Goal: Transaction & Acquisition: Purchase product/service

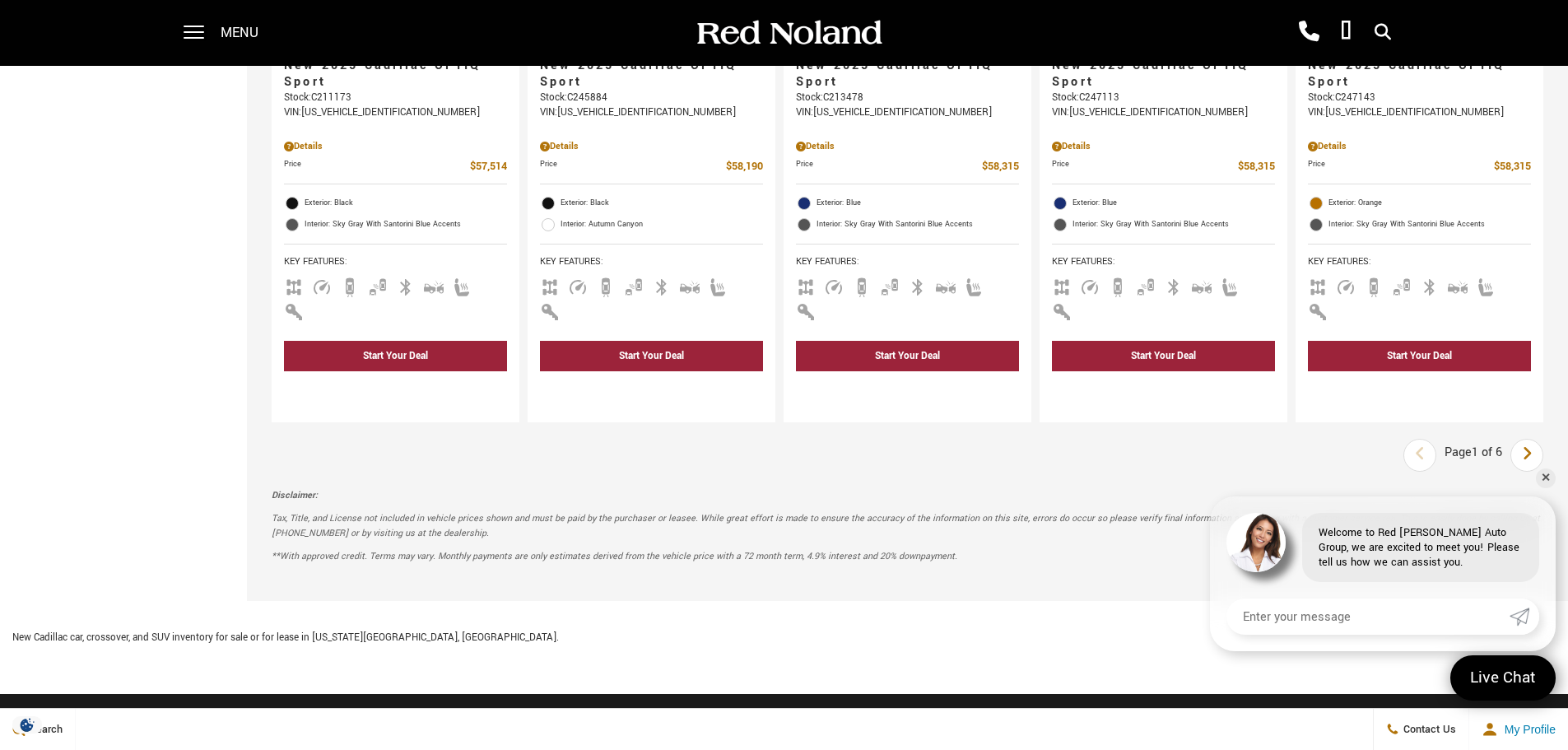
scroll to position [2471, 0]
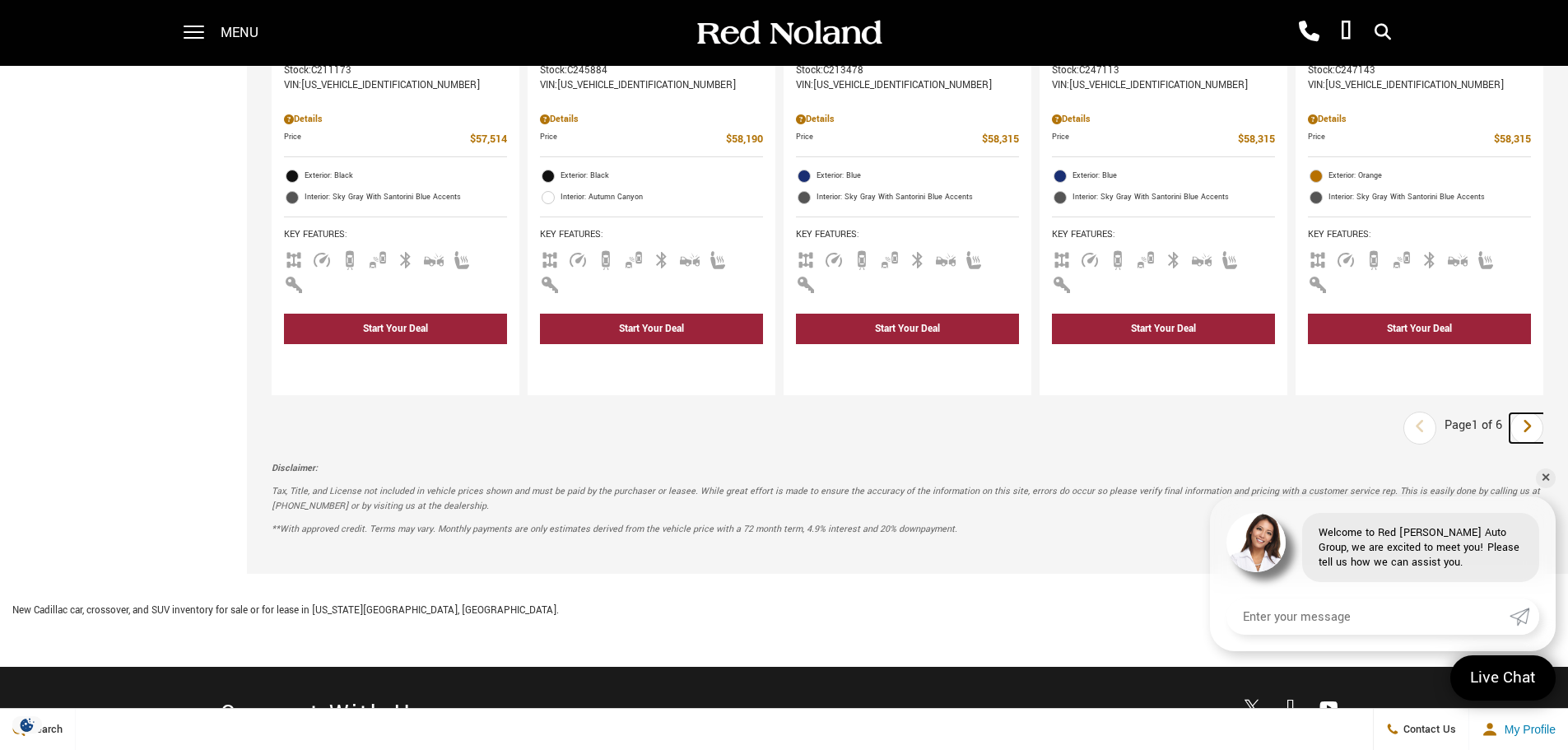
click at [1546, 413] on link "Next" at bounding box center [1527, 428] width 36 height 30
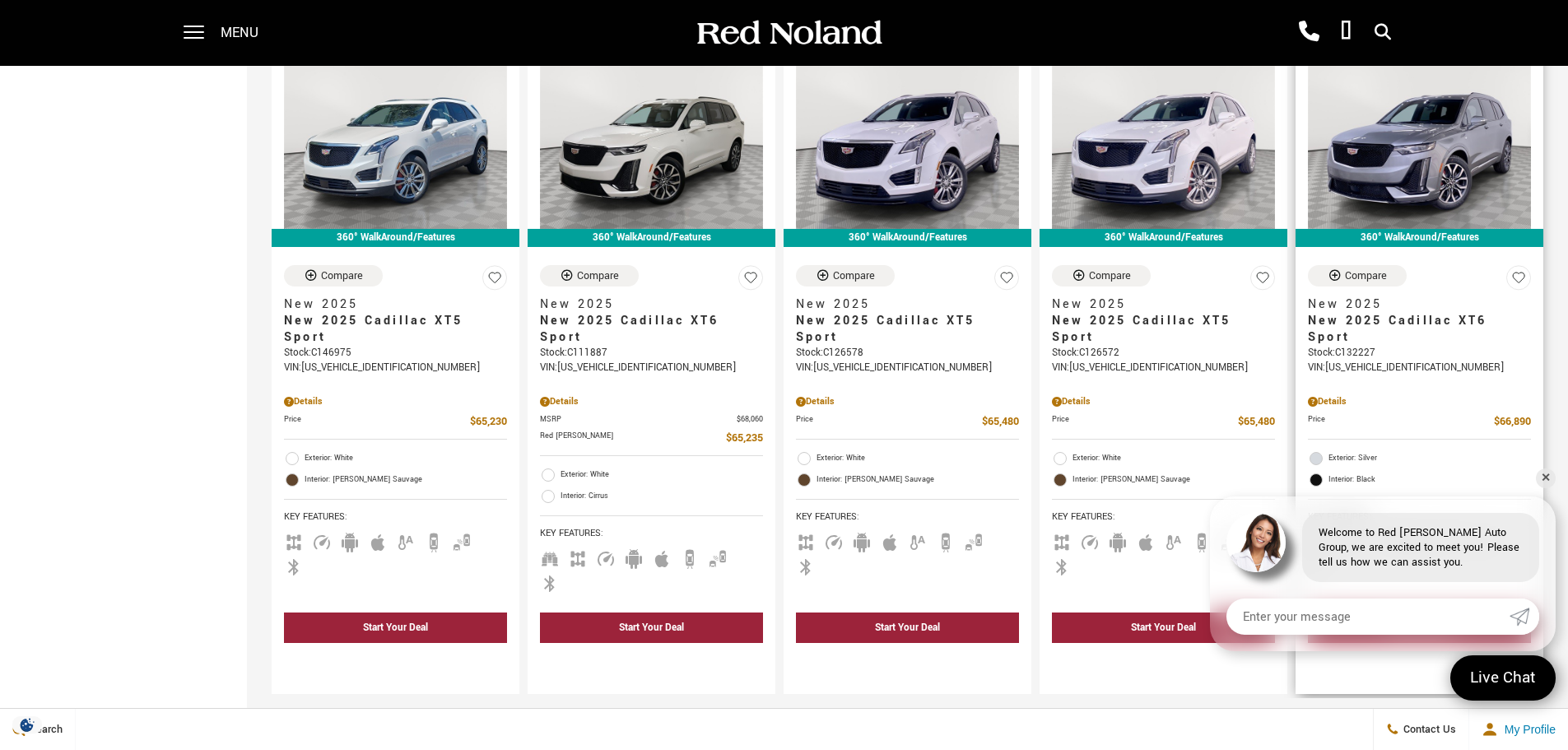
scroll to position [2142, 0]
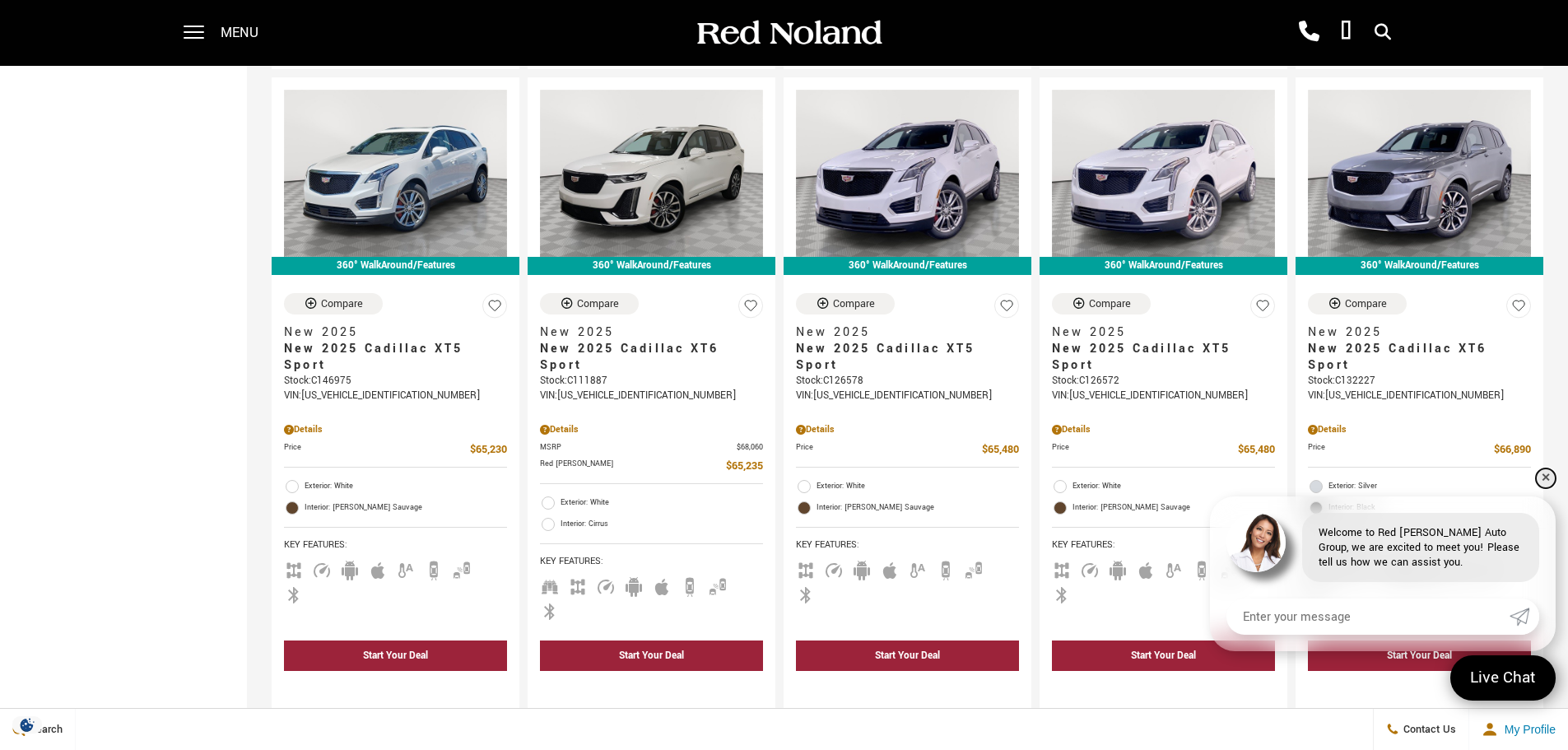
click at [1551, 478] on link "✕" at bounding box center [1546, 478] width 19 height 19
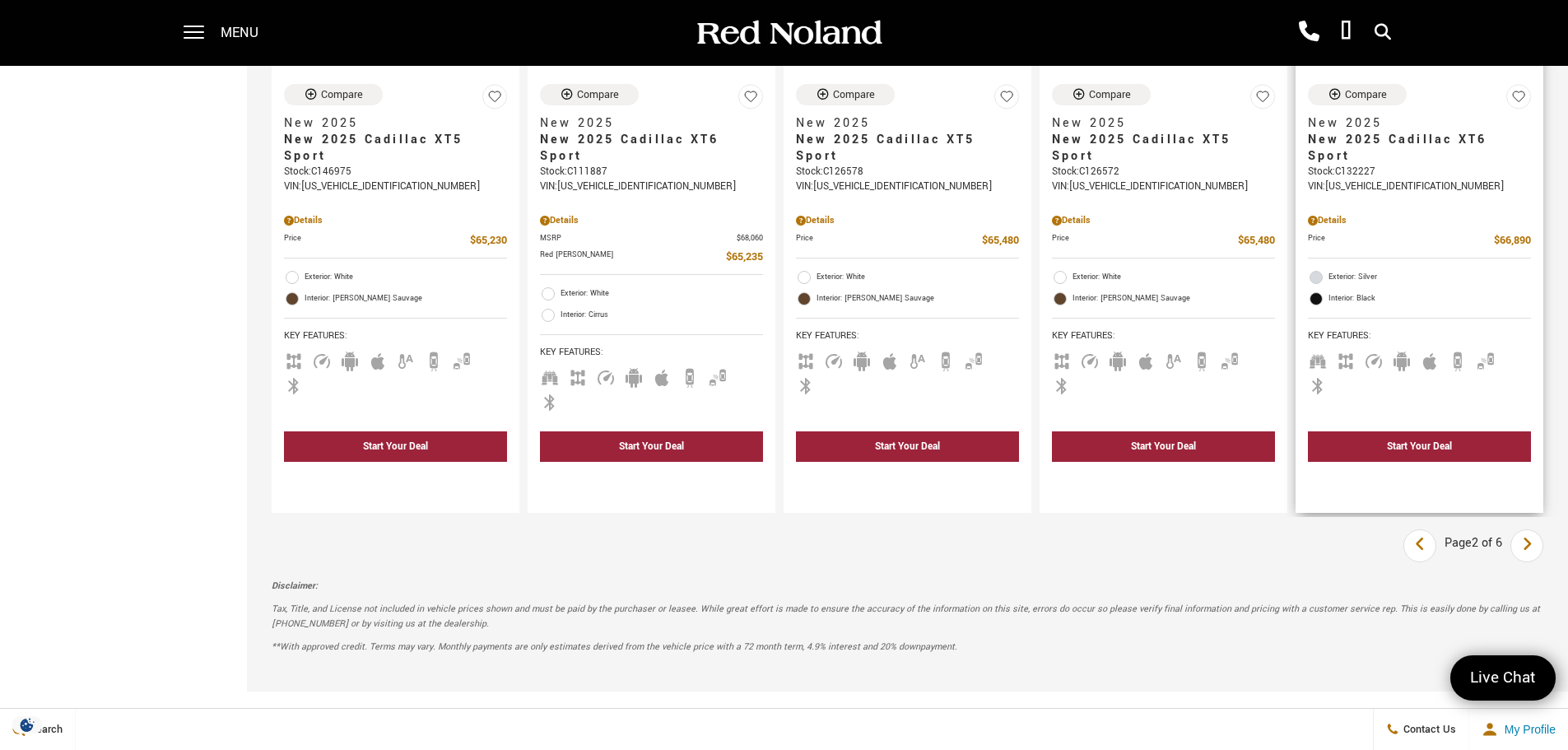
scroll to position [2388, 0]
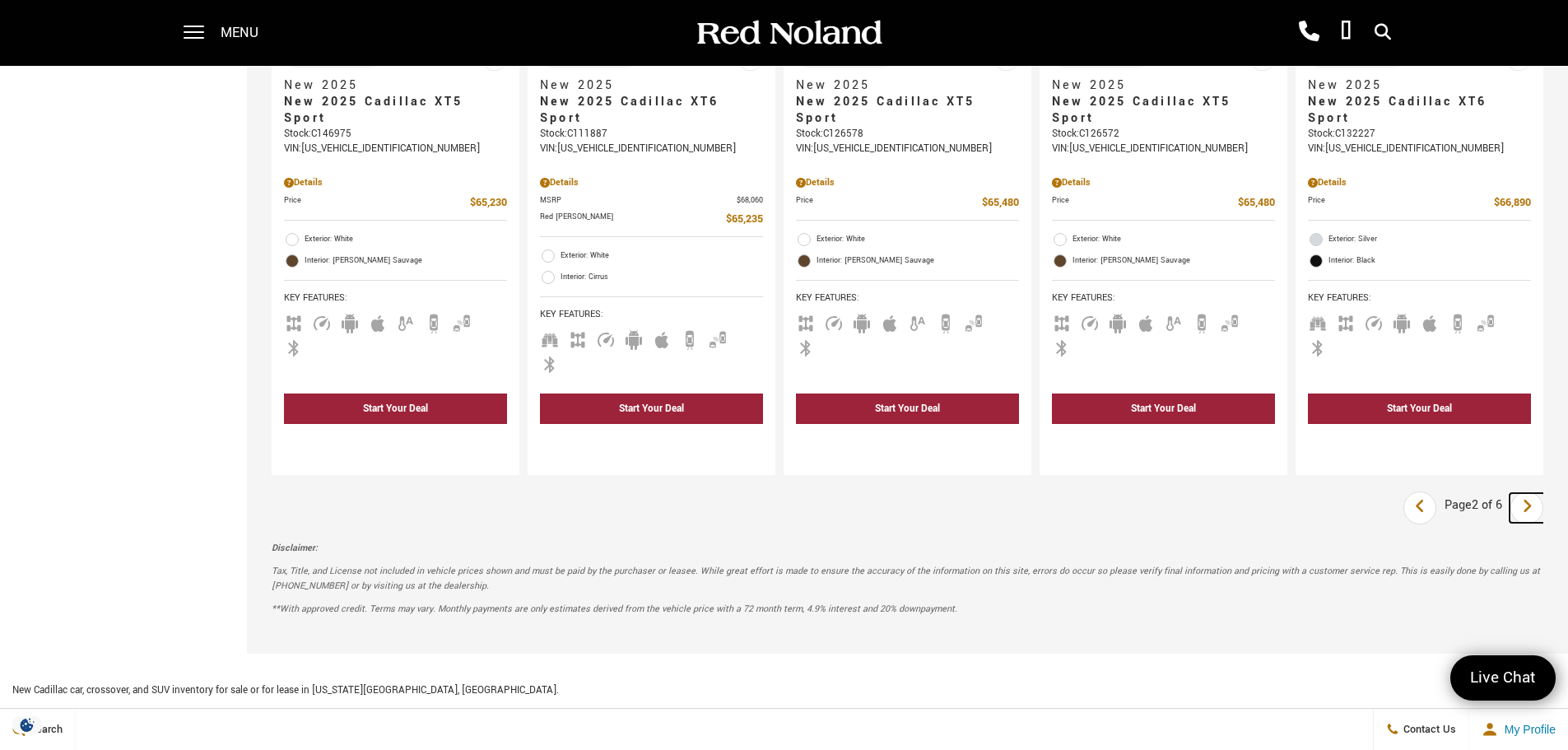
click at [1533, 494] on icon "next page" at bounding box center [1527, 506] width 11 height 26
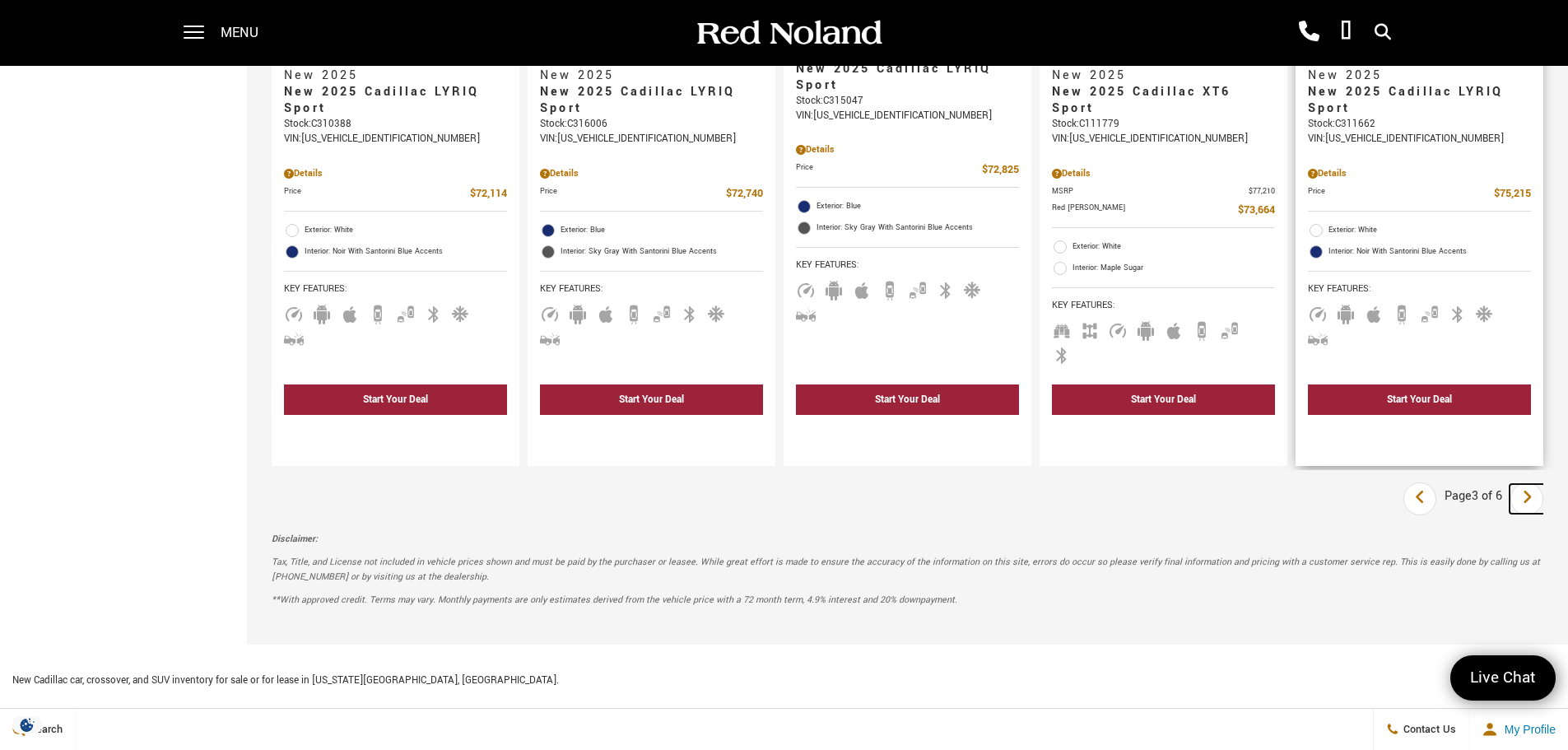
scroll to position [2388, 0]
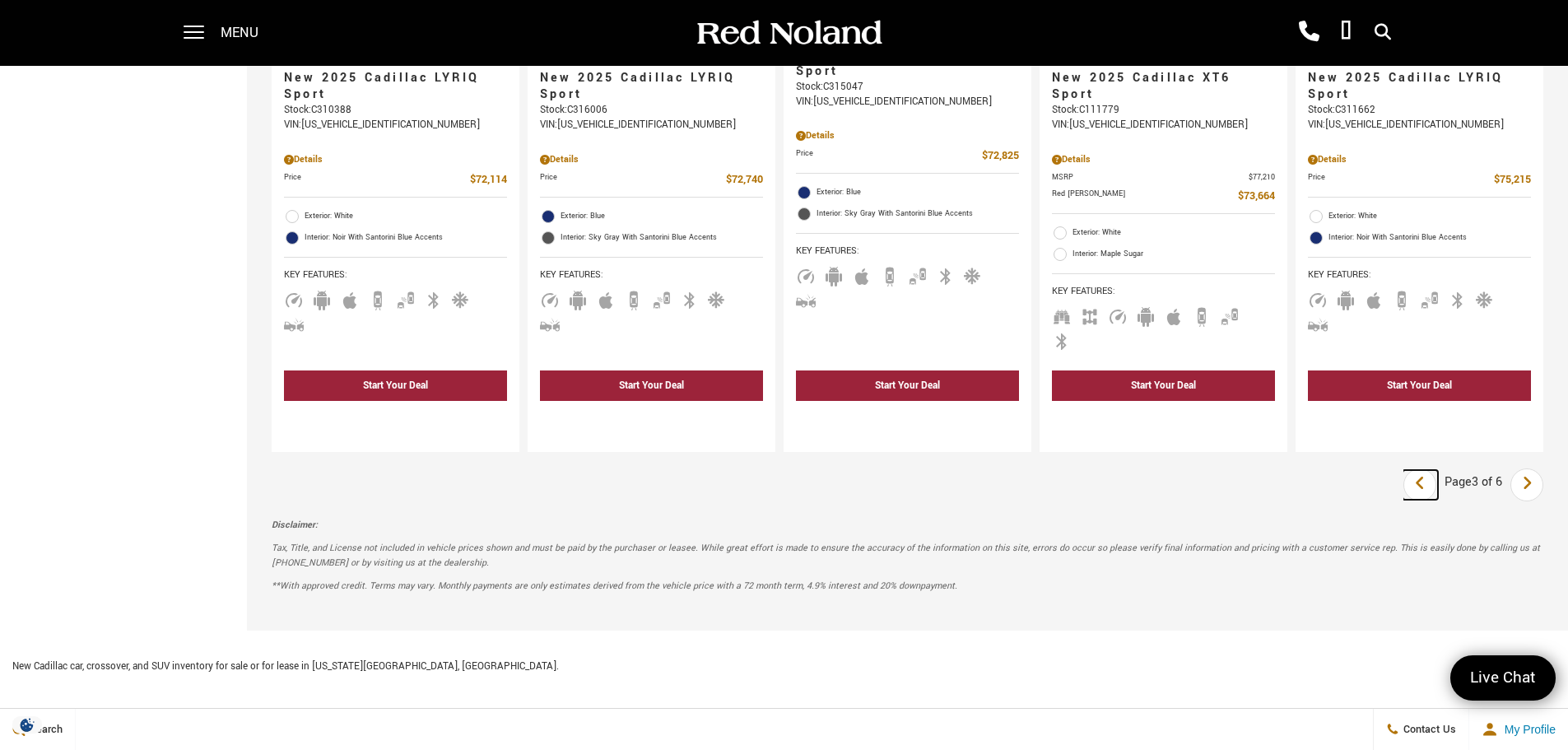
click at [1436, 470] on link "Last" at bounding box center [1420, 485] width 36 height 30
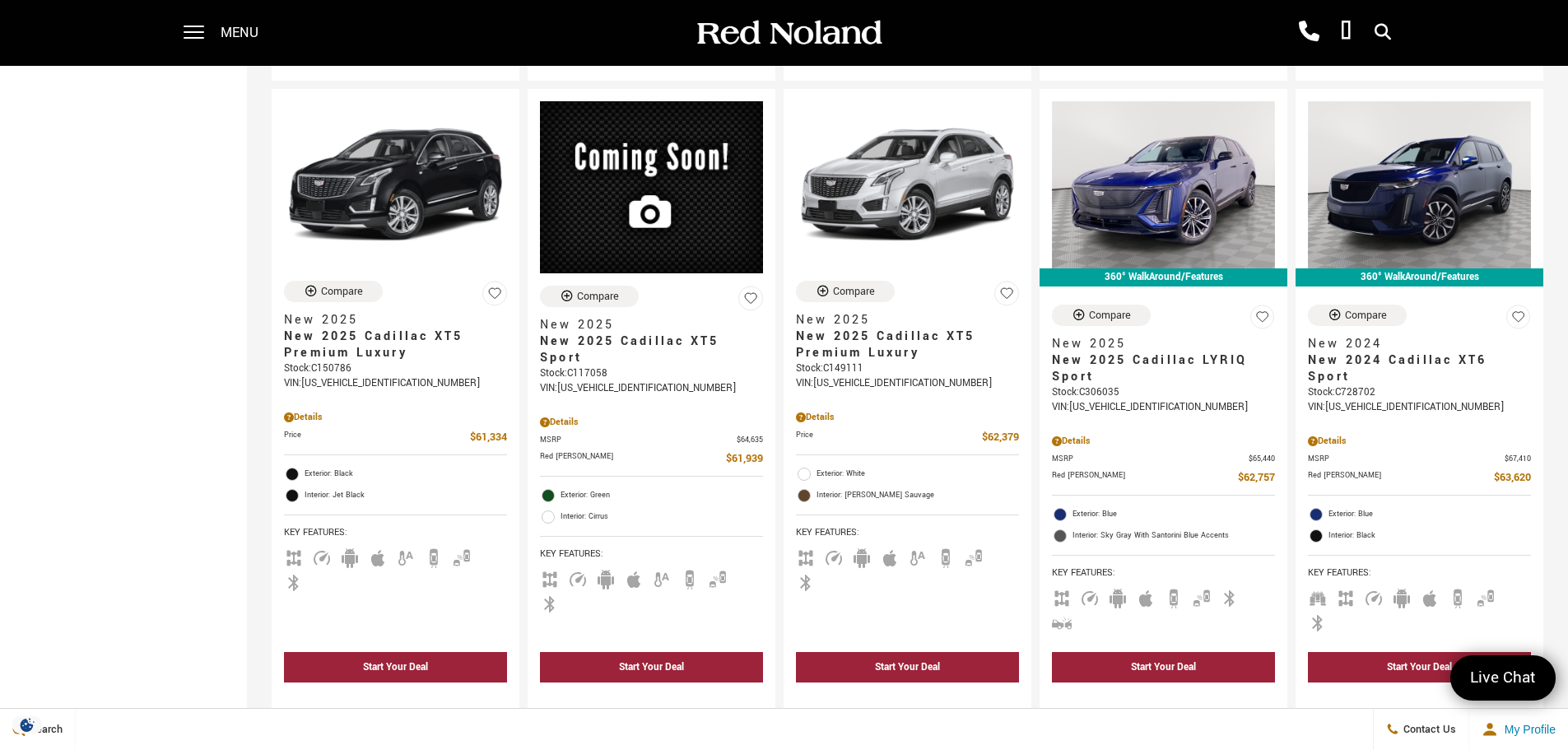
scroll to position [1895, 0]
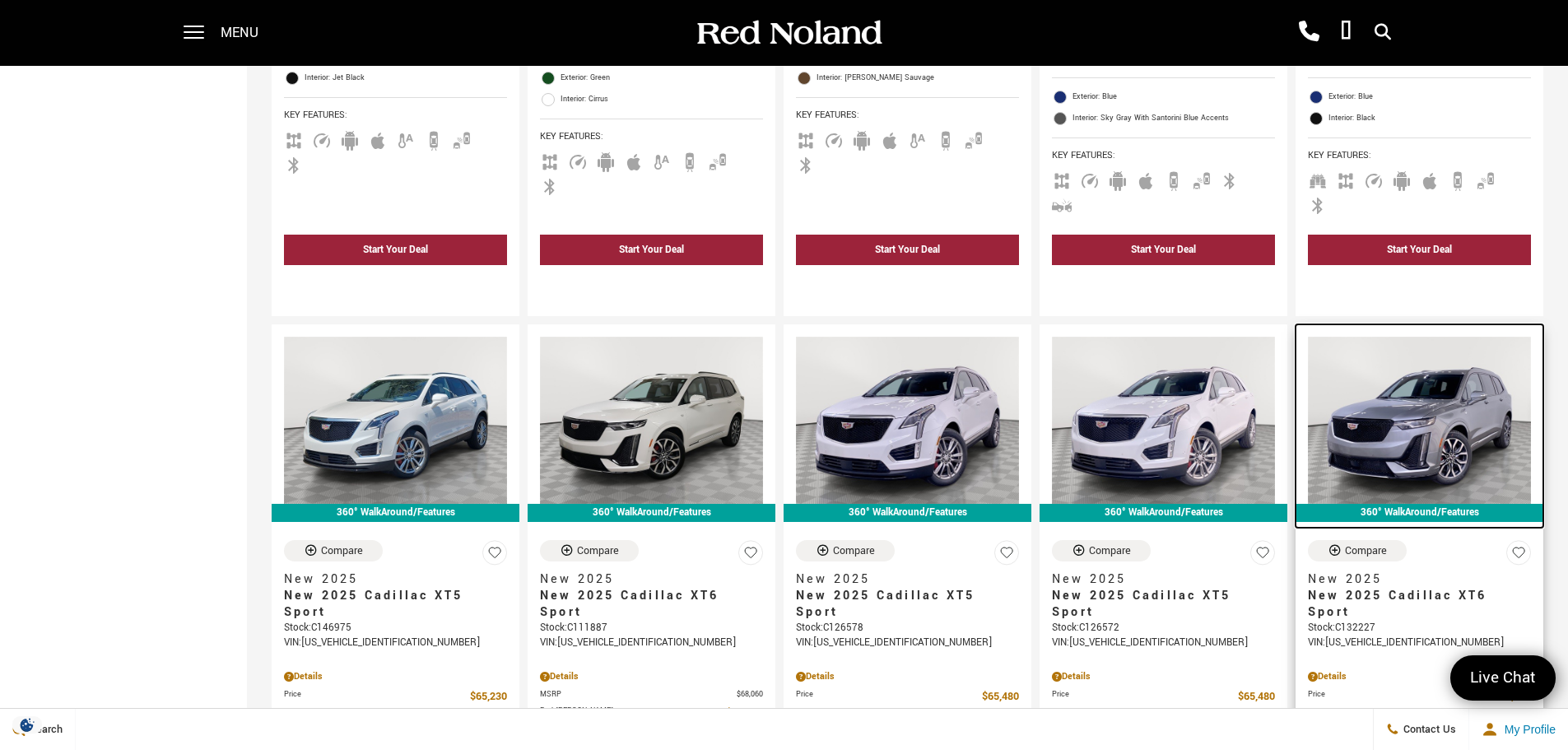
click at [1430, 375] on img at bounding box center [1419, 420] width 223 height 167
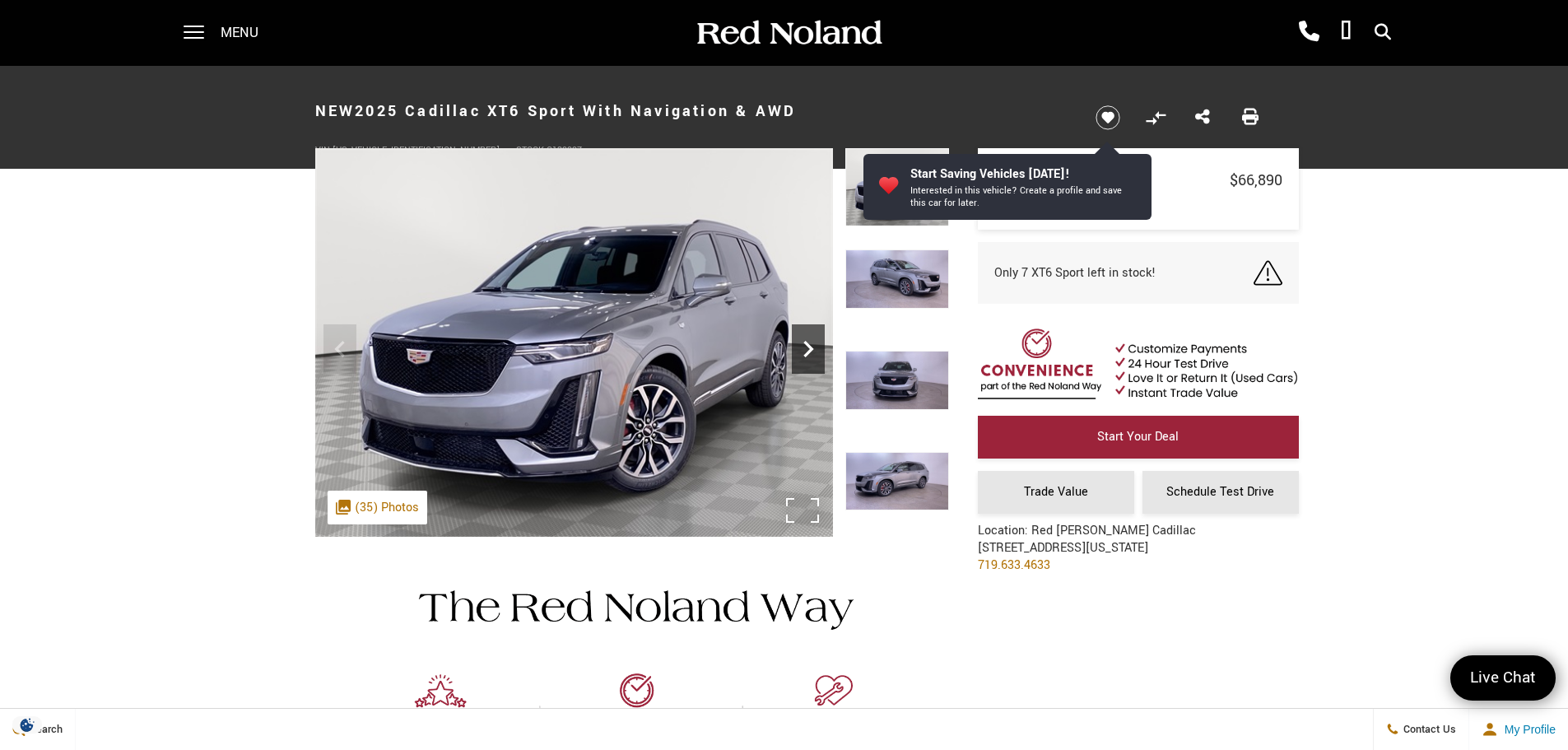
click at [813, 346] on icon "Next" at bounding box center [809, 349] width 33 height 33
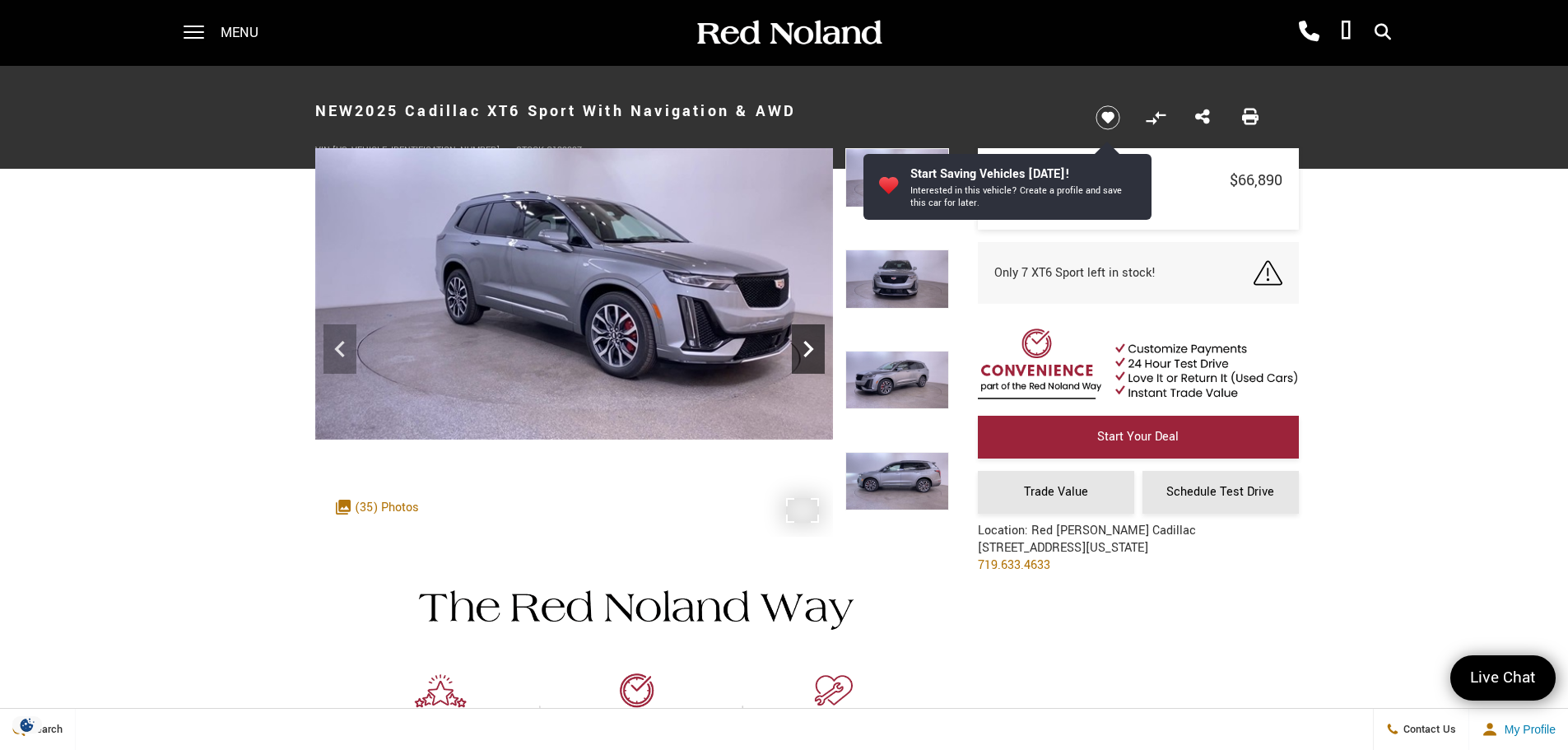
click at [813, 346] on icon "Next" at bounding box center [809, 349] width 33 height 33
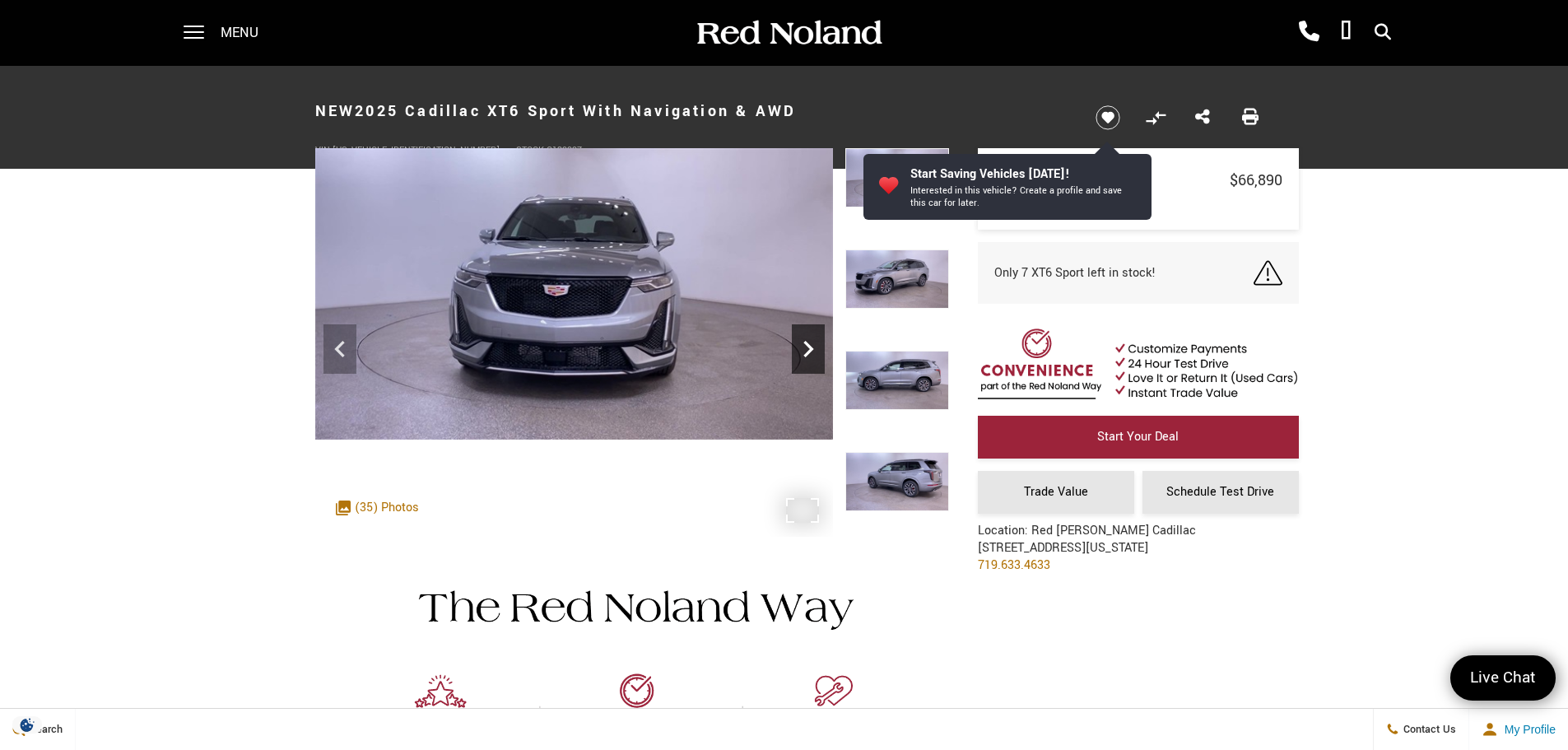
click at [813, 346] on icon "Next" at bounding box center [809, 349] width 33 height 33
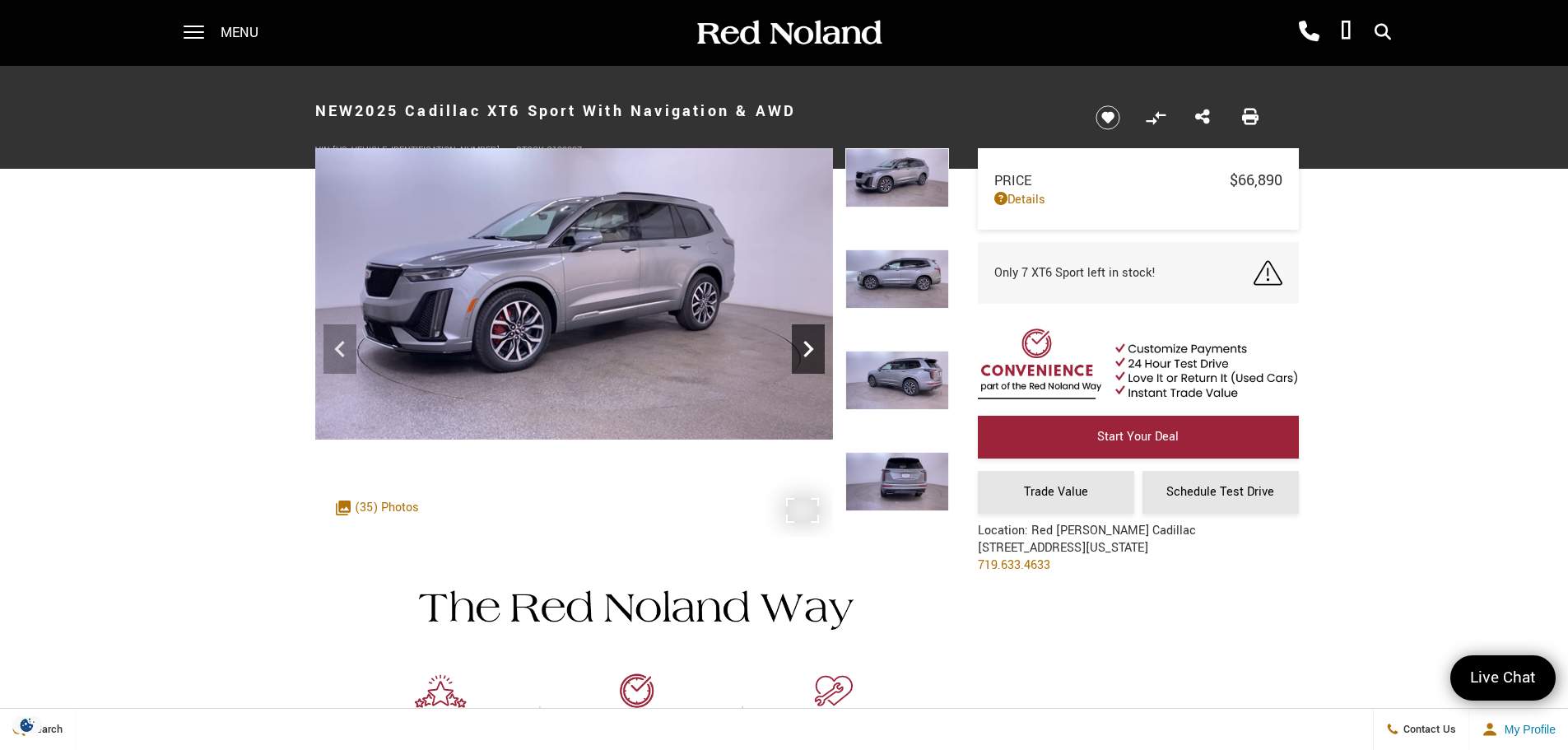
click at [813, 346] on icon "Next" at bounding box center [809, 349] width 33 height 33
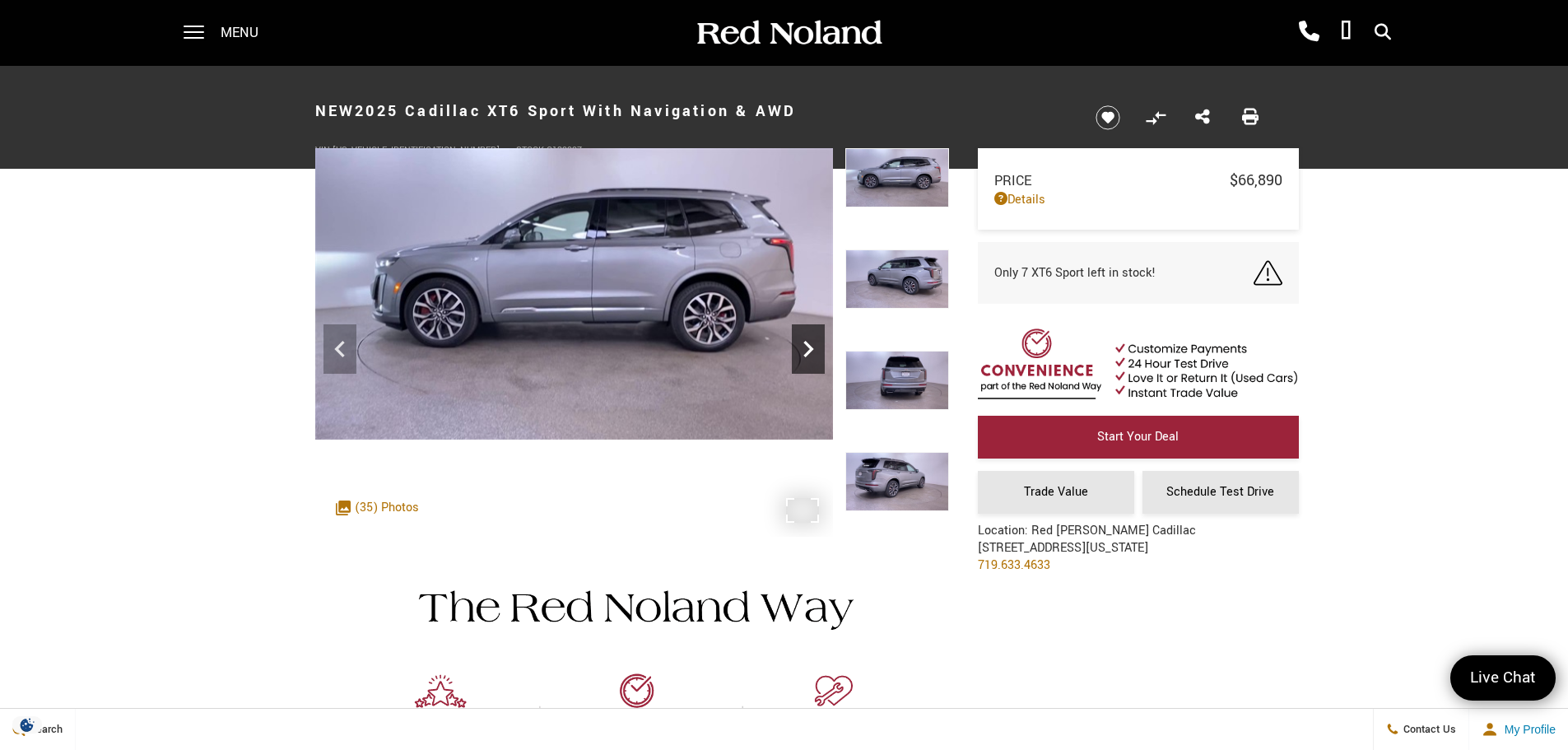
click at [813, 346] on icon "Next" at bounding box center [809, 349] width 33 height 33
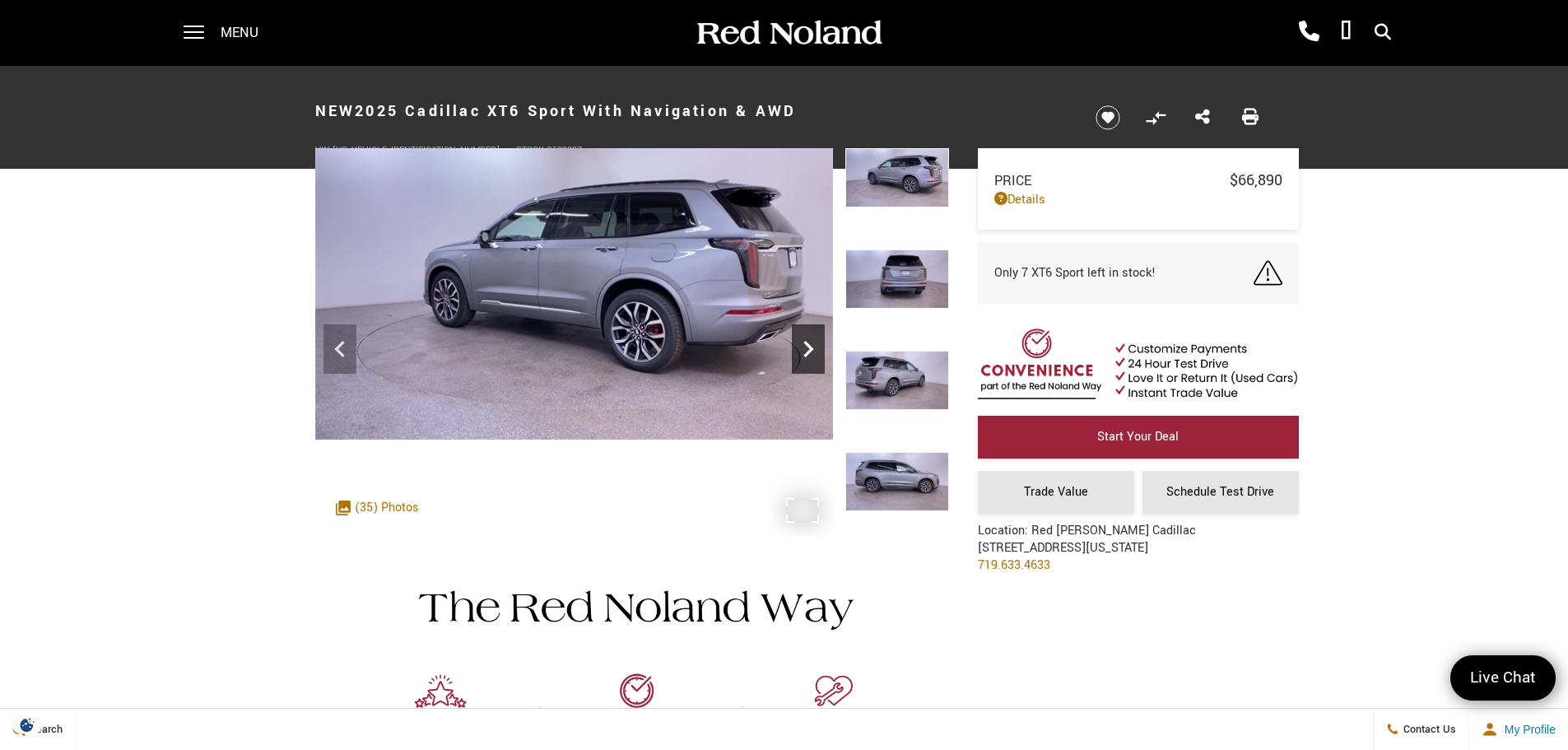
click at [813, 346] on icon "Next" at bounding box center [809, 349] width 33 height 33
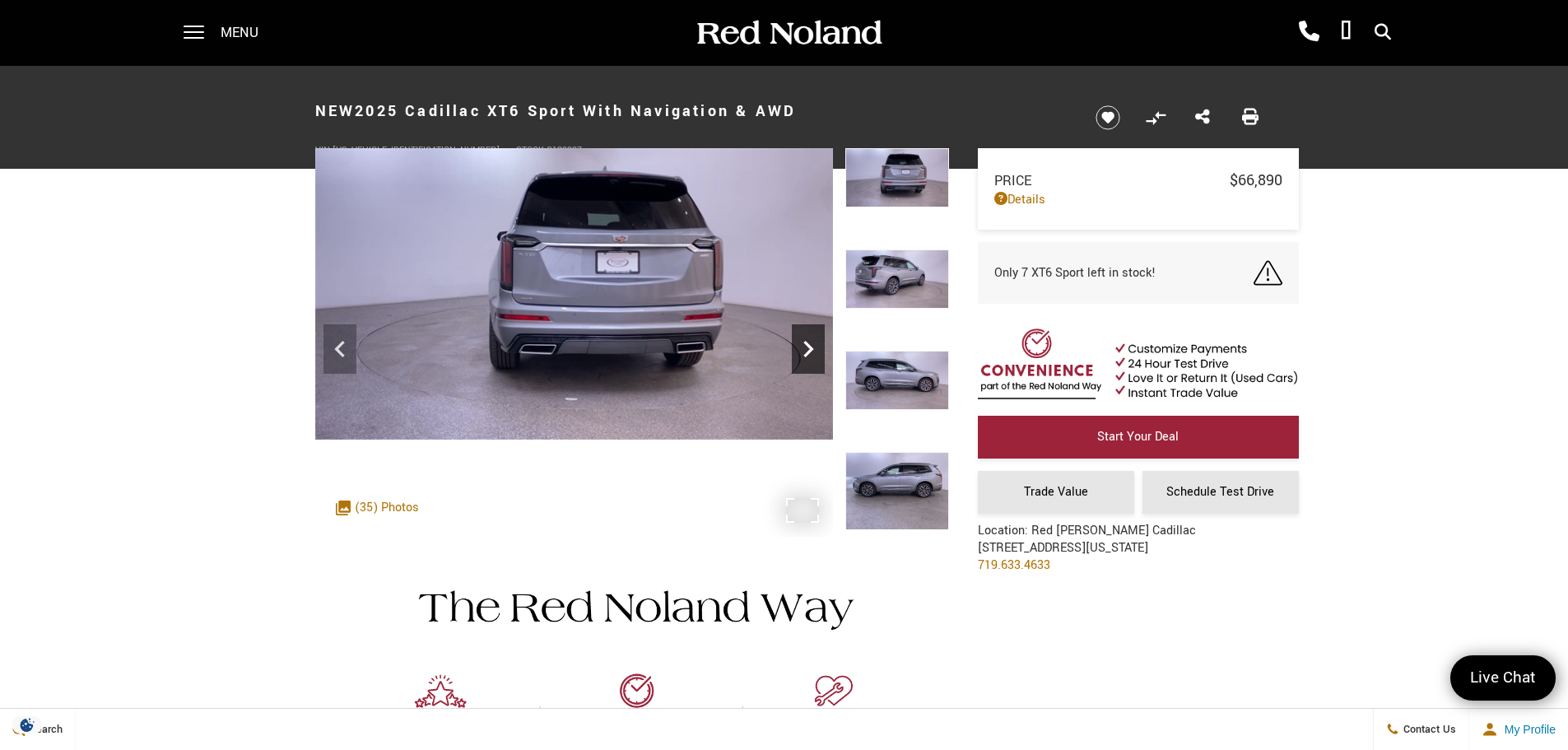
click at [813, 346] on icon "Next" at bounding box center [809, 349] width 33 height 33
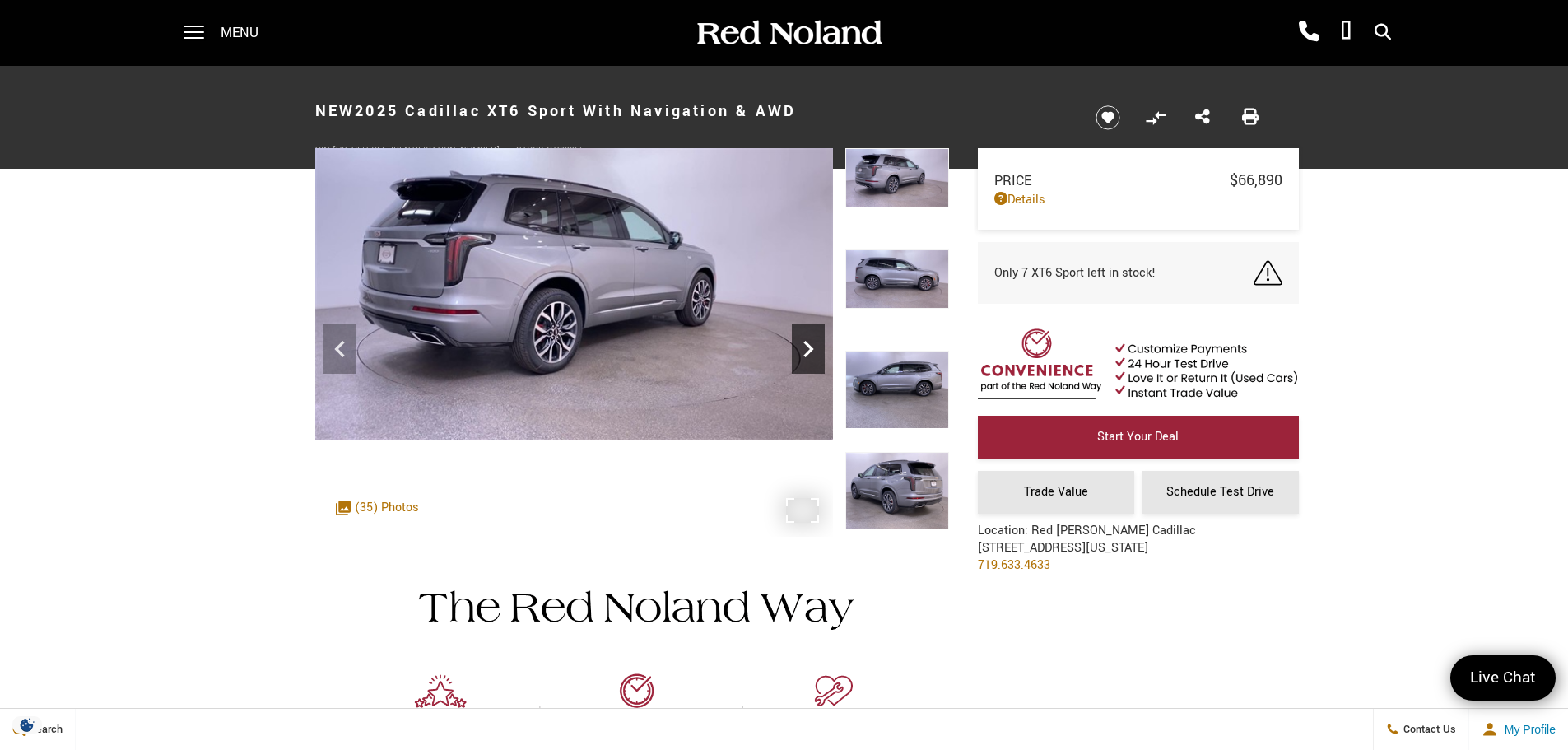
click at [813, 346] on icon "Next" at bounding box center [809, 349] width 33 height 33
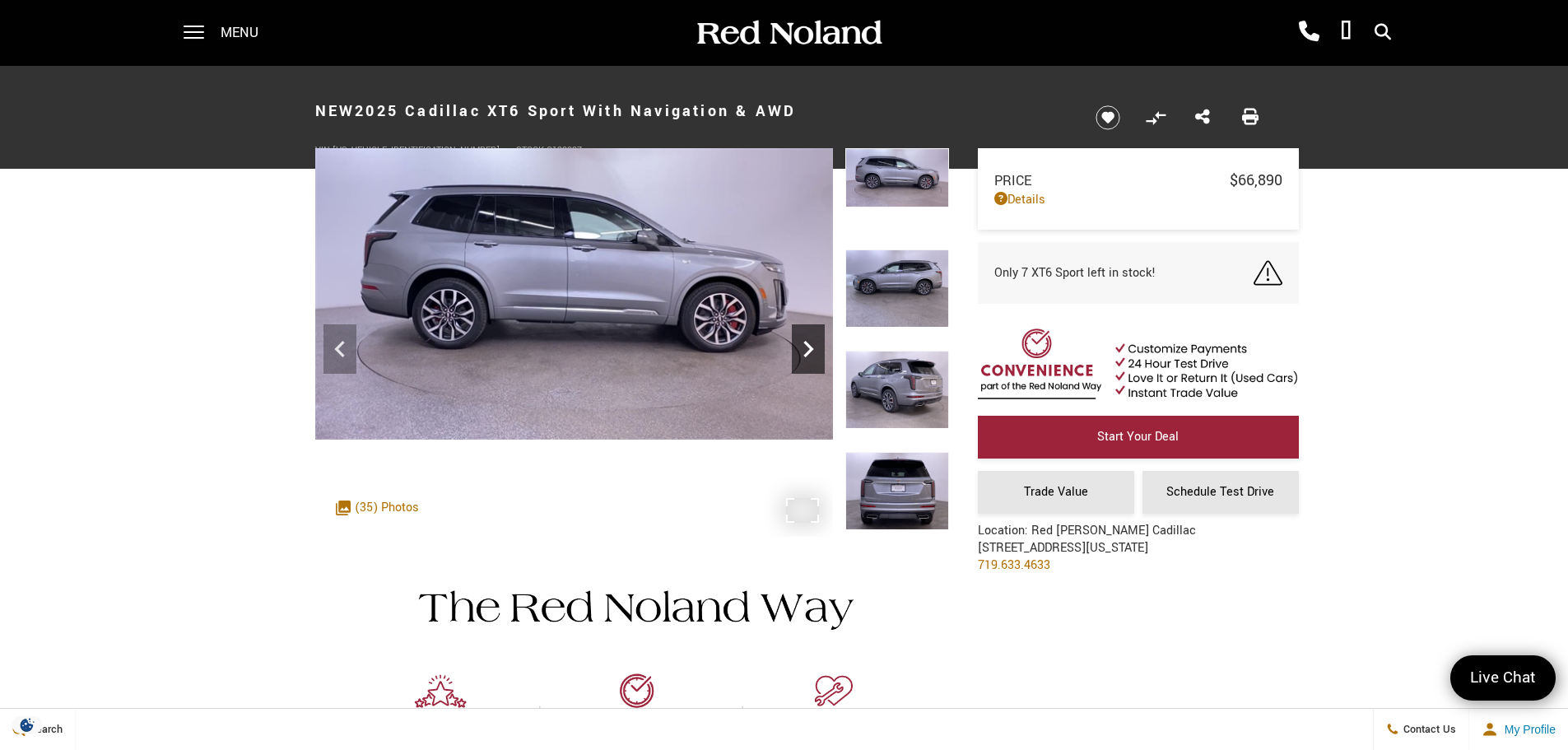
click at [813, 346] on icon "Next" at bounding box center [809, 349] width 33 height 33
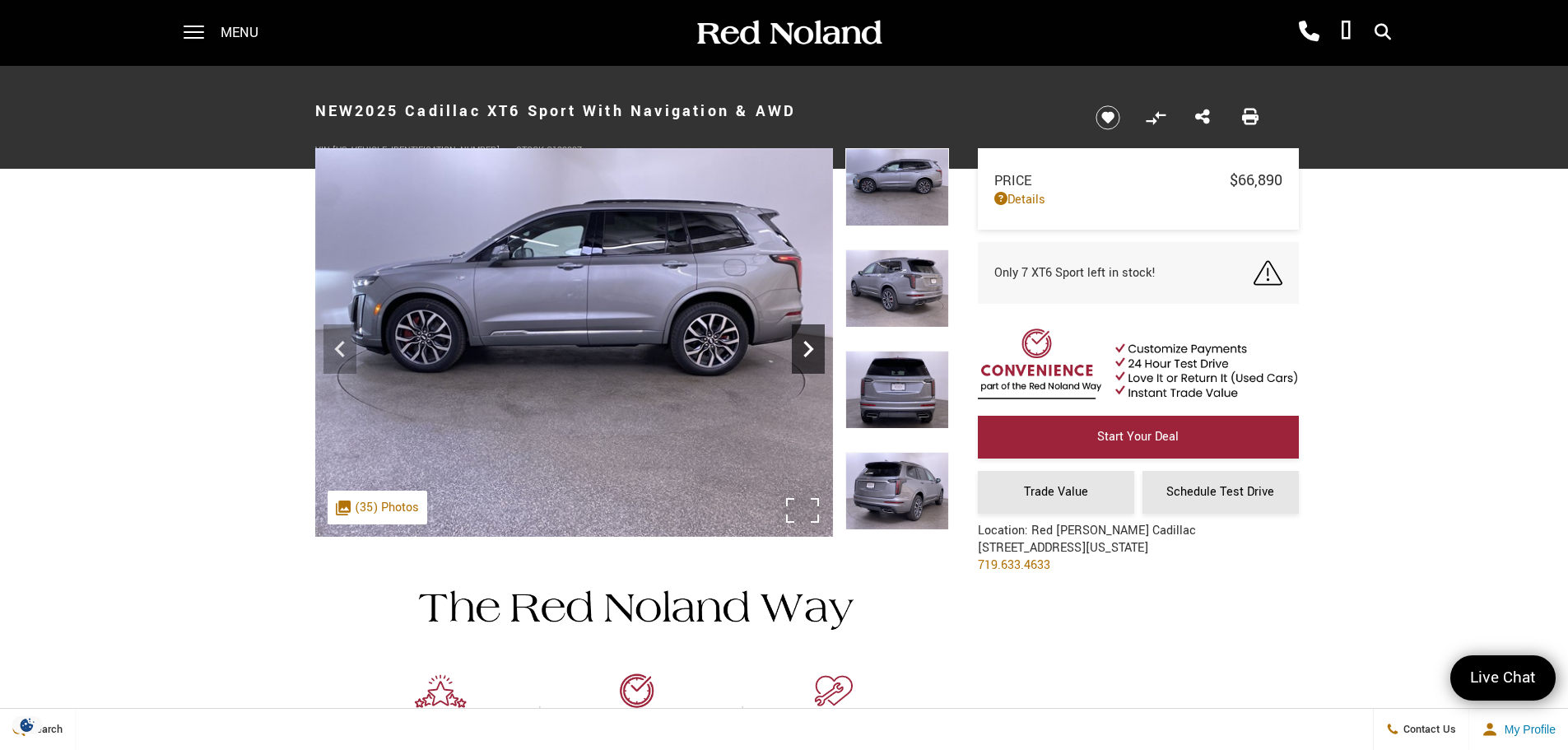
click at [813, 346] on icon "Next" at bounding box center [809, 349] width 33 height 33
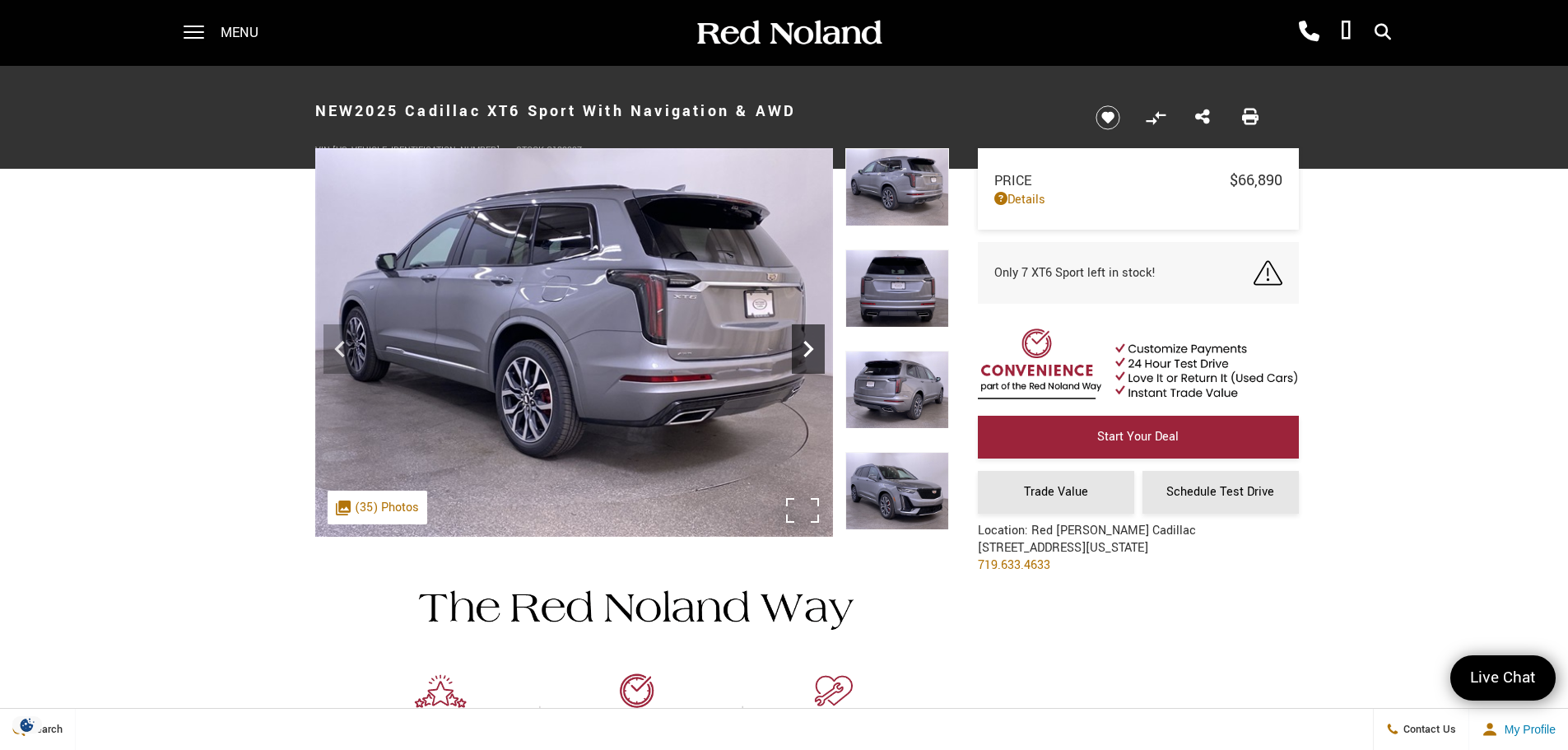
click at [813, 346] on icon "Next" at bounding box center [809, 349] width 33 height 33
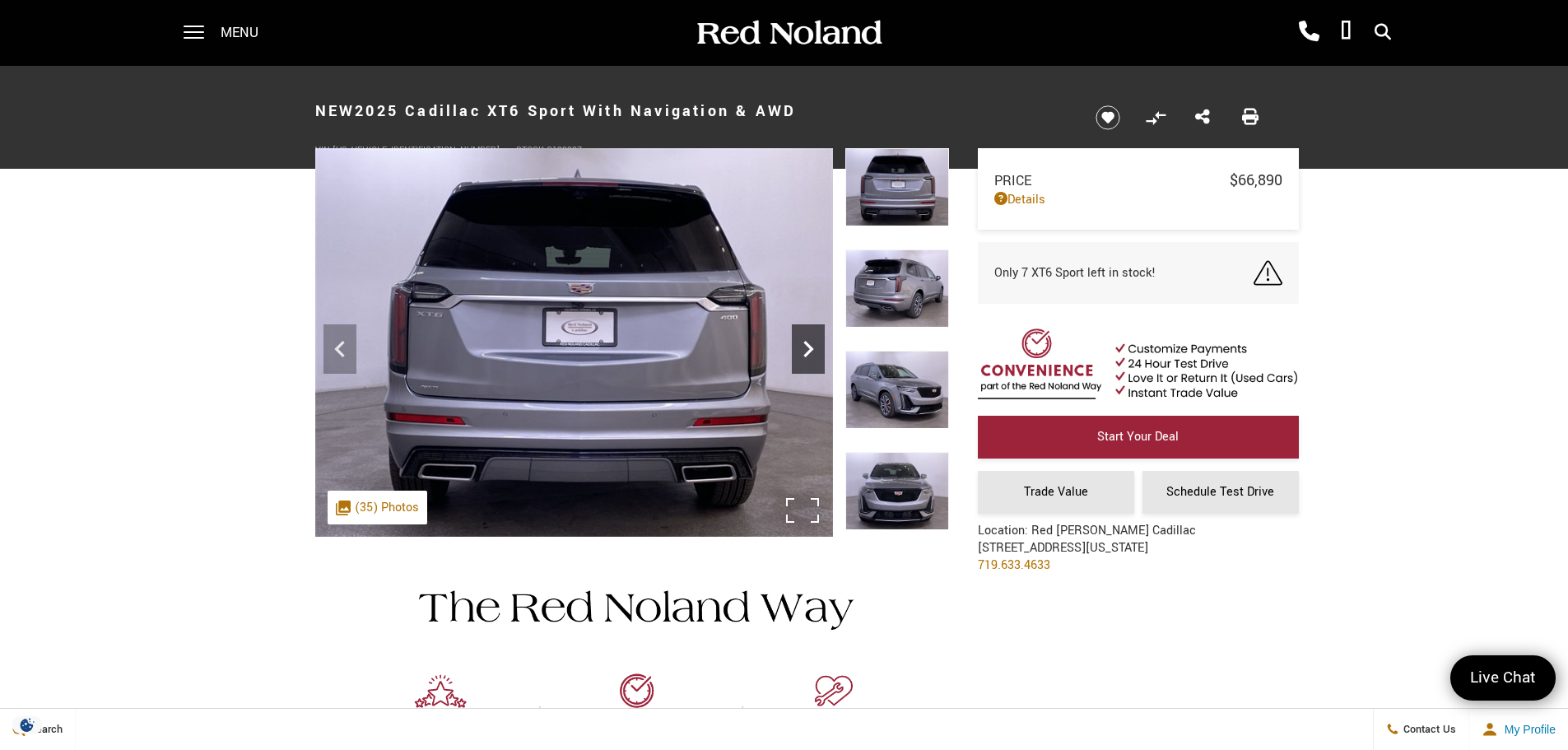
click at [813, 346] on icon "Next" at bounding box center [809, 349] width 33 height 33
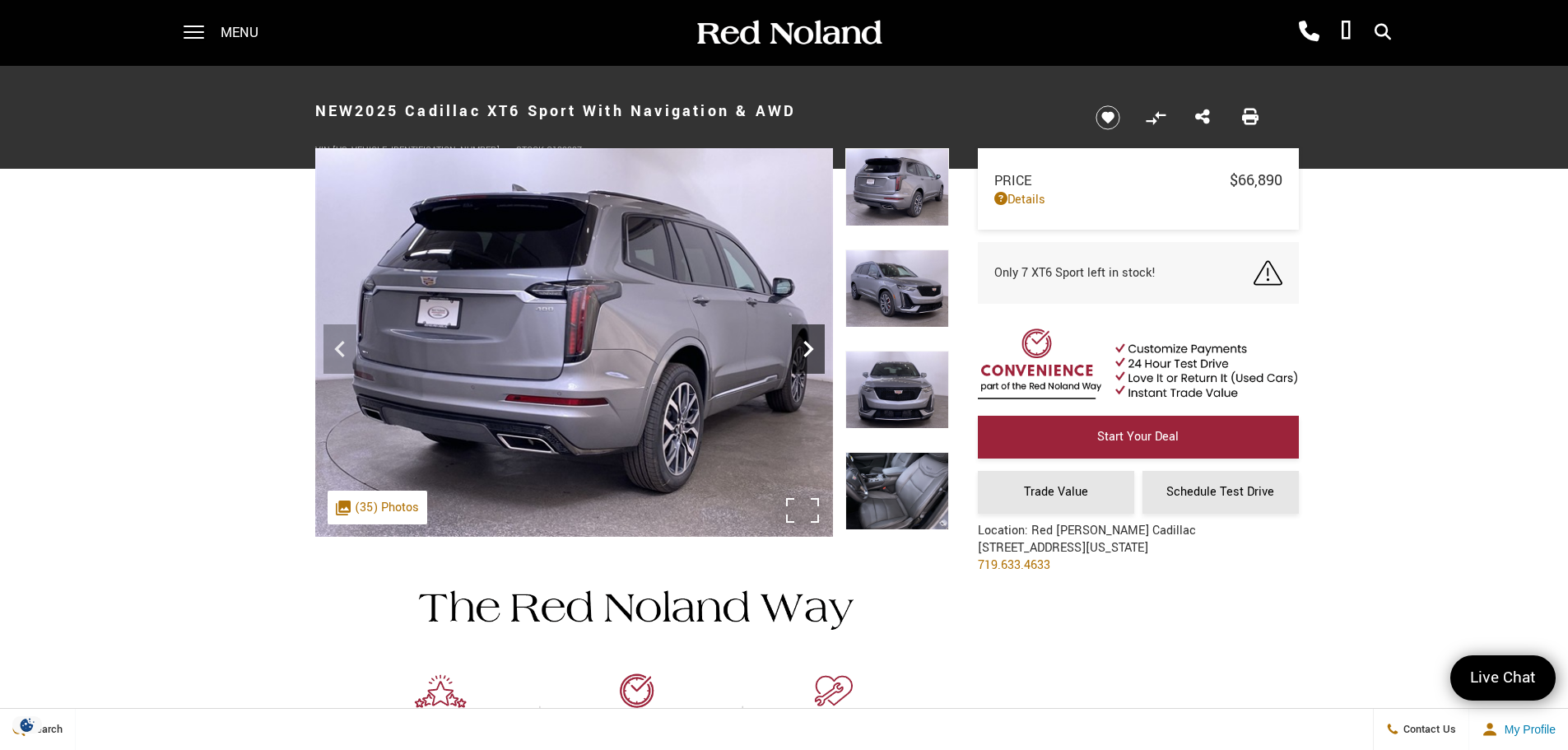
click at [813, 346] on icon "Next" at bounding box center [809, 349] width 33 height 33
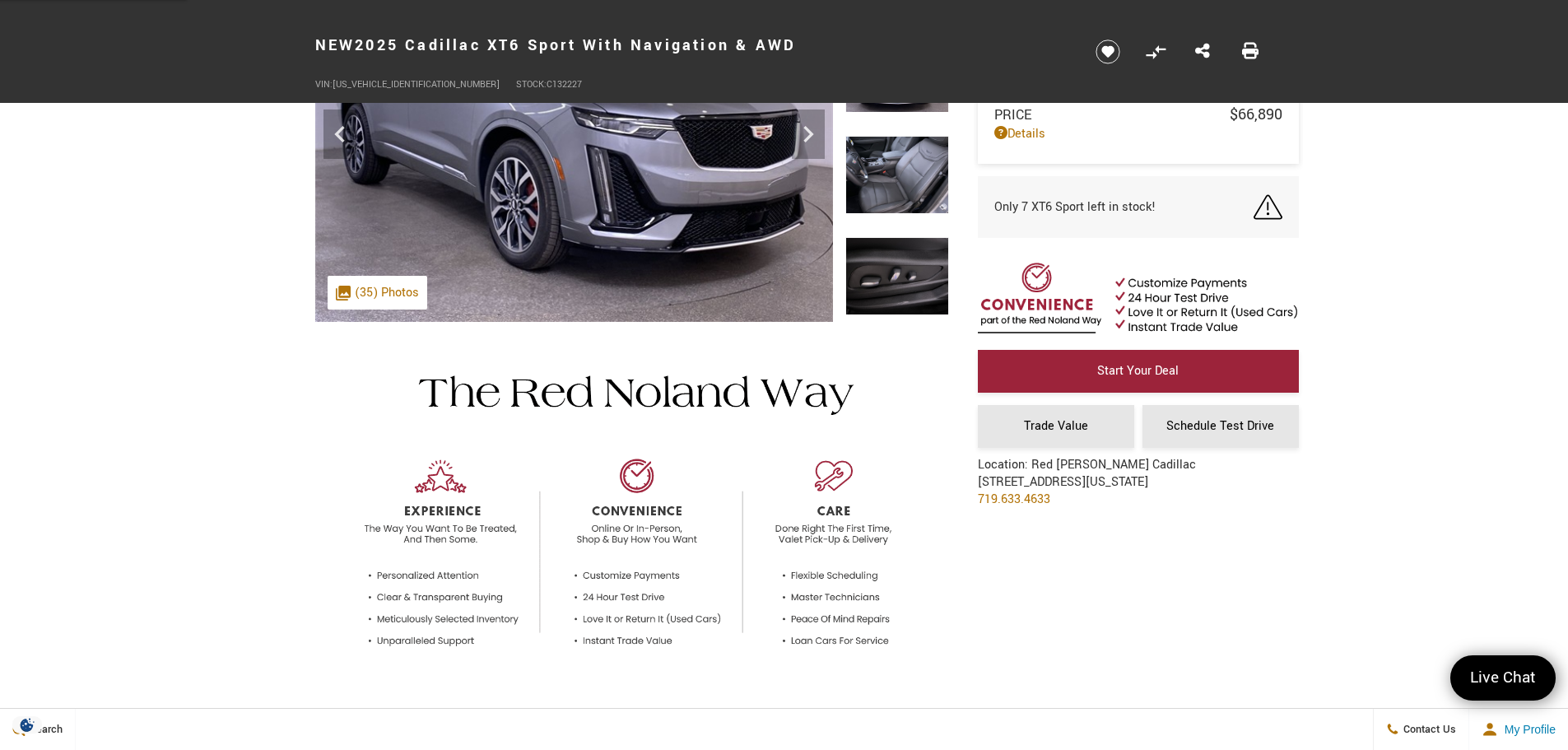
scroll to position [412, 0]
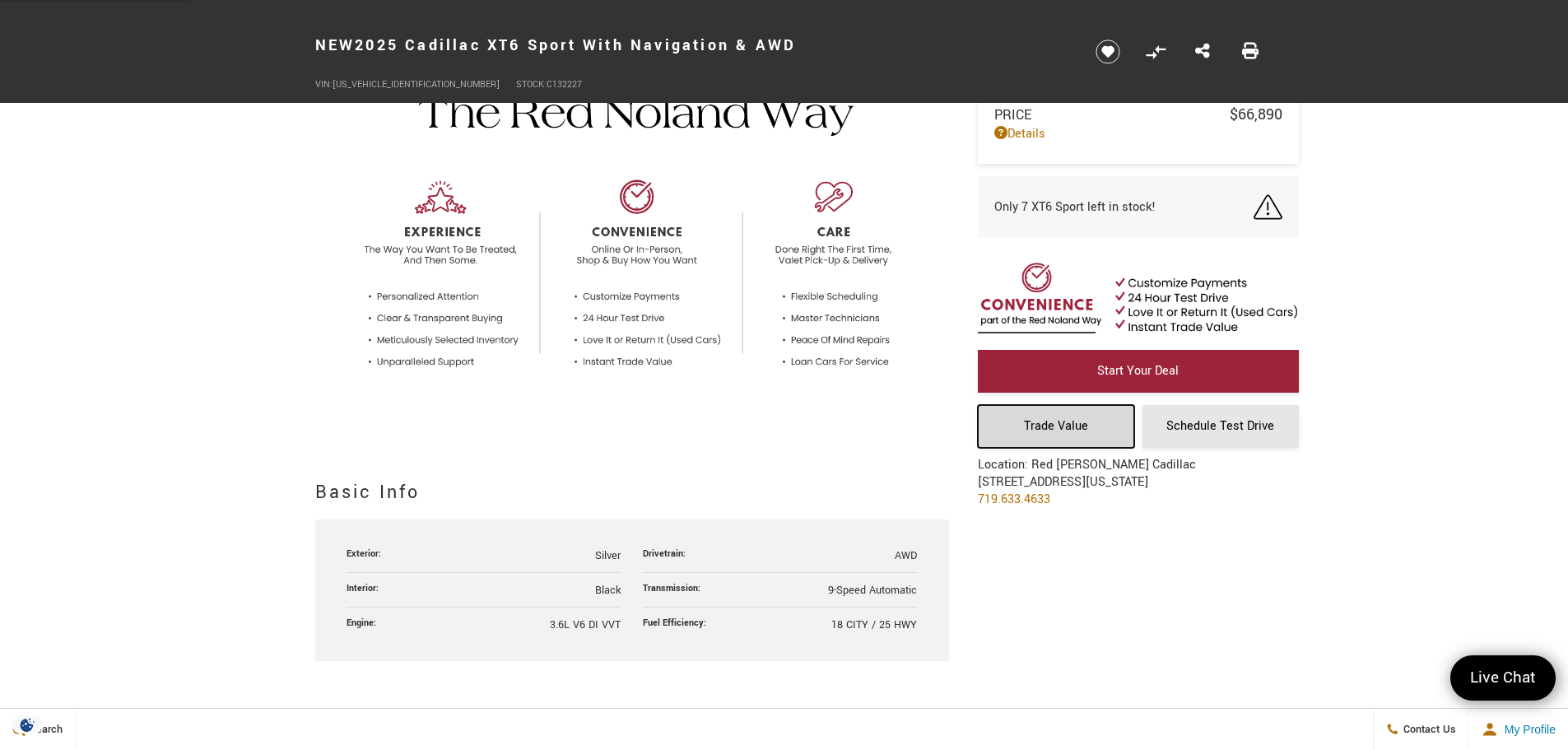
click at [1025, 425] on span "Trade Value" at bounding box center [1056, 427] width 64 height 17
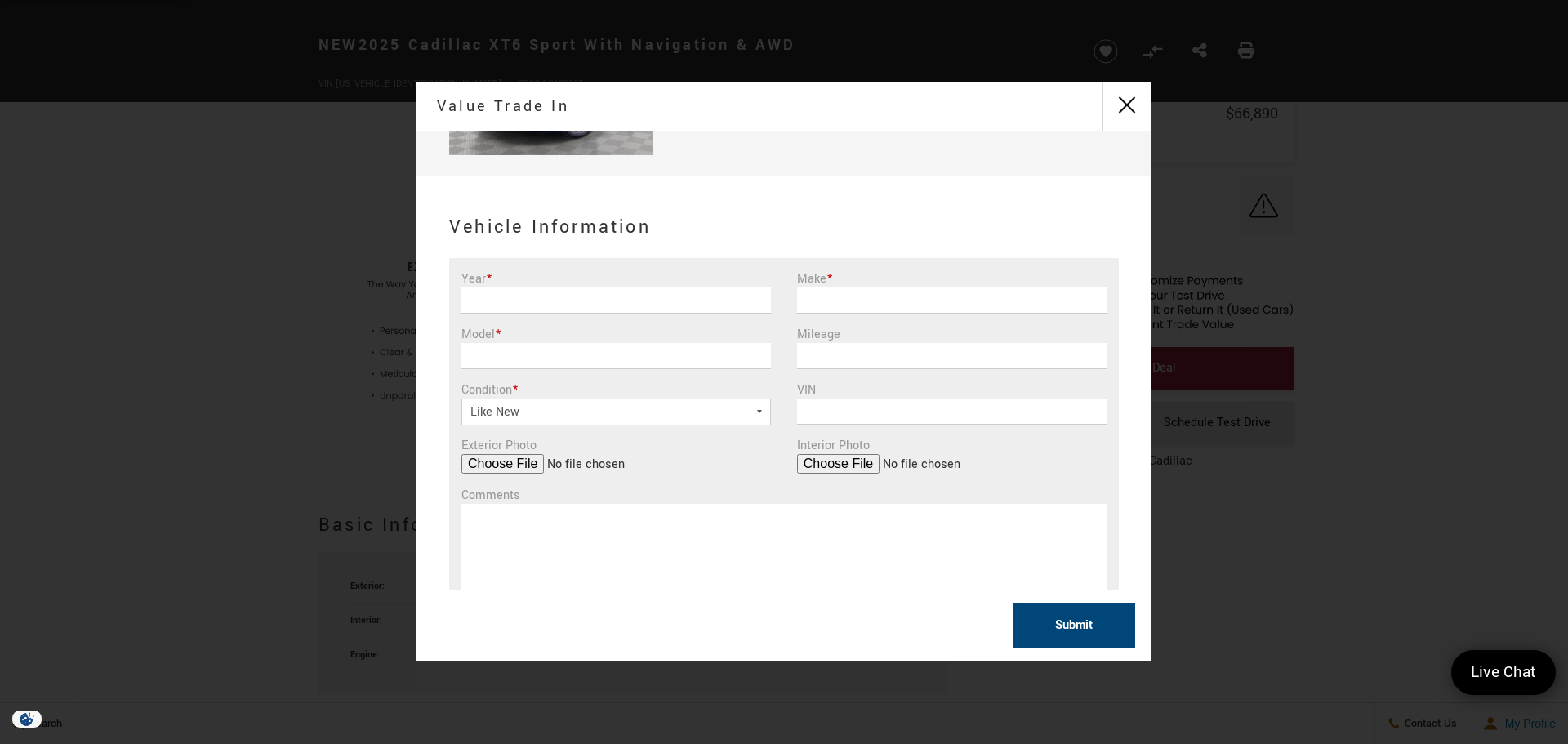
scroll to position [163, 0]
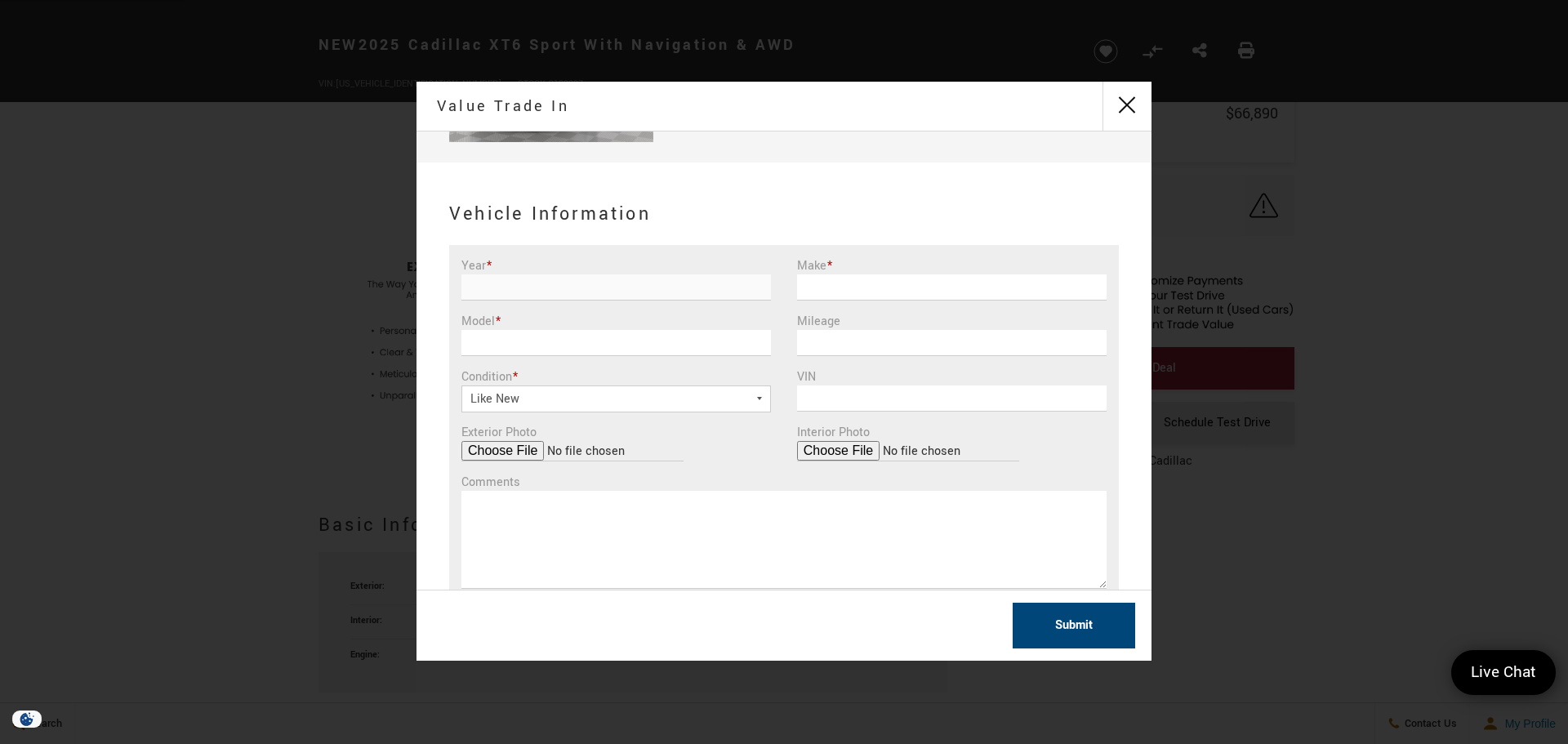
click at [561, 288] on input "Year *" at bounding box center [616, 287] width 310 height 26
type input "2024"
type input "Ram"
type input "1500 Limited"
type input "12090"
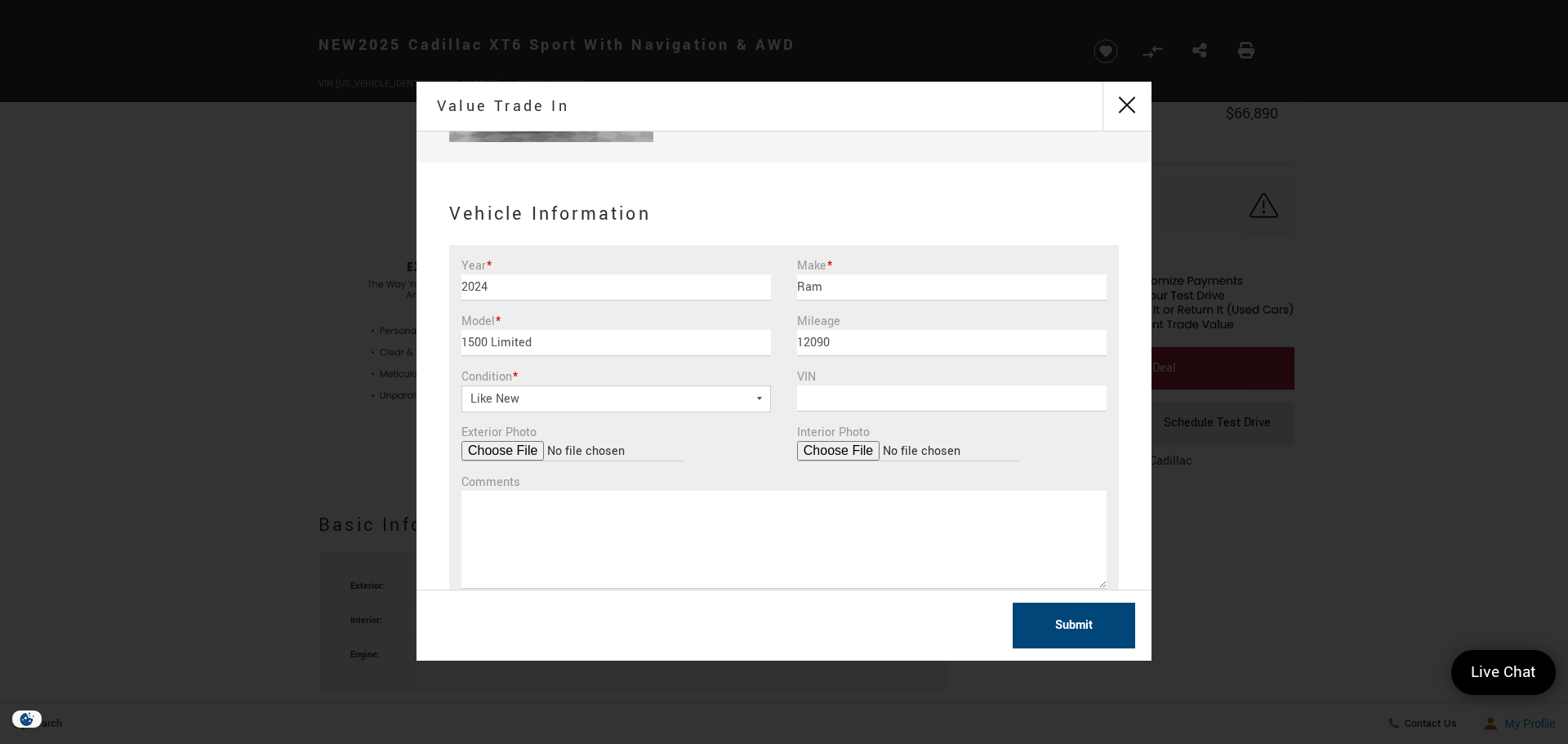
click at [756, 396] on select "Like New Great Good Fair Poor" at bounding box center [616, 399] width 310 height 27
click at [462, 386] on select "Like New Great Good Fair Poor" at bounding box center [616, 399] width 310 height 27
click at [873, 402] on input "VIN" at bounding box center [952, 398] width 310 height 26
click at [871, 402] on input "VIN" at bounding box center [952, 398] width 310 height 26
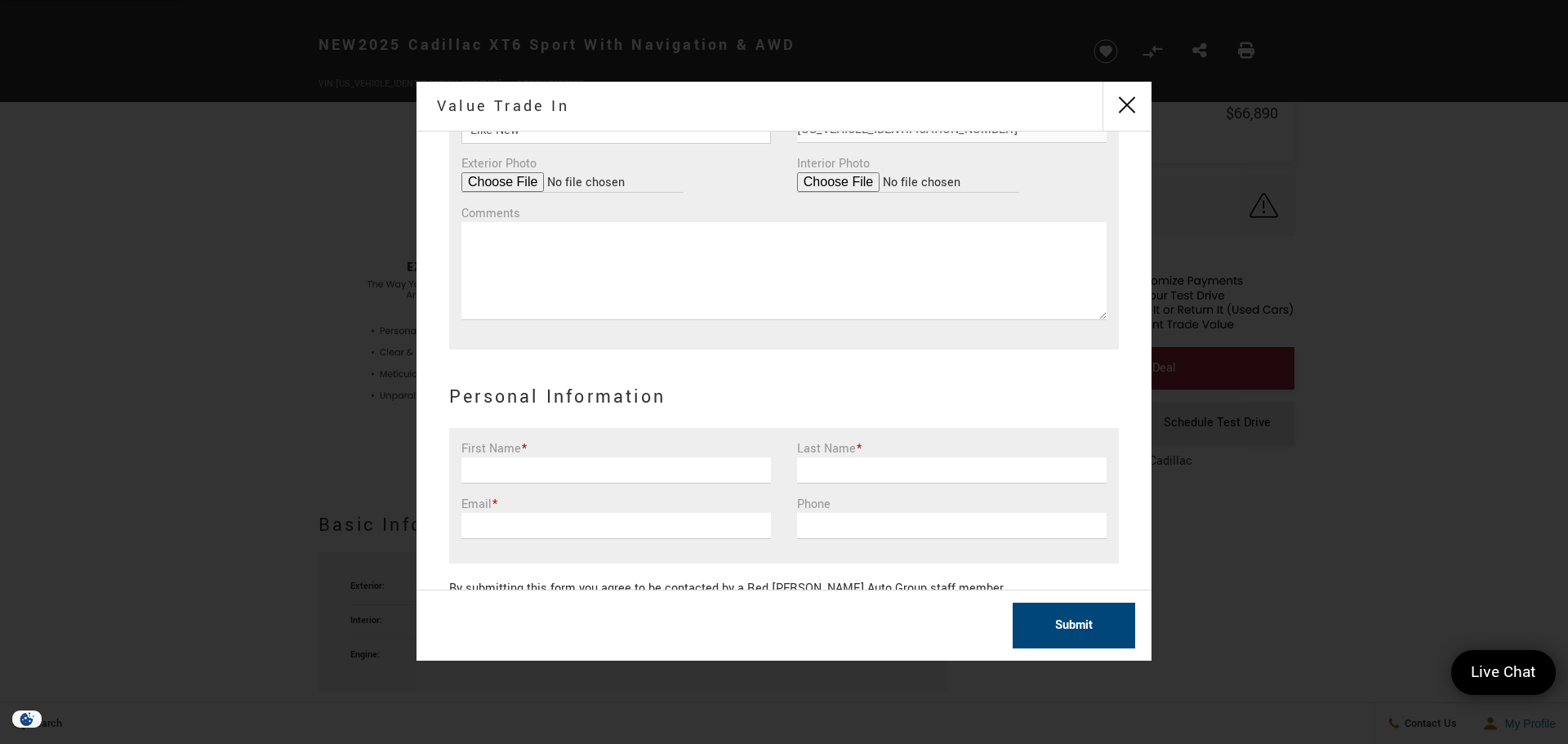
scroll to position [473, 0]
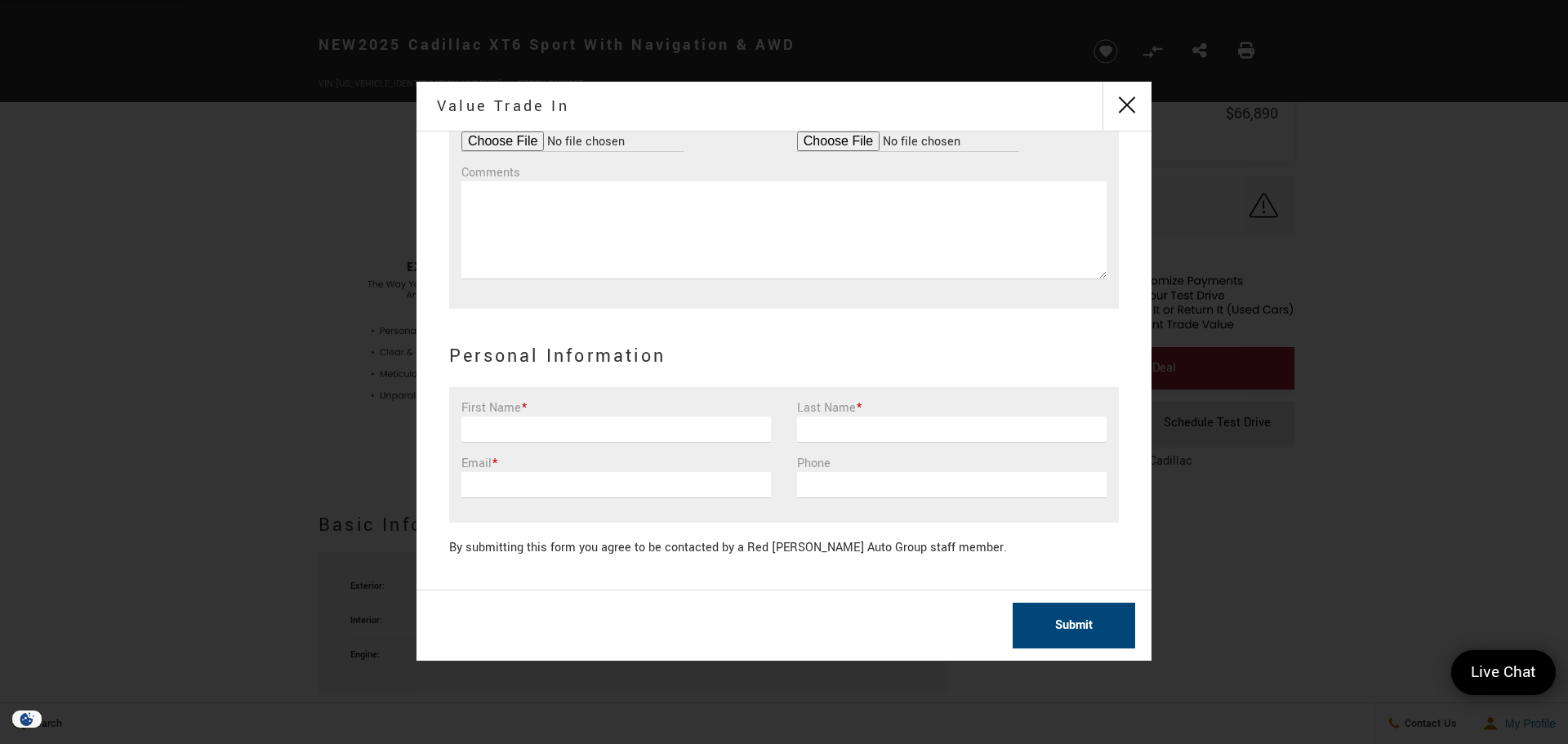
type input "1C6SRFHT7RN181847"
click at [555, 431] on input "First Name *" at bounding box center [616, 429] width 310 height 26
type input "Ryan"
type input "Garcia"
type input "ryangarcia23@yahoo.com"
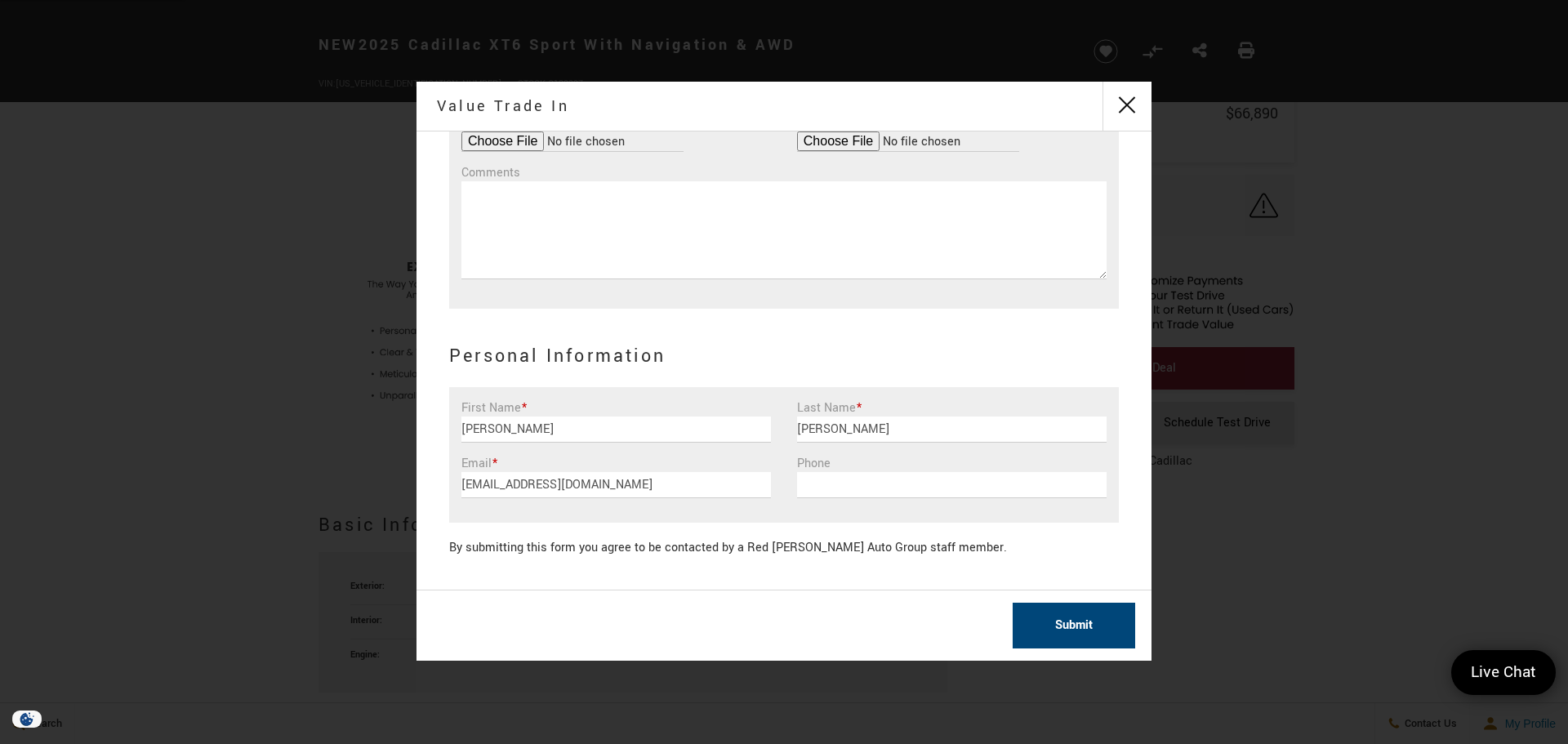
click at [1062, 625] on button "Submit" at bounding box center [1074, 626] width 123 height 46
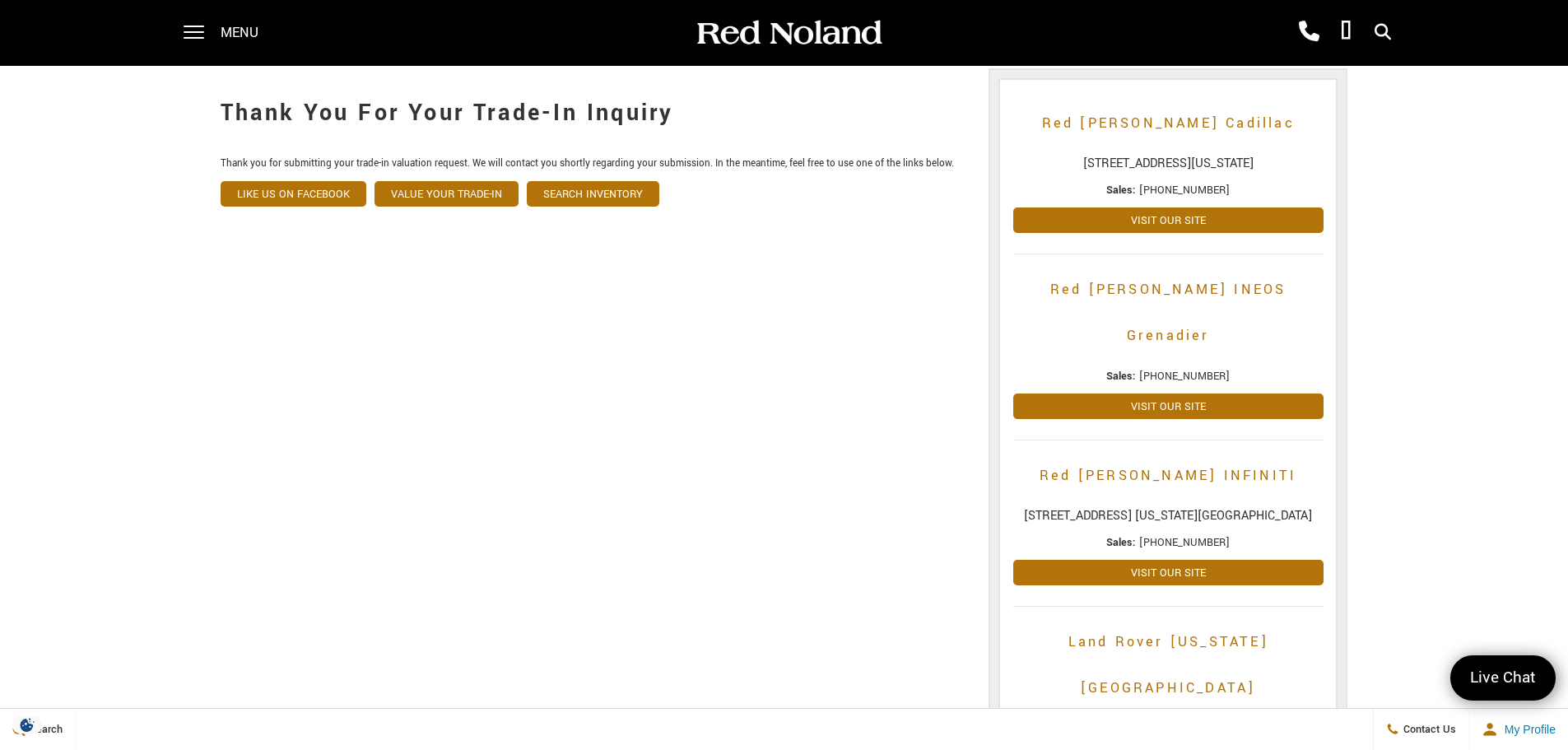
scroll to position [82, 0]
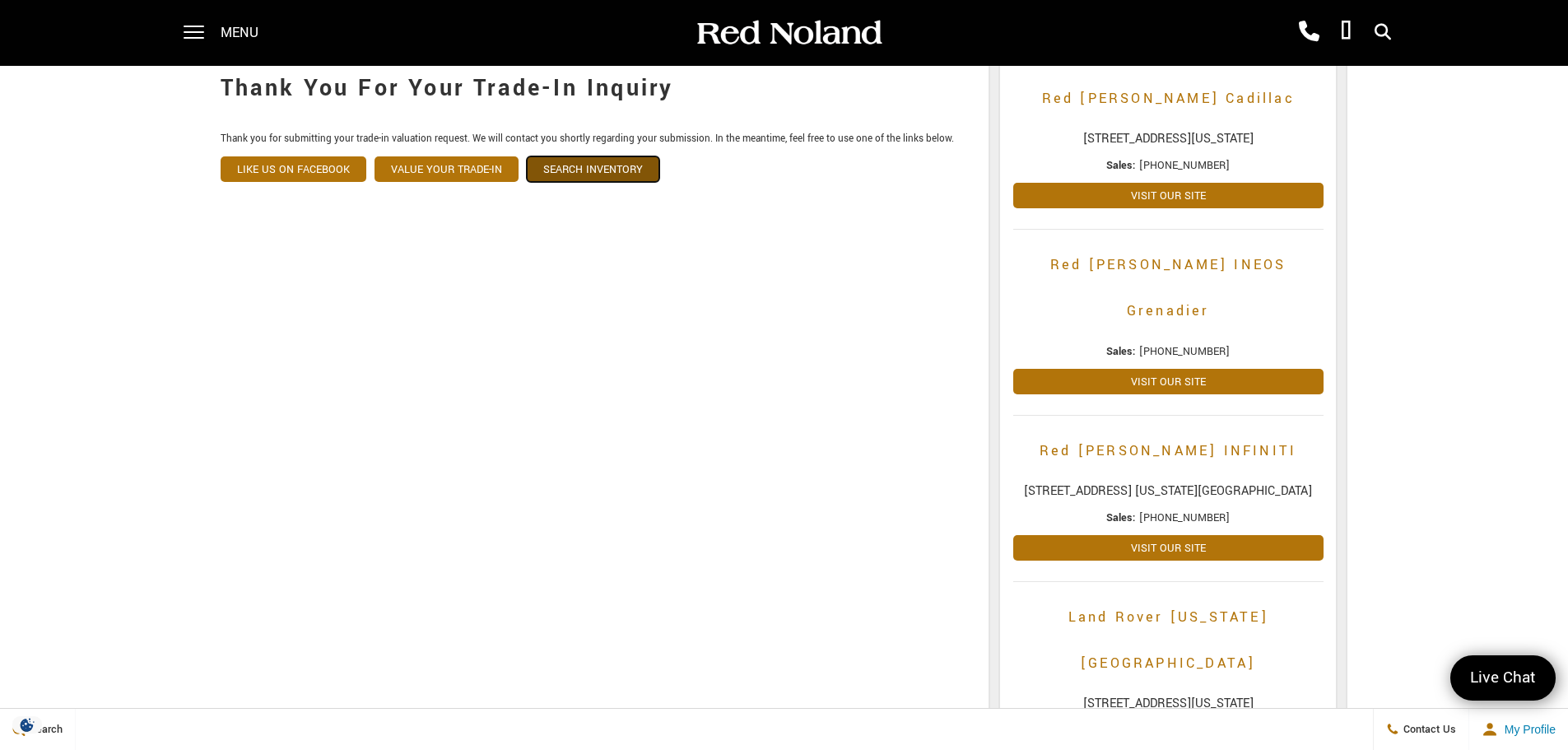
click at [577, 177] on link "Search Inventory" at bounding box center [593, 169] width 133 height 25
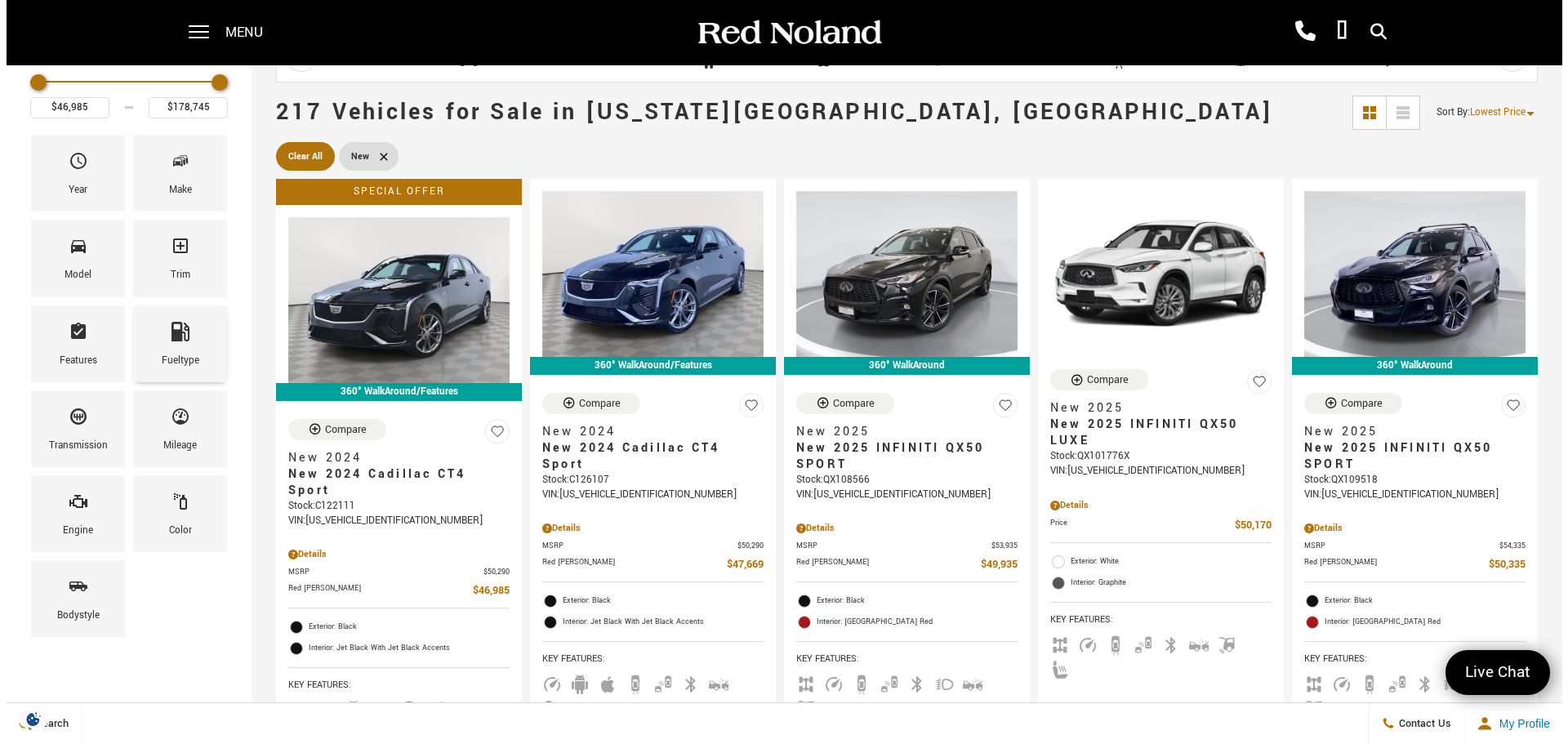
scroll to position [82, 0]
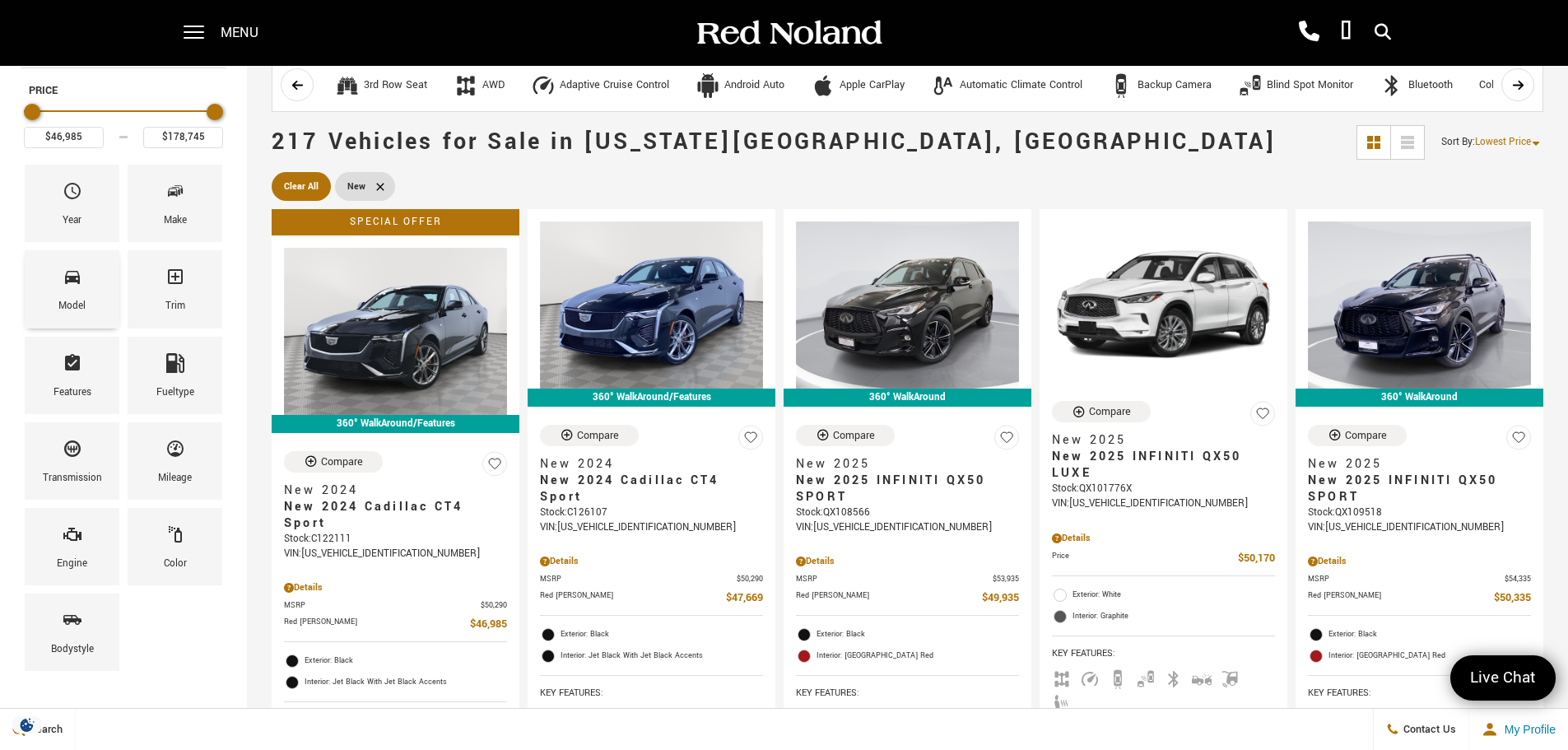
click at [81, 305] on div "Model" at bounding box center [72, 306] width 27 height 18
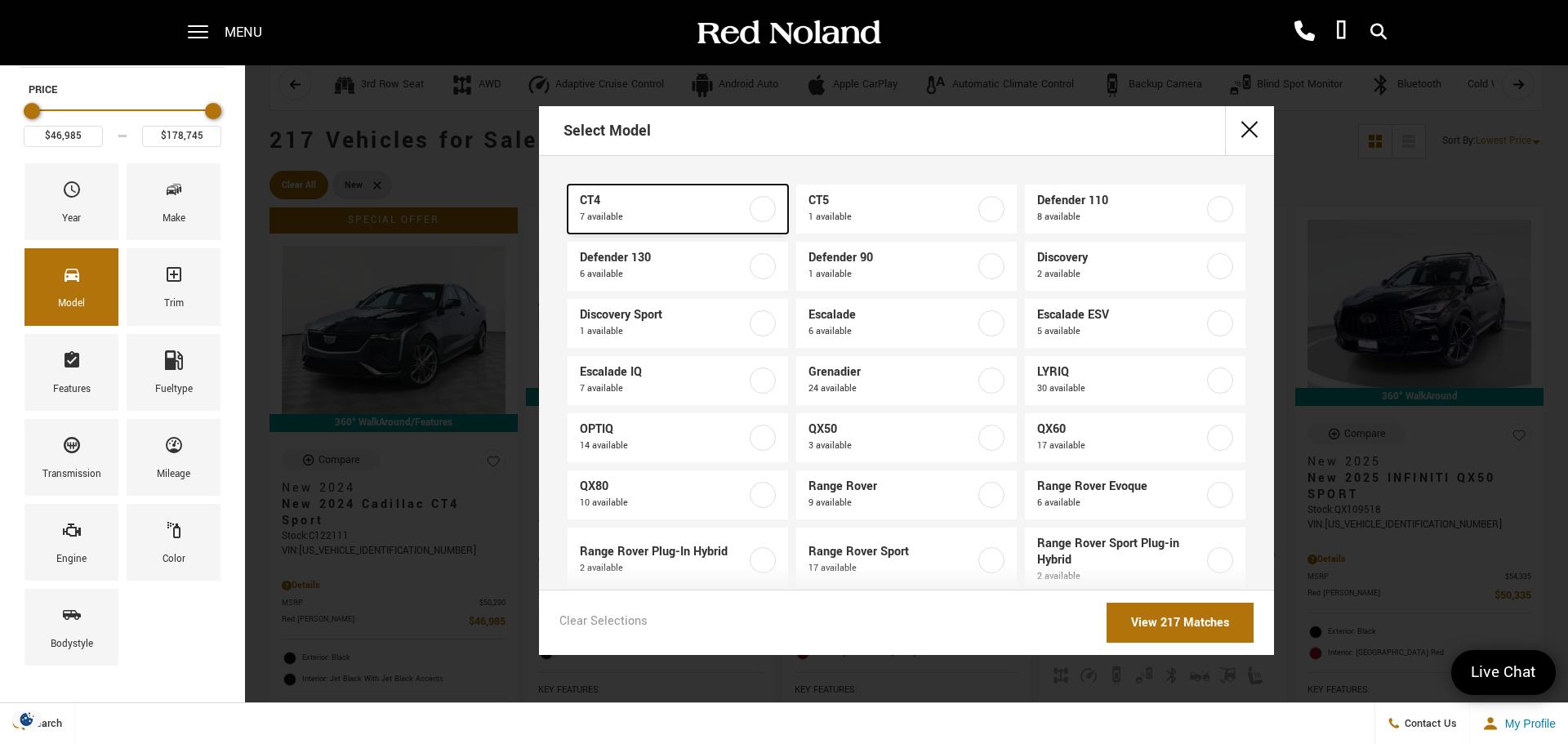
click at [760, 214] on label at bounding box center [762, 208] width 26 height 26
type input "$54,735"
checkbox input "true"
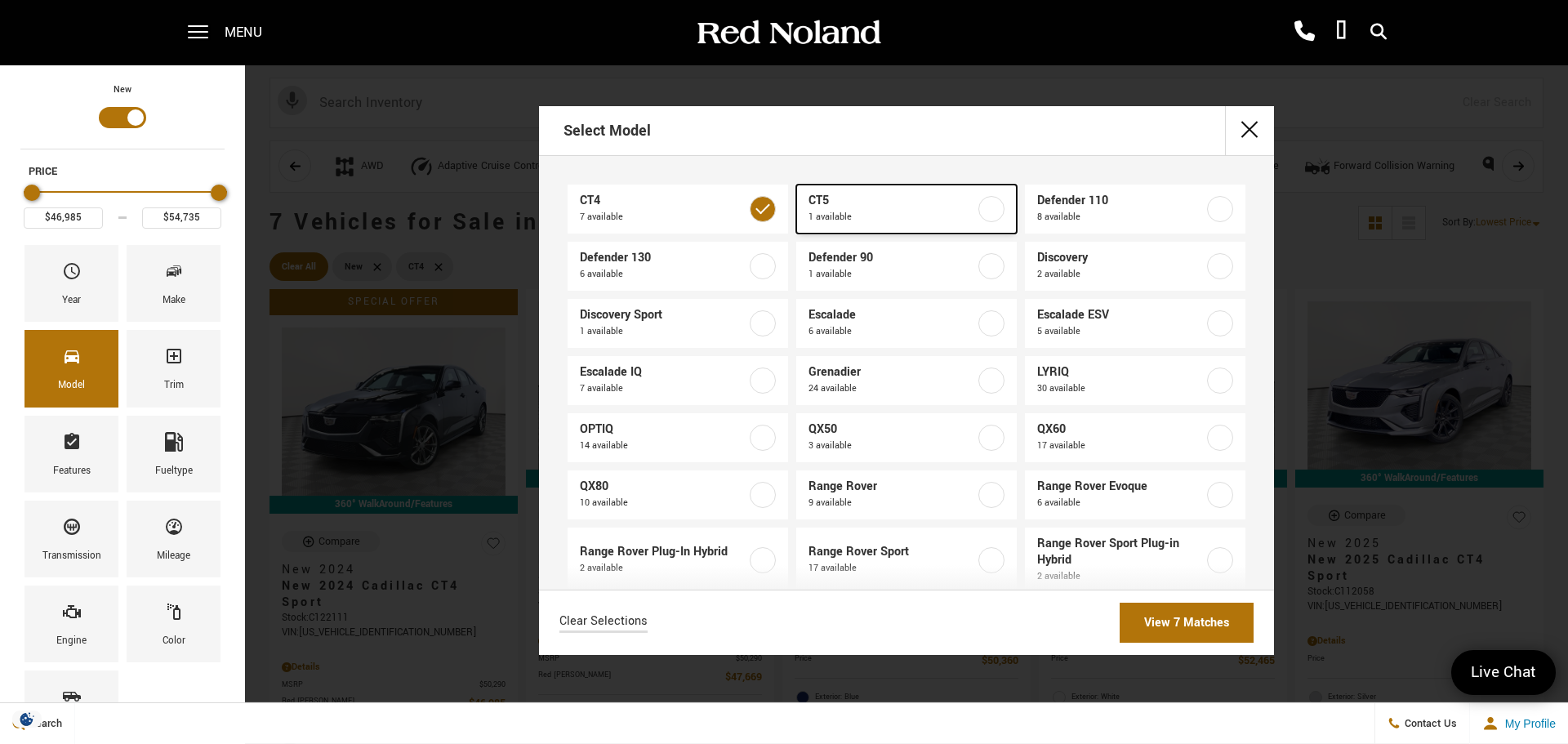
click at [979, 210] on label at bounding box center [991, 208] width 26 height 26
type input "$60,085"
checkbox input "true"
click at [85, 607] on div "Engine" at bounding box center [72, 624] width 94 height 77
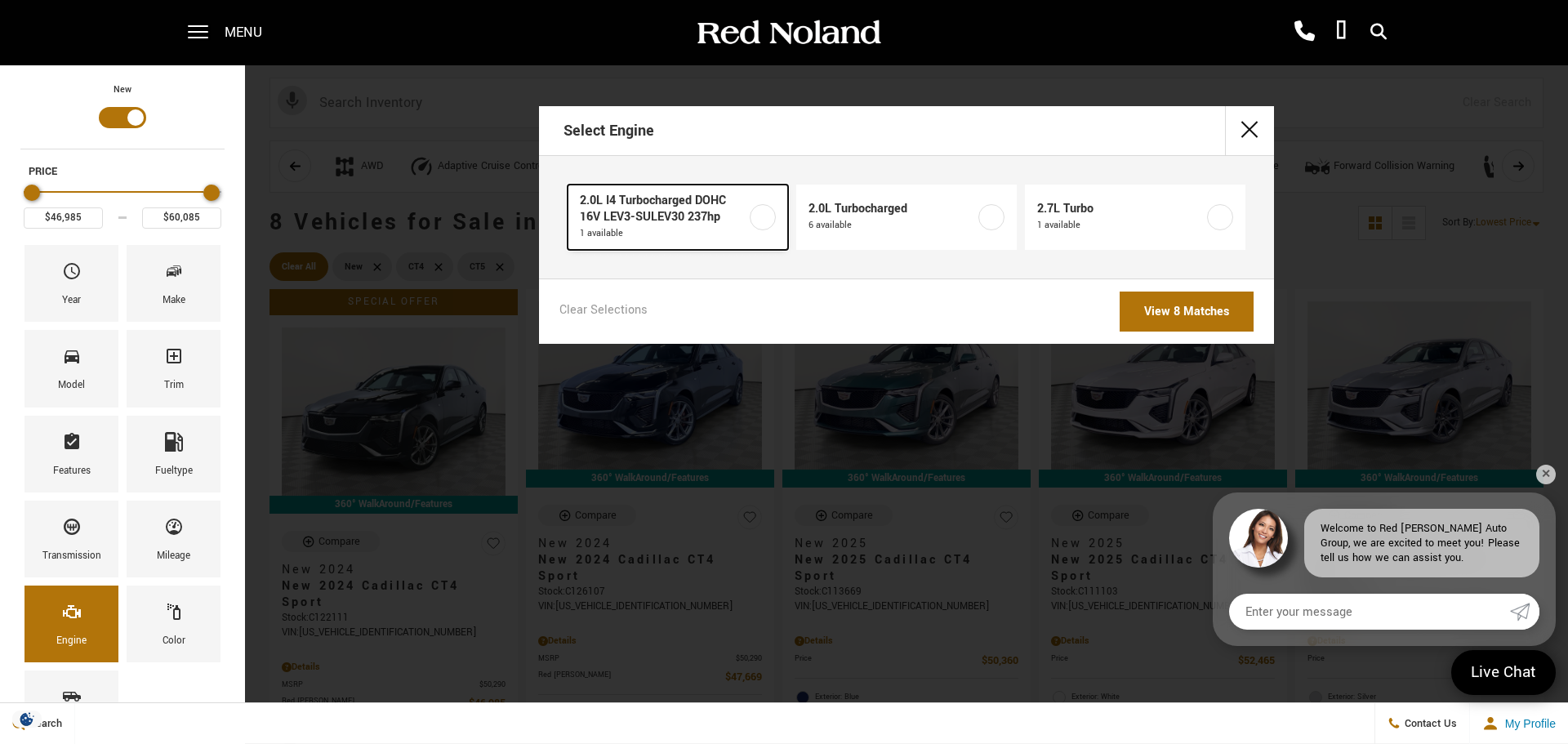
click at [766, 211] on label at bounding box center [762, 217] width 26 height 26
type input "$60,085"
checkbox input "true"
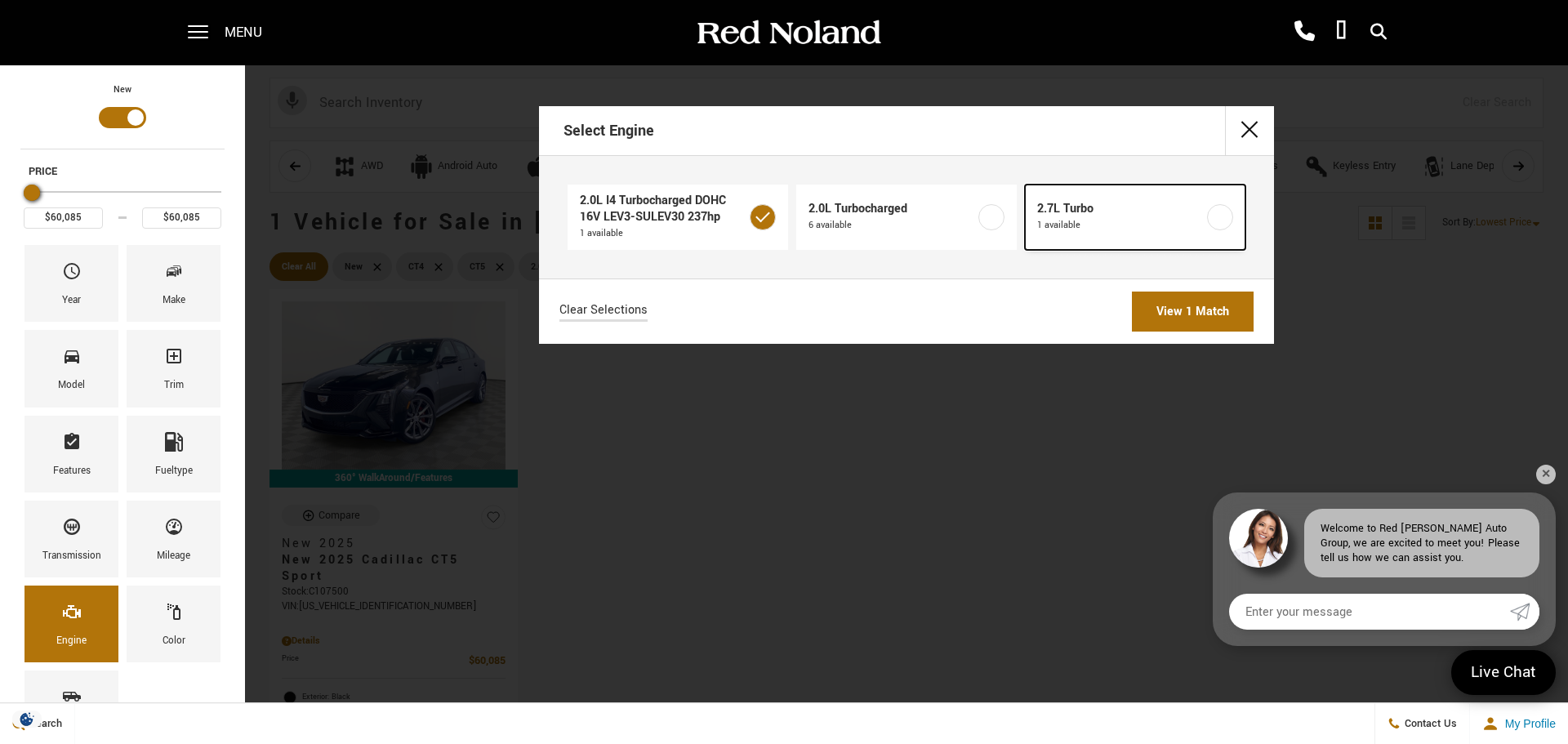
click at [1226, 223] on label at bounding box center [1220, 217] width 26 height 26
type input "$52,865"
checkbox input "true"
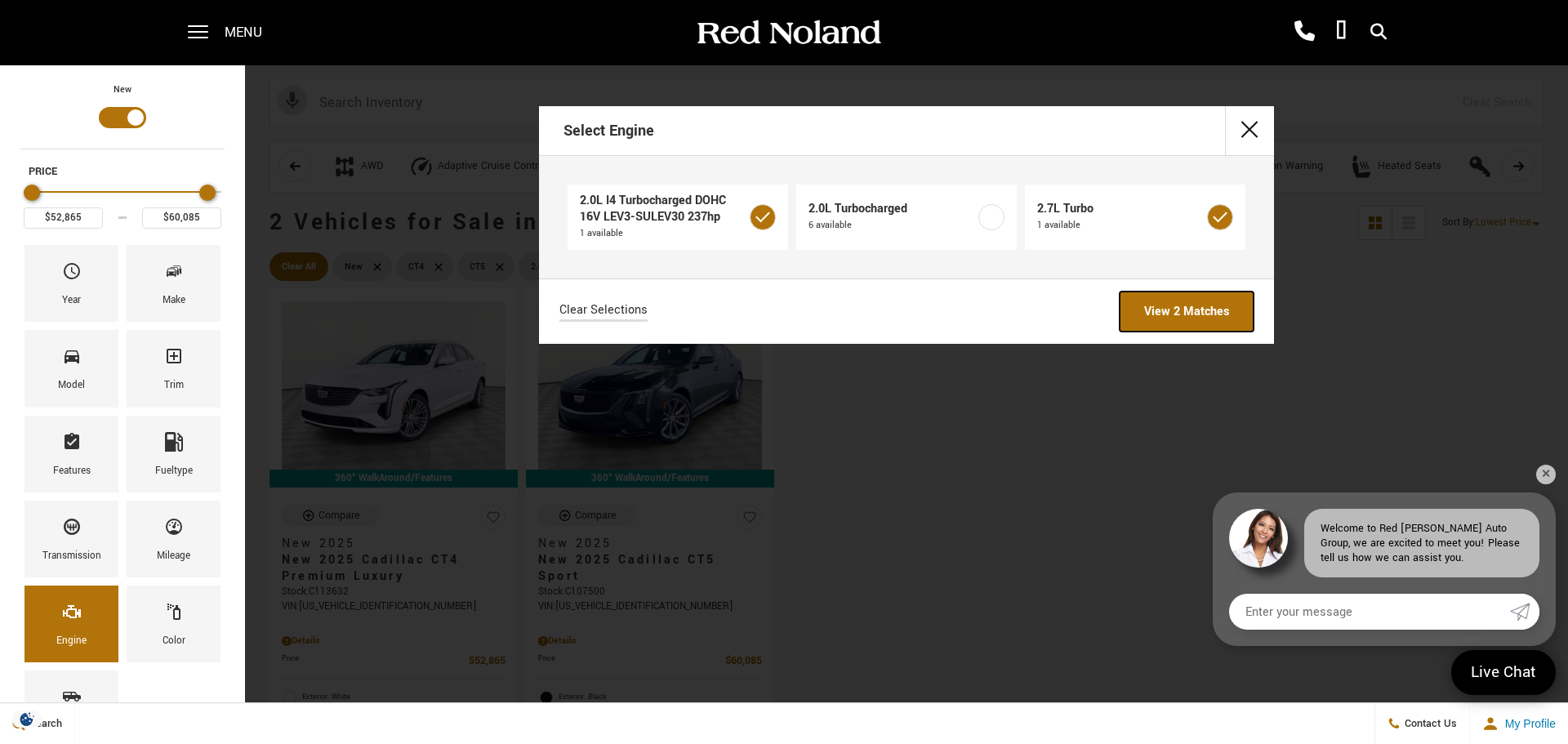
click at [1200, 310] on link "View 2 Matches" at bounding box center [1187, 312] width 134 height 40
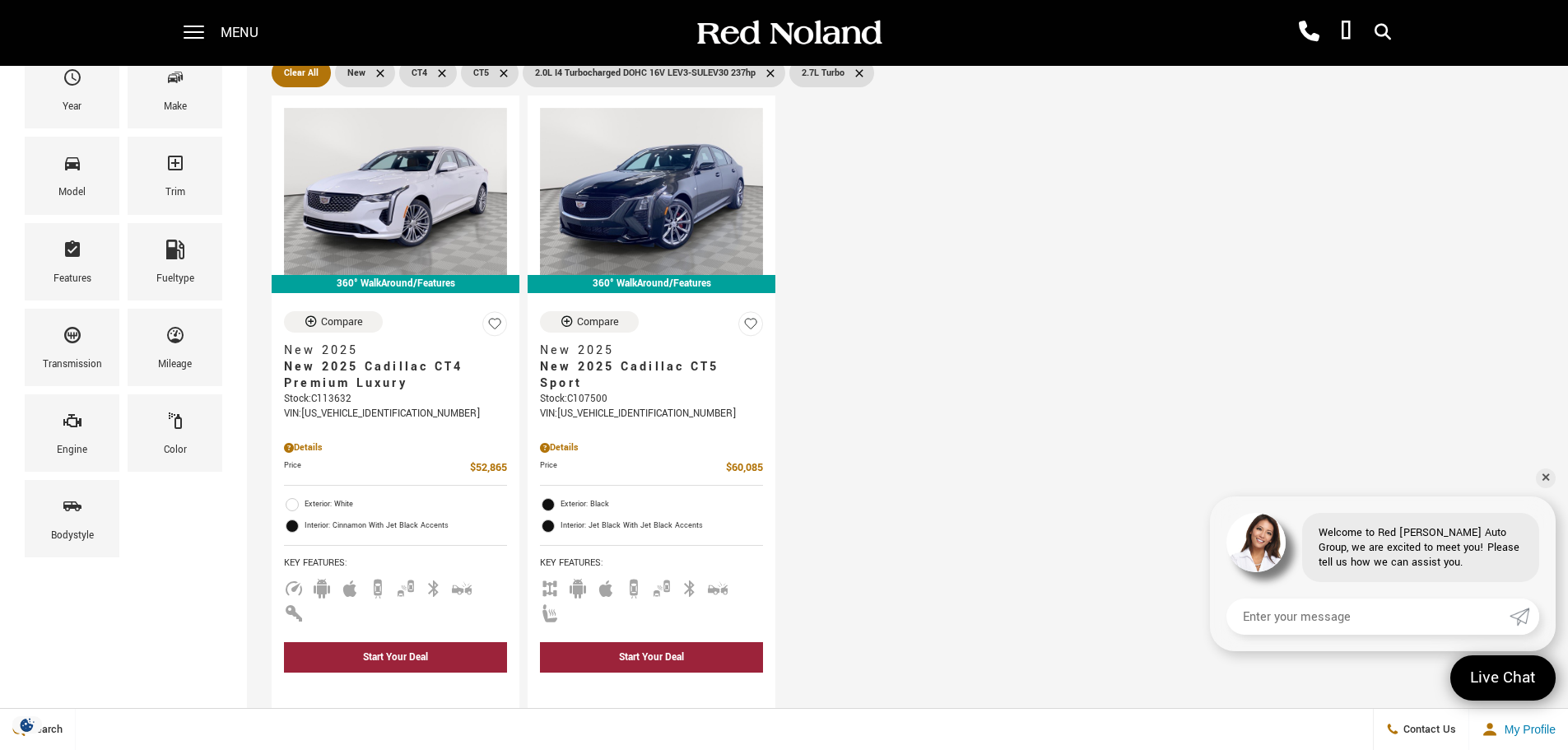
scroll to position [247, 0]
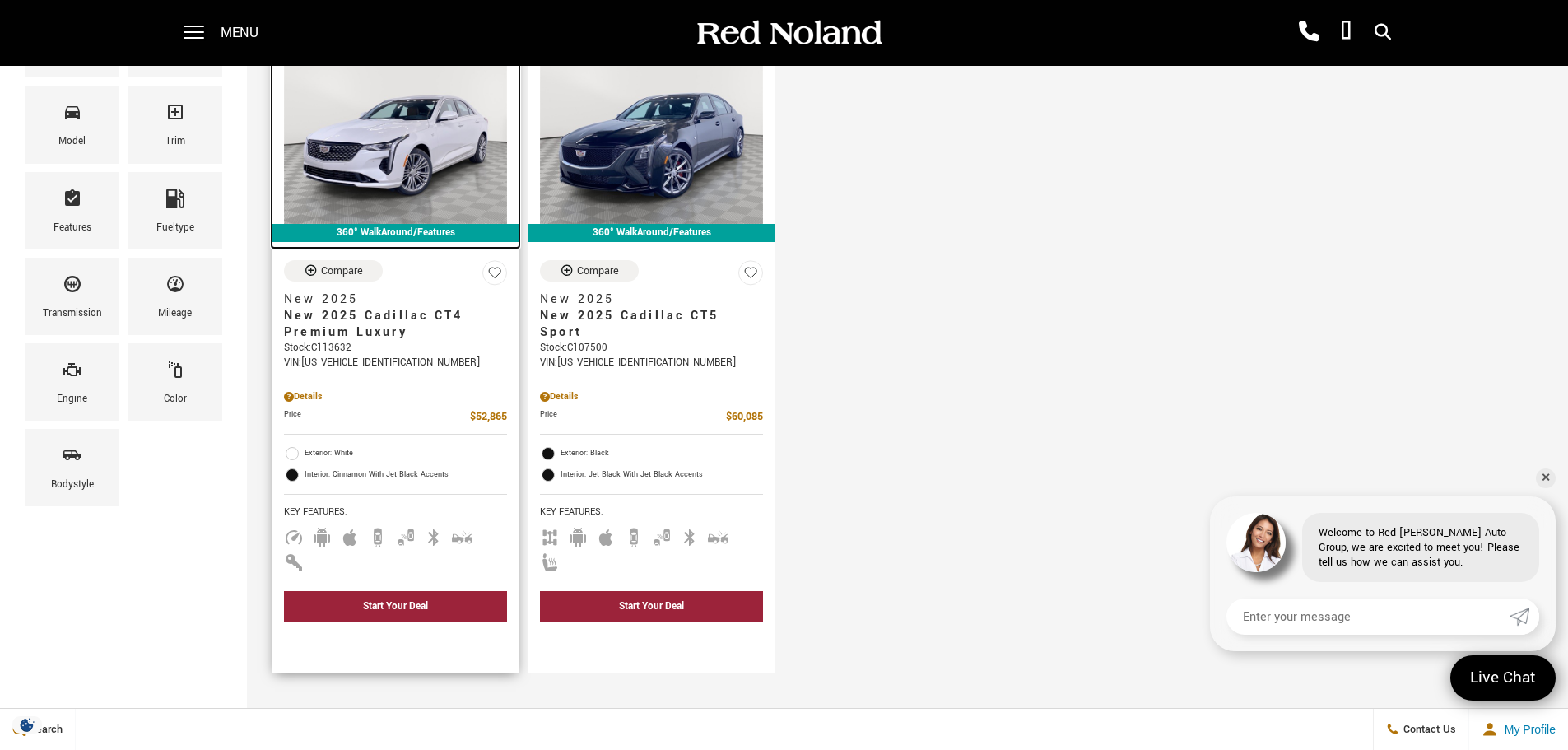
click at [443, 150] on img at bounding box center [396, 140] width 223 height 167
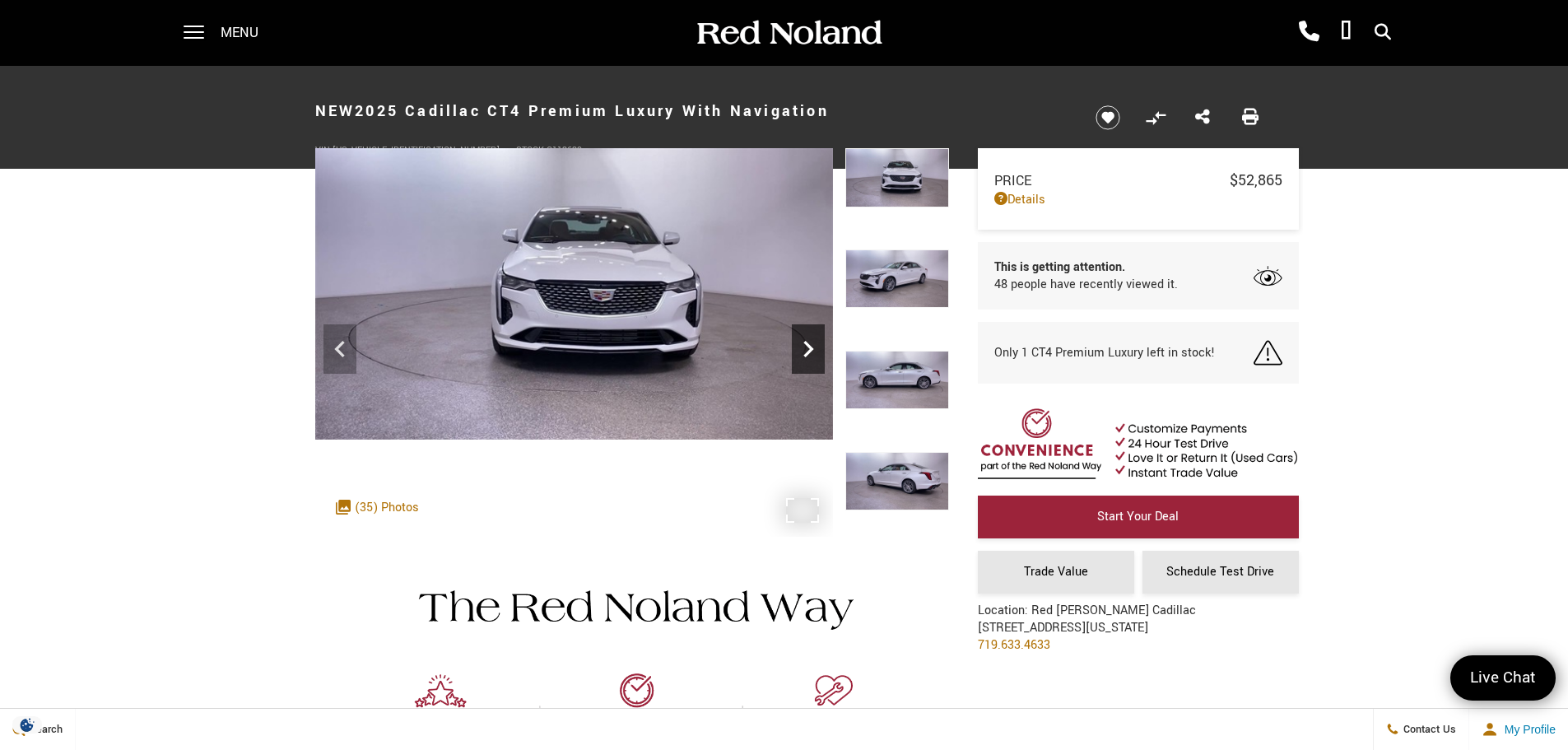
click at [817, 350] on icon "Next" at bounding box center [809, 349] width 33 height 33
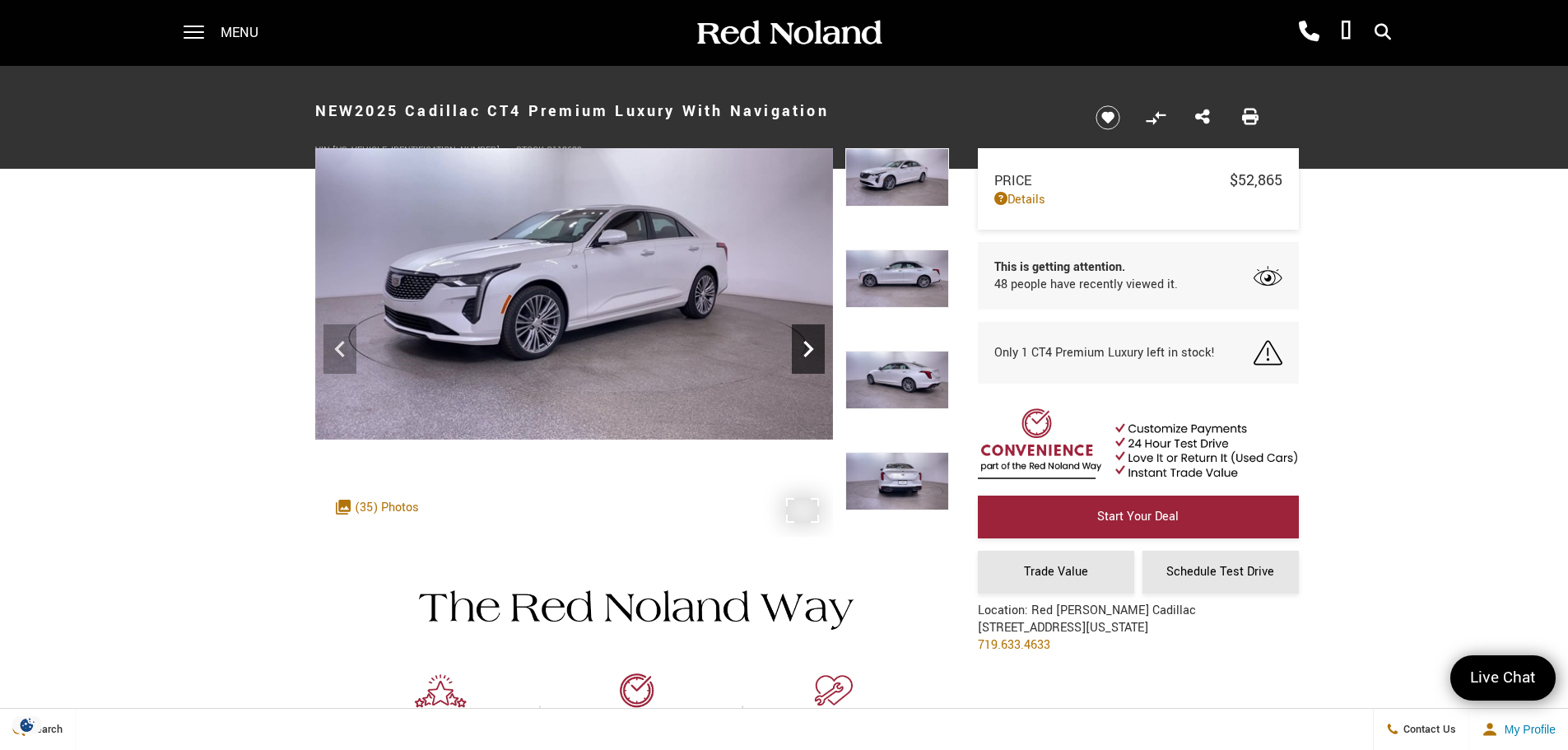
click at [817, 350] on icon "Next" at bounding box center [809, 349] width 33 height 33
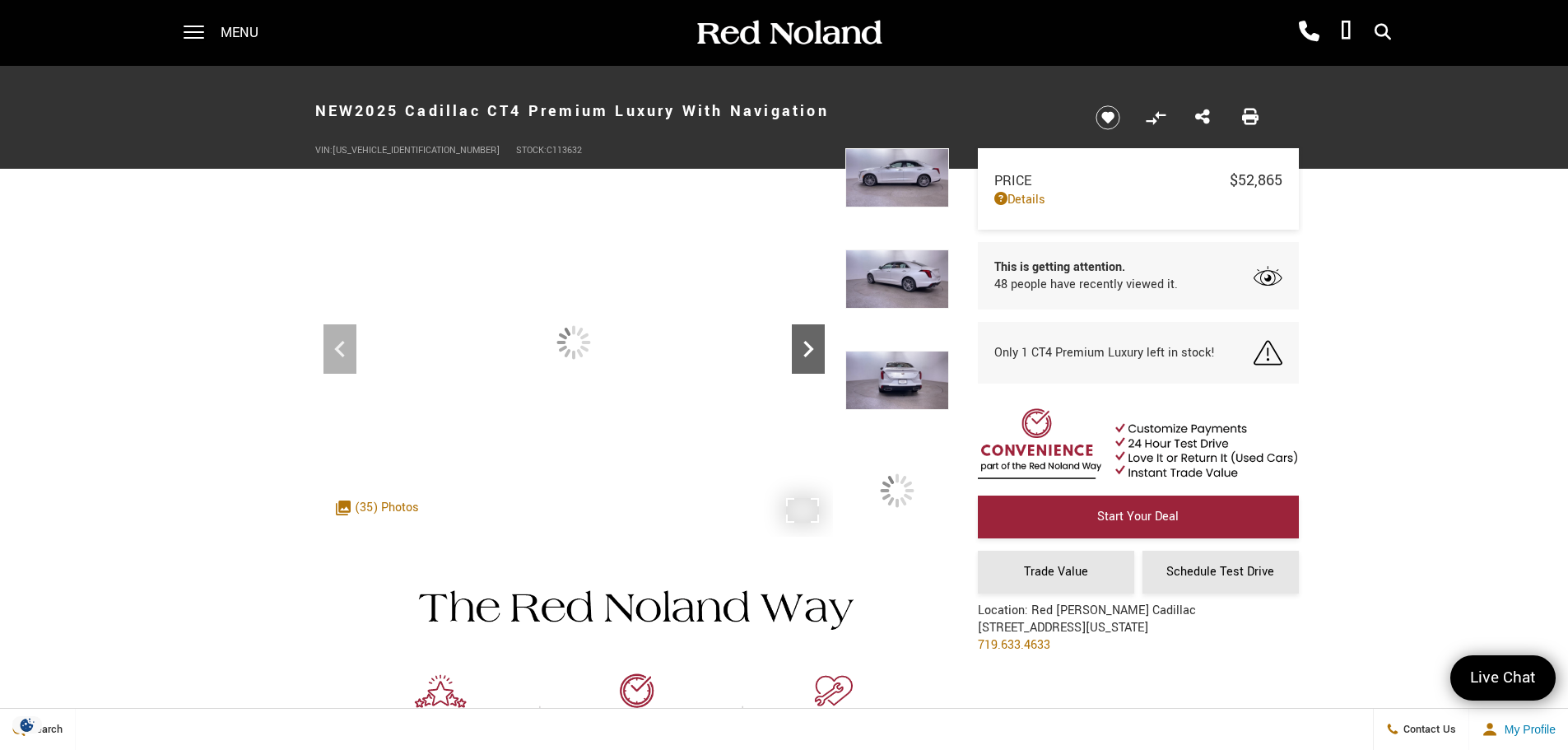
click at [817, 350] on icon "Next" at bounding box center [809, 349] width 33 height 33
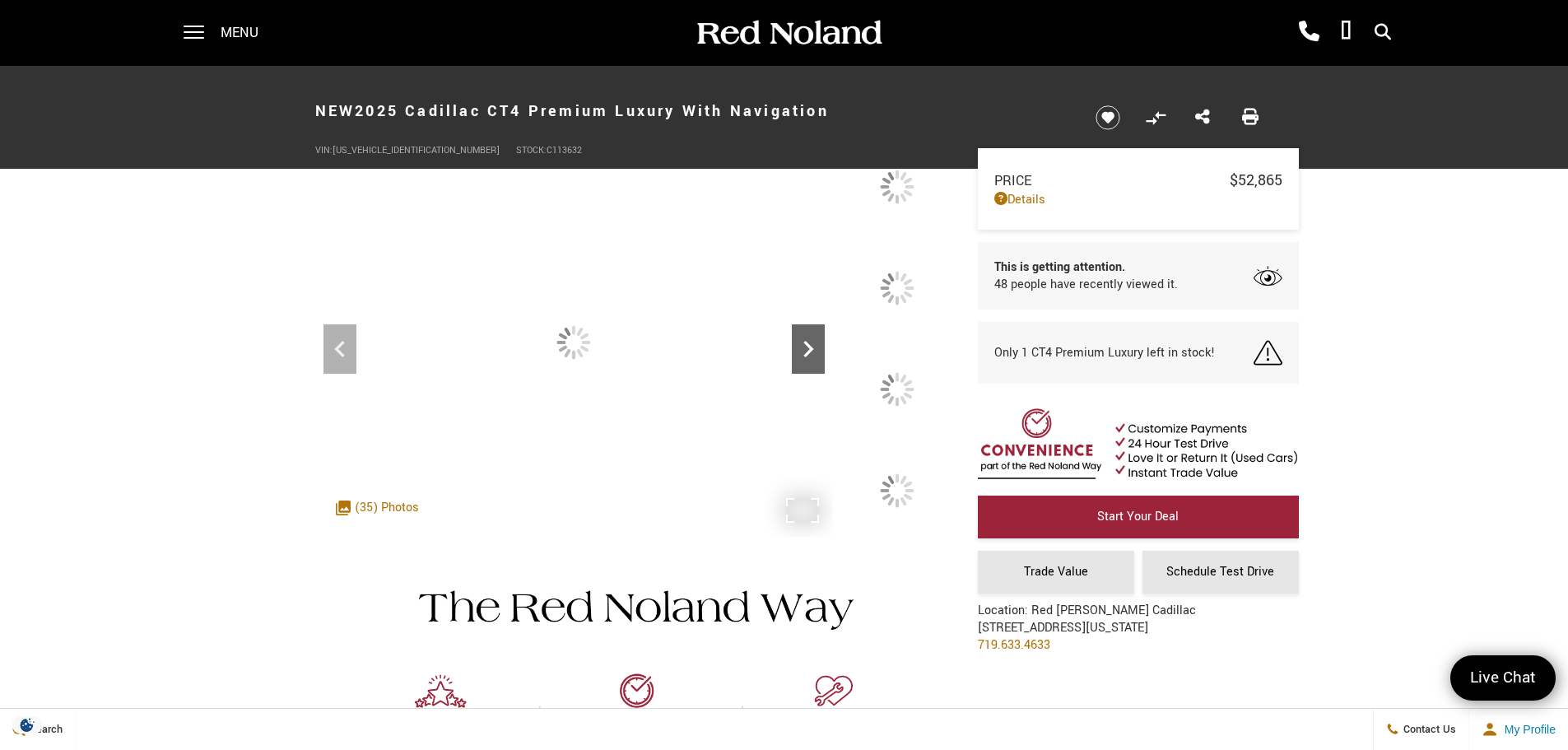
click at [817, 350] on icon "Next" at bounding box center [809, 349] width 33 height 33
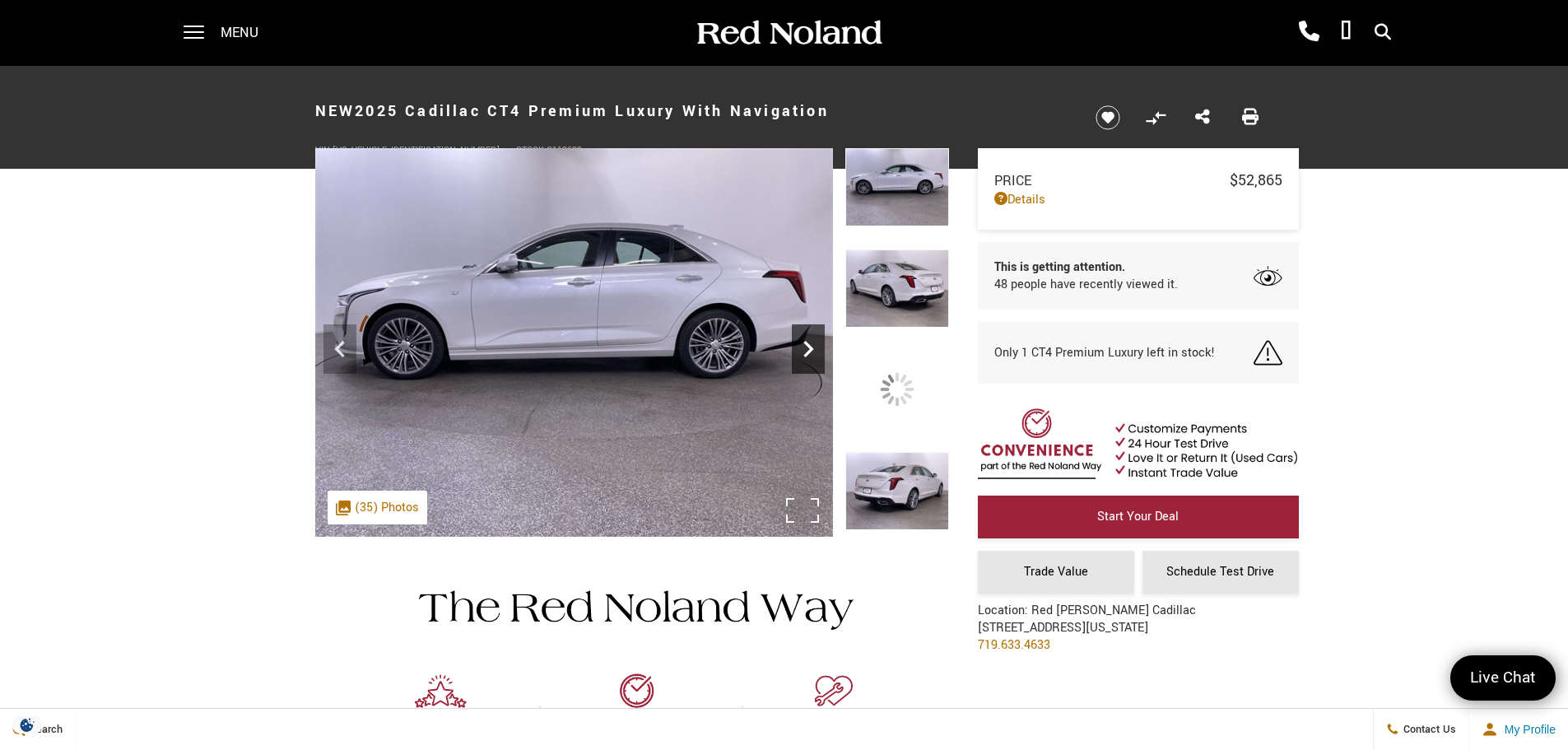
click at [817, 350] on icon "Next" at bounding box center [809, 349] width 33 height 33
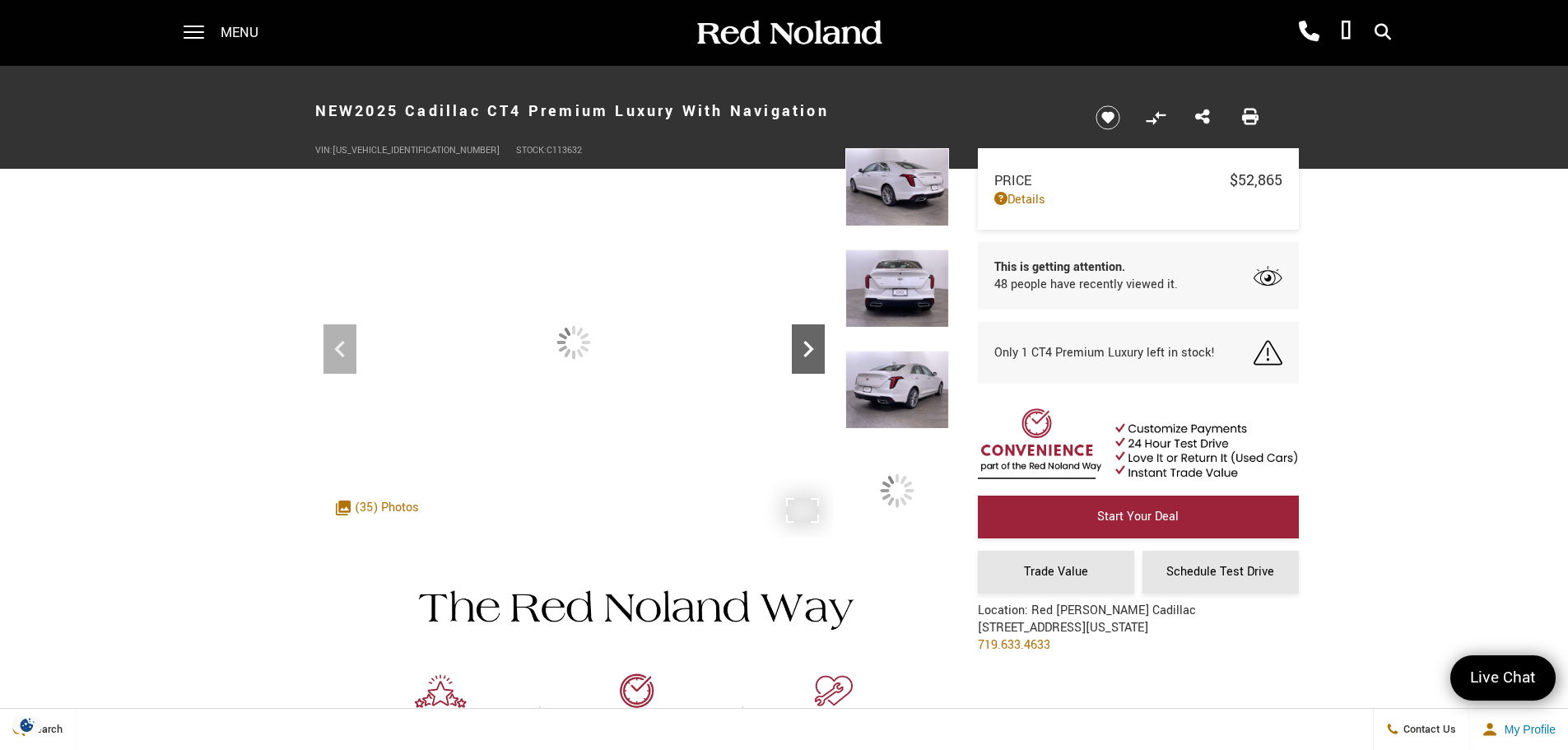
click at [817, 350] on icon "Next" at bounding box center [809, 349] width 33 height 33
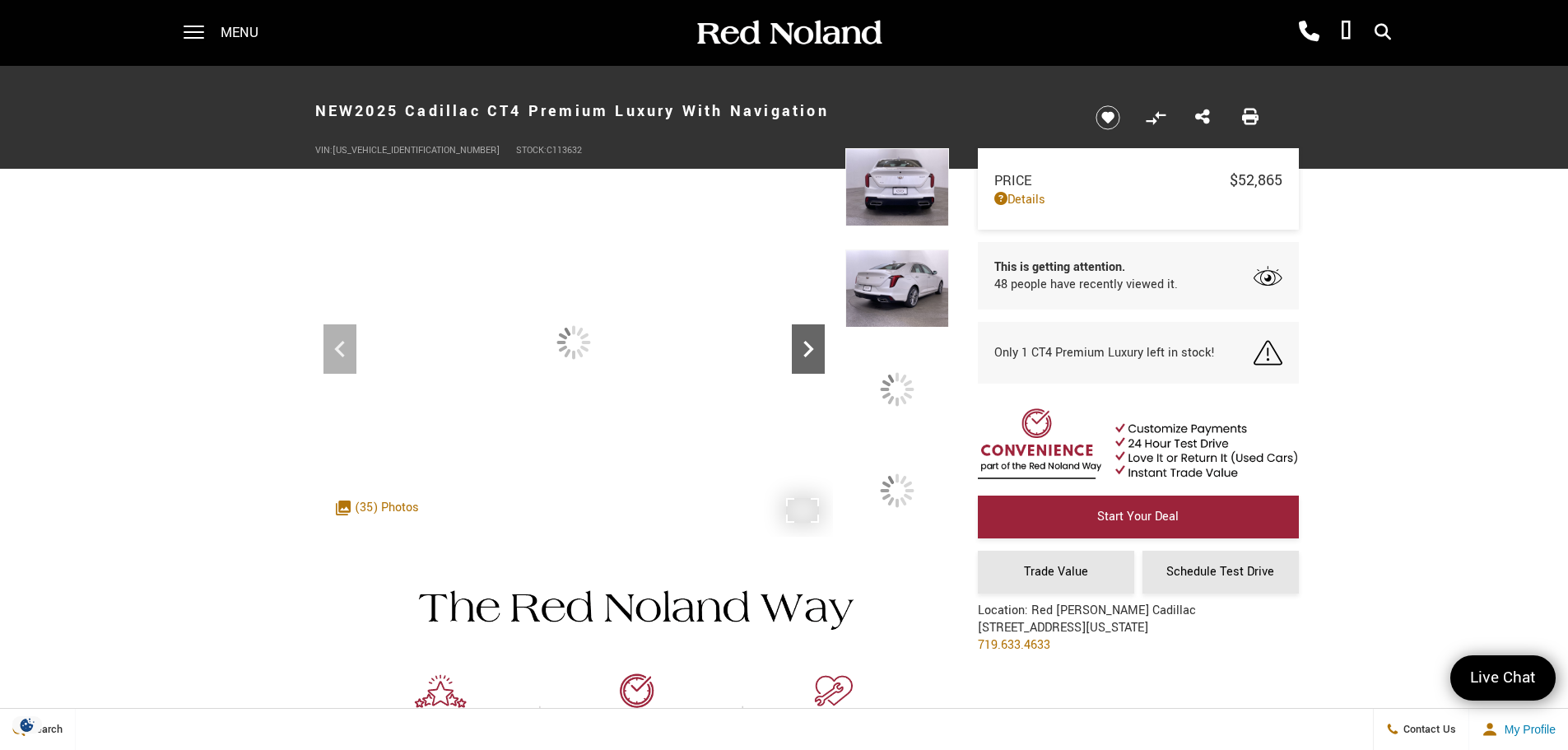
click at [817, 350] on icon "Next" at bounding box center [809, 349] width 33 height 33
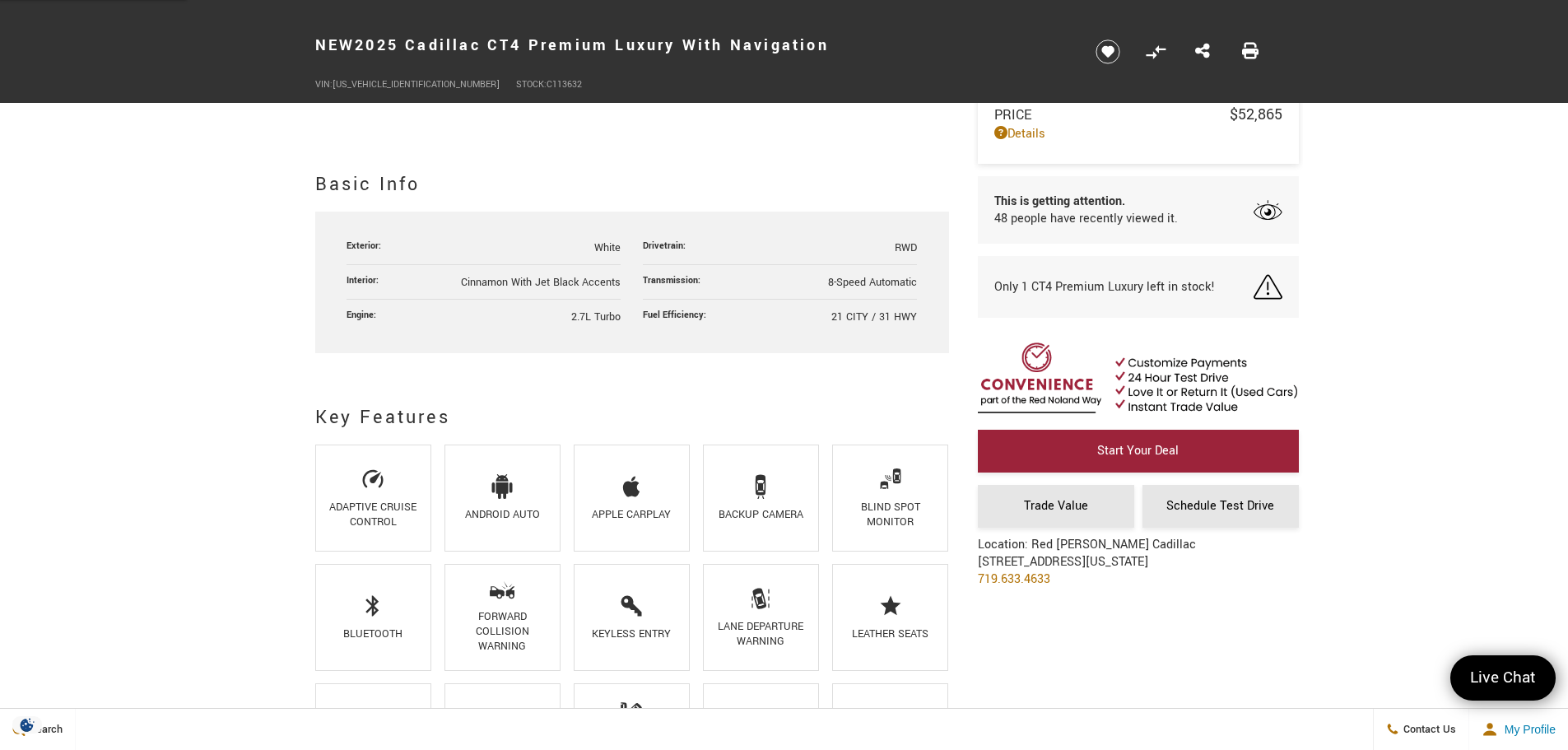
scroll to position [824, 0]
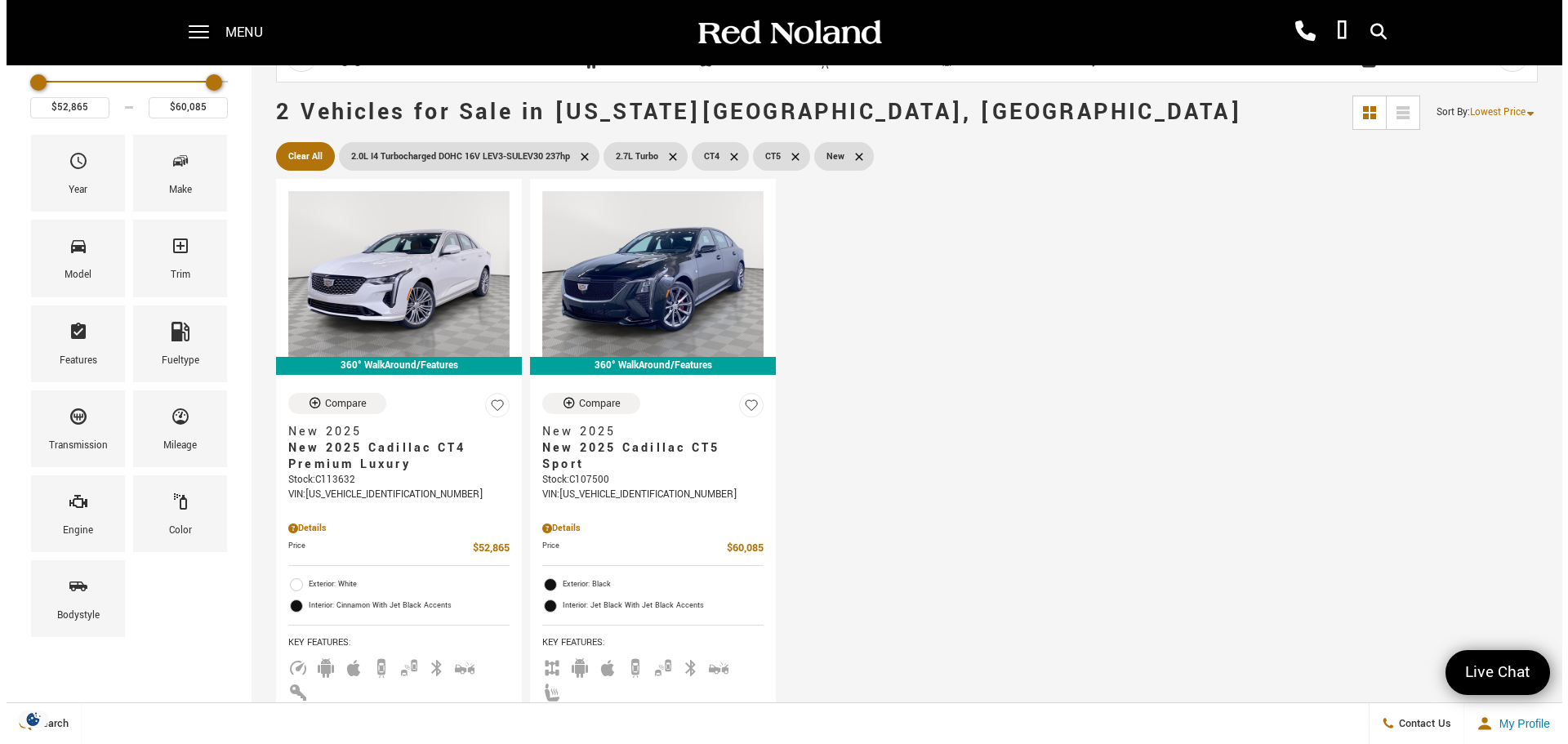
scroll to position [82, 0]
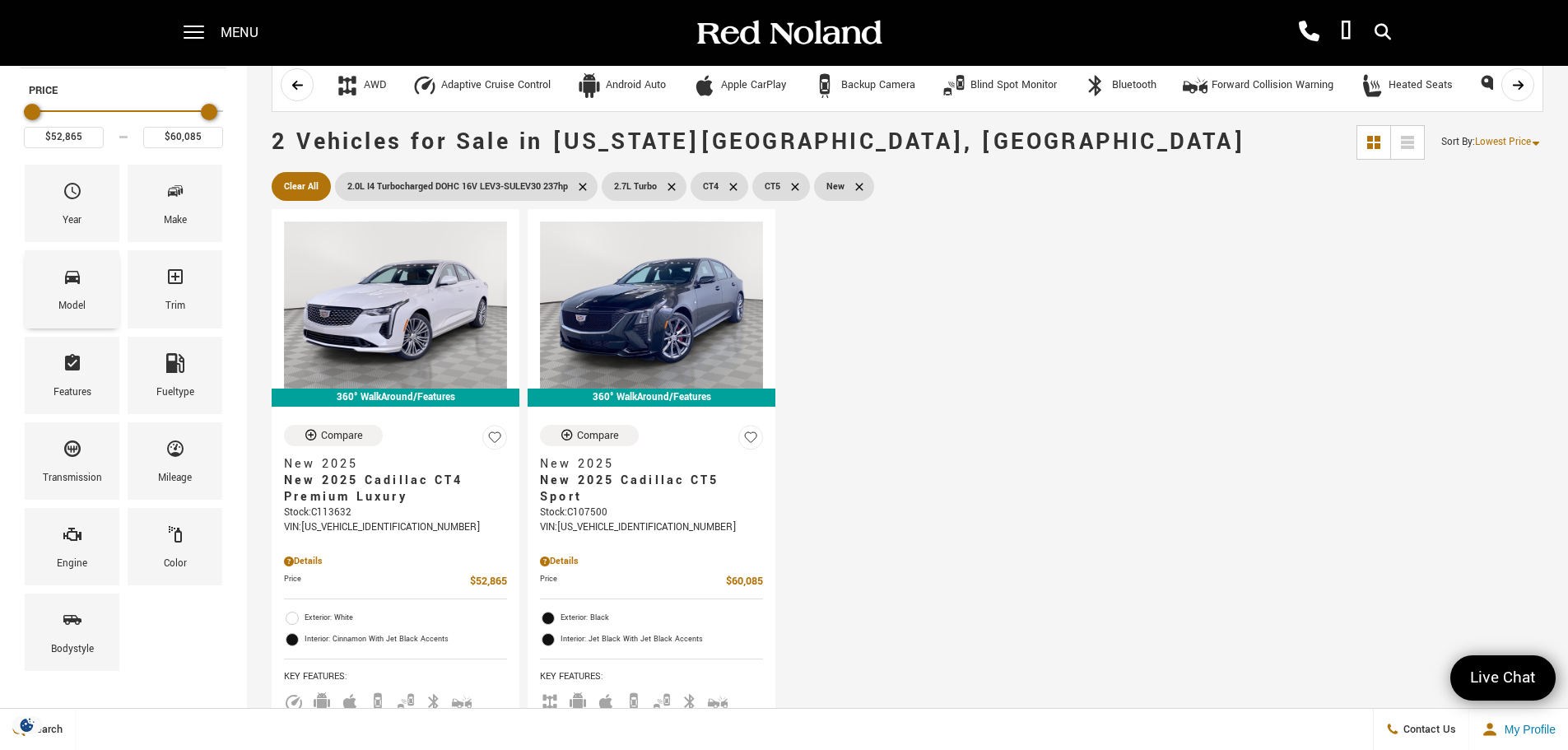
click at [74, 298] on div "Model" at bounding box center [72, 306] width 27 height 18
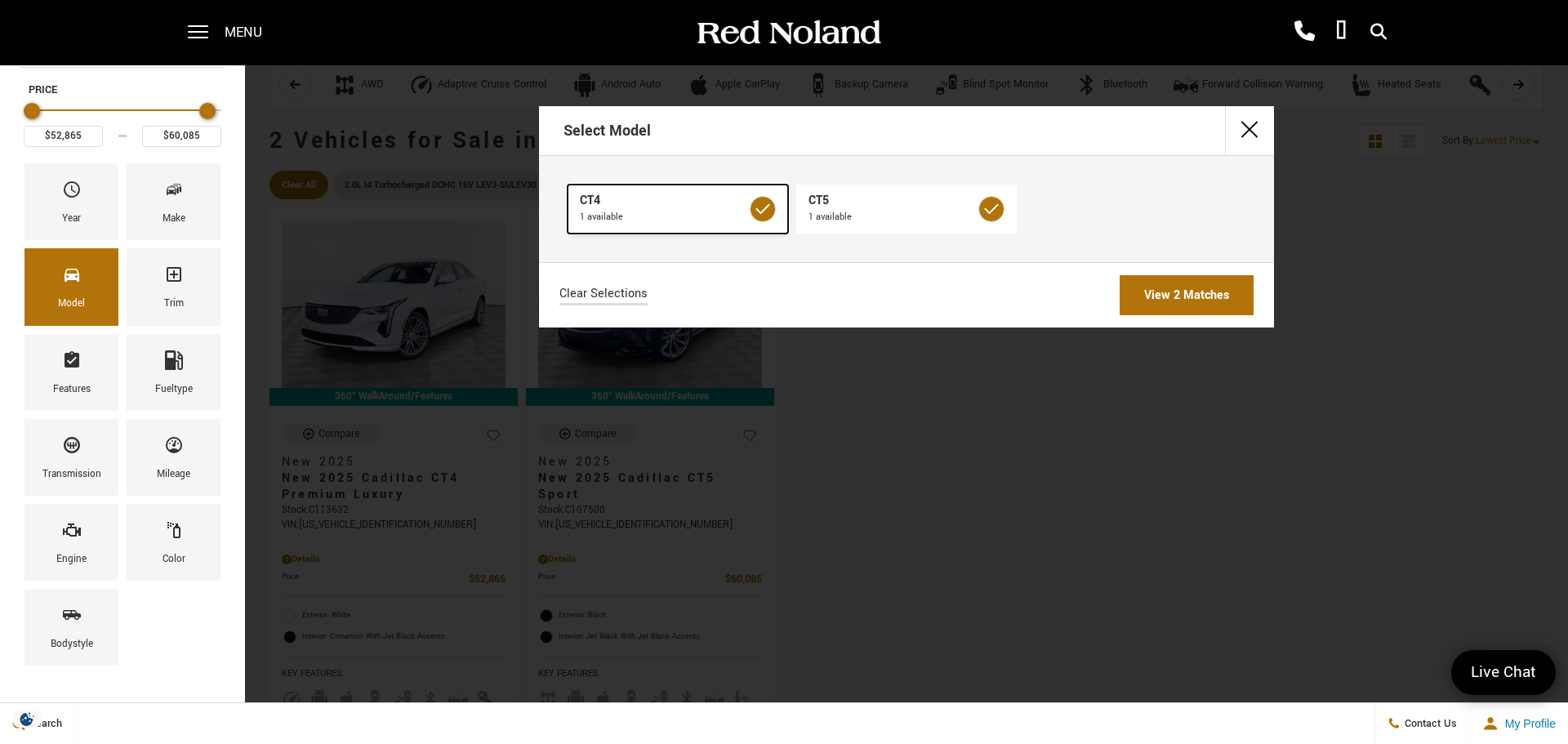
click at [765, 210] on label at bounding box center [762, 208] width 26 height 26
type input "$60,085"
checkbox input "false"
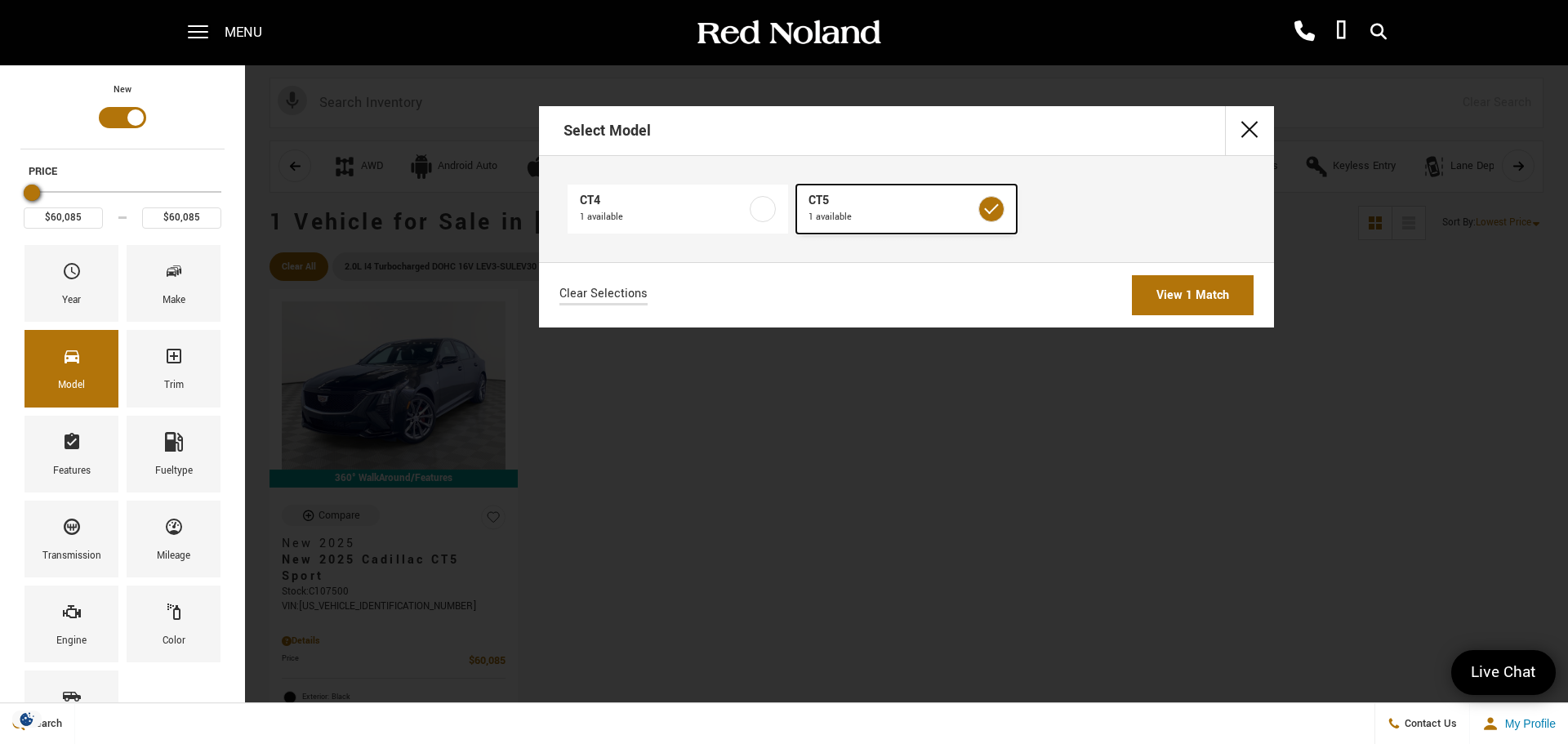
click at [1000, 217] on label at bounding box center [991, 208] width 26 height 26
type input "$52,865"
checkbox input "false"
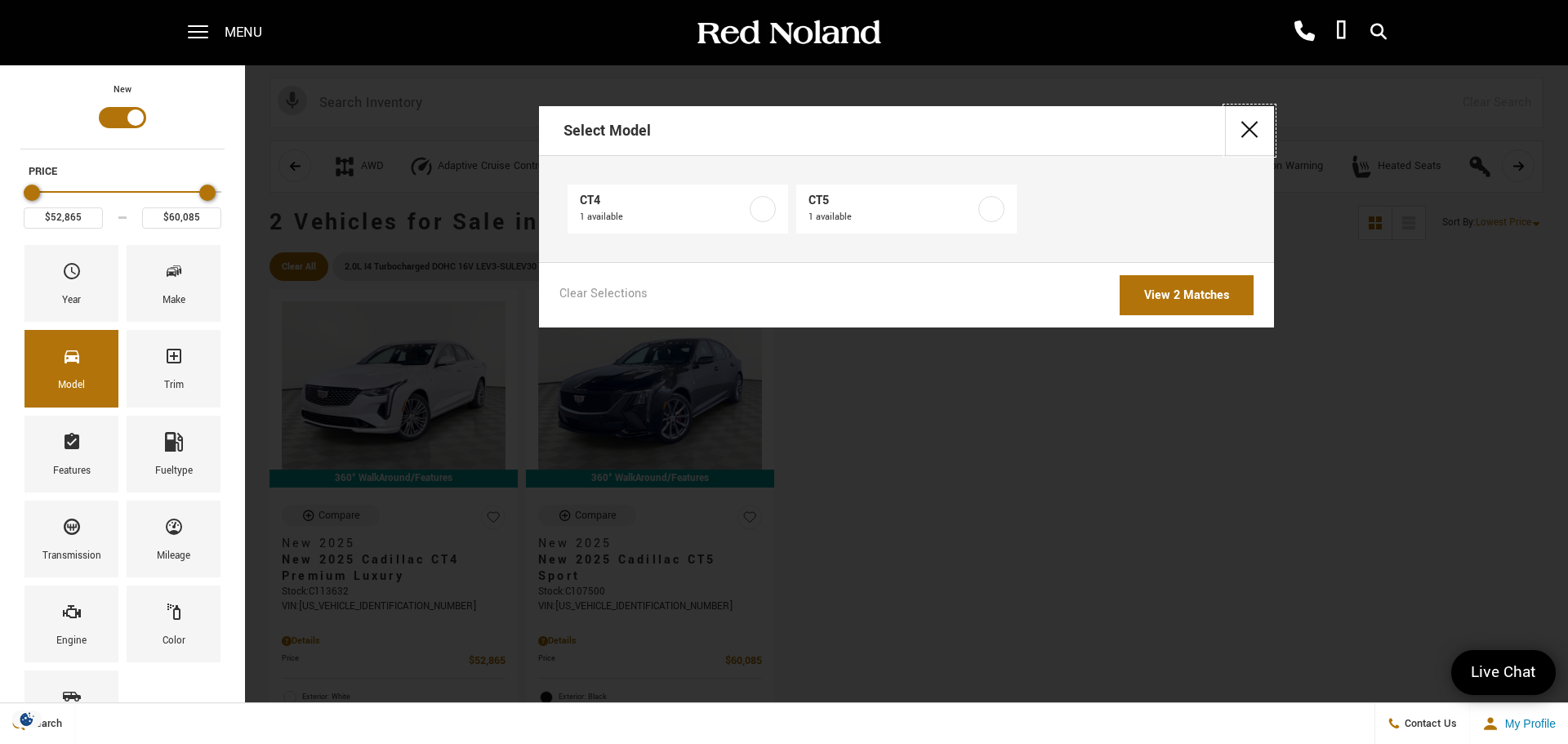
click at [1249, 134] on button "close" at bounding box center [1249, 131] width 49 height 49
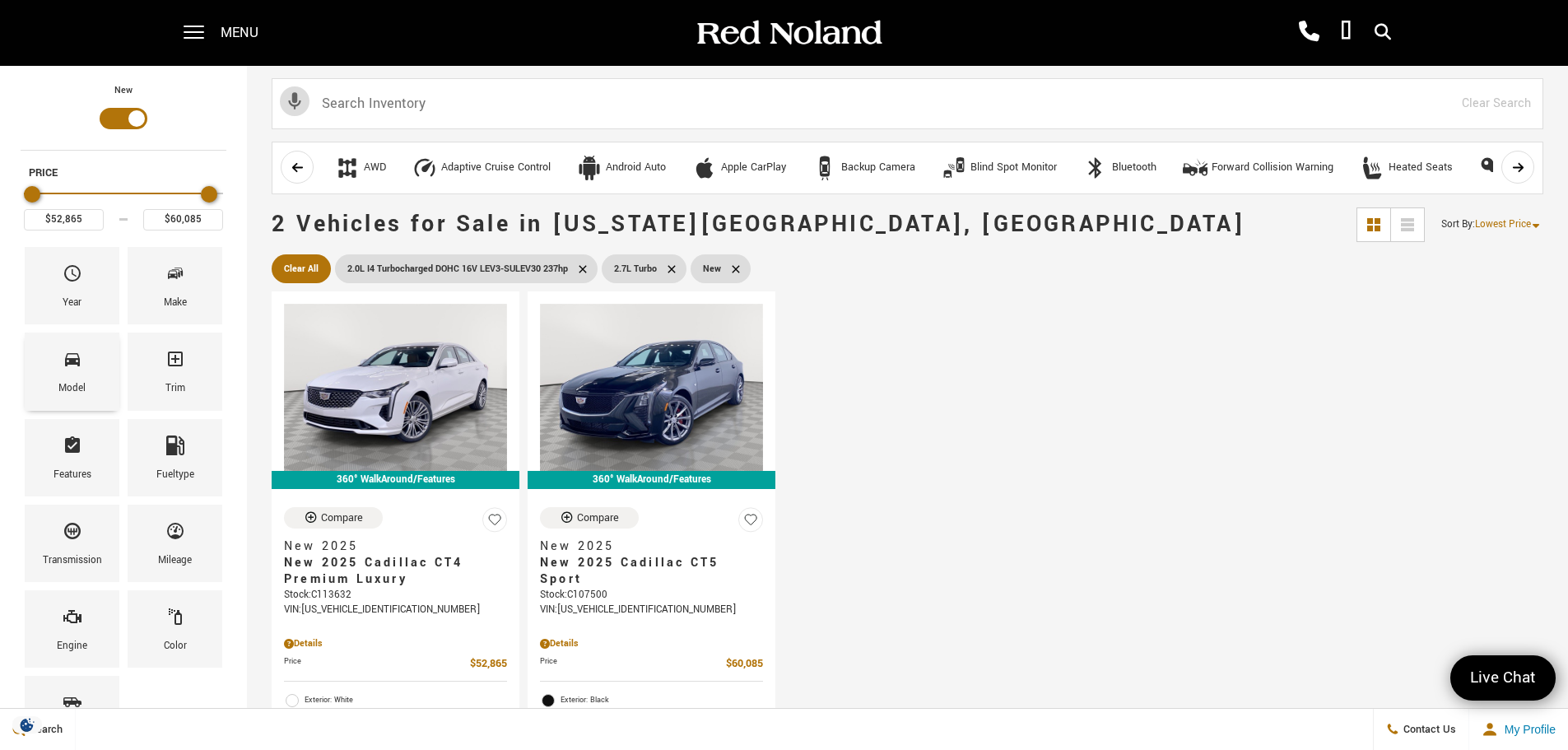
click at [79, 357] on icon "Model" at bounding box center [73, 359] width 19 height 19
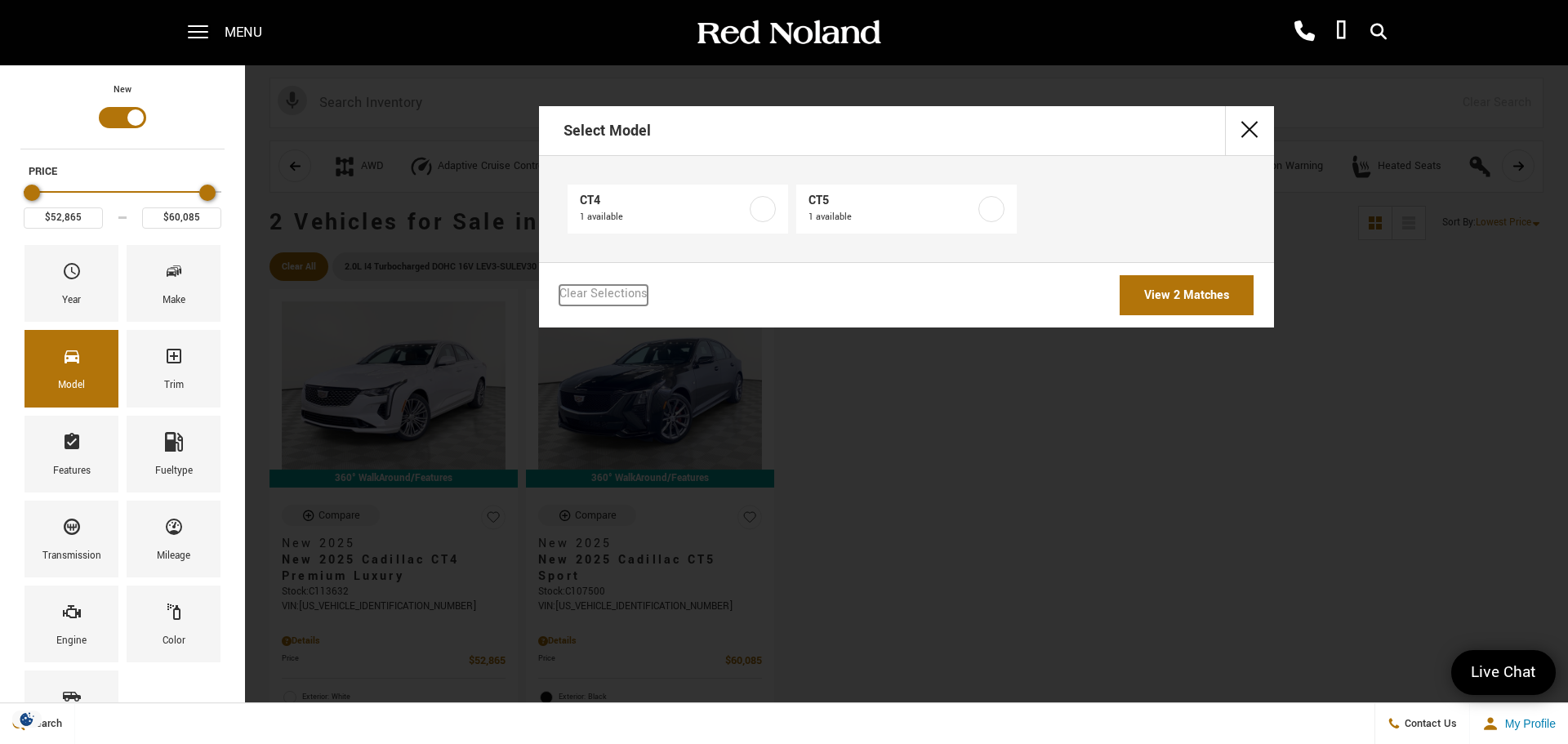
click at [601, 298] on link "Clear Selections" at bounding box center [604, 296] width 88 height 19
click at [613, 293] on link "Clear Selections" at bounding box center [604, 296] width 88 height 19
click at [180, 295] on div "Make" at bounding box center [174, 300] width 23 height 18
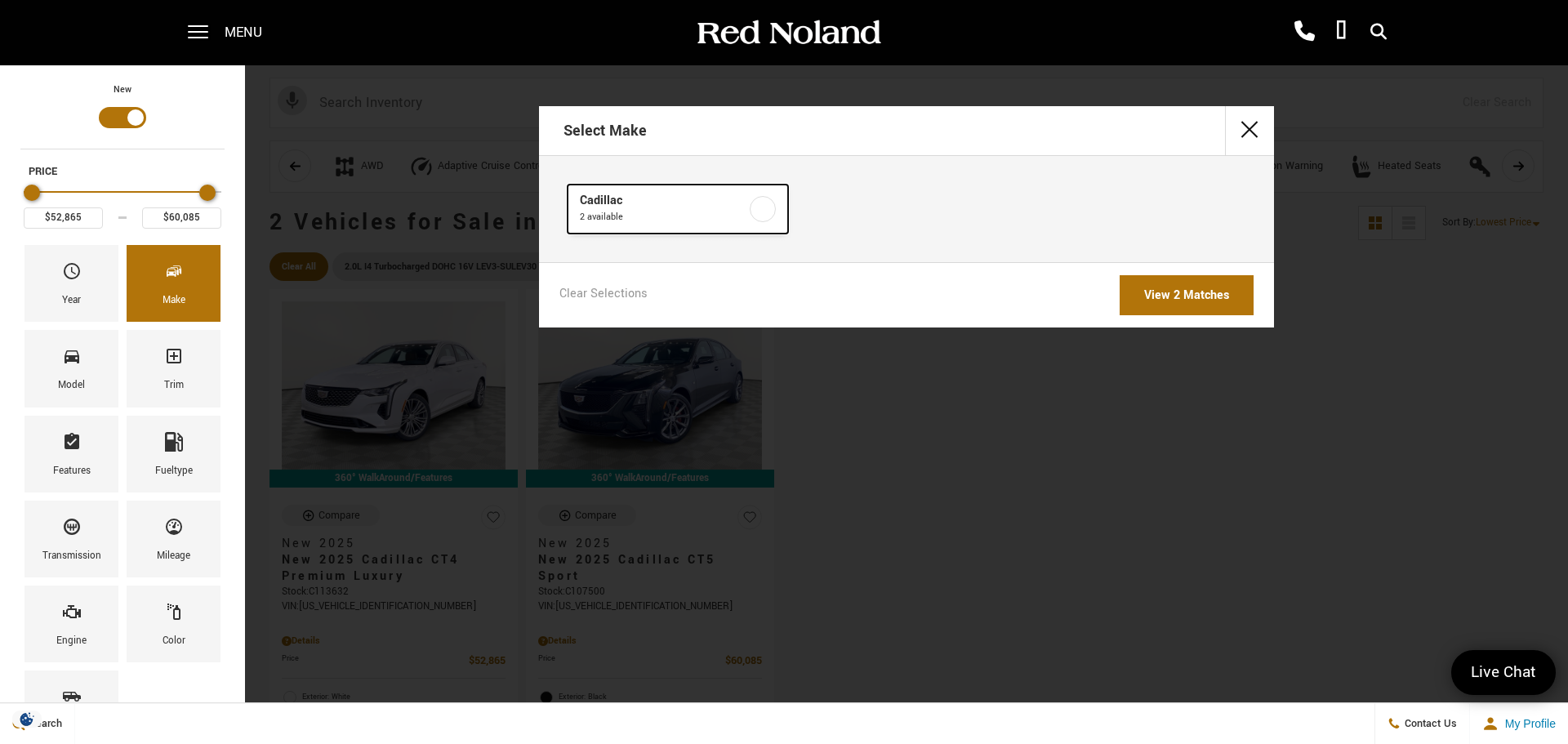
click at [761, 210] on label at bounding box center [762, 208] width 26 height 26
click at [620, 296] on link "Clear Selections" at bounding box center [604, 296] width 88 height 19
checkbox input "false"
click at [577, 296] on link "Clear Selections" at bounding box center [604, 296] width 88 height 19
click at [72, 282] on span "Year" at bounding box center [72, 275] width 19 height 35
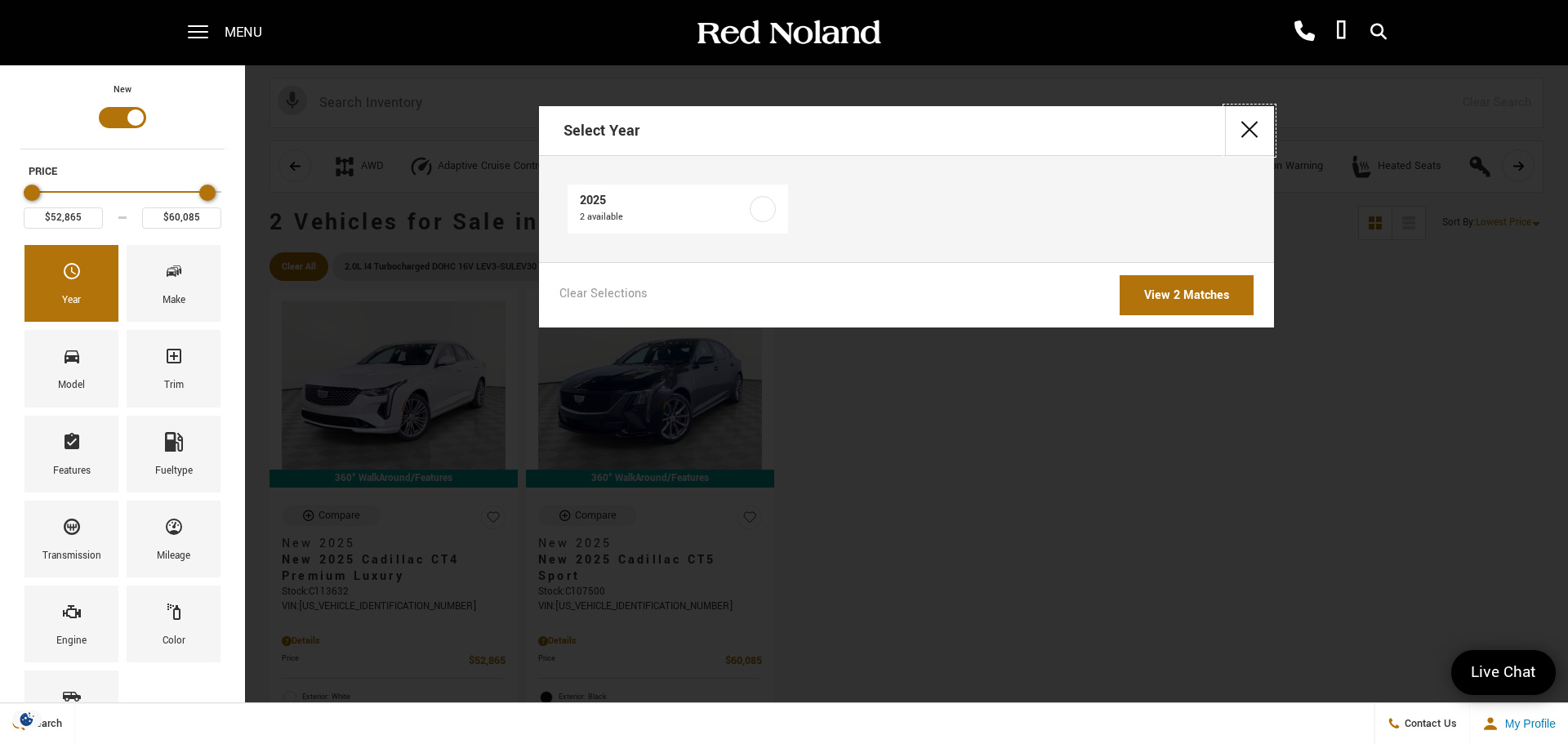
click at [1242, 124] on button "close" at bounding box center [1249, 131] width 49 height 49
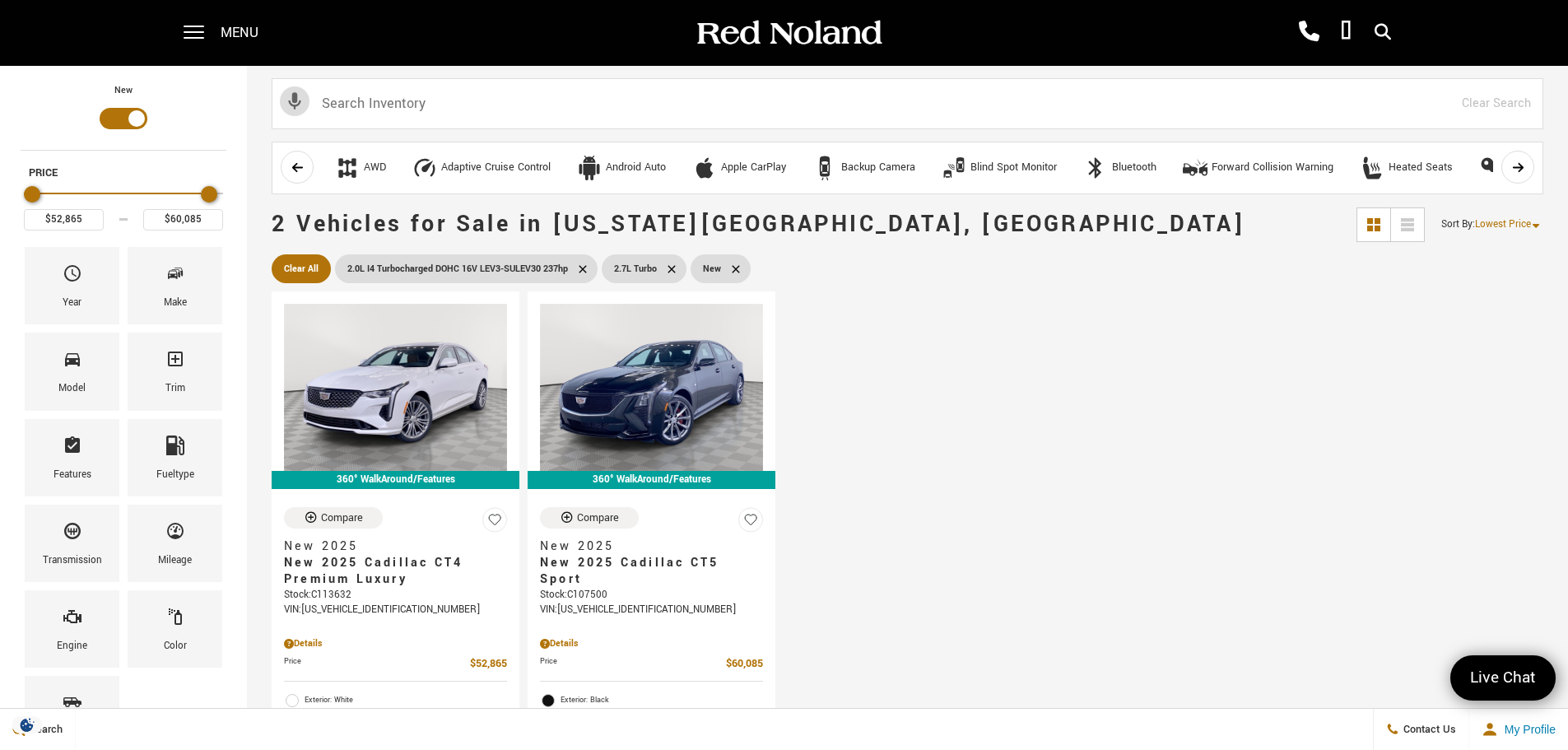
click at [673, 264] on icon at bounding box center [672, 270] width 14 height 14
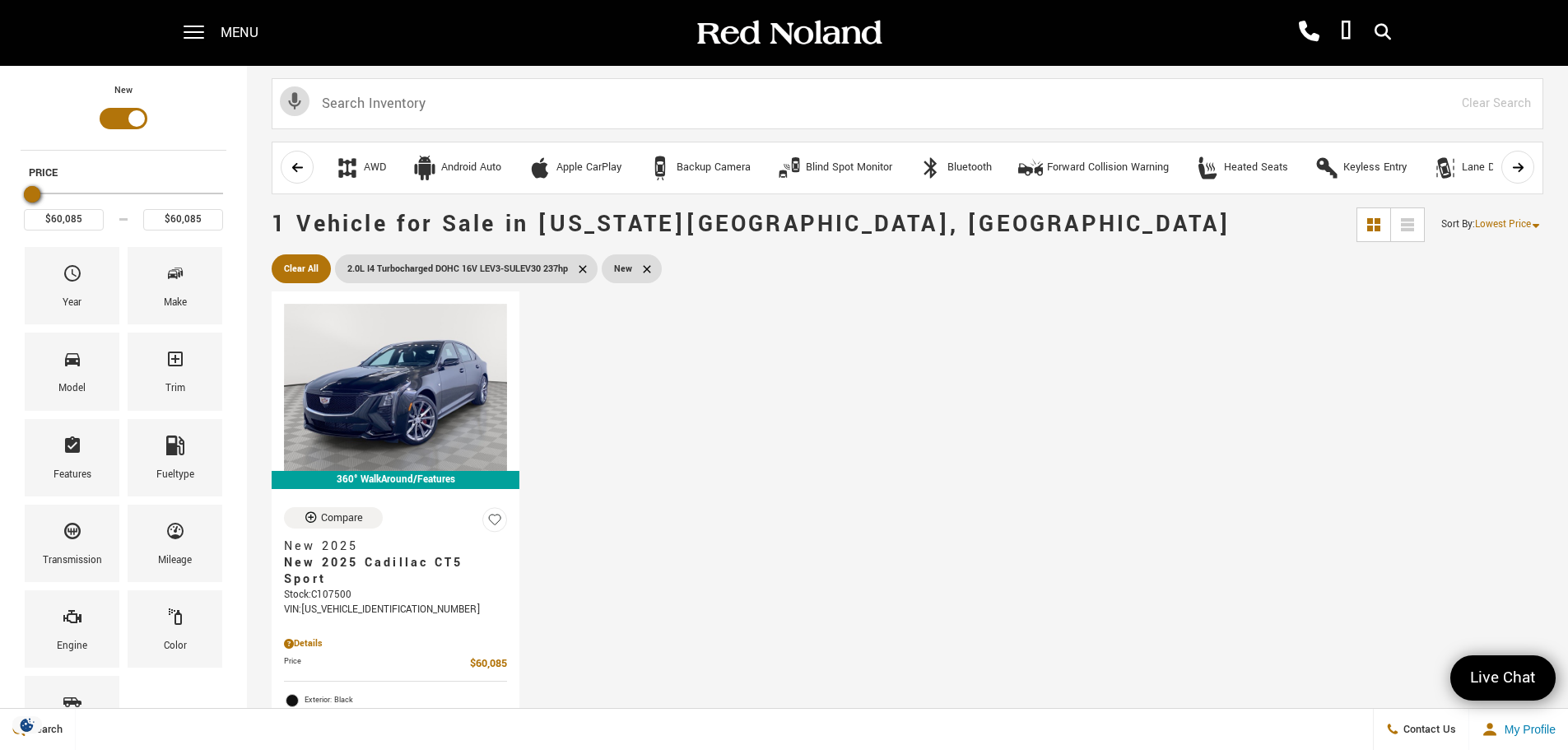
click at [583, 267] on icon at bounding box center [583, 270] width 14 height 14
type input "$46,985"
type input "$178,745"
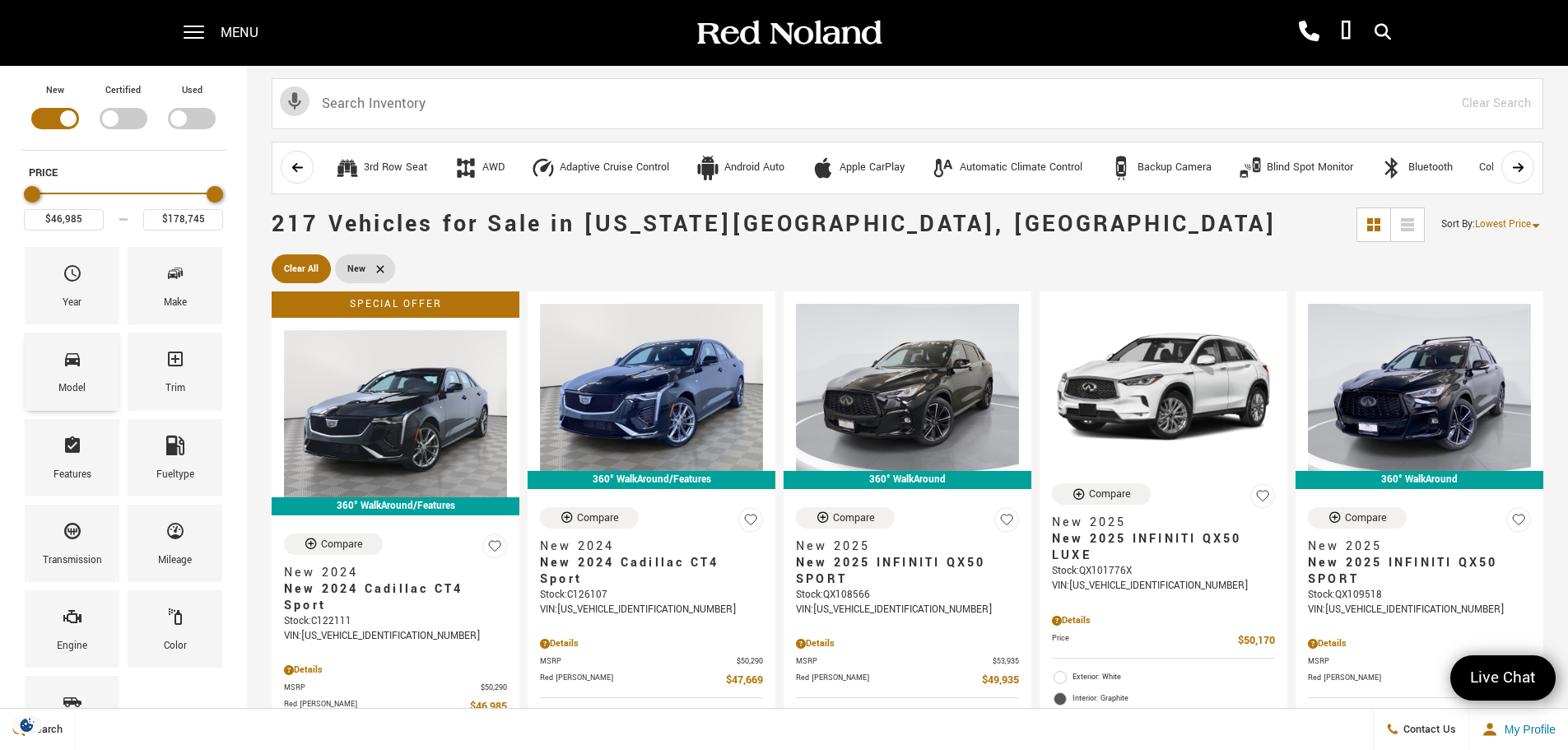
click at [88, 374] on div "Model" at bounding box center [73, 372] width 95 height 77
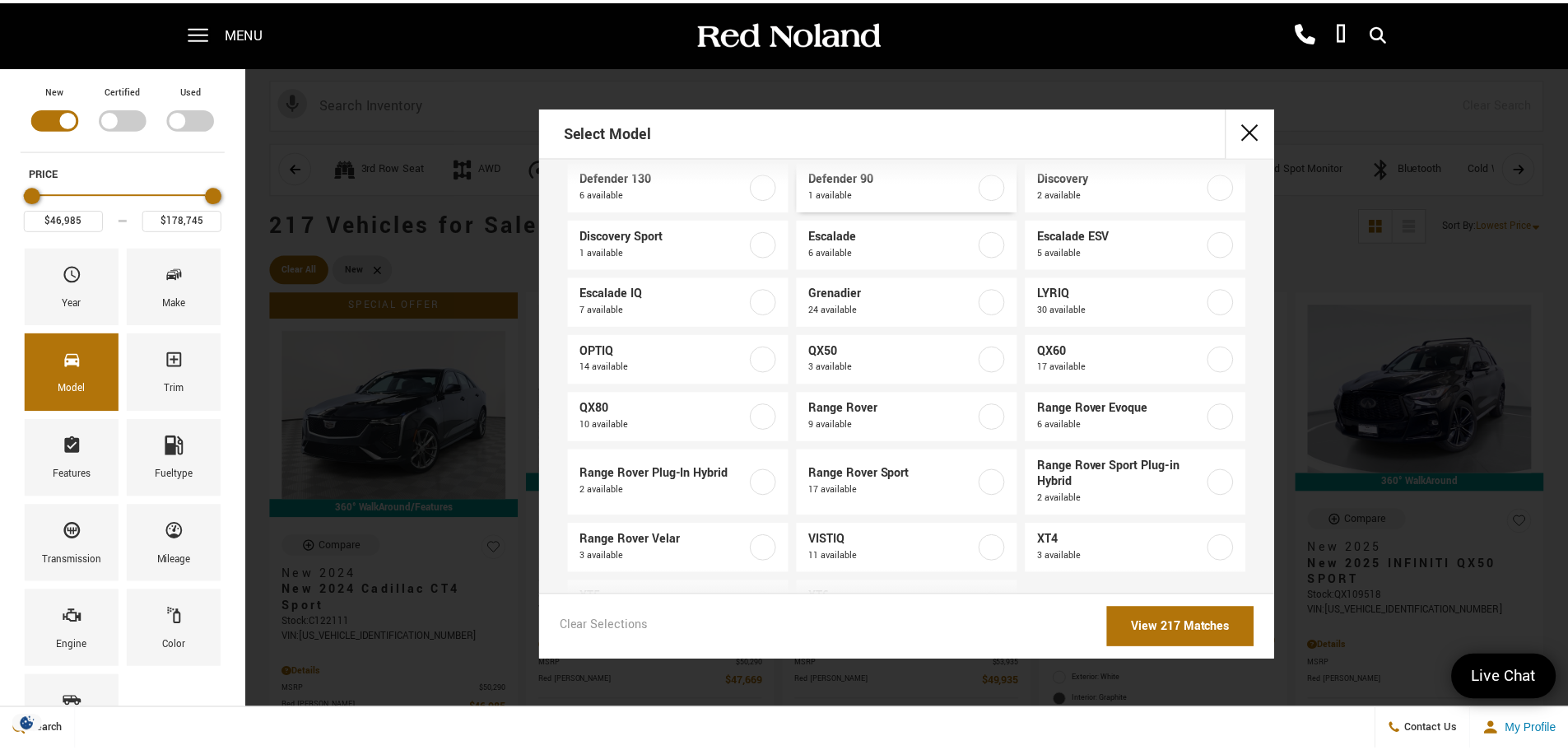
scroll to position [147, 0]
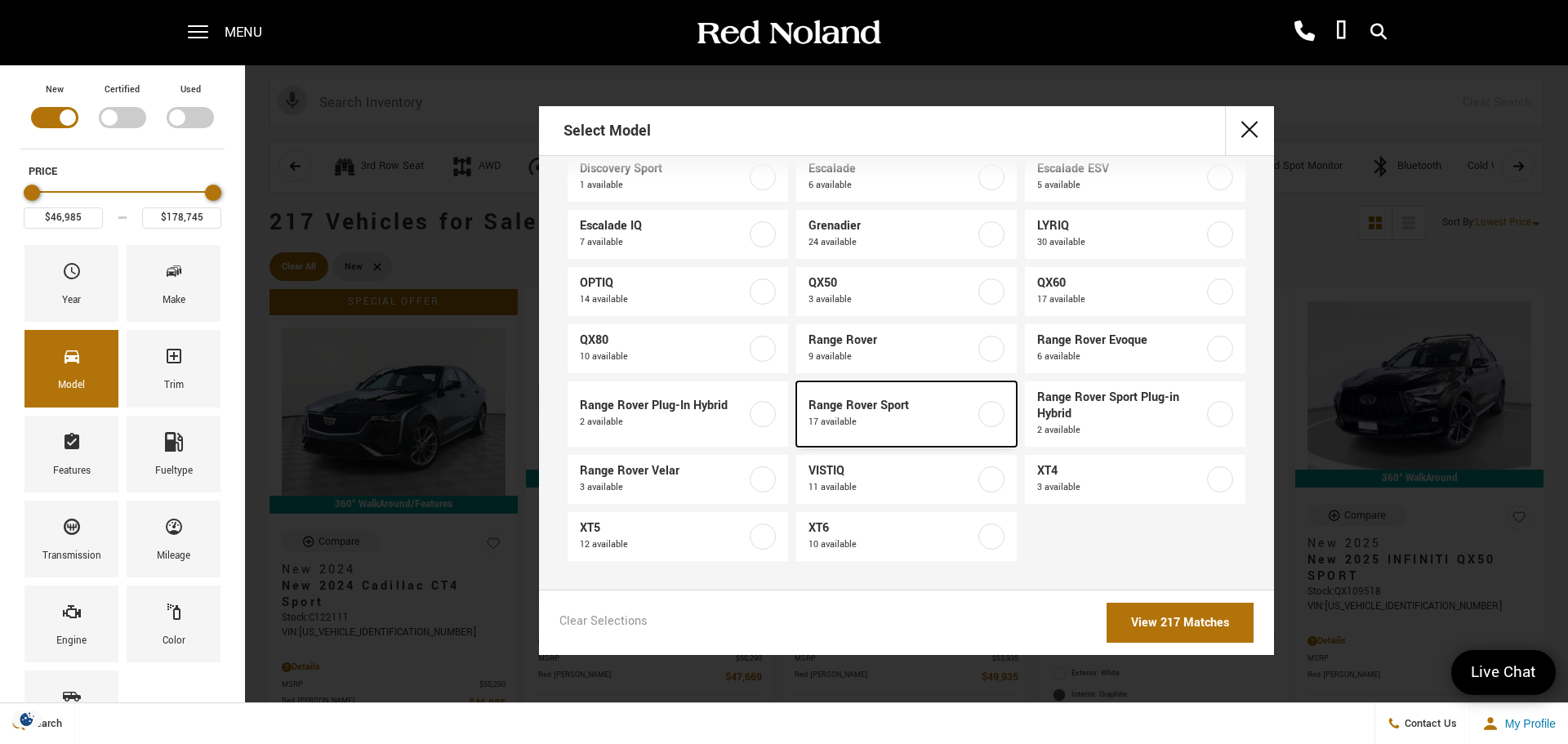
click at [982, 418] on label at bounding box center [991, 414] width 26 height 26
type input "$93,052"
type input "$132,767"
checkbox input "true"
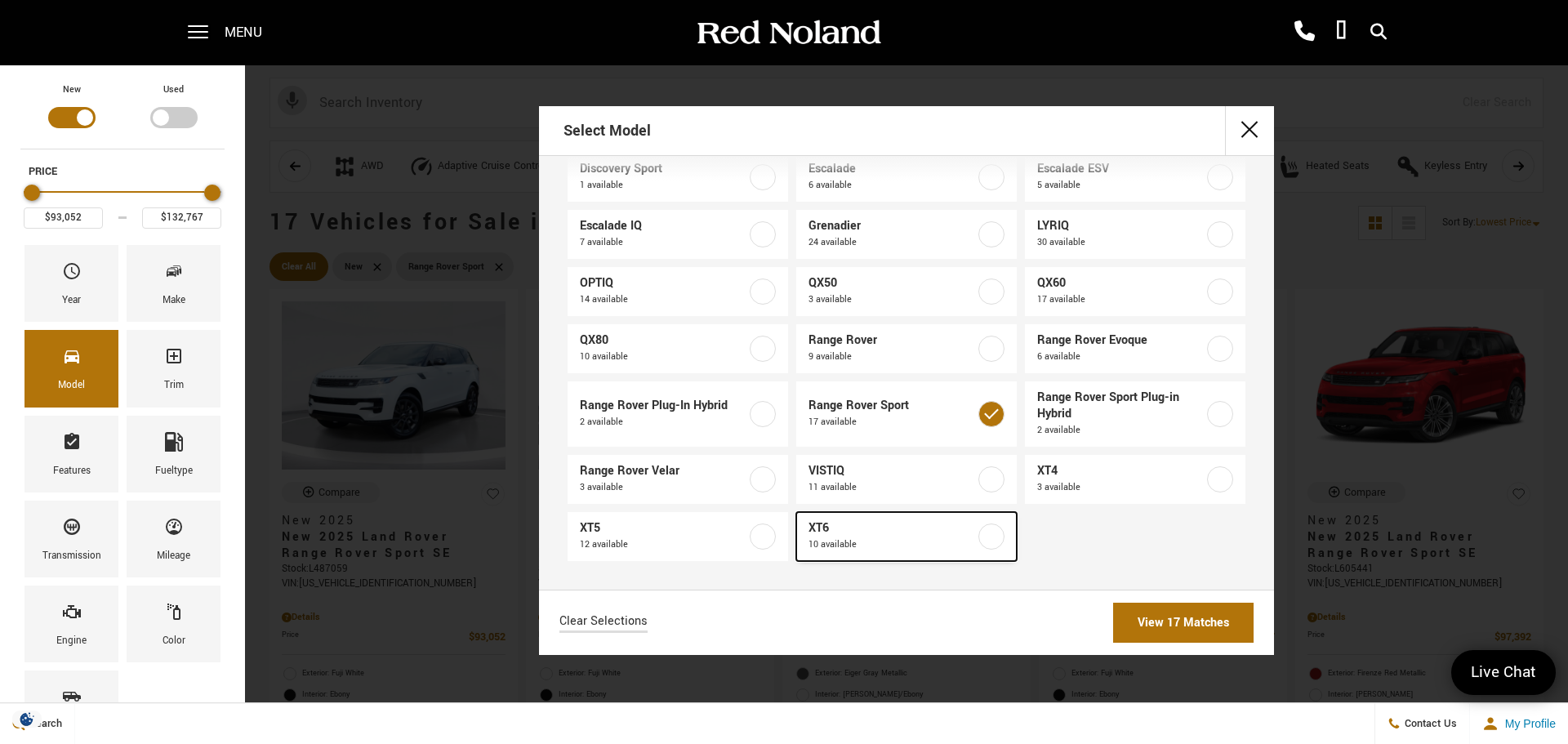
click at [982, 540] on label at bounding box center [991, 537] width 26 height 26
type input "$53,815"
checkbox input "true"
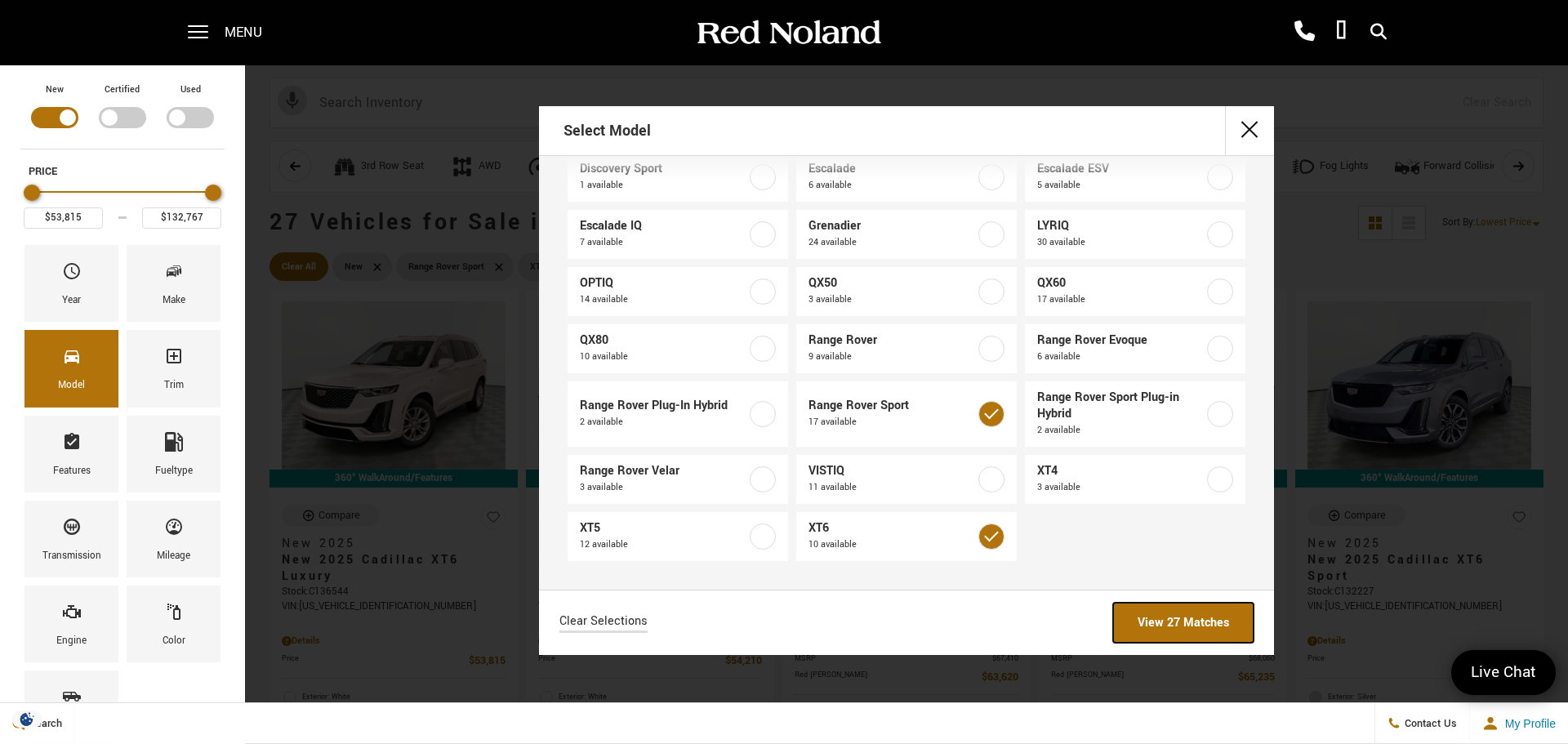
click at [1176, 619] on link "View 27 Matches" at bounding box center [1183, 623] width 140 height 40
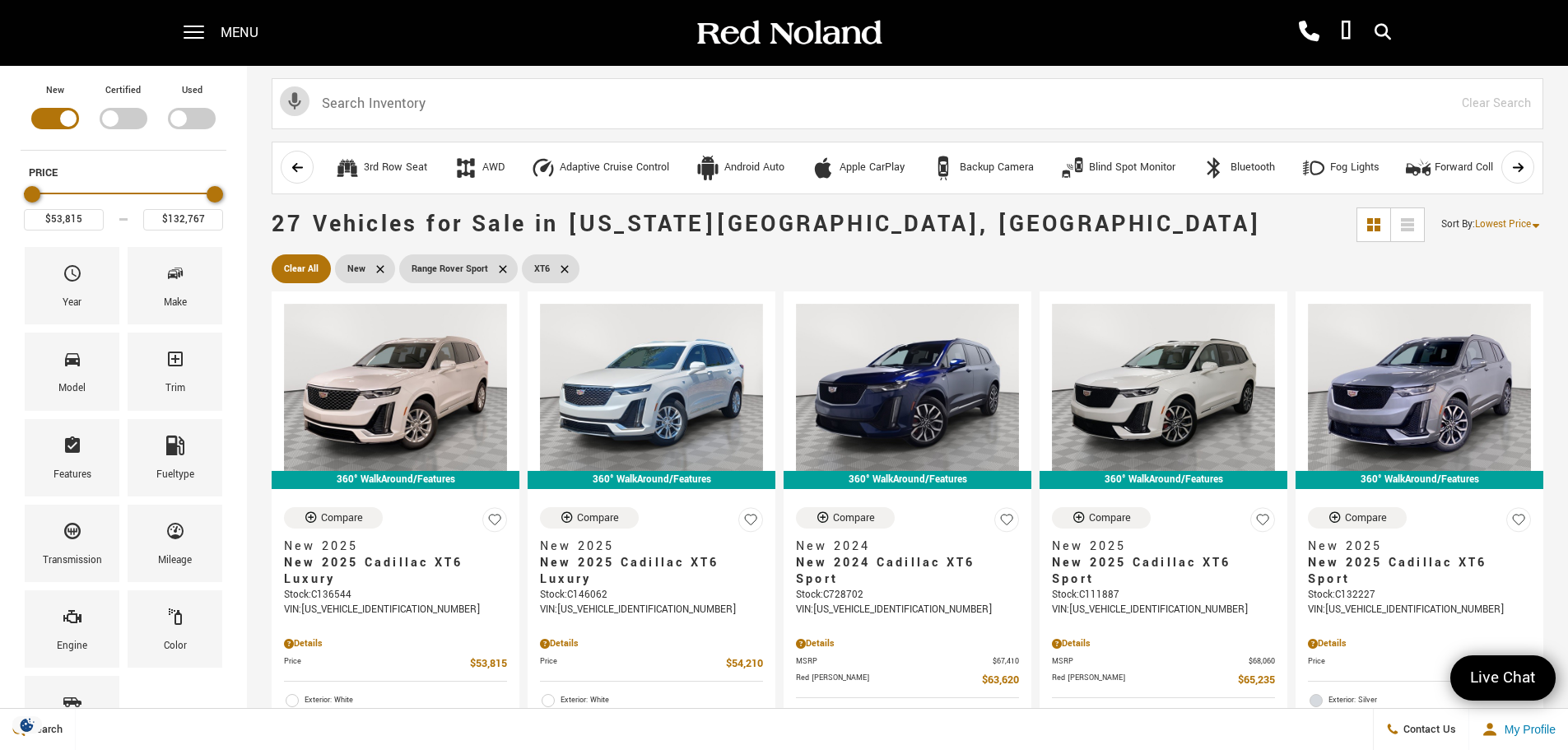
click at [501, 266] on icon at bounding box center [503, 270] width 14 height 14
type input "$77,310"
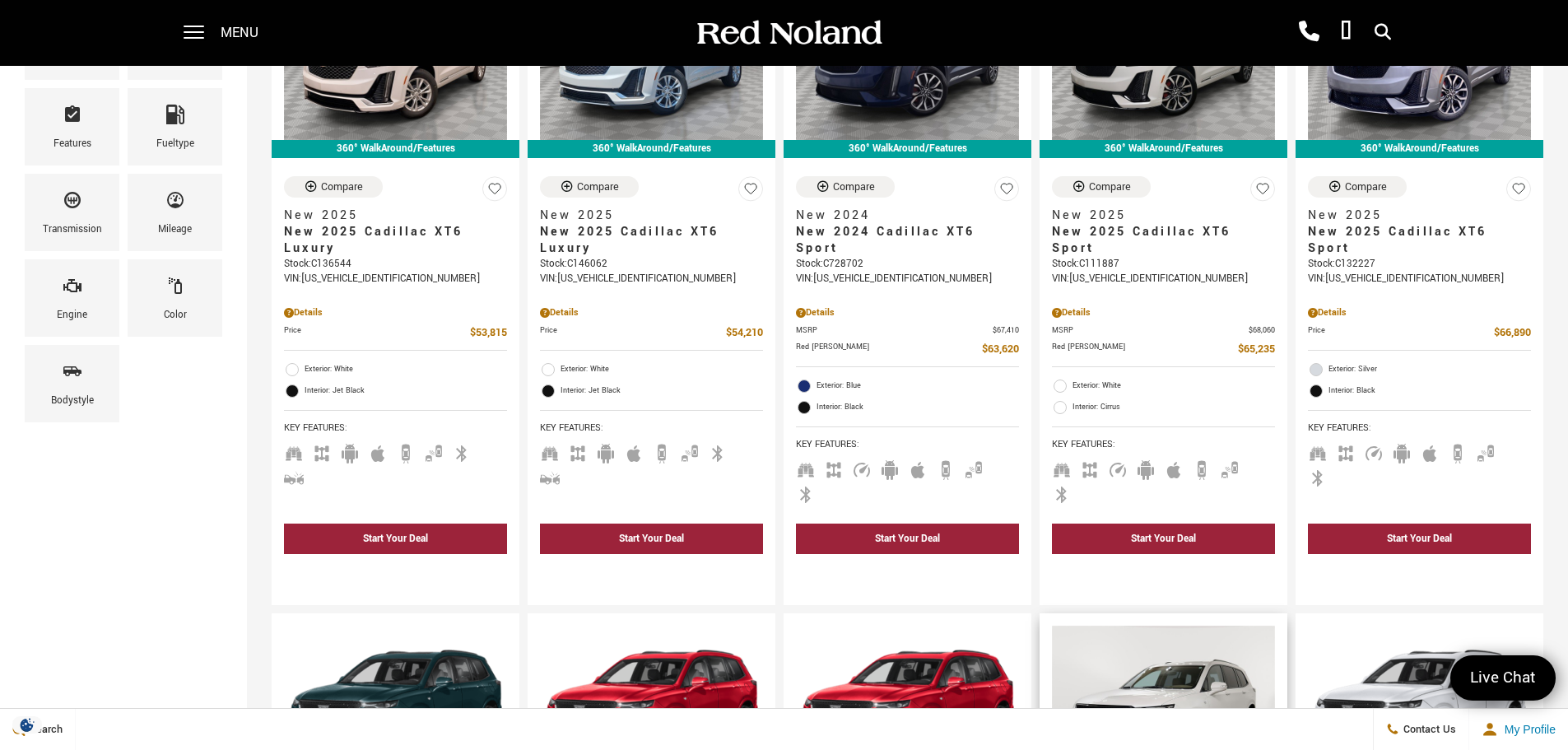
scroll to position [247, 0]
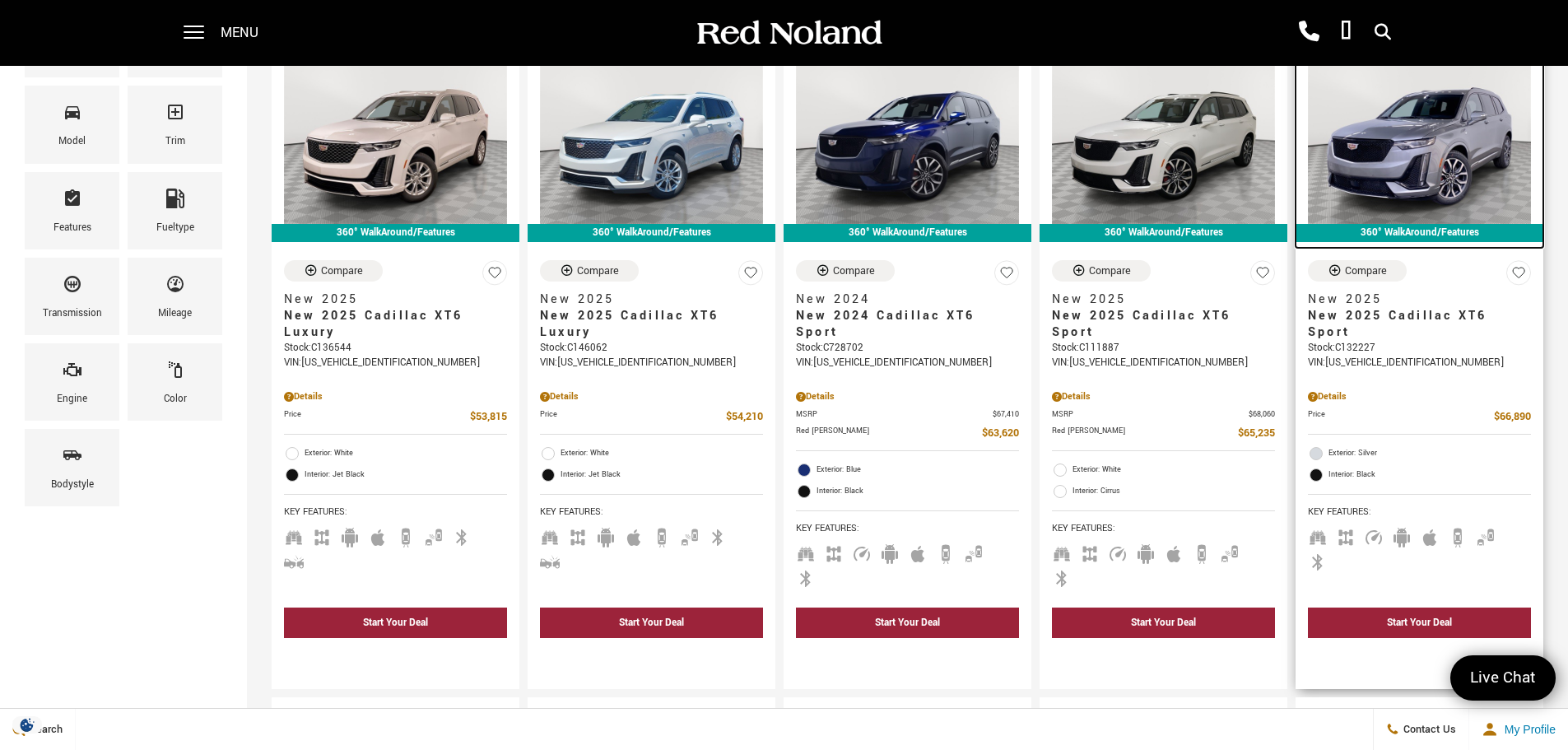
click at [1436, 156] on img at bounding box center [1419, 140] width 223 height 167
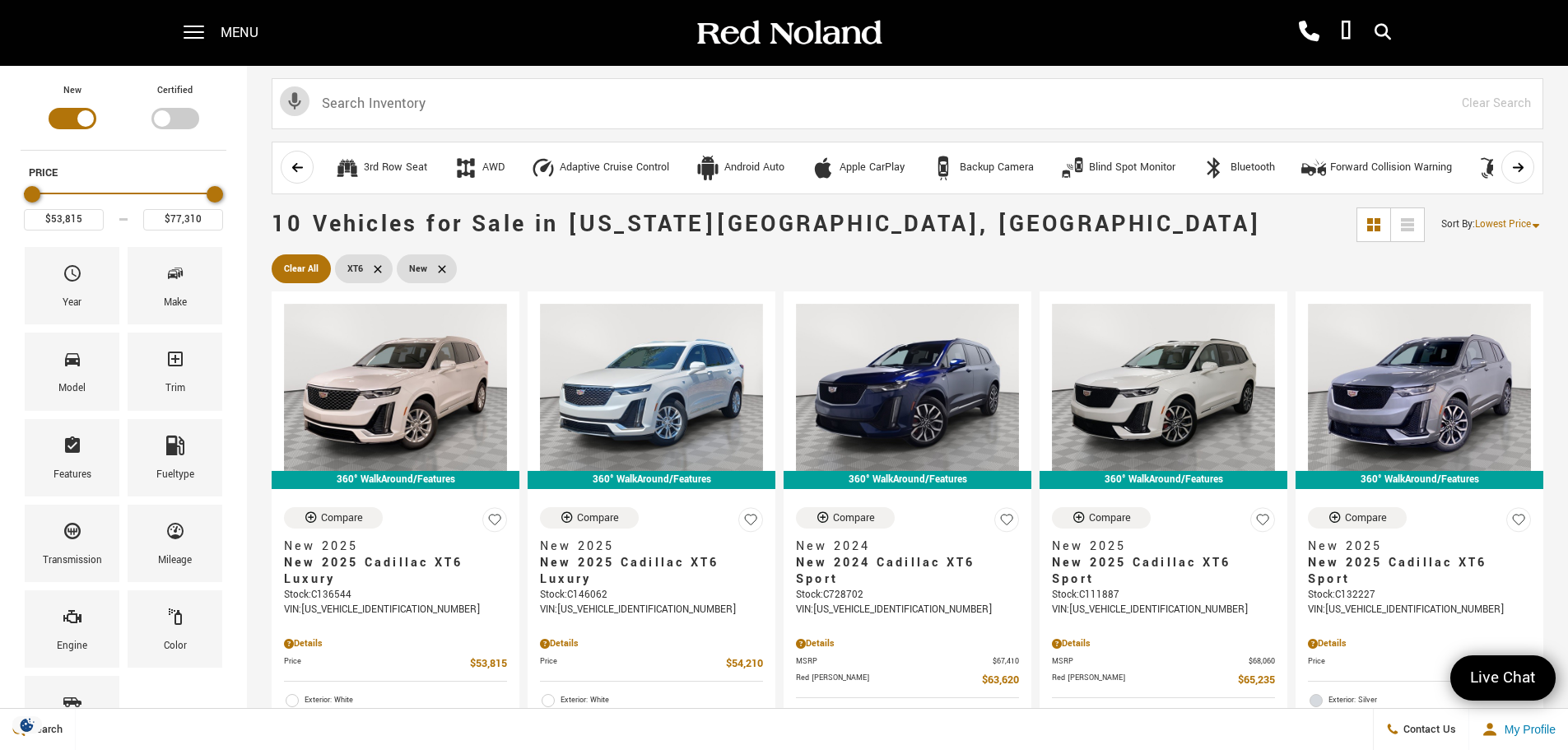
click at [380, 268] on icon at bounding box center [378, 270] width 14 height 14
type input "$46,985"
type input "$178,745"
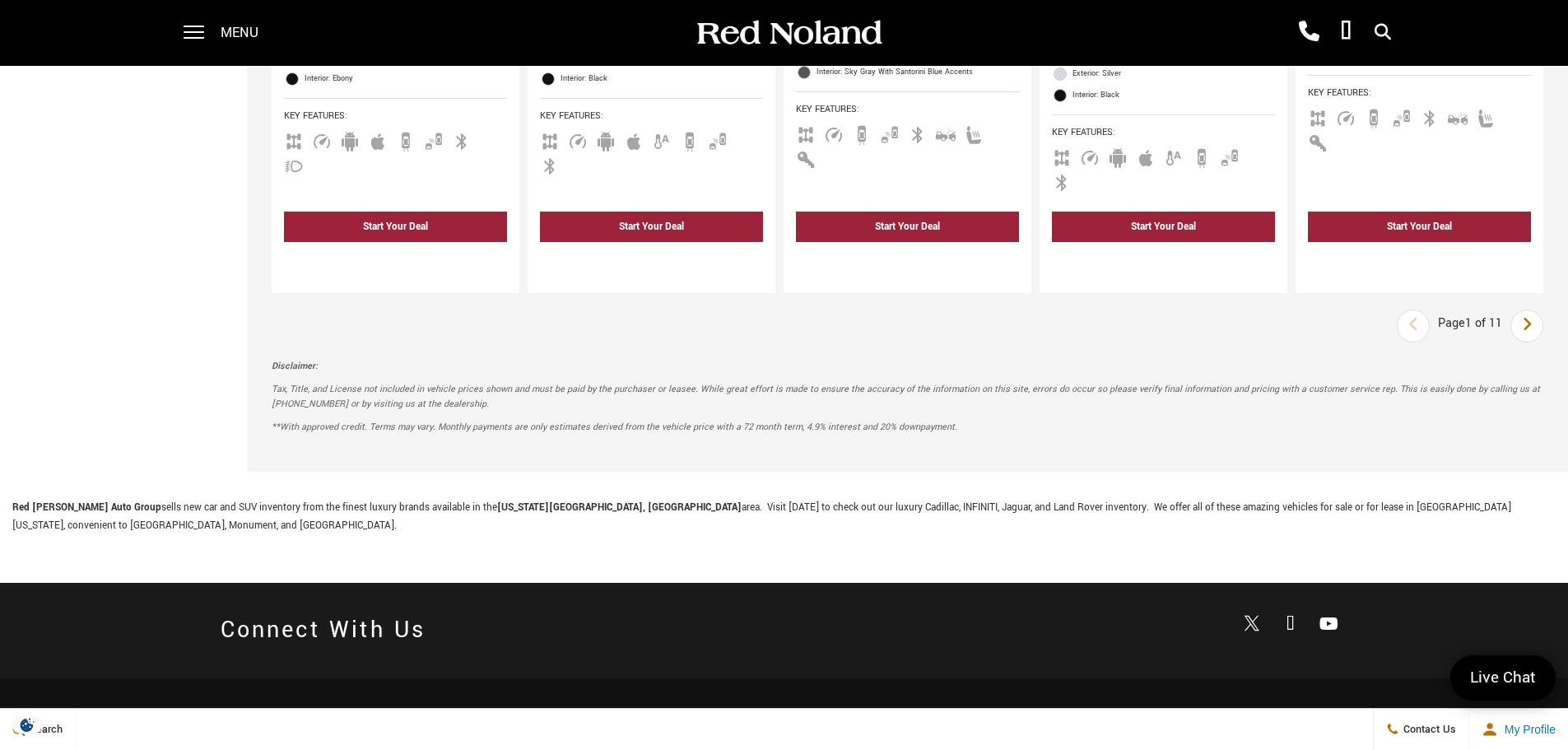
scroll to position [2636, 0]
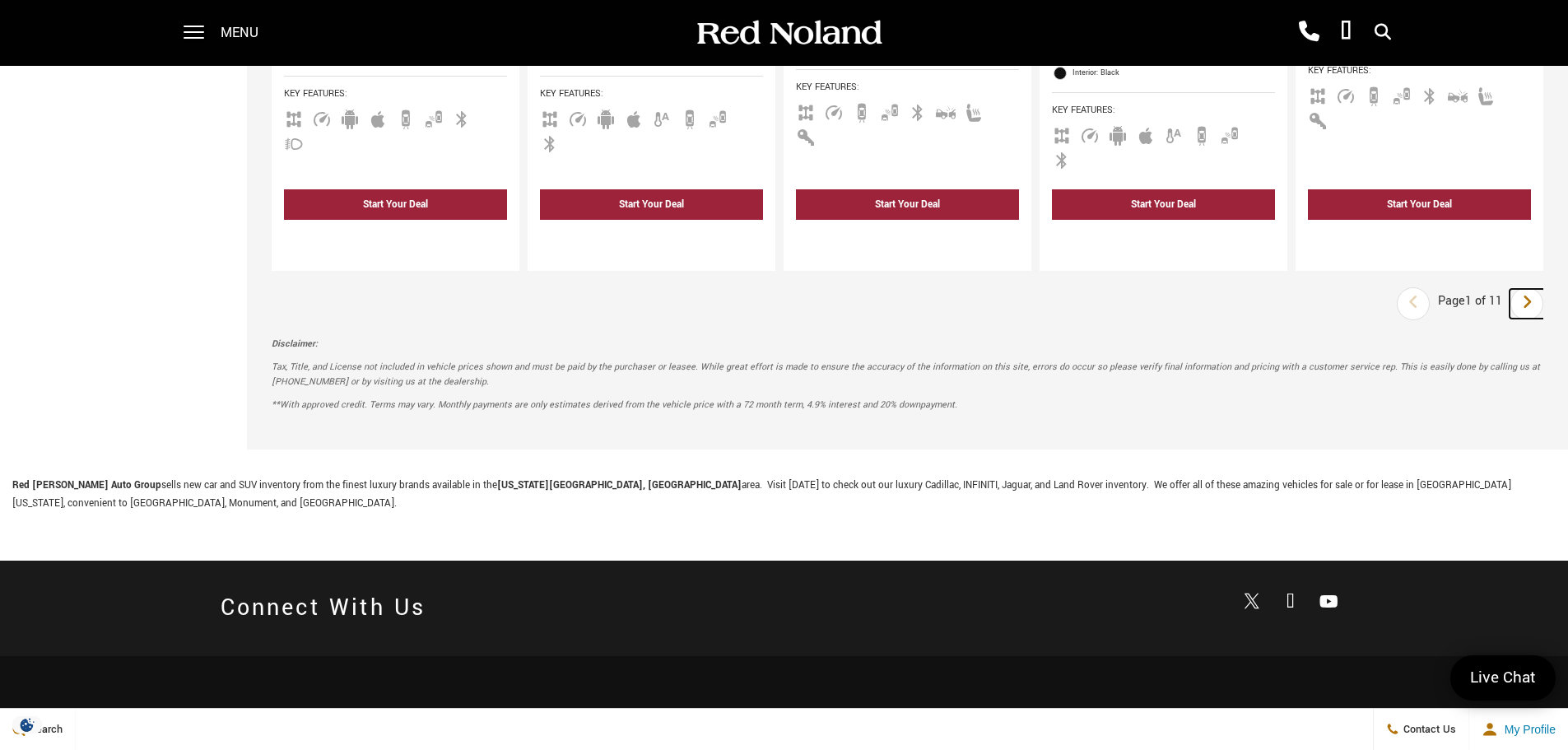
click at [1533, 289] on icon "next page" at bounding box center [1527, 302] width 11 height 26
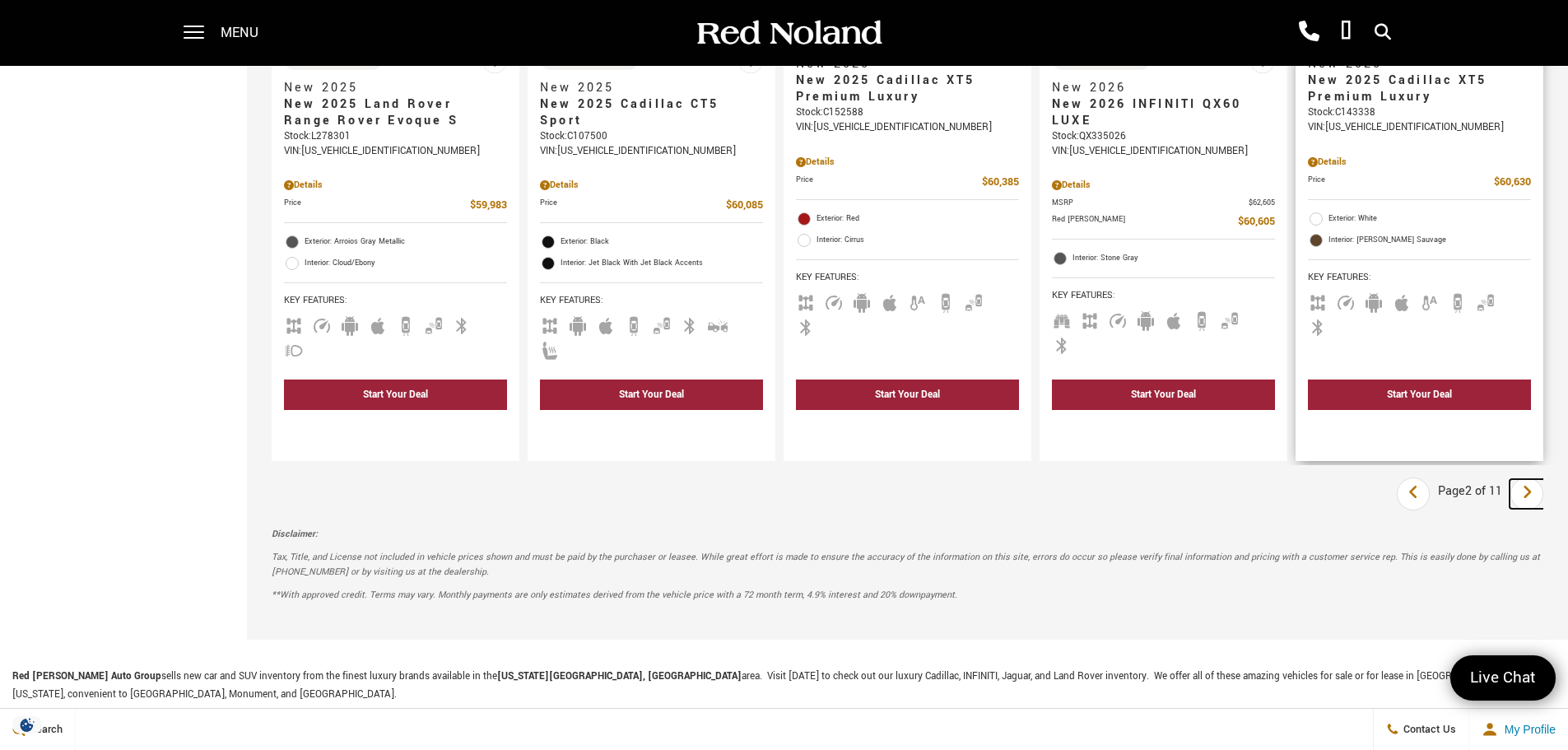
scroll to position [2388, 0]
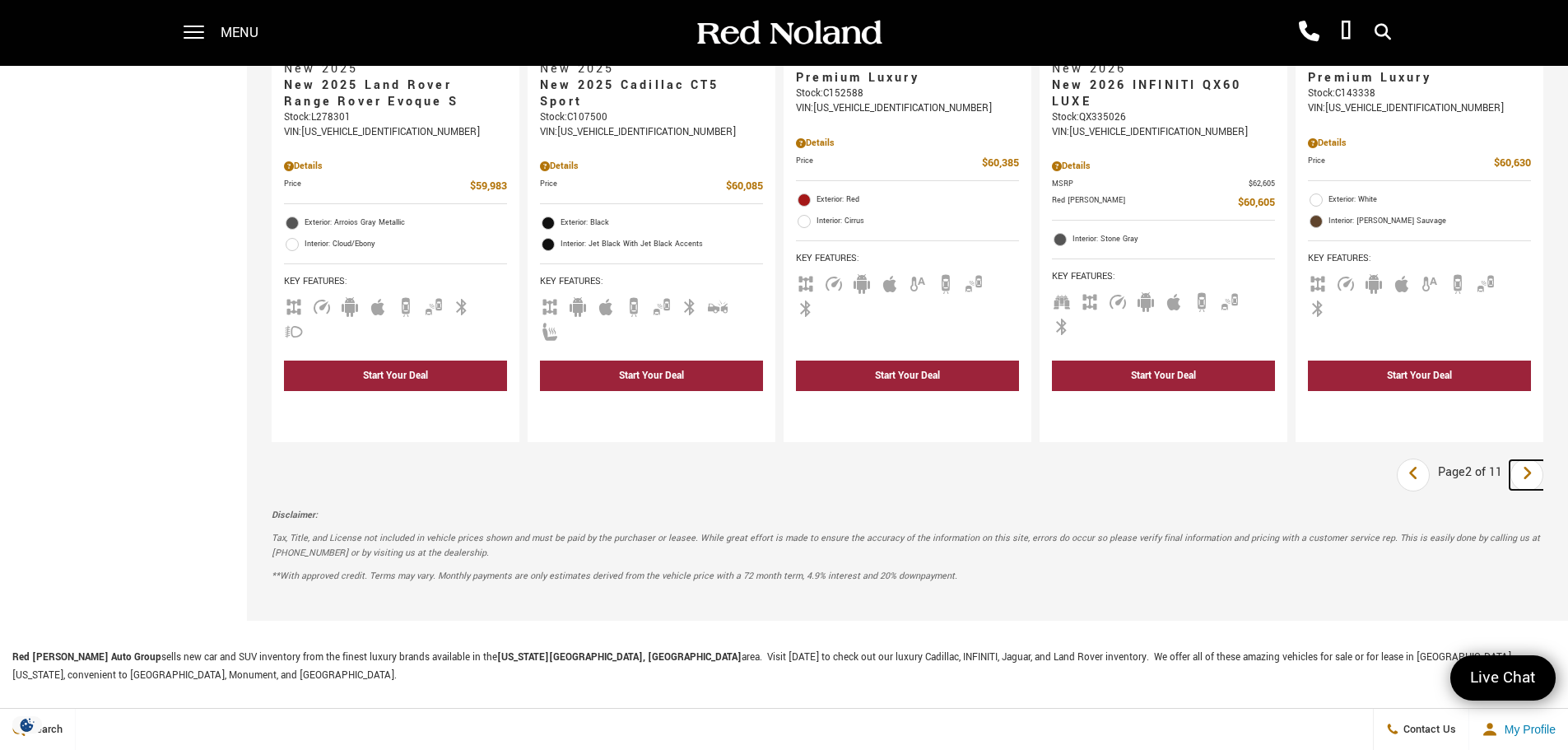
click at [1546, 461] on link "Next" at bounding box center [1527, 475] width 36 height 30
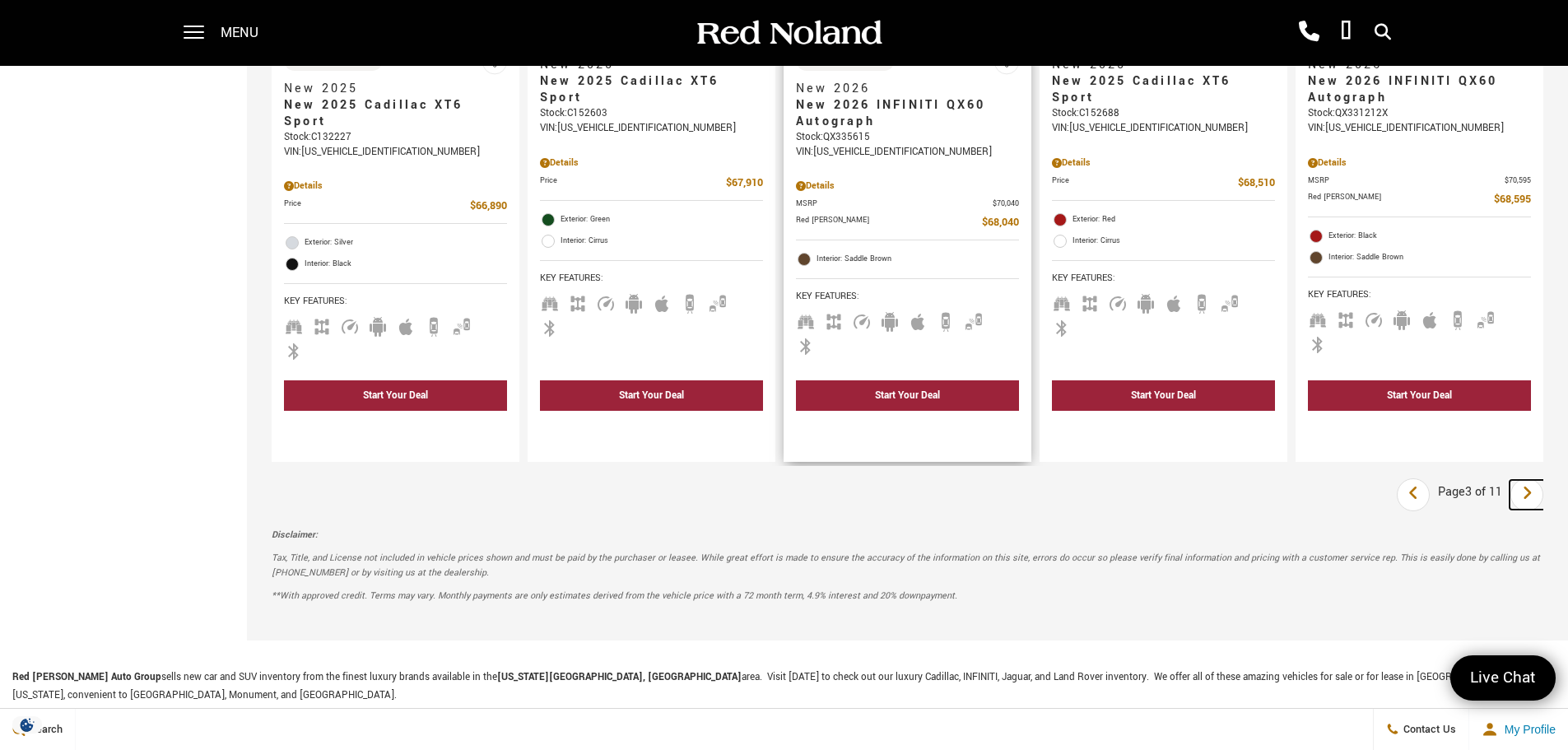
scroll to position [2554, 0]
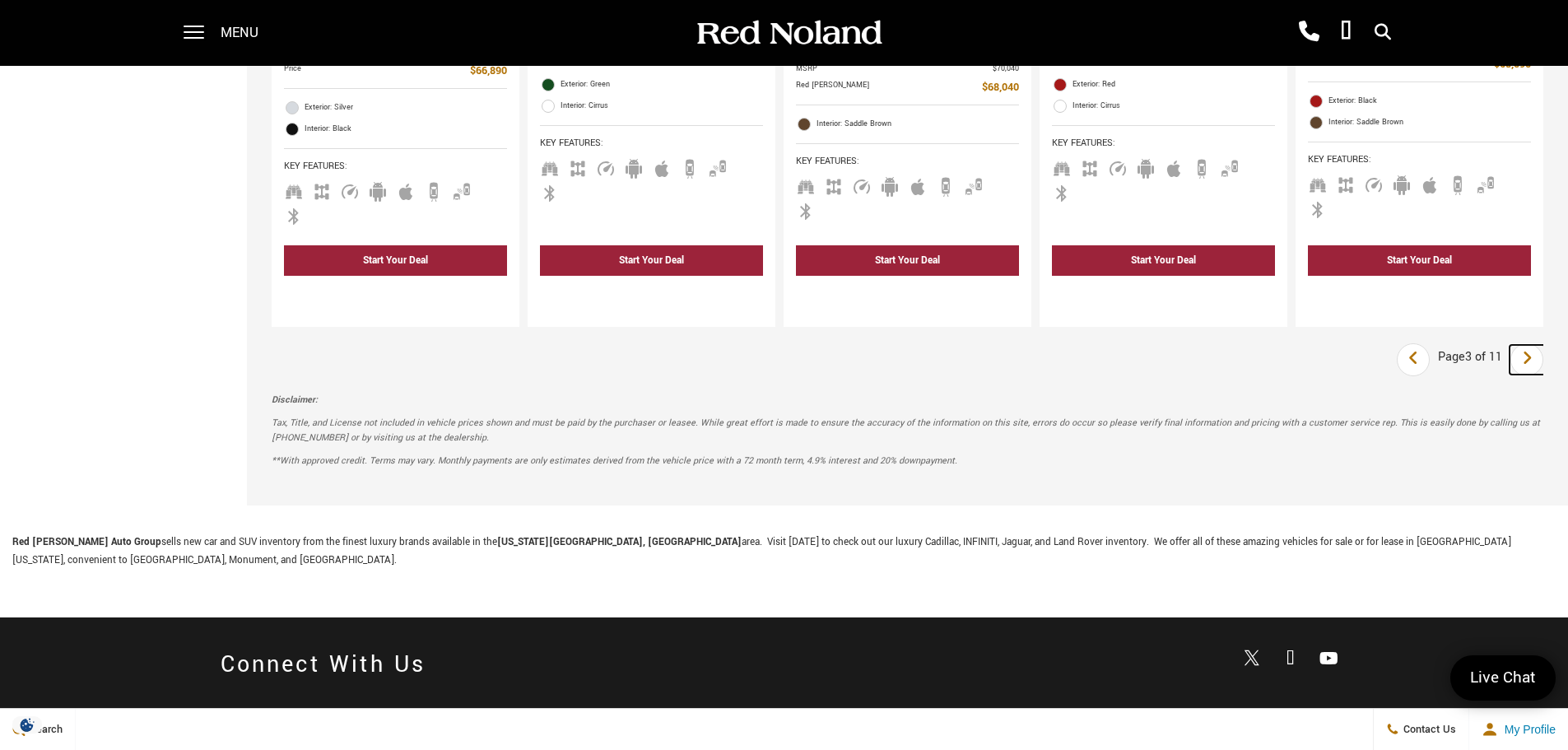
click at [1533, 345] on icon "next page" at bounding box center [1527, 358] width 11 height 26
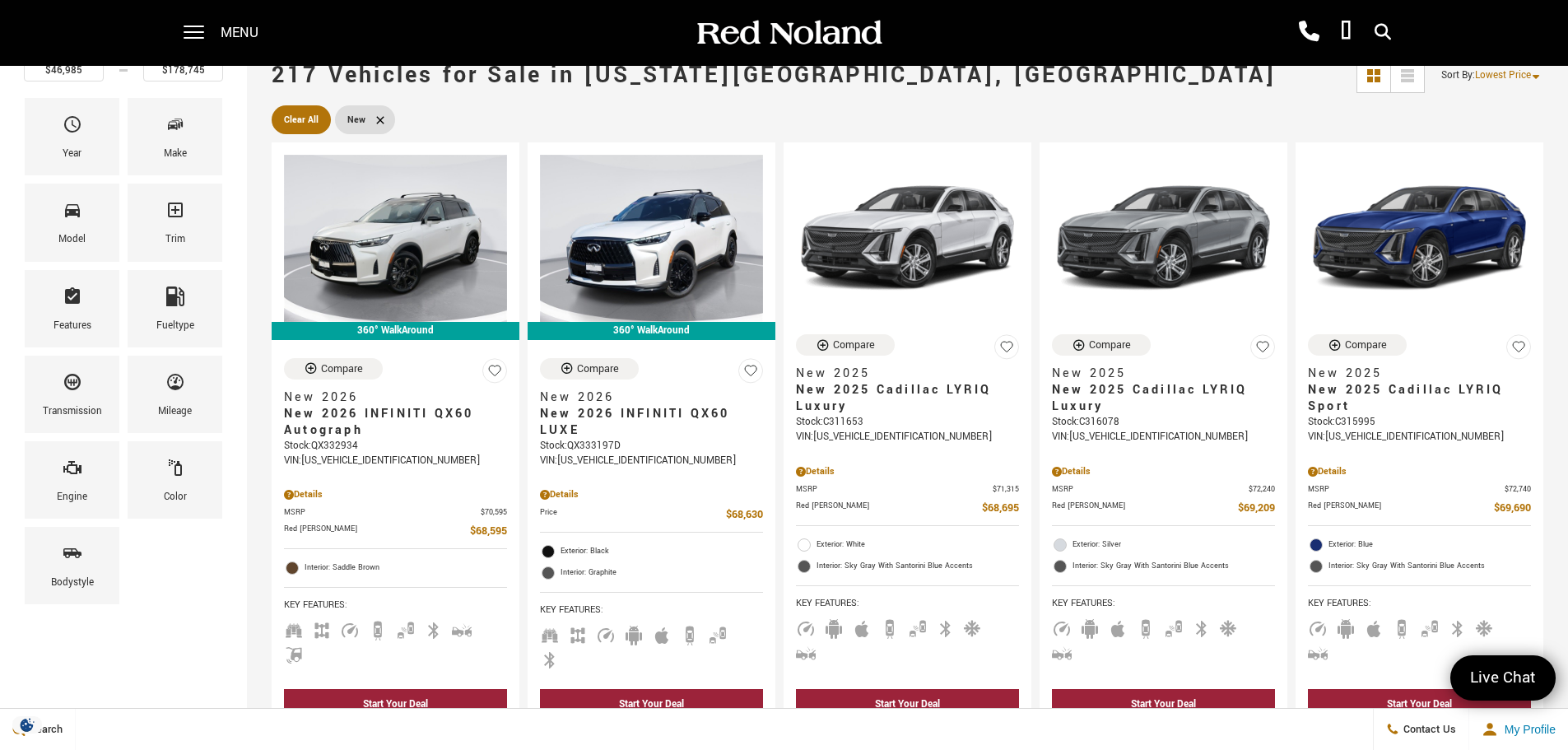
scroll to position [165, 0]
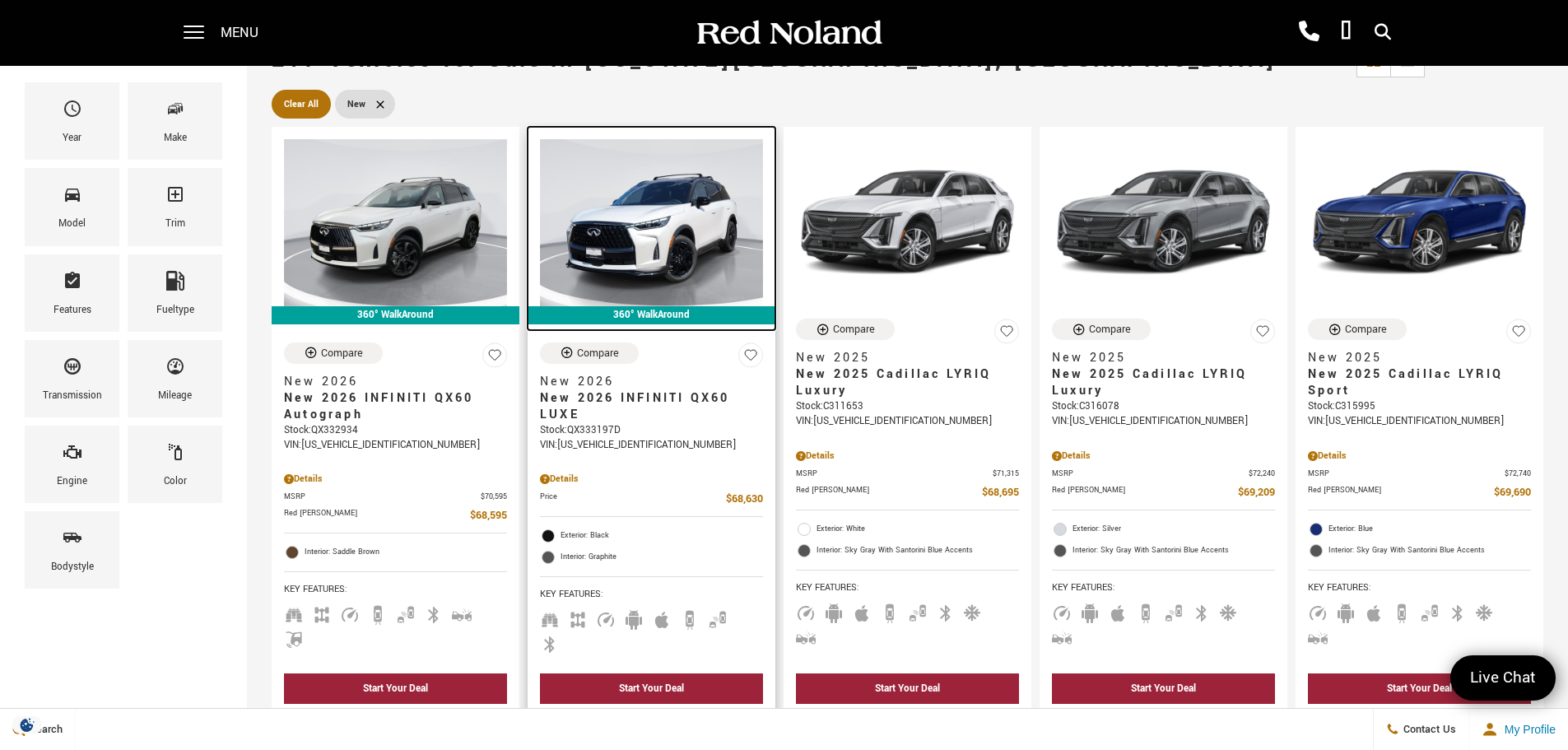
click at [688, 274] on img at bounding box center [651, 223] width 223 height 167
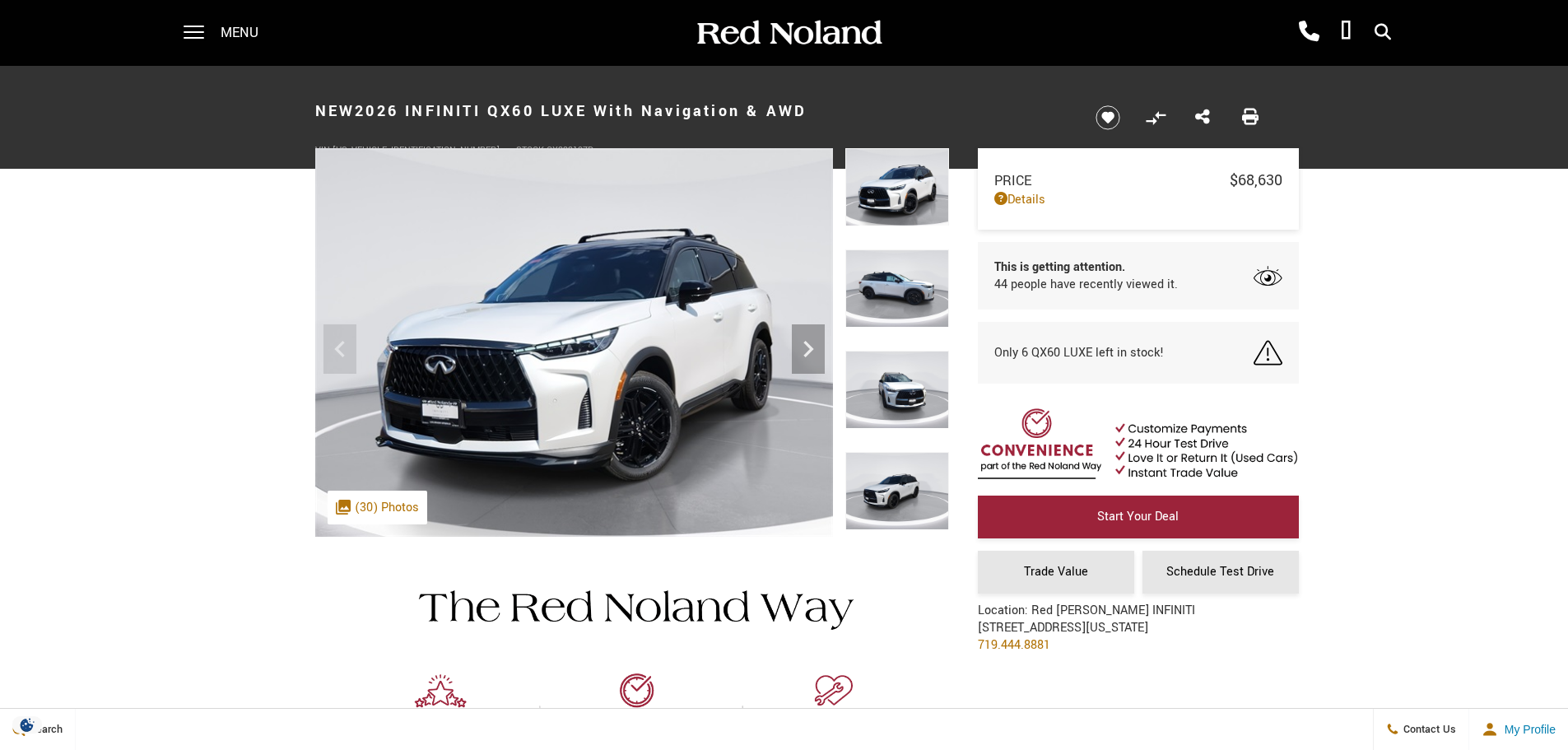
scroll to position [82, 0]
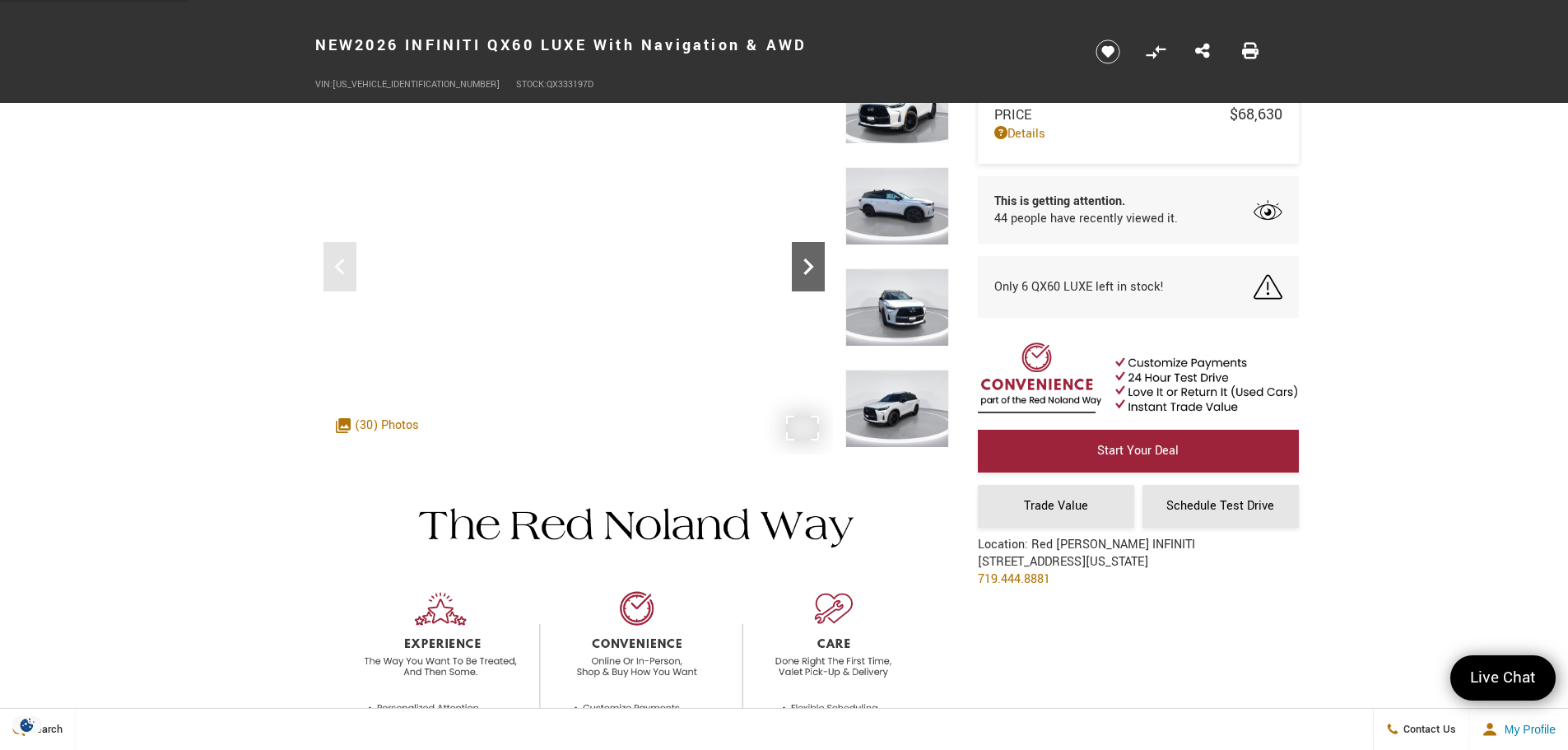
click at [807, 270] on icon "Next" at bounding box center [809, 266] width 10 height 16
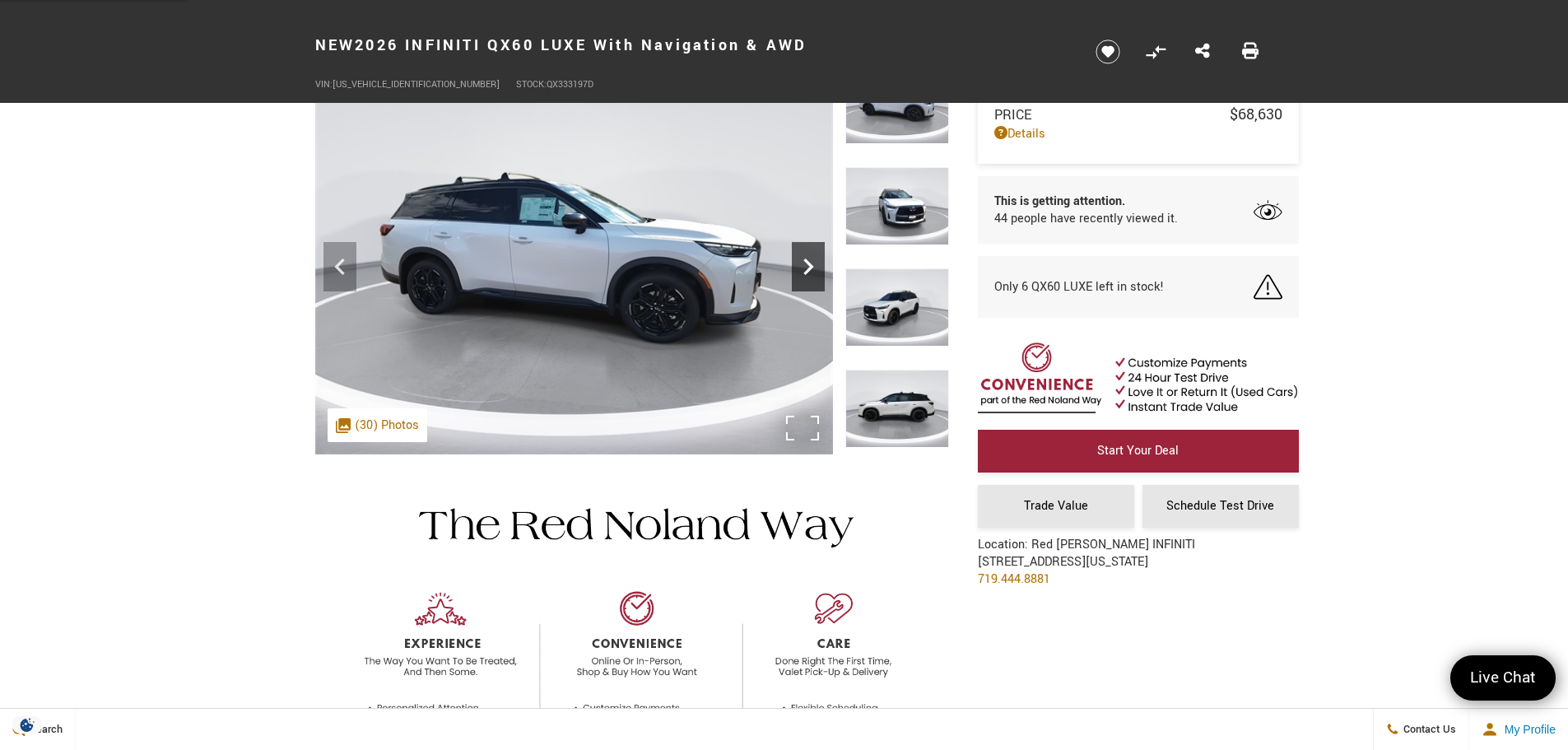
click at [807, 270] on icon "Next" at bounding box center [809, 266] width 10 height 16
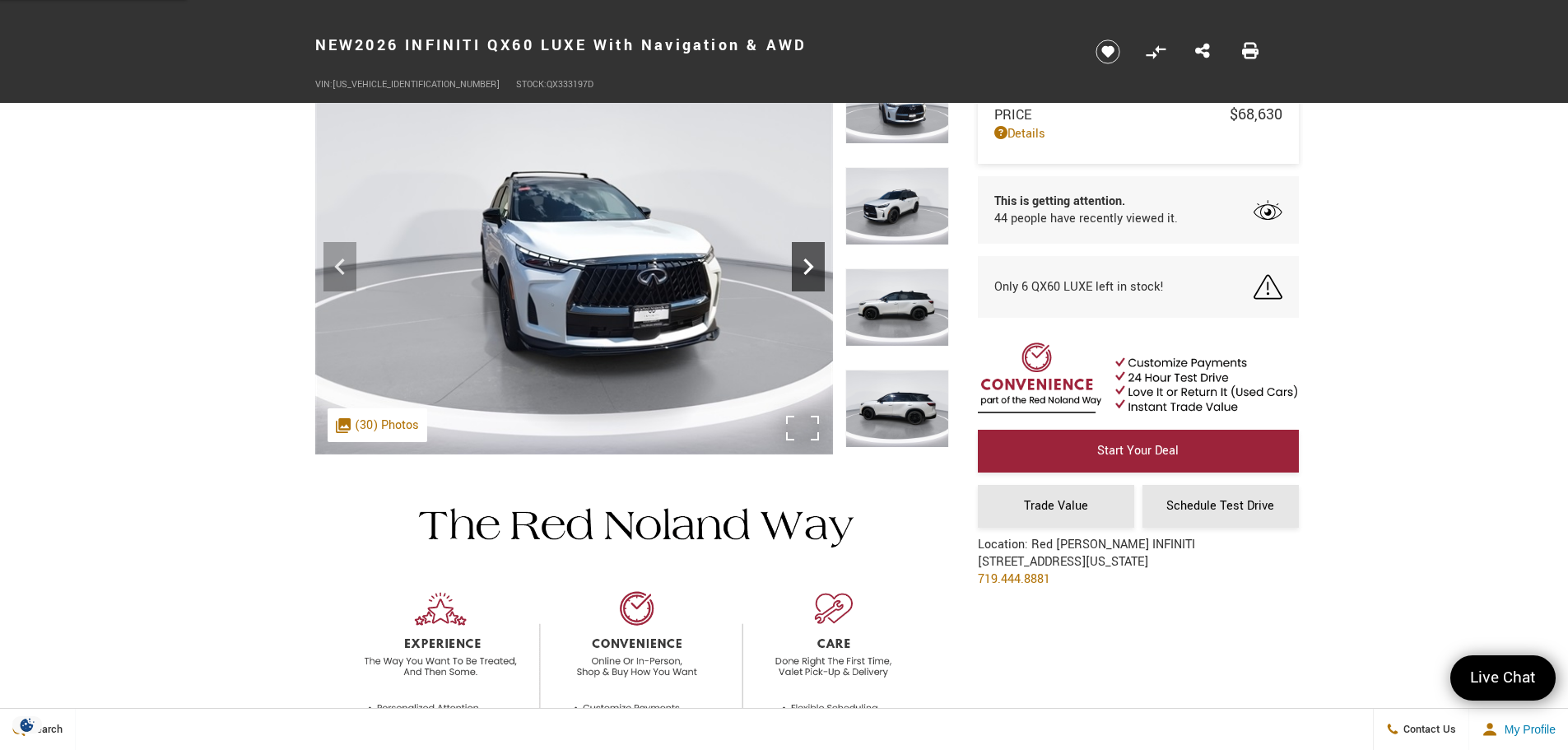
click at [807, 270] on icon "Next" at bounding box center [809, 266] width 10 height 16
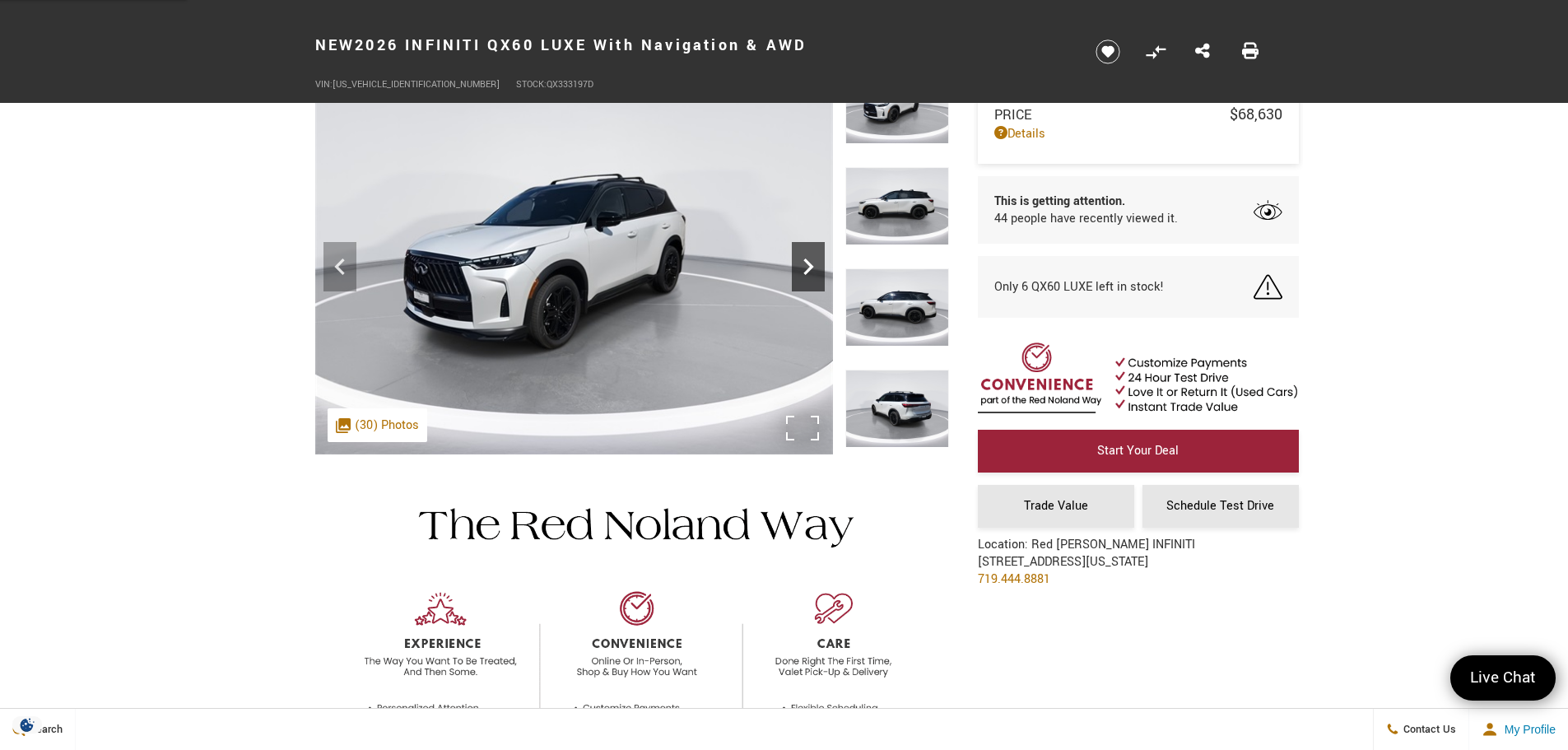
click at [807, 270] on icon "Next" at bounding box center [809, 266] width 10 height 16
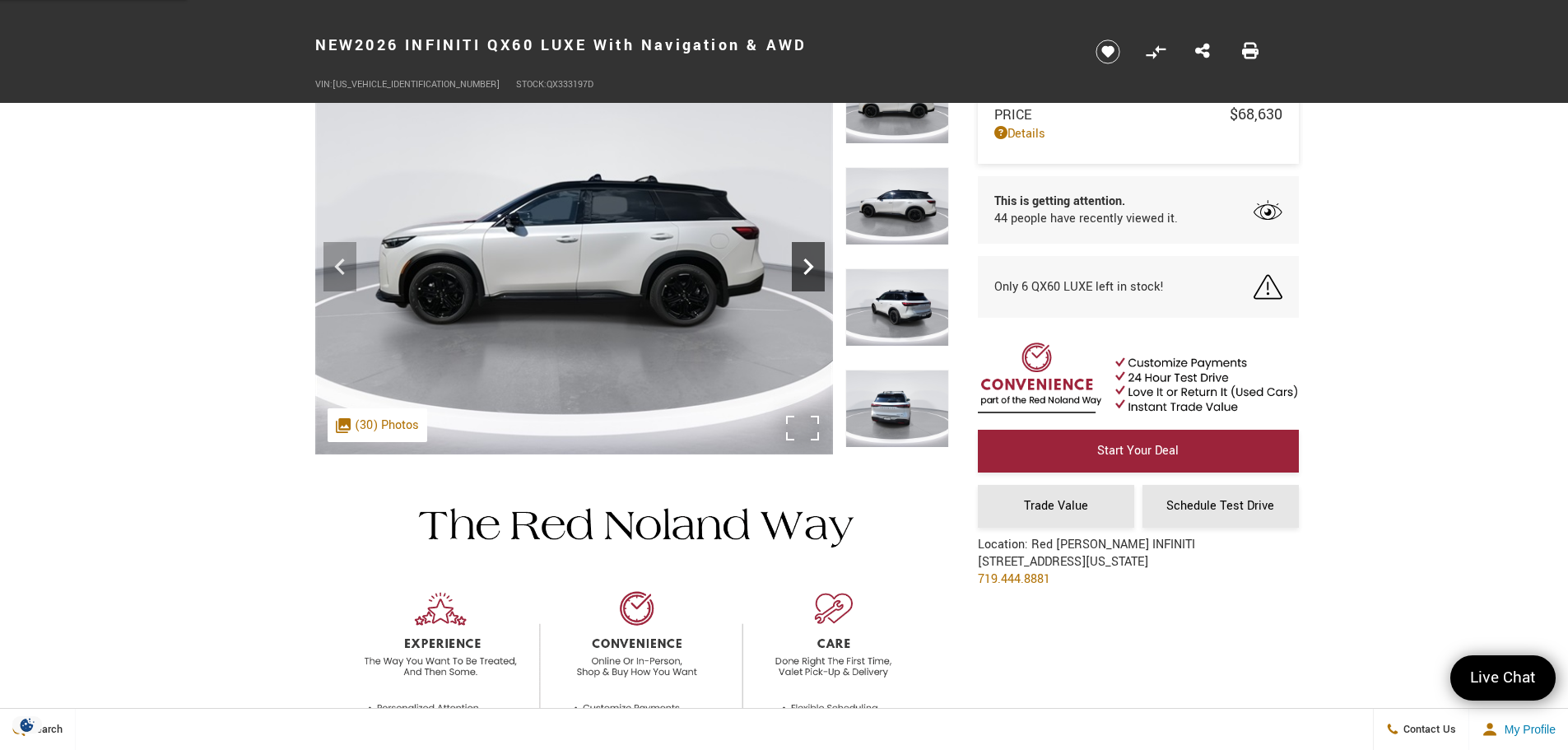
click at [807, 270] on icon "Next" at bounding box center [809, 266] width 10 height 16
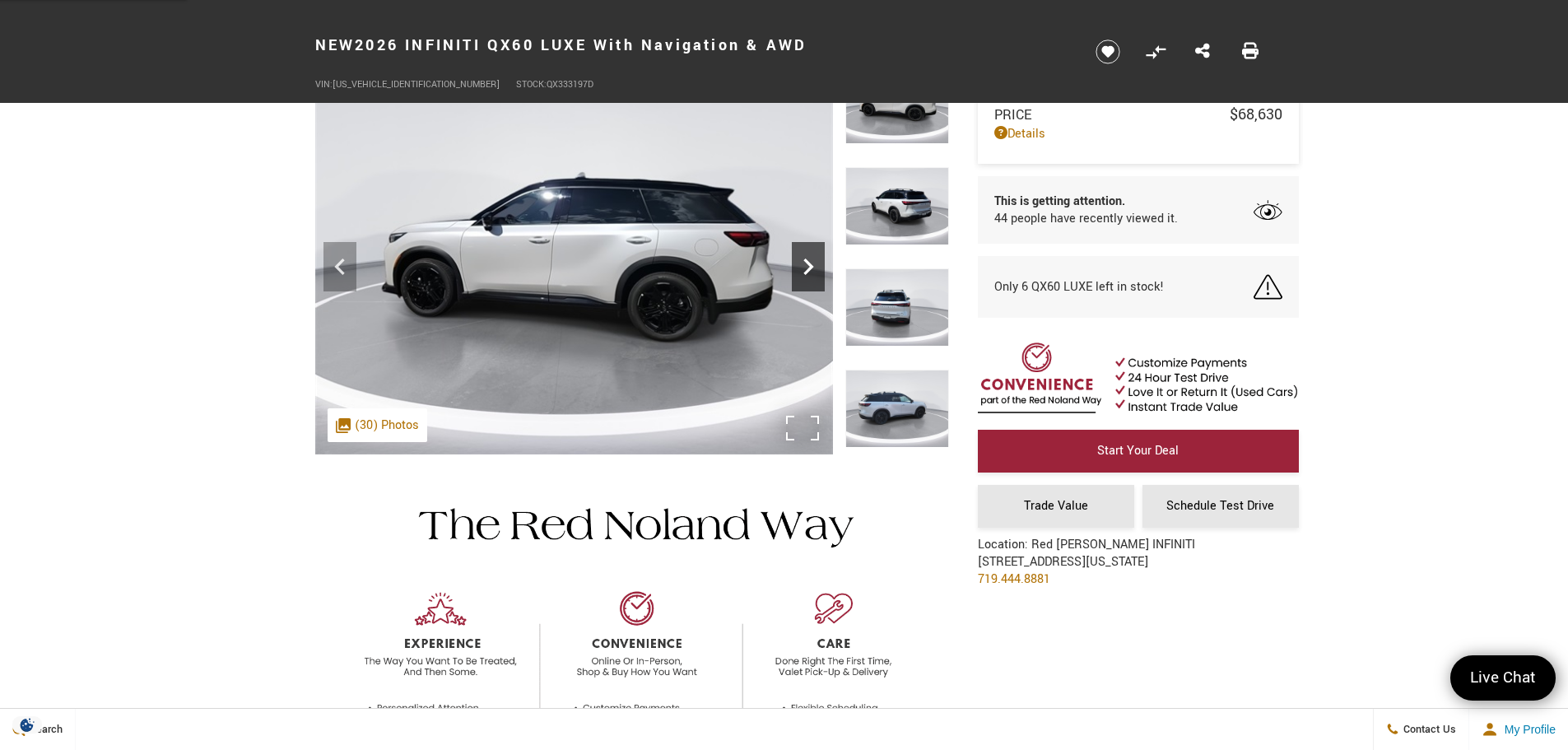
click at [807, 270] on icon "Next" at bounding box center [809, 266] width 10 height 16
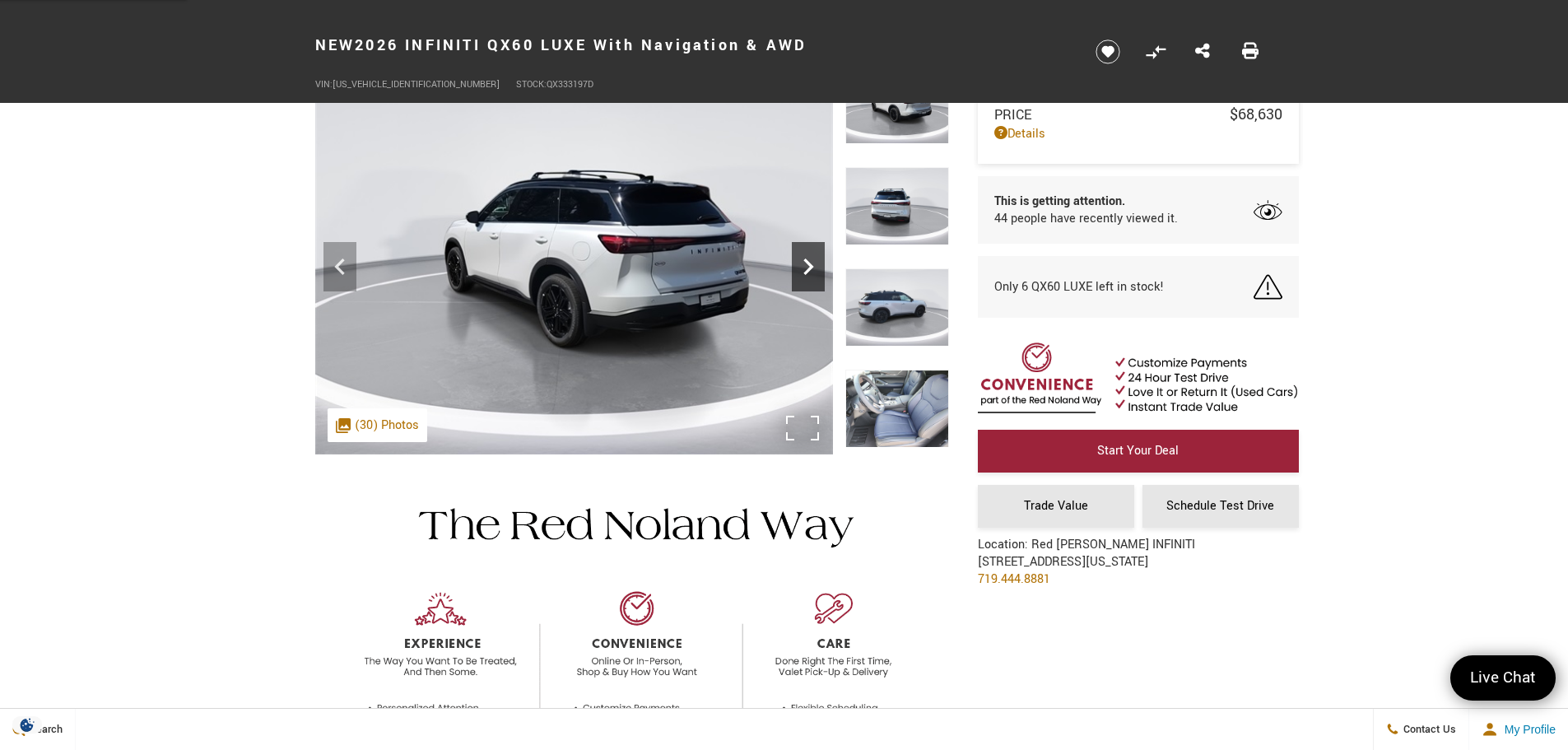
click at [807, 270] on icon "Next" at bounding box center [809, 266] width 10 height 16
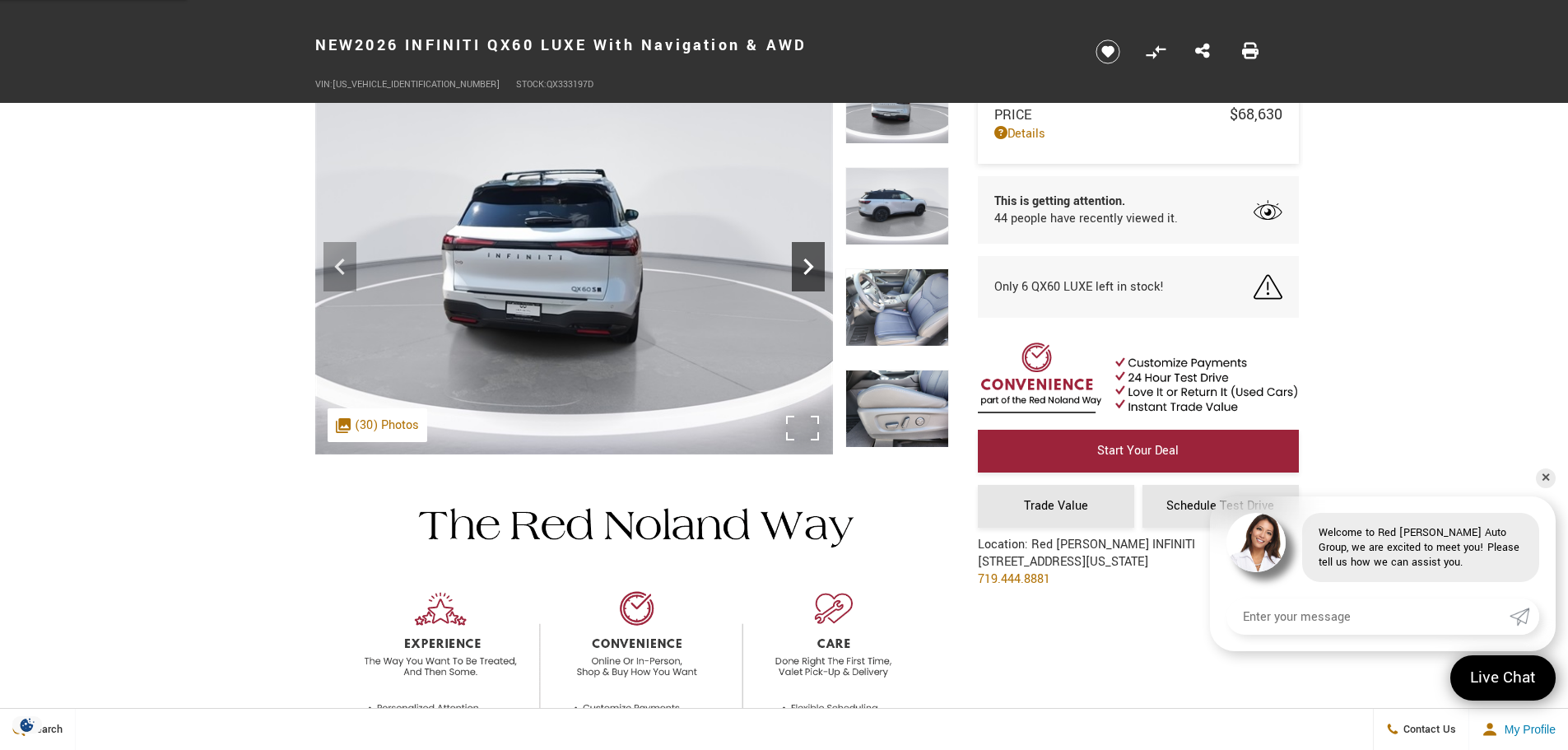
click at [807, 270] on icon "Next" at bounding box center [809, 266] width 10 height 16
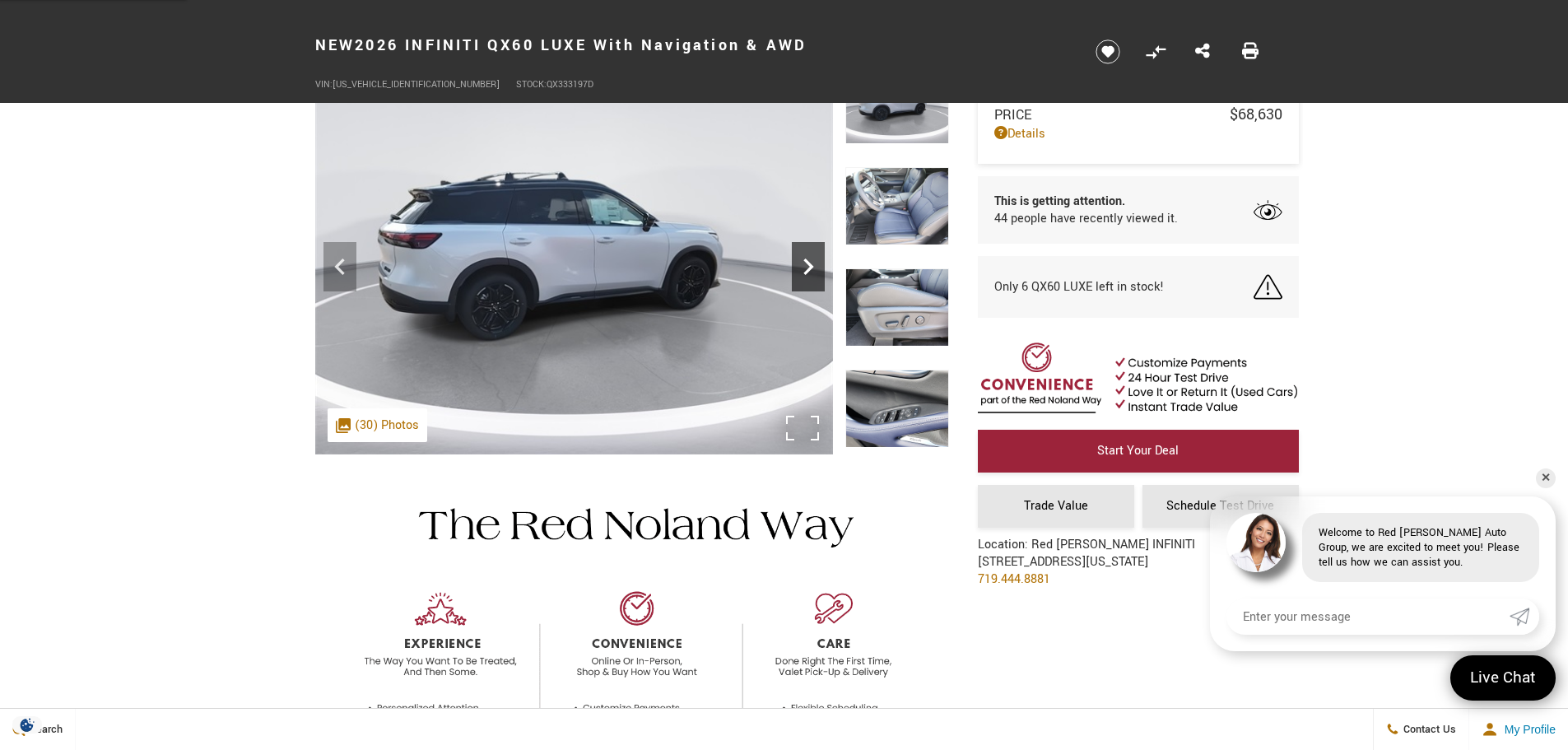
click at [807, 270] on icon "Next" at bounding box center [809, 266] width 10 height 16
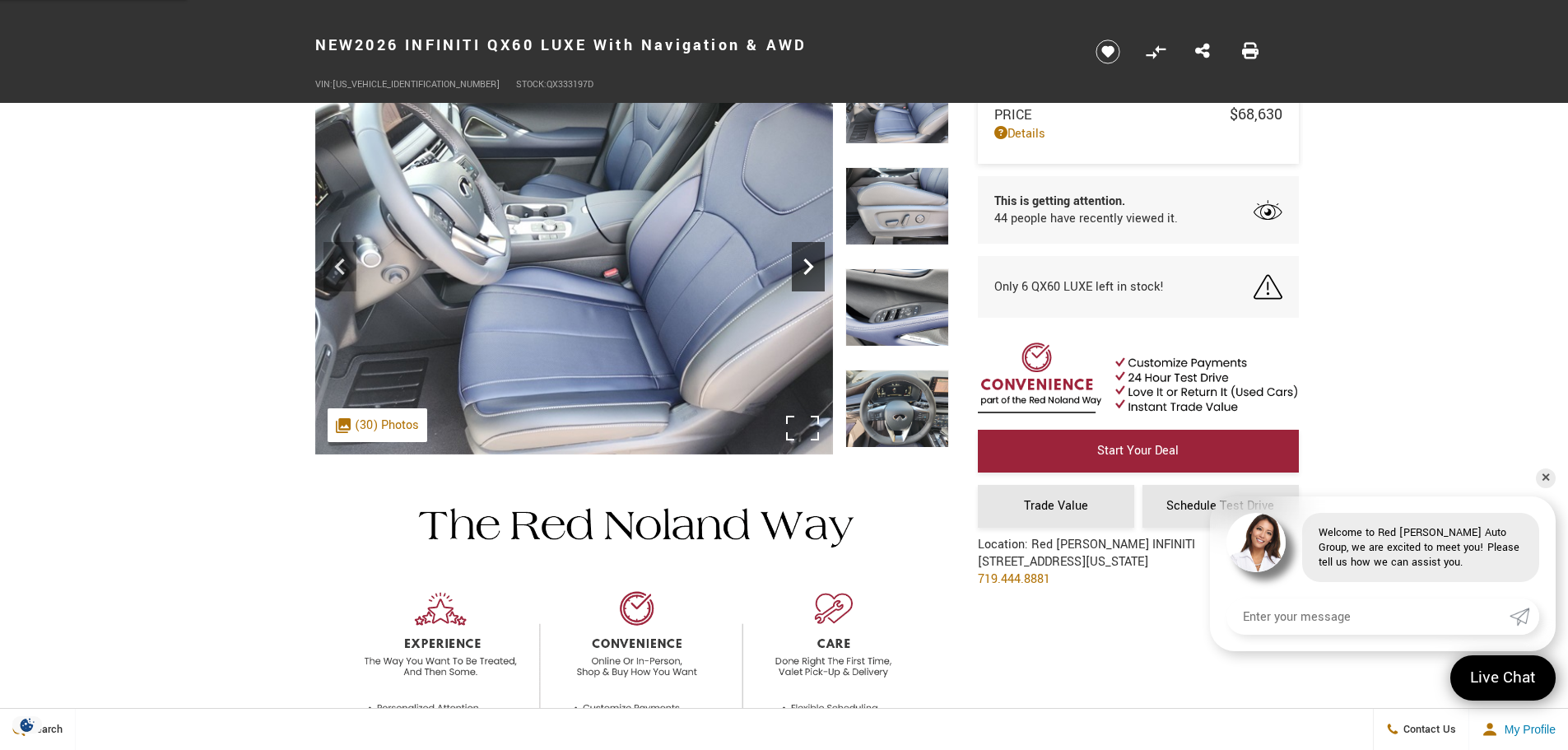
click at [807, 270] on icon "Next" at bounding box center [809, 266] width 10 height 16
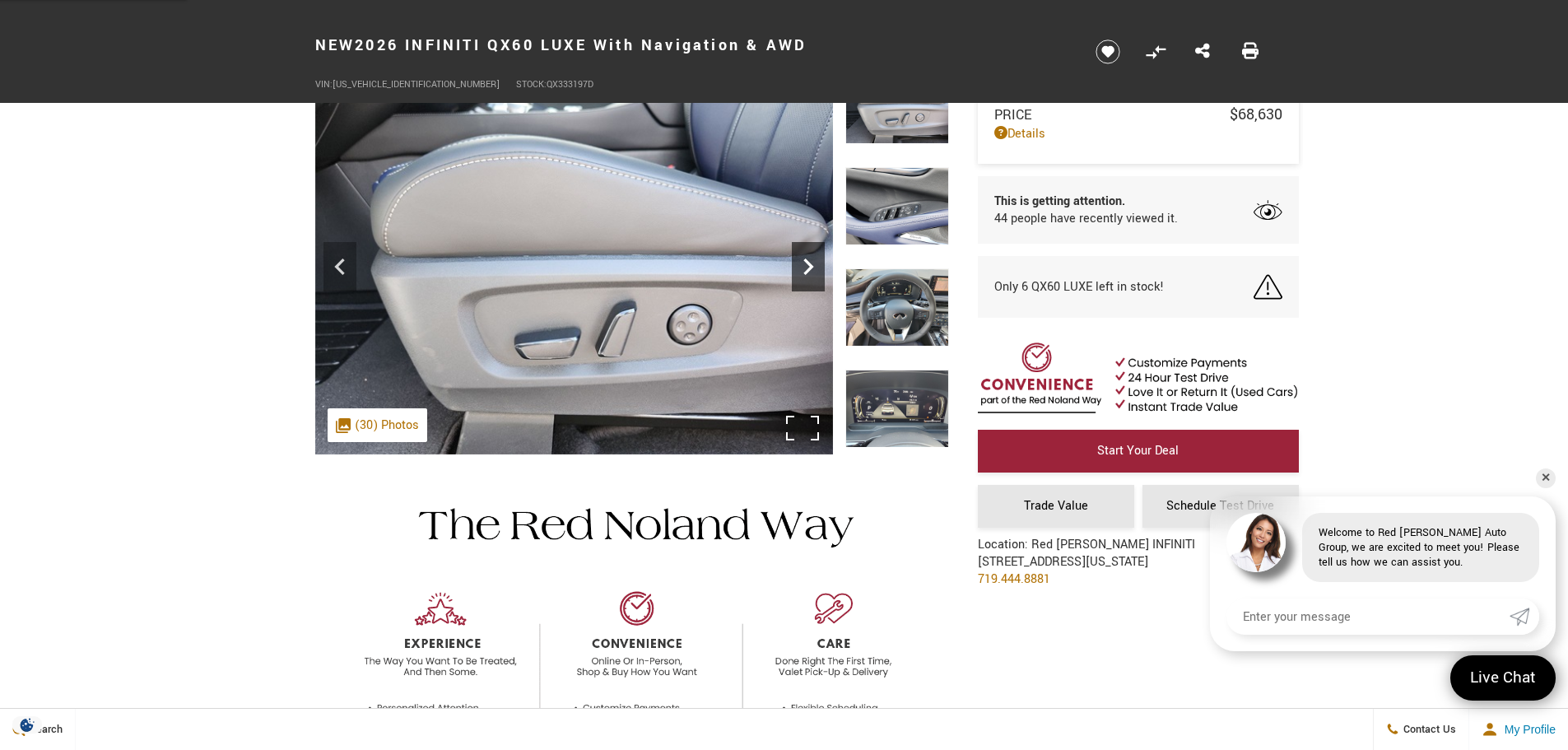
click at [807, 270] on icon "Next" at bounding box center [809, 266] width 10 height 16
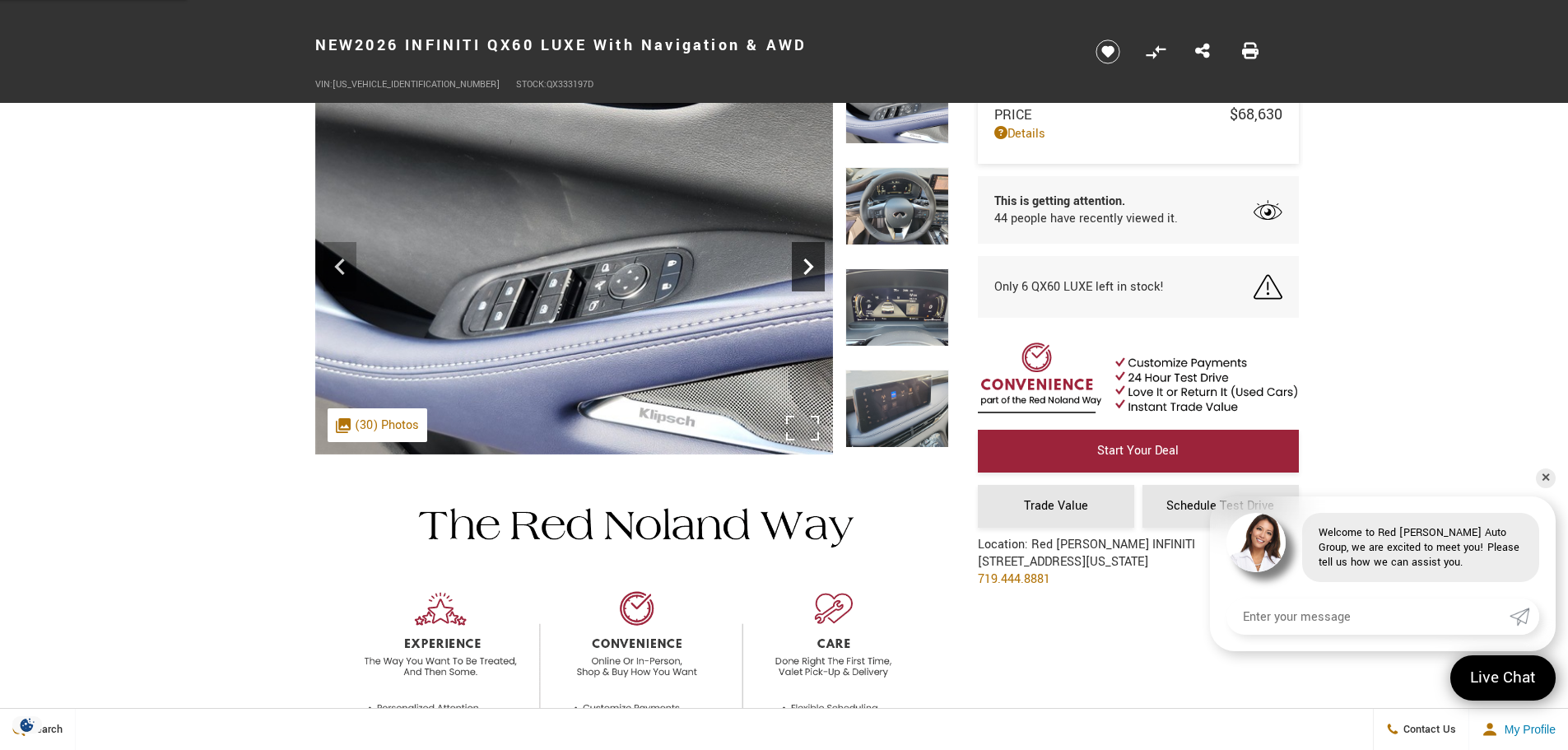
click at [807, 270] on icon "Next" at bounding box center [809, 266] width 10 height 16
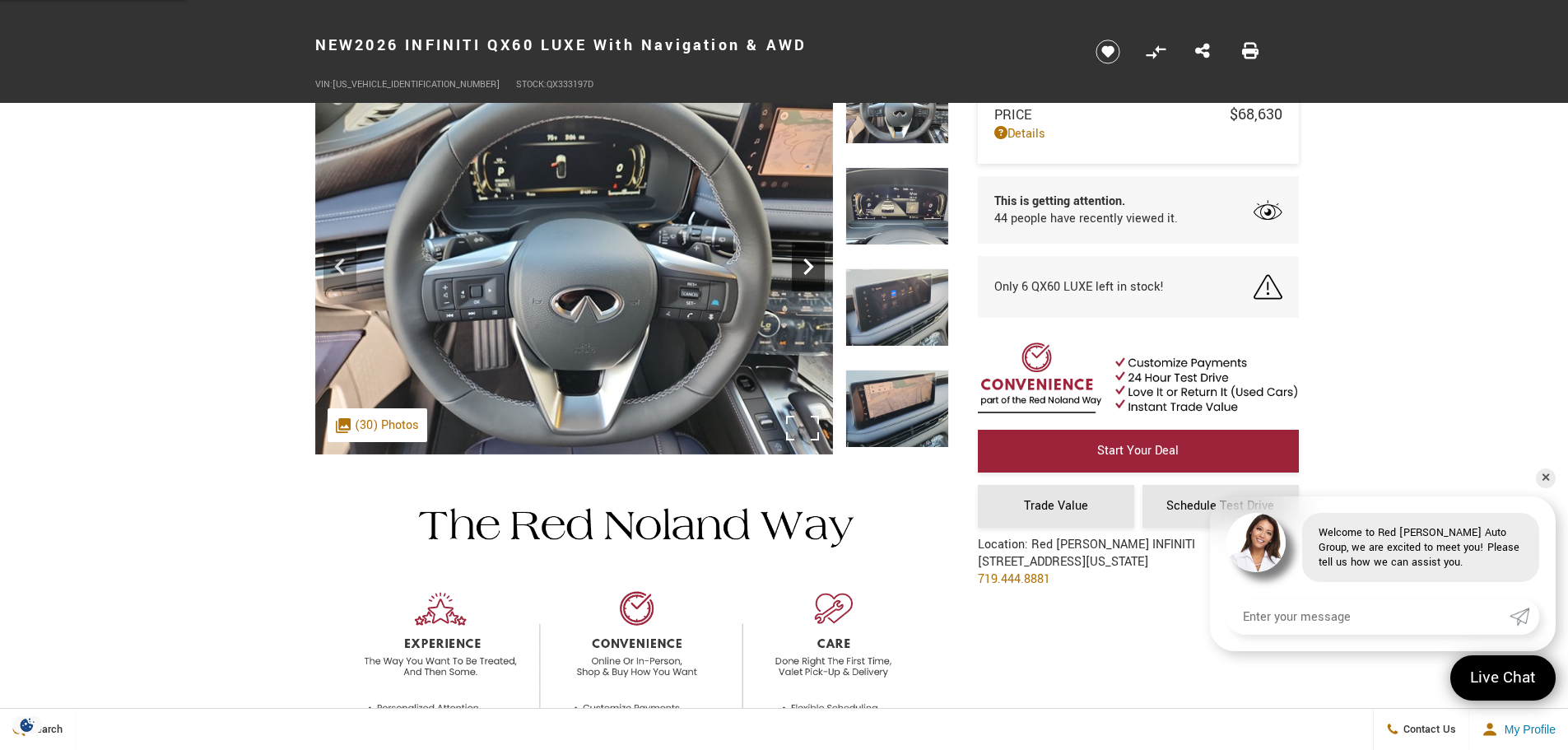
click at [807, 270] on icon "Next" at bounding box center [809, 266] width 10 height 16
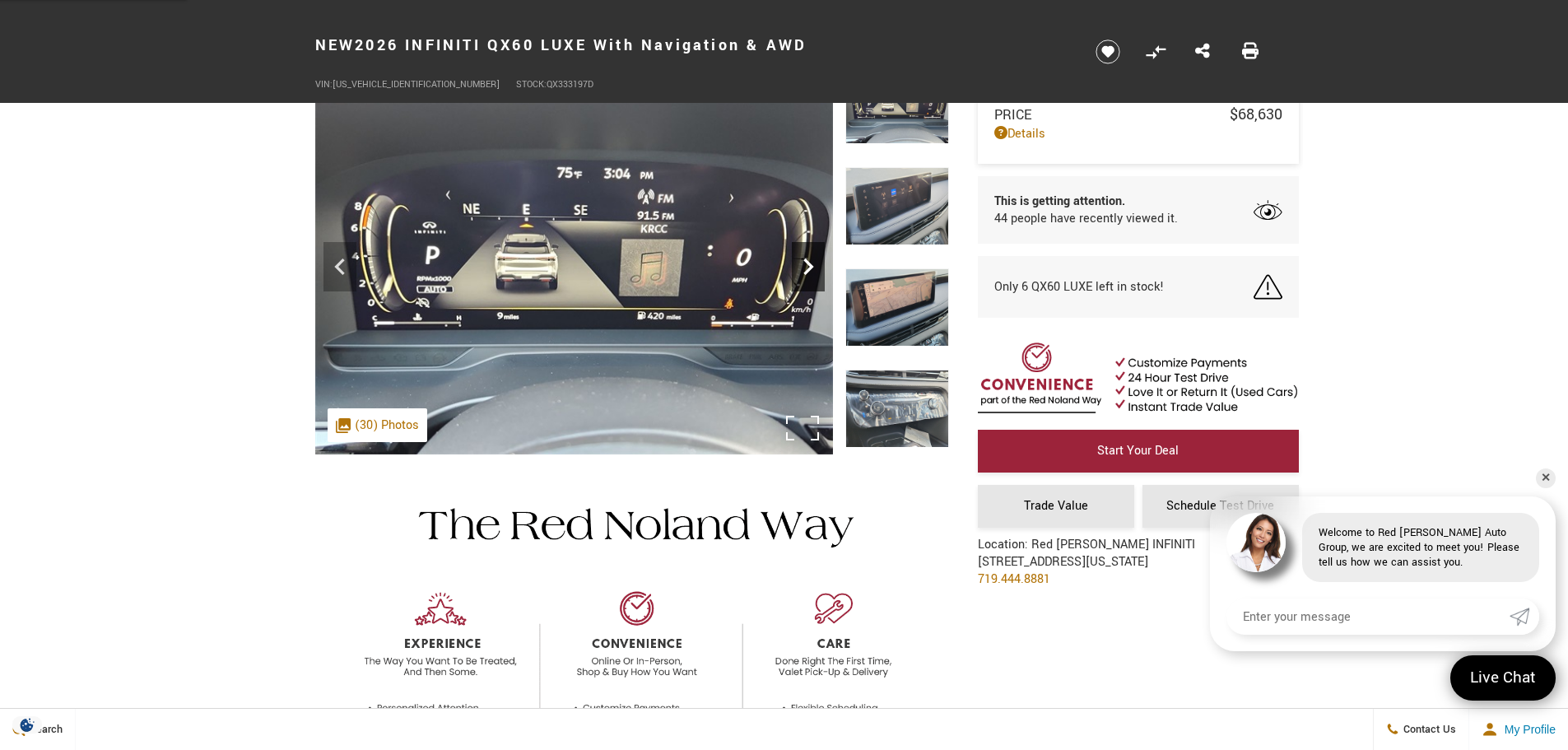
click at [807, 270] on icon "Next" at bounding box center [809, 266] width 10 height 16
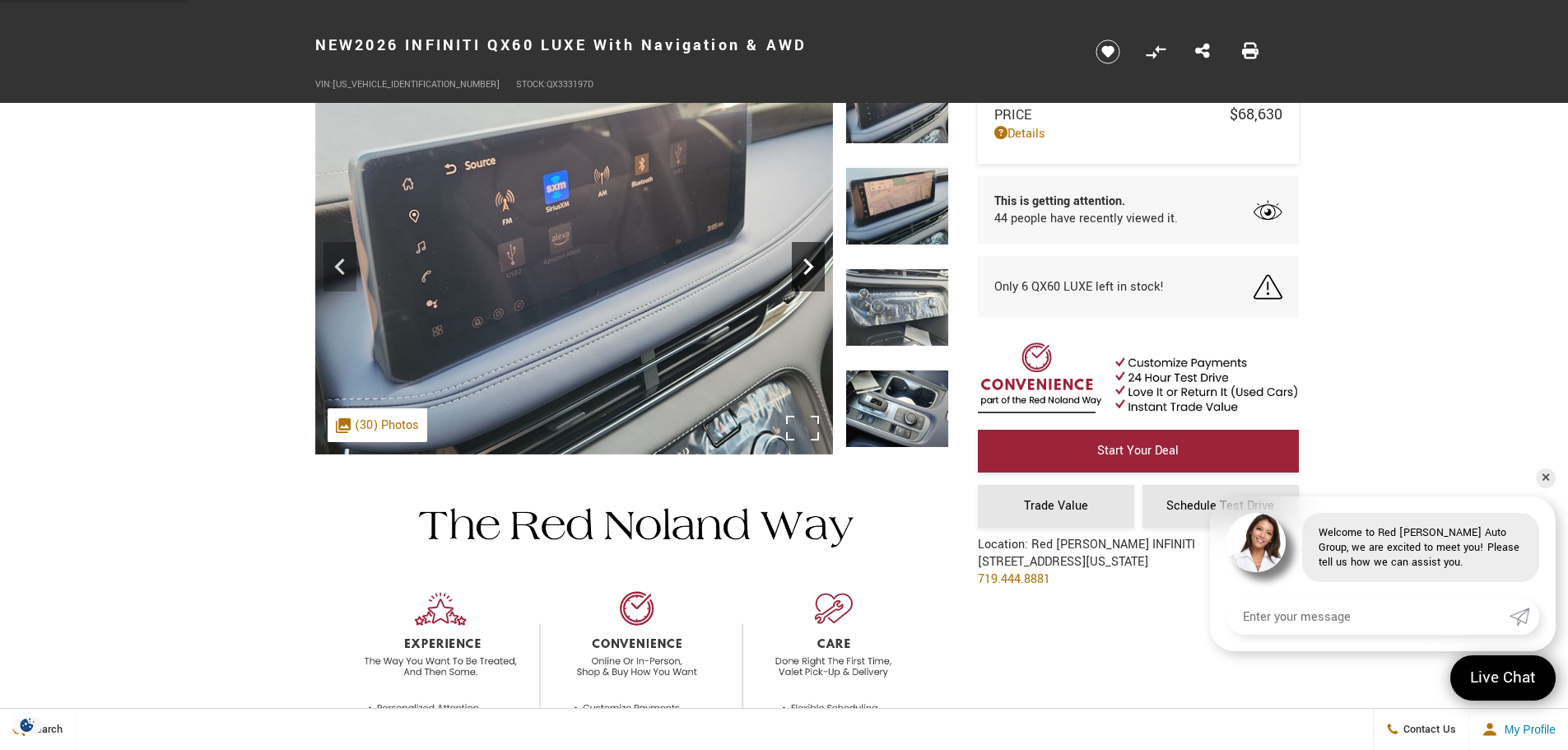
click at [807, 270] on icon "Next" at bounding box center [809, 266] width 10 height 16
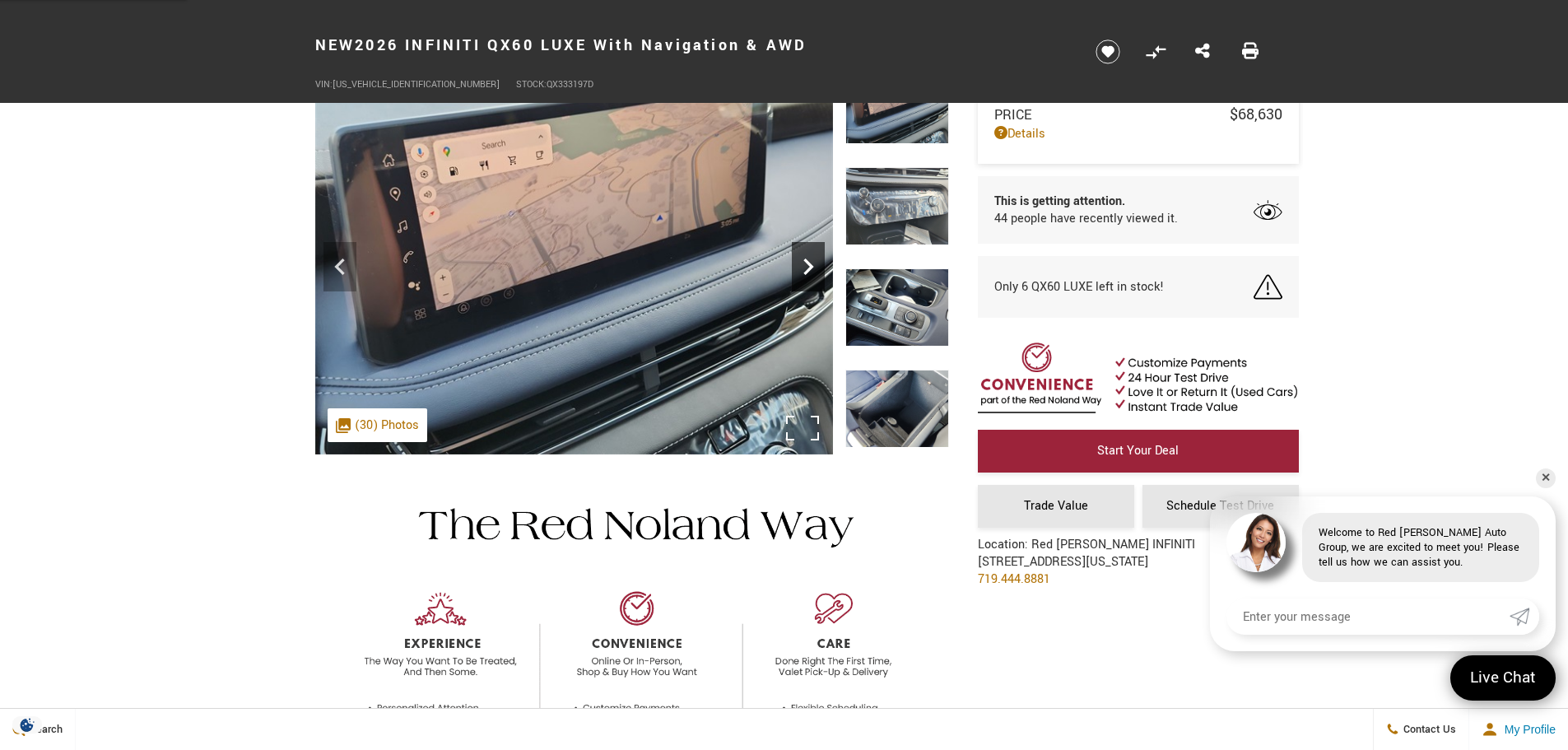
click at [807, 270] on icon "Next" at bounding box center [809, 266] width 10 height 16
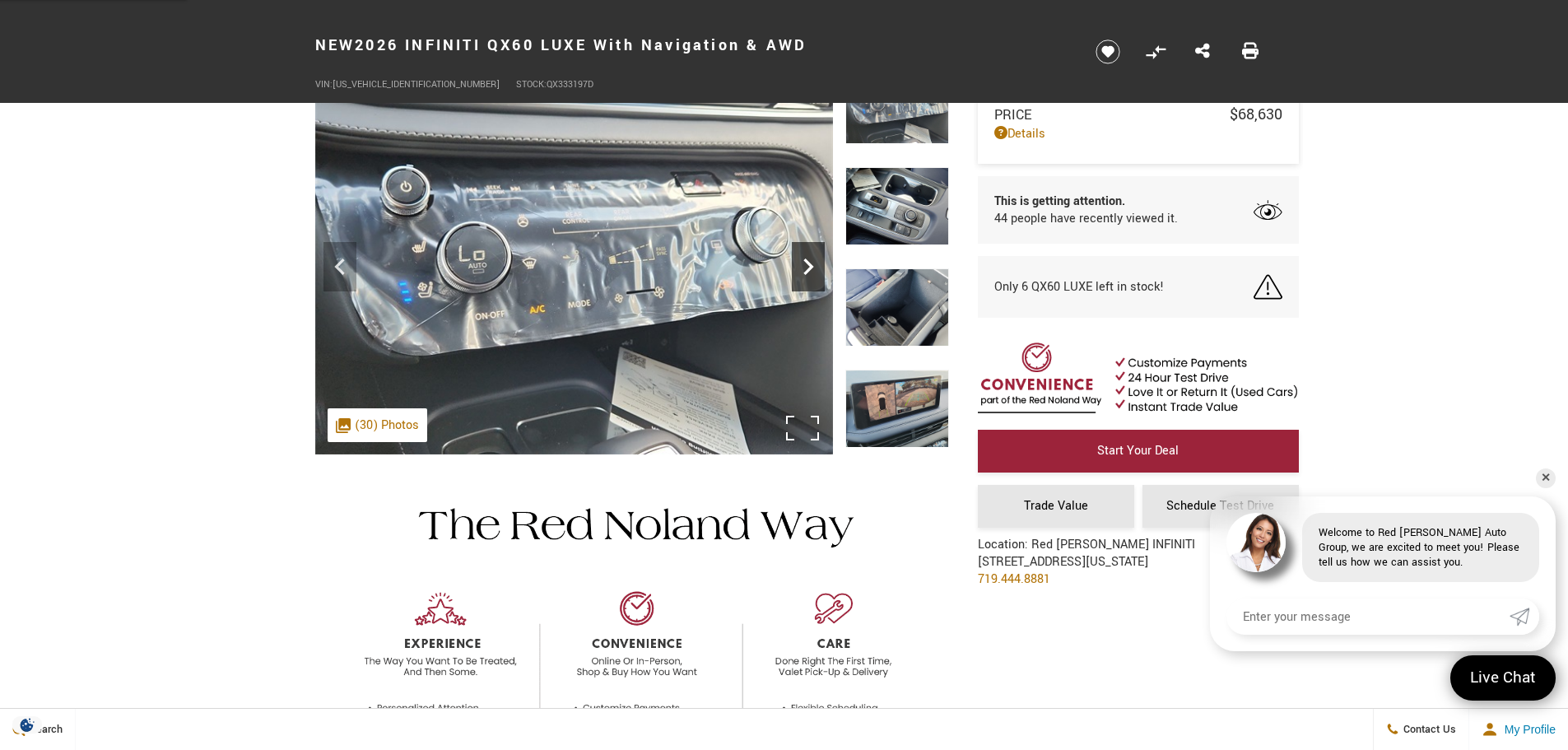
click at [807, 270] on icon "Next" at bounding box center [809, 266] width 10 height 16
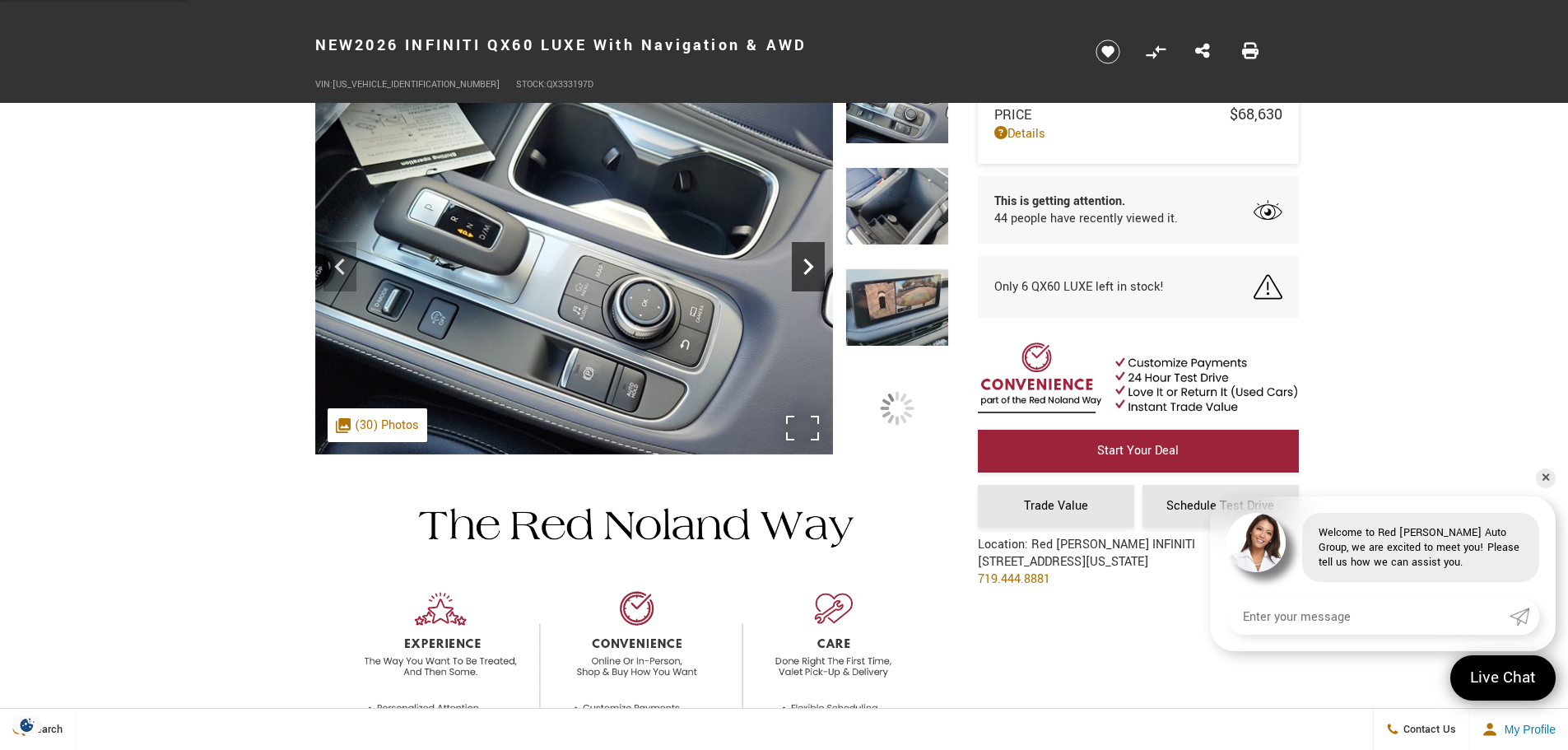
click at [807, 270] on icon "Next" at bounding box center [809, 266] width 10 height 16
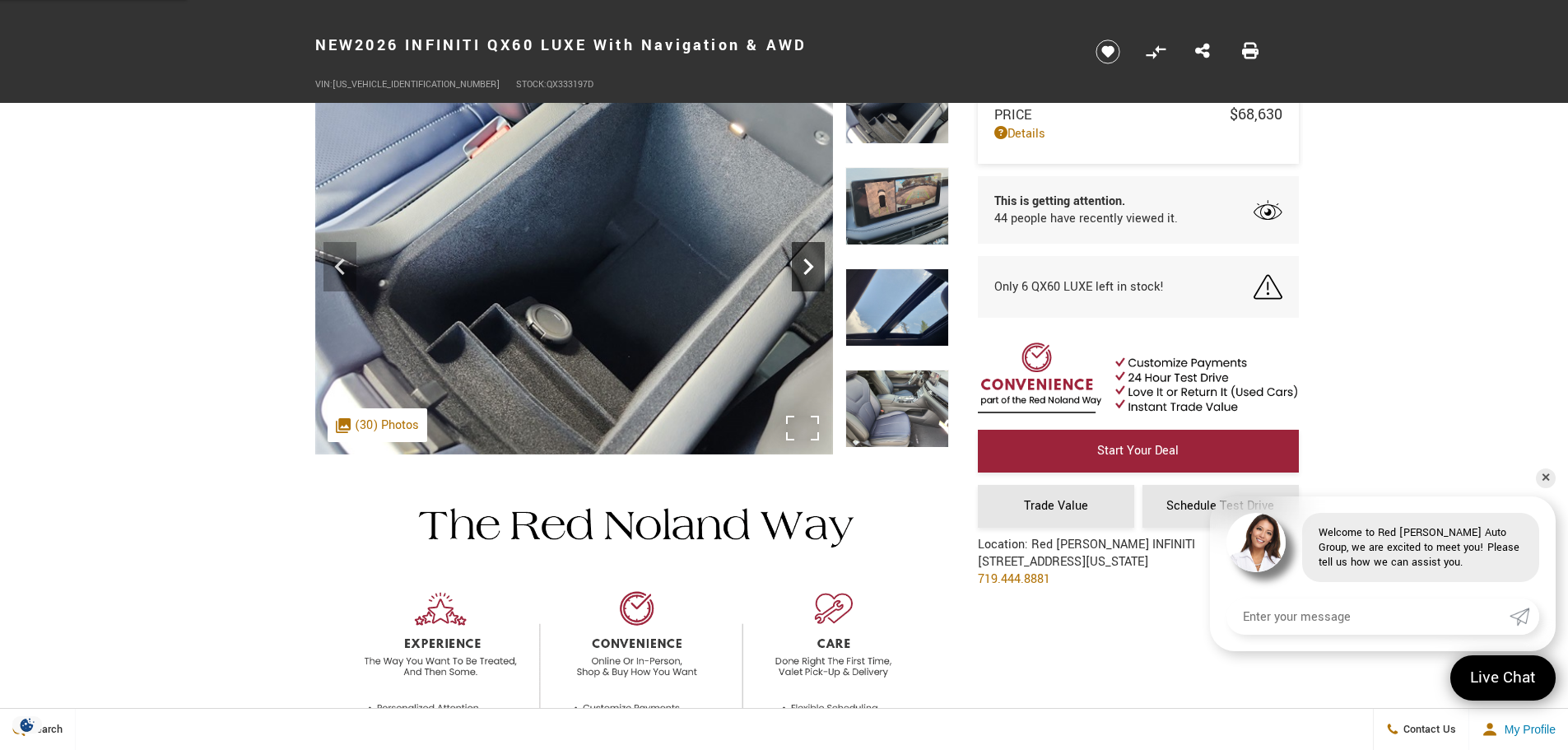
click at [807, 270] on icon "Next" at bounding box center [809, 266] width 10 height 16
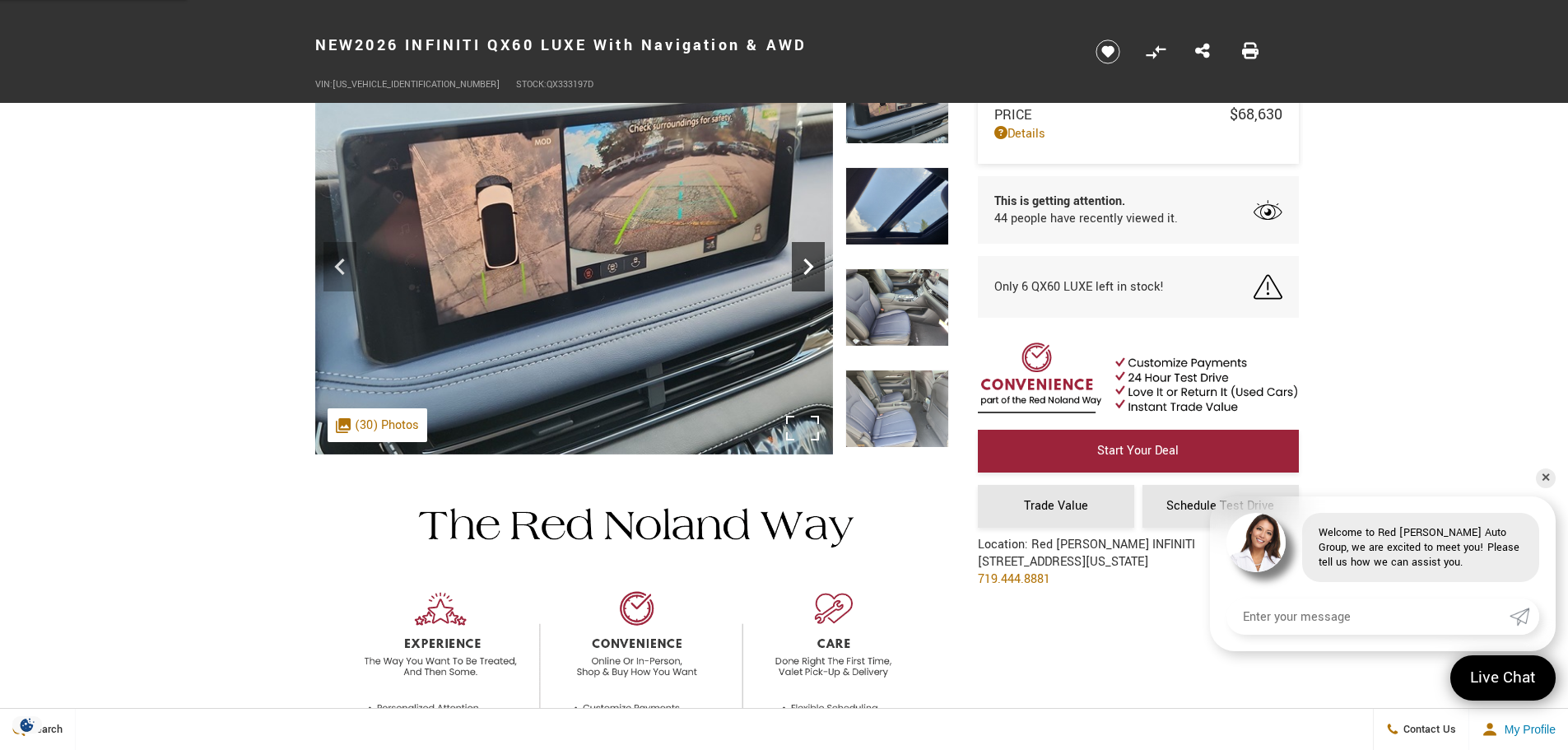
click at [807, 270] on icon "Next" at bounding box center [809, 266] width 10 height 16
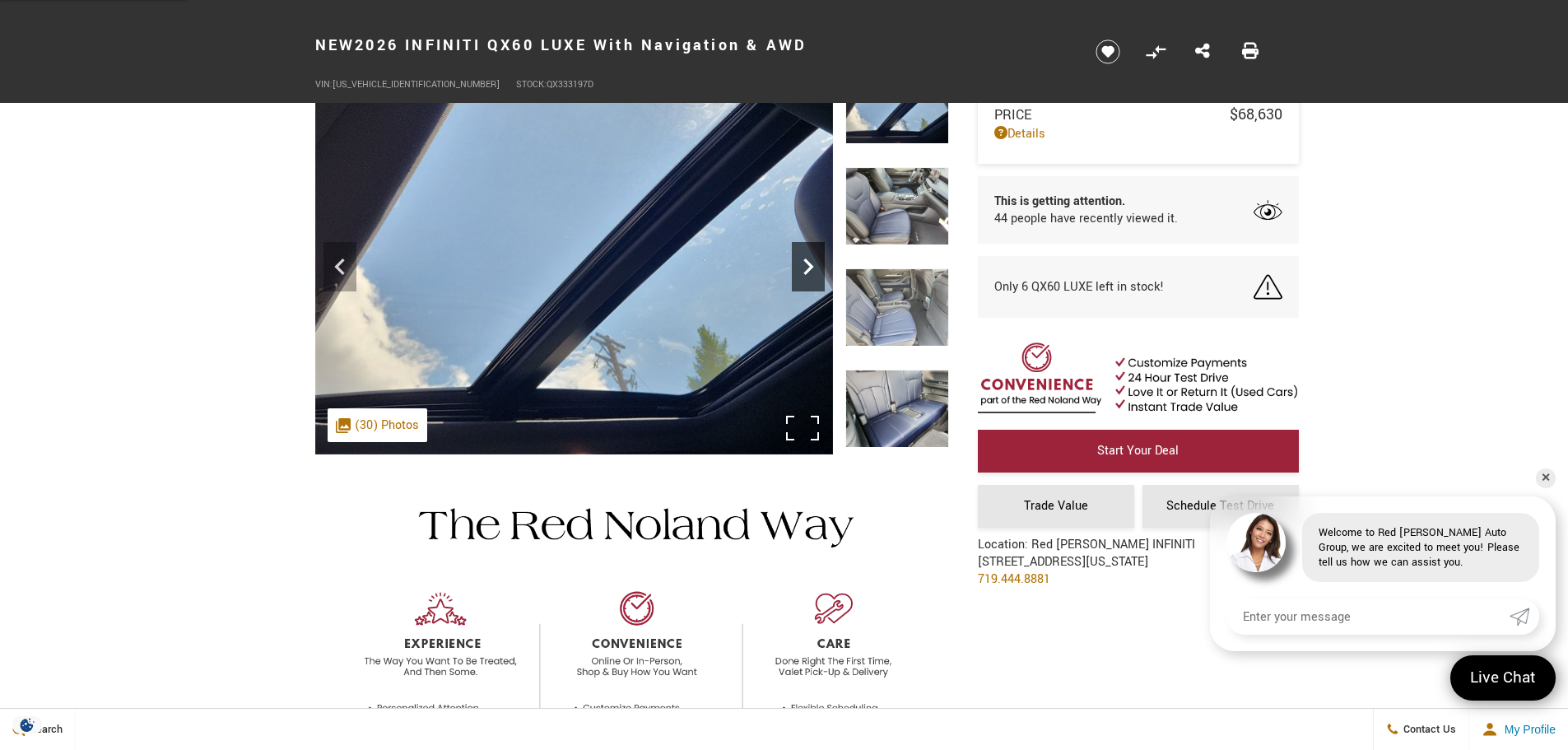
click at [807, 270] on icon "Next" at bounding box center [809, 266] width 10 height 16
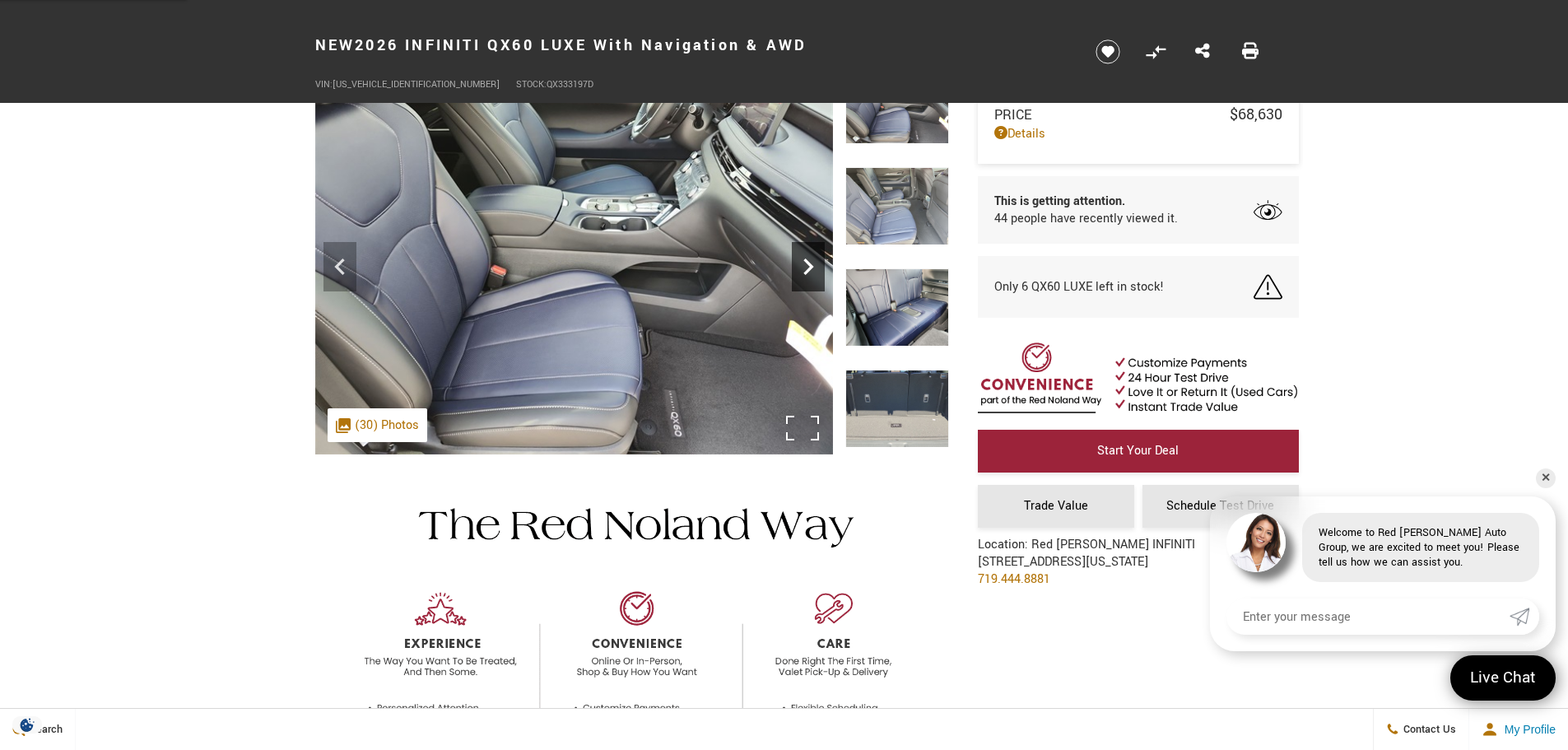
click at [807, 270] on icon "Next" at bounding box center [809, 266] width 10 height 16
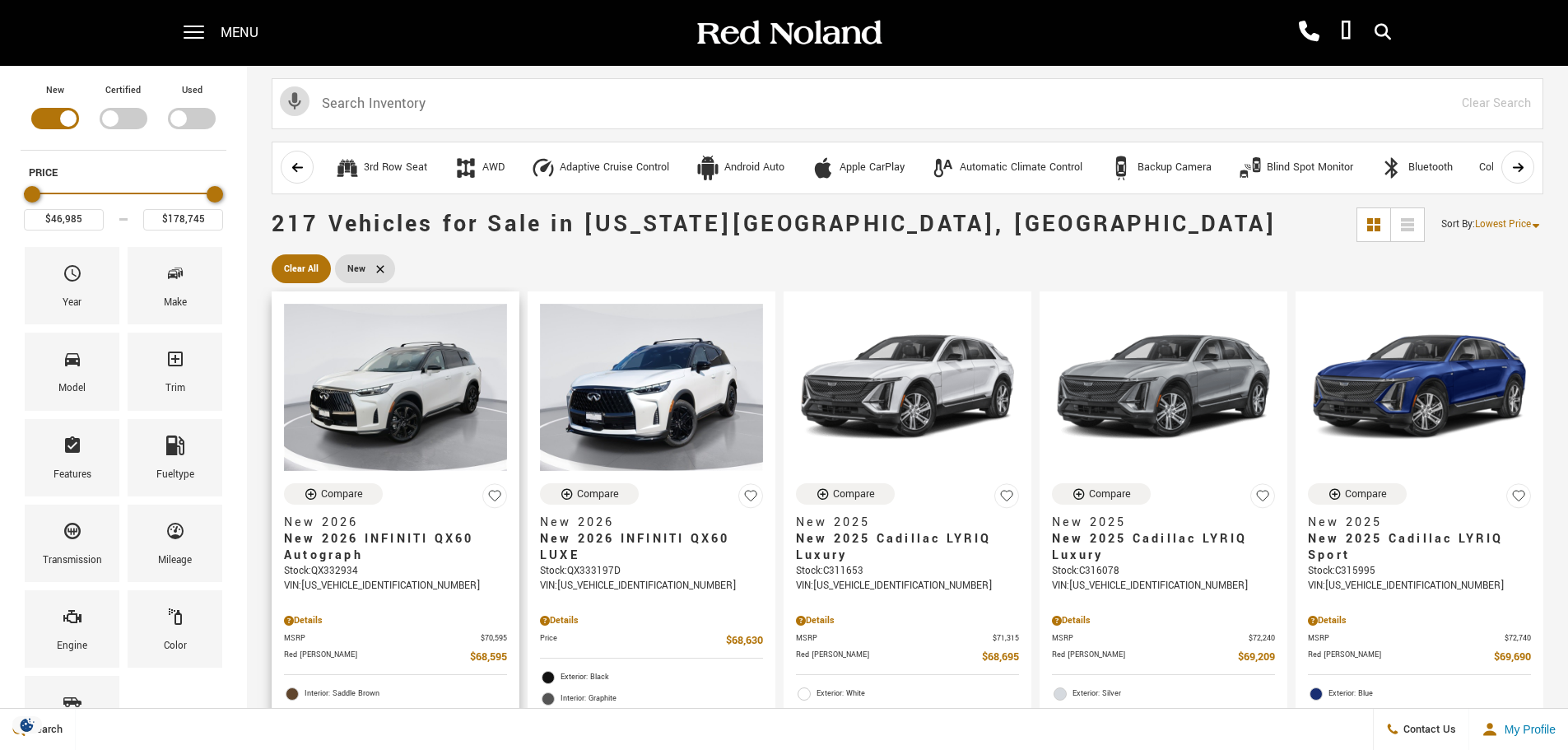
scroll to position [165, 0]
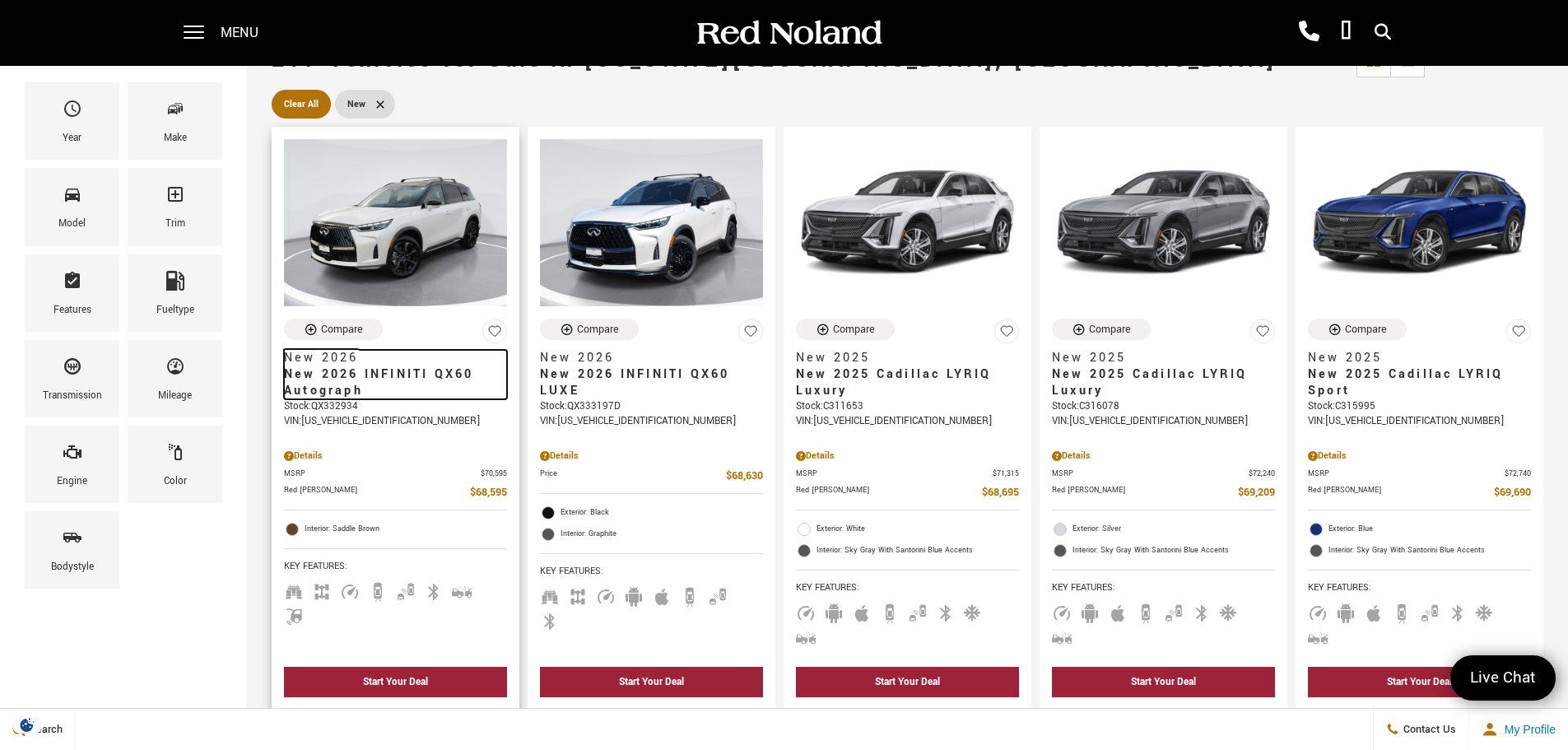
click at [423, 397] on span "New 2026 INFINITI QX60 Autograph" at bounding box center [390, 383] width 211 height 33
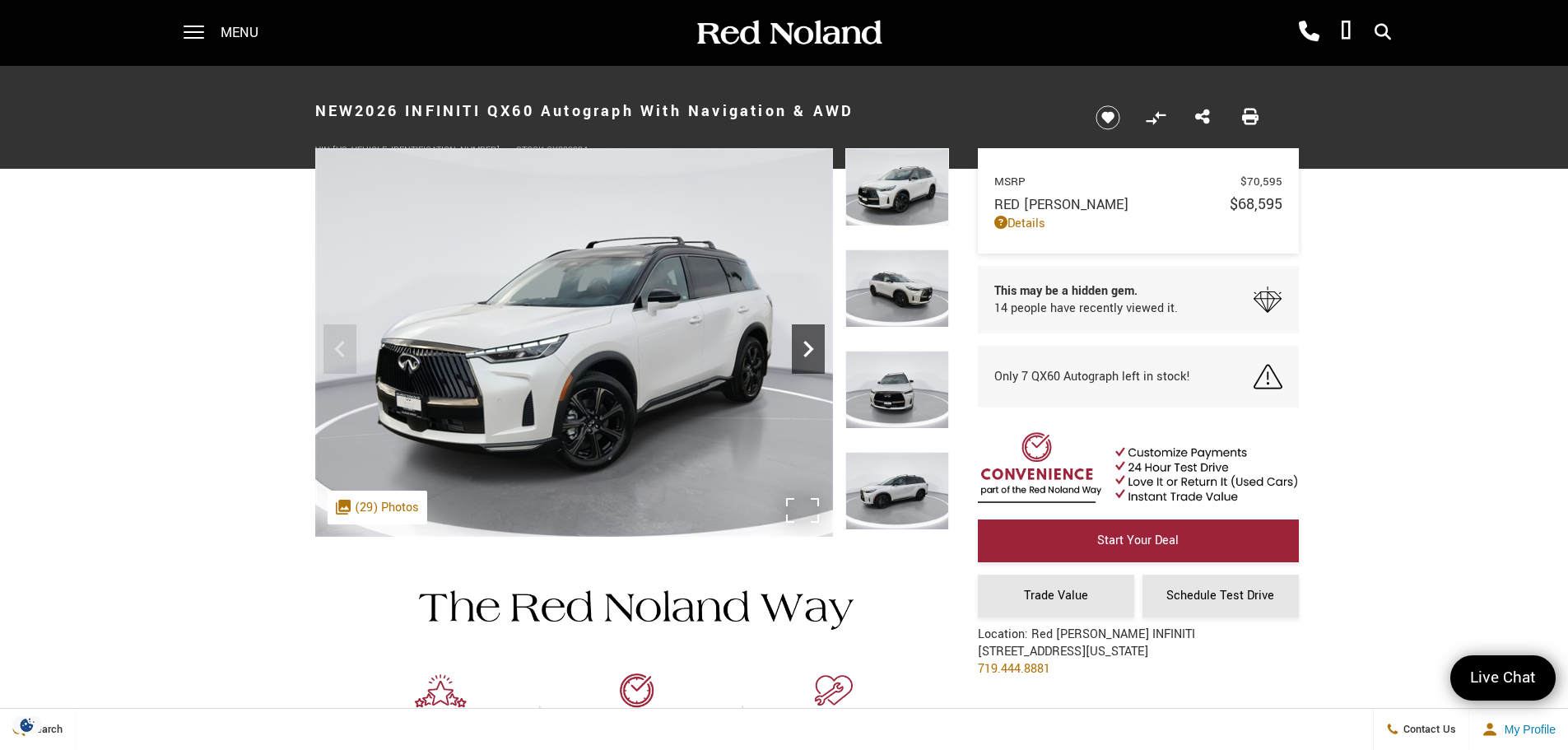
click at [806, 351] on icon "Next" at bounding box center [809, 349] width 33 height 33
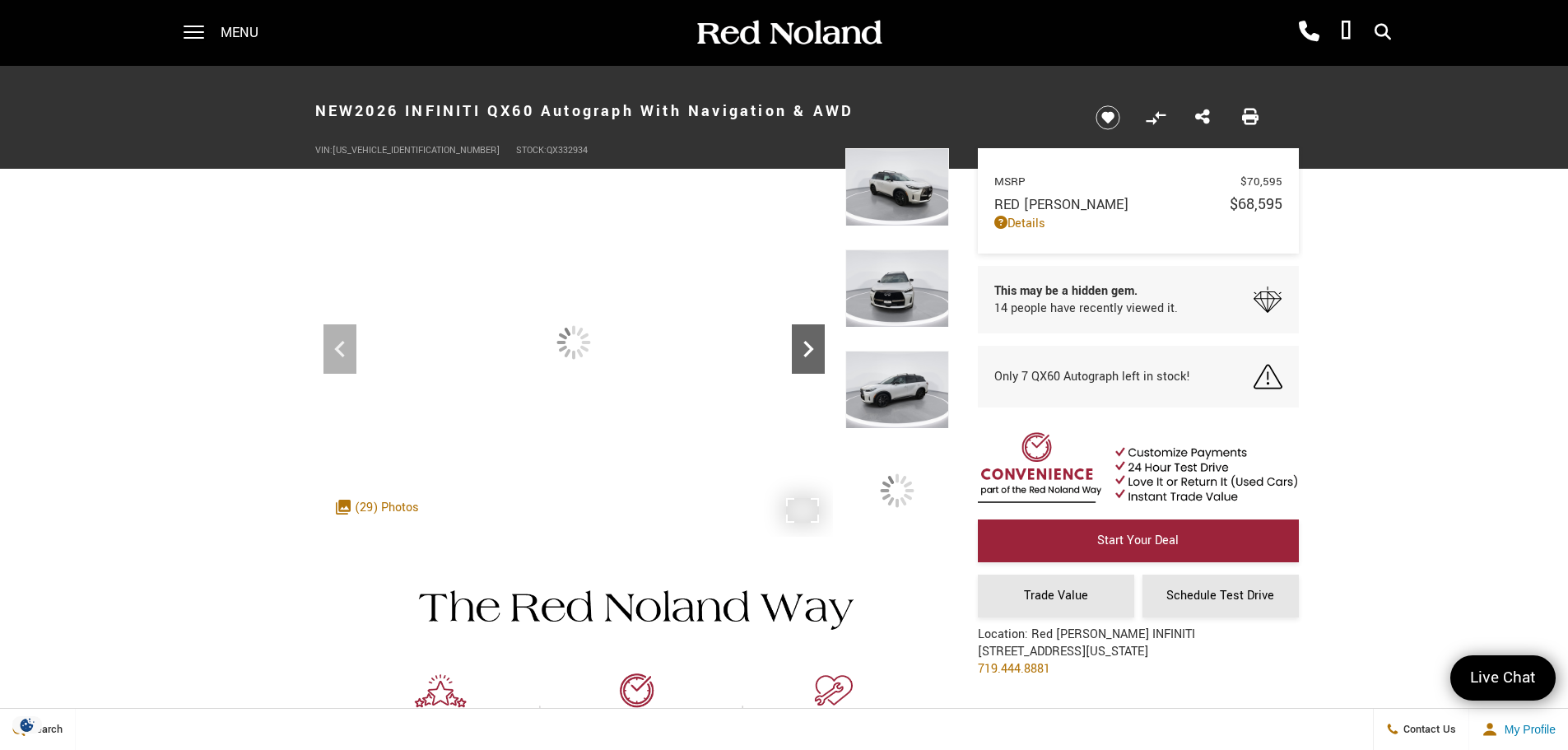
click at [806, 351] on icon "Next" at bounding box center [809, 349] width 33 height 33
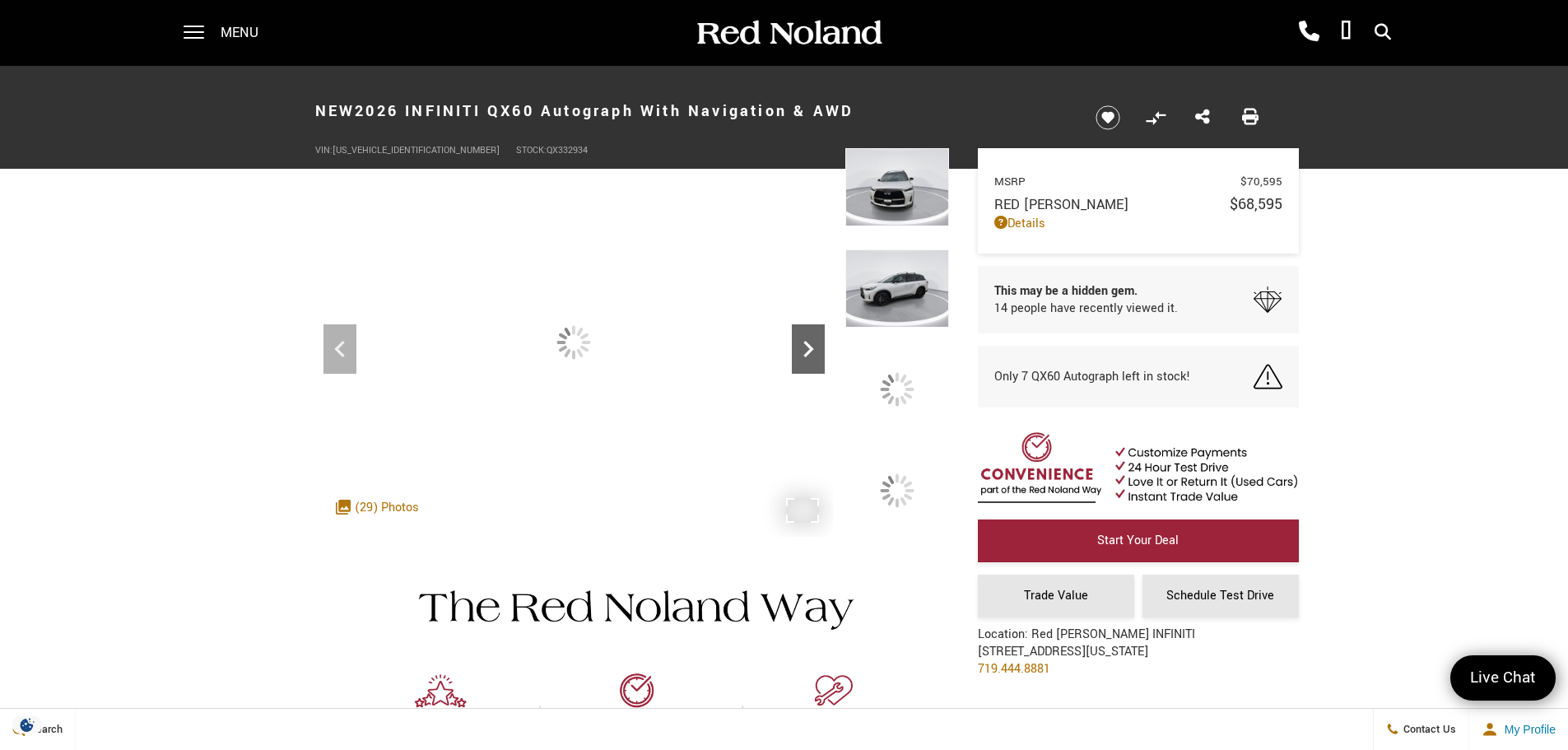
click at [806, 351] on icon "Next" at bounding box center [809, 349] width 33 height 33
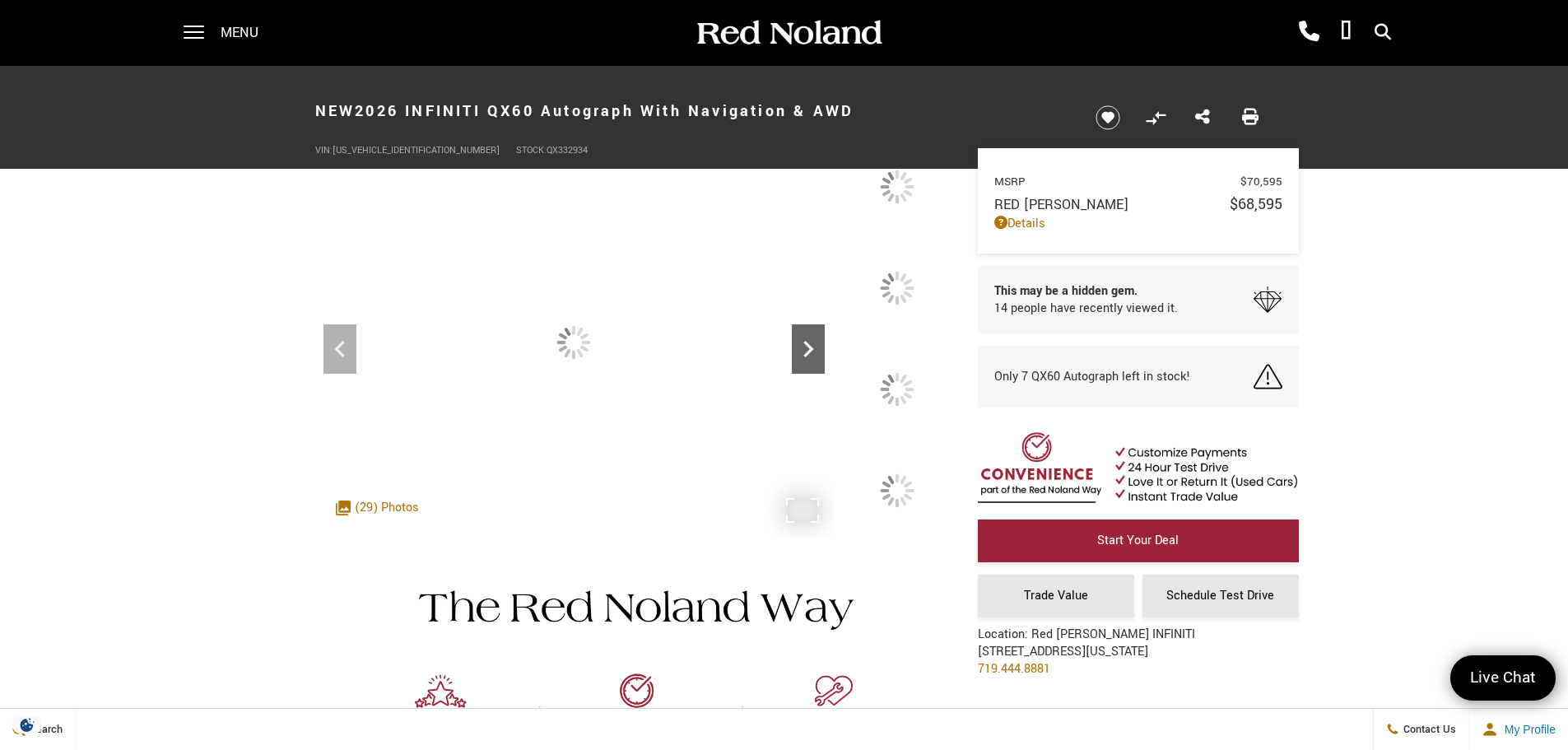
click at [806, 351] on icon "Next" at bounding box center [809, 349] width 33 height 33
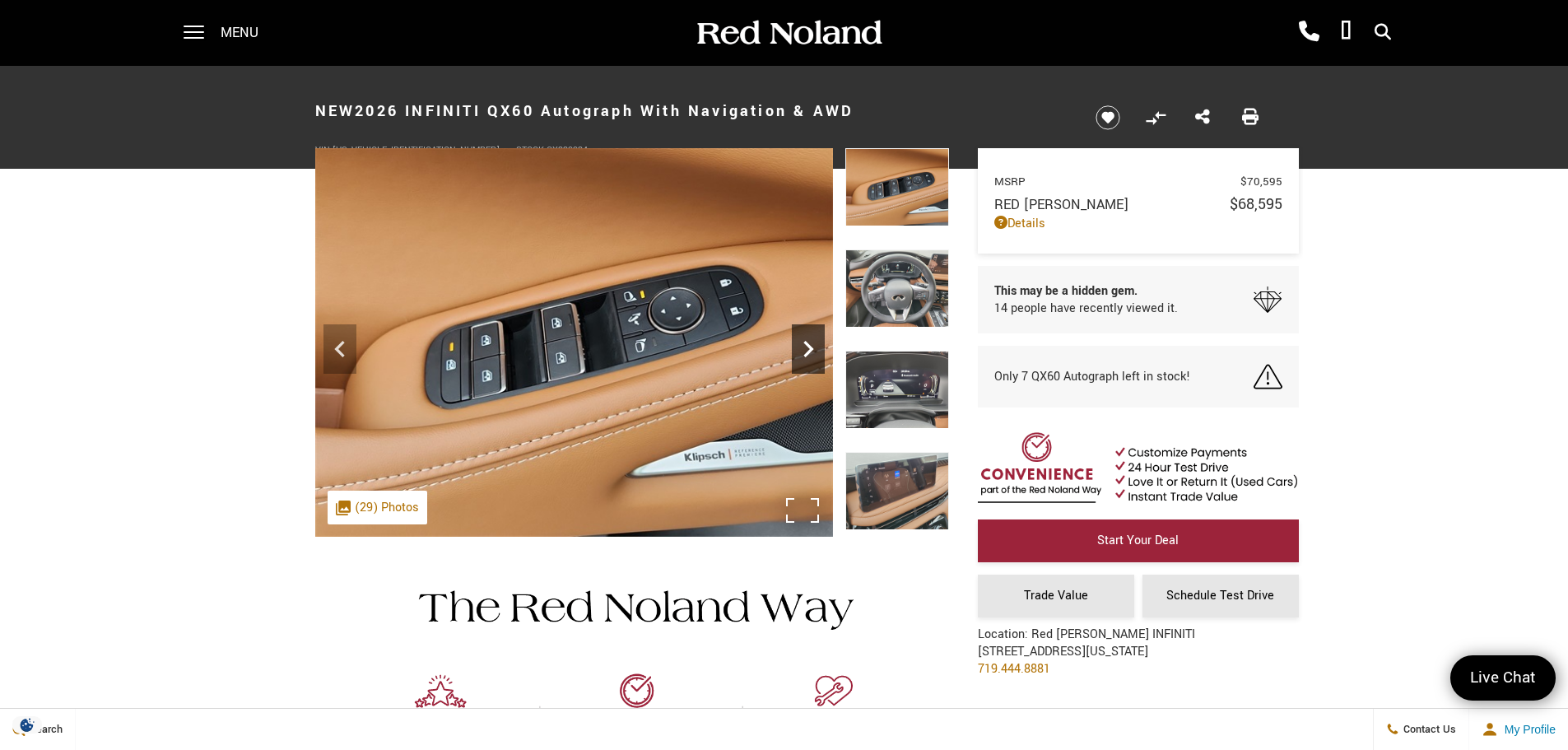
click at [806, 351] on icon "Next" at bounding box center [809, 349] width 33 height 33
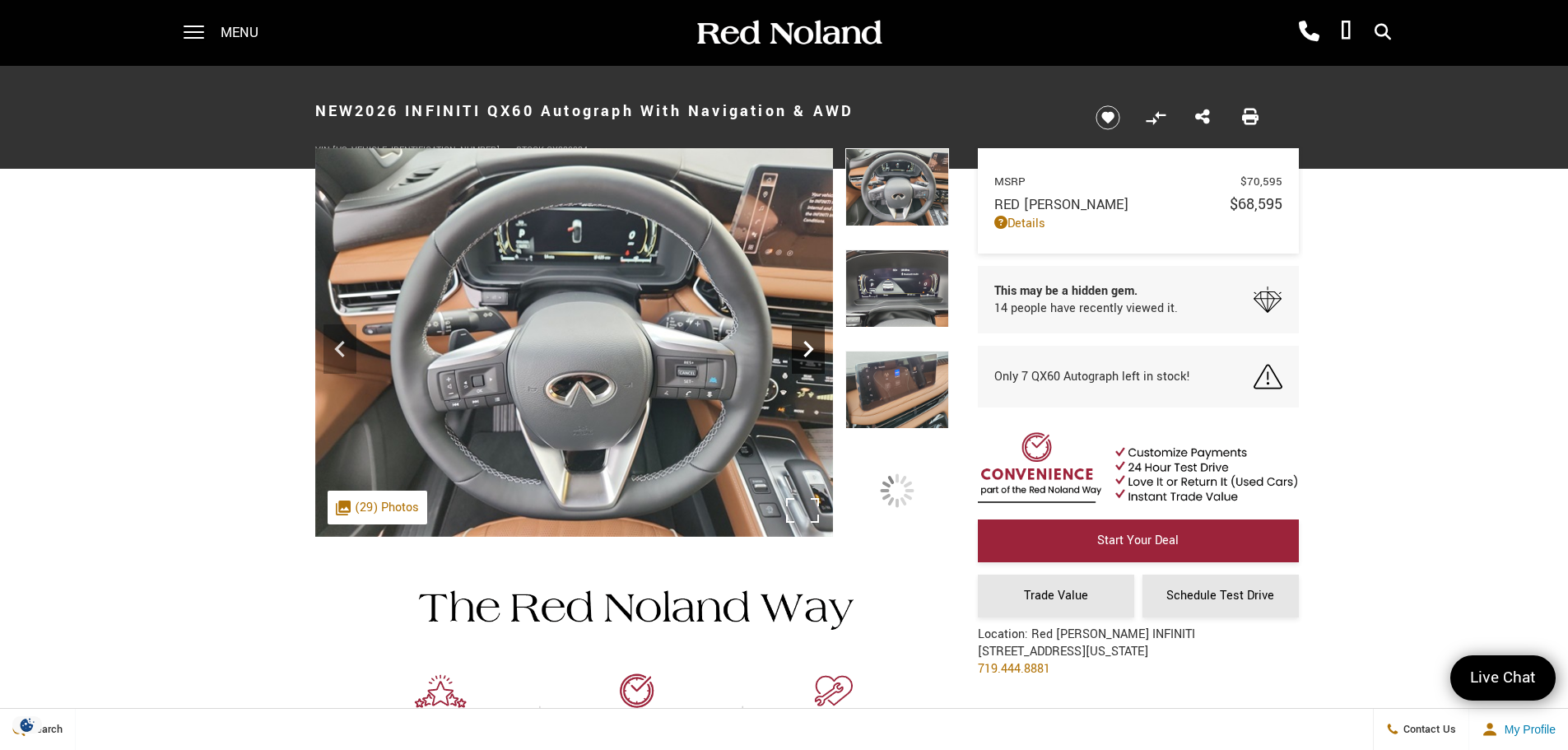
click at [806, 351] on icon "Next" at bounding box center [809, 349] width 33 height 33
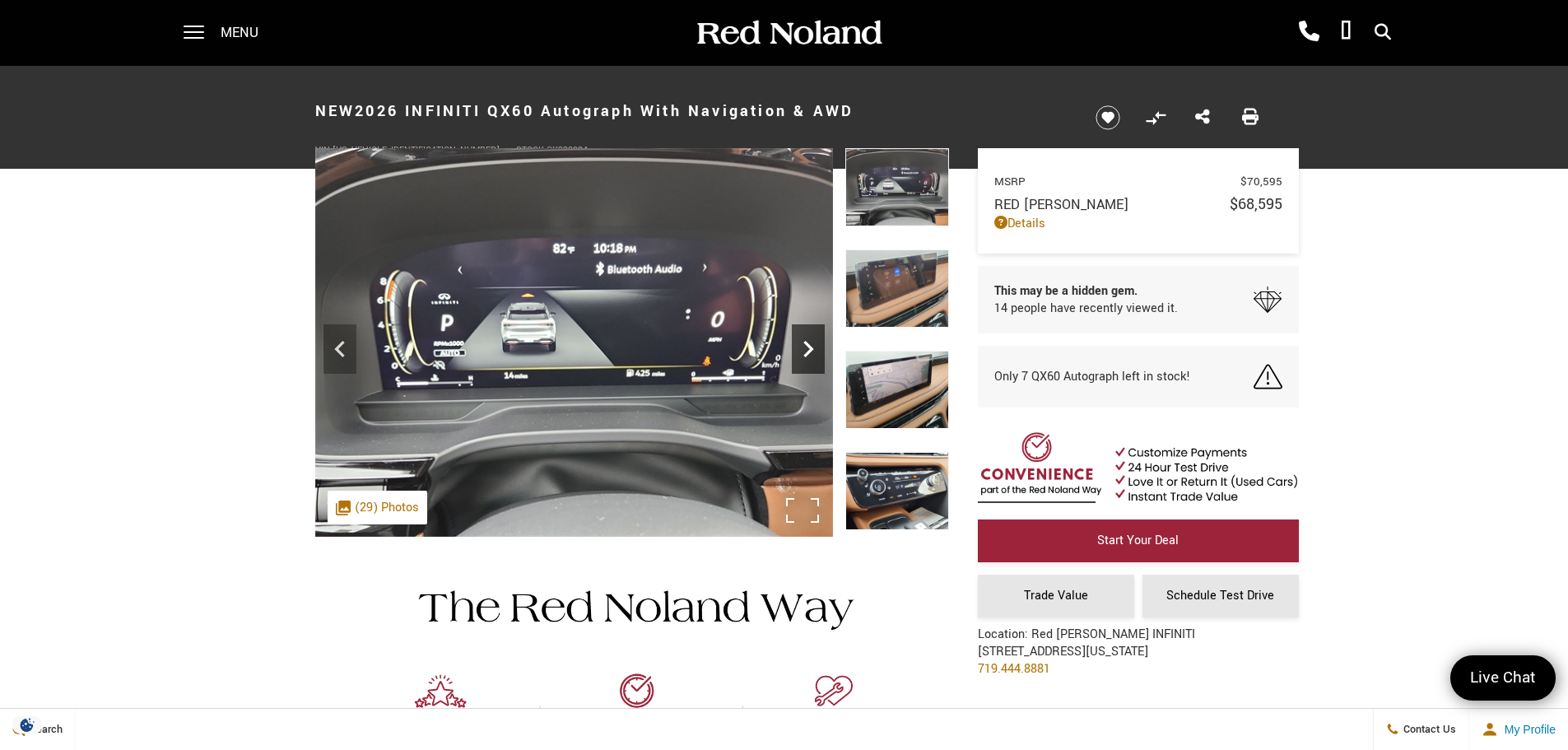
click at [806, 351] on icon "Next" at bounding box center [809, 349] width 33 height 33
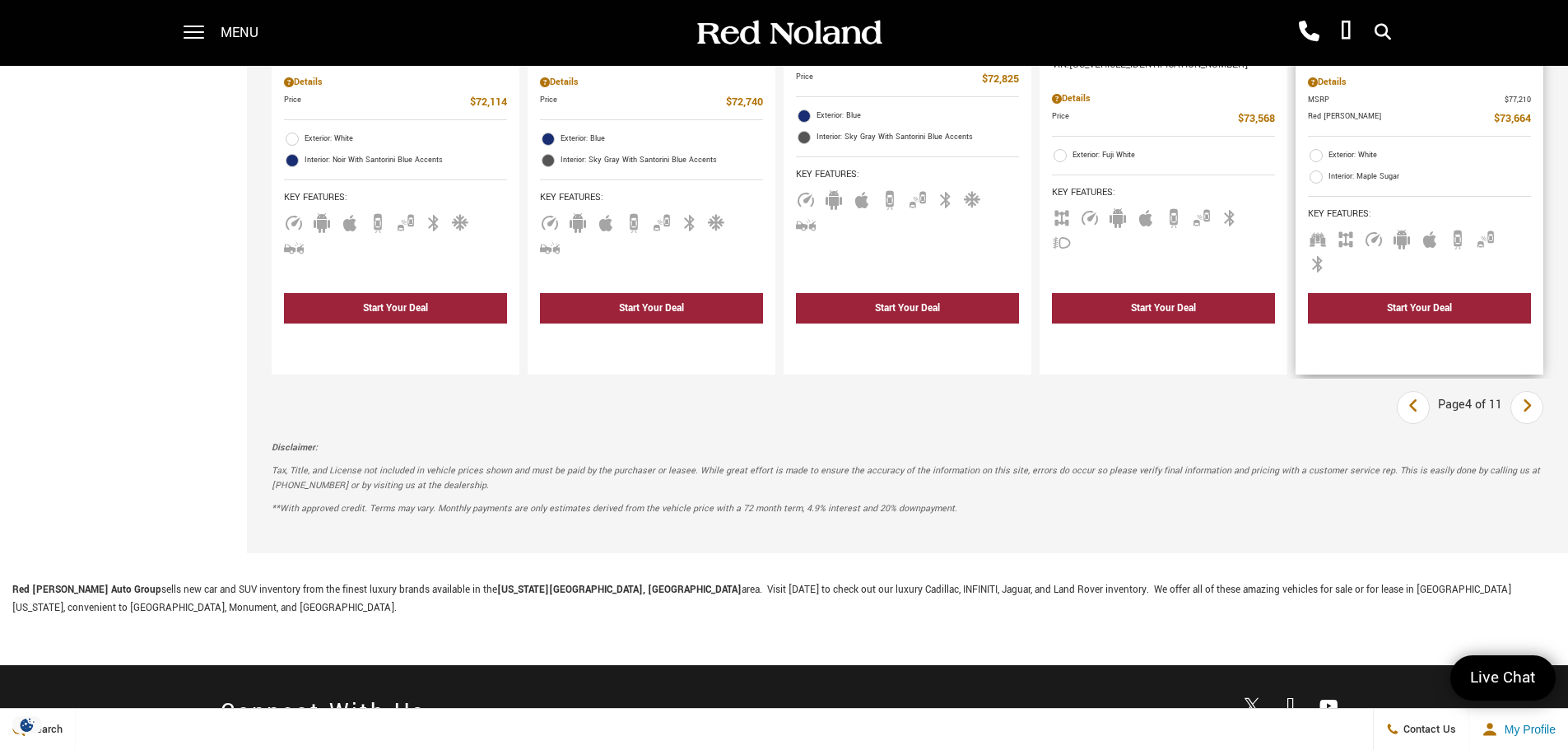
scroll to position [2554, 0]
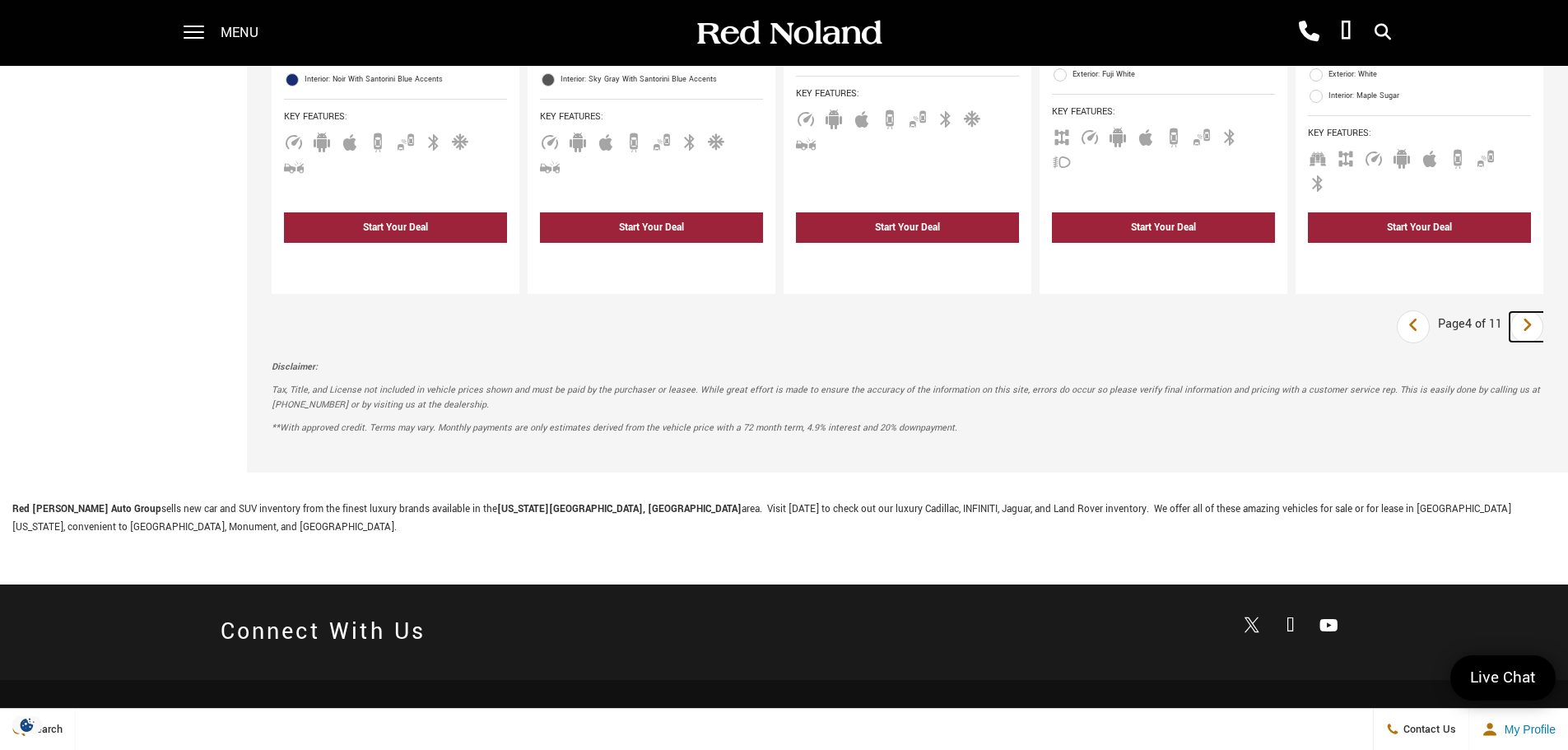
click at [1533, 313] on icon "next page" at bounding box center [1527, 325] width 11 height 26
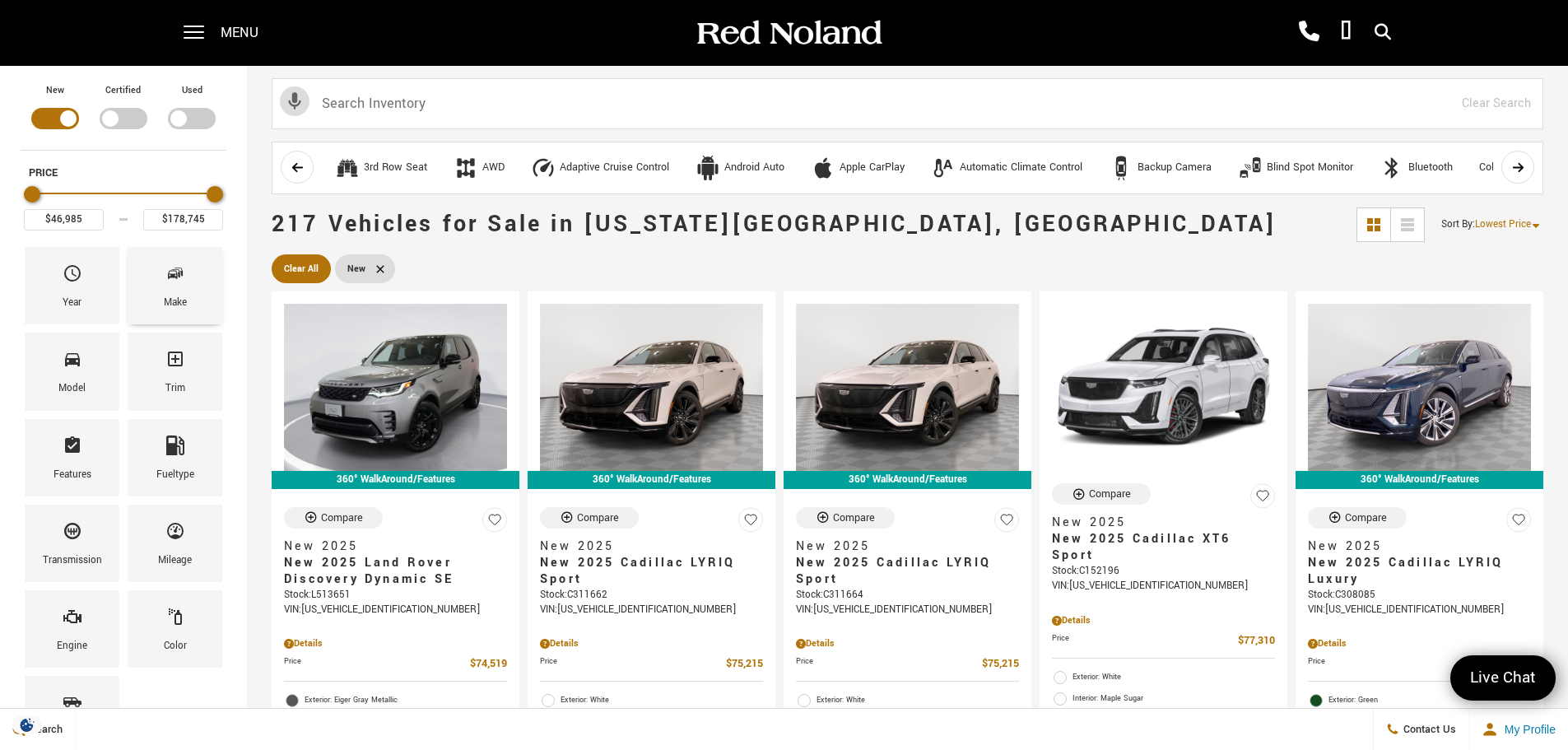
click at [180, 300] on div "Make" at bounding box center [175, 303] width 23 height 18
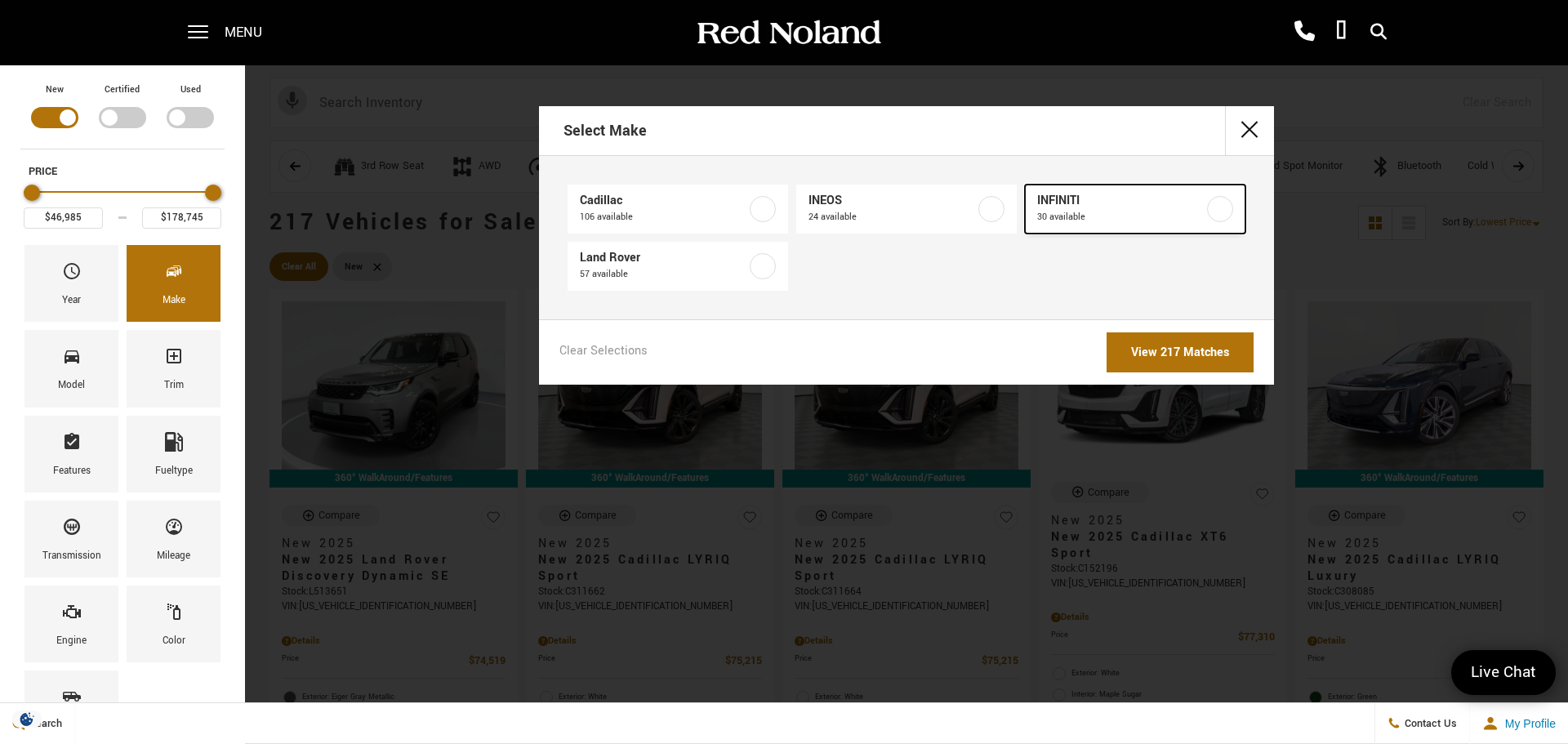
click at [1225, 211] on label at bounding box center [1220, 208] width 26 height 26
type input "$49,935"
type input "$88,345"
checkbox input "true"
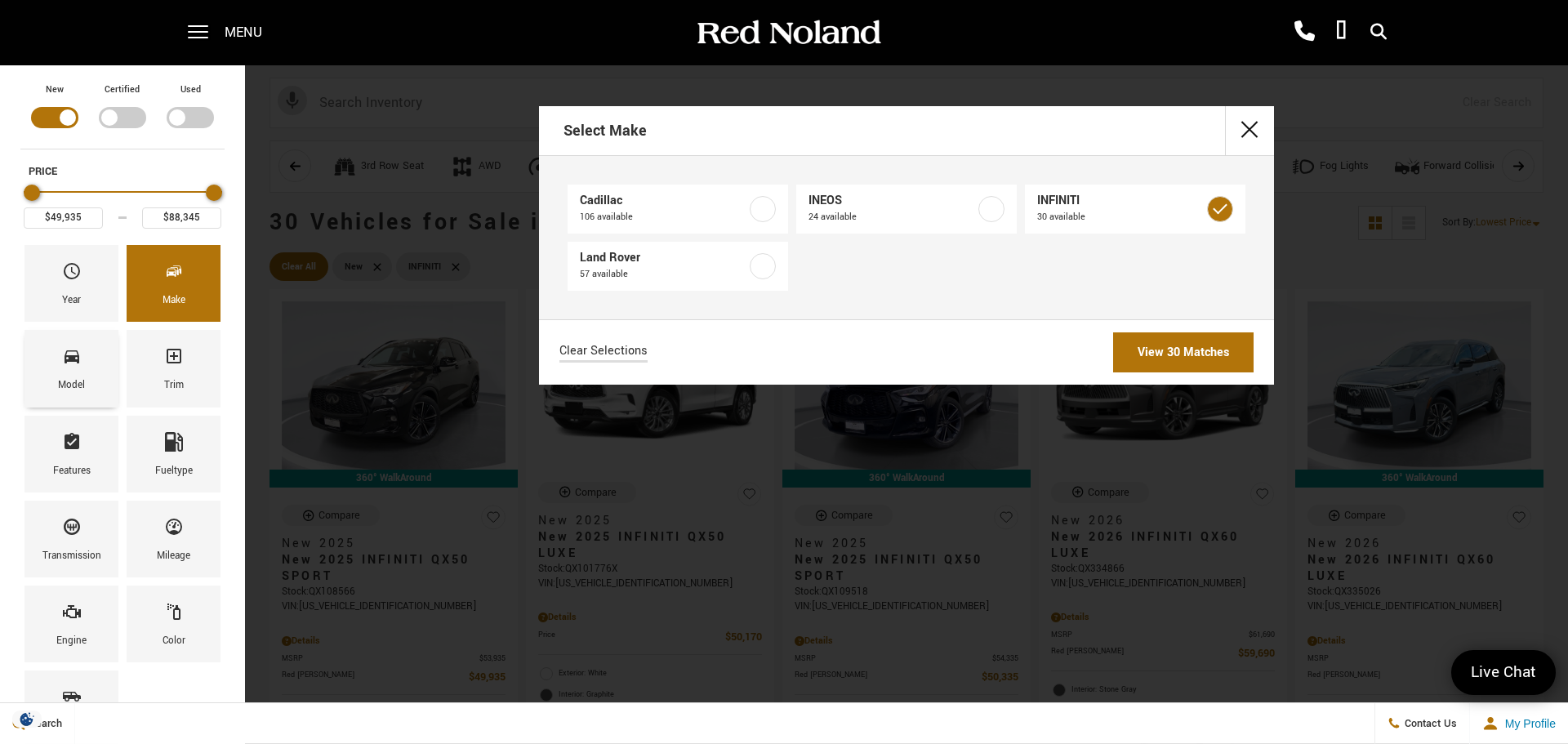
click at [64, 378] on div "Model" at bounding box center [71, 385] width 27 height 18
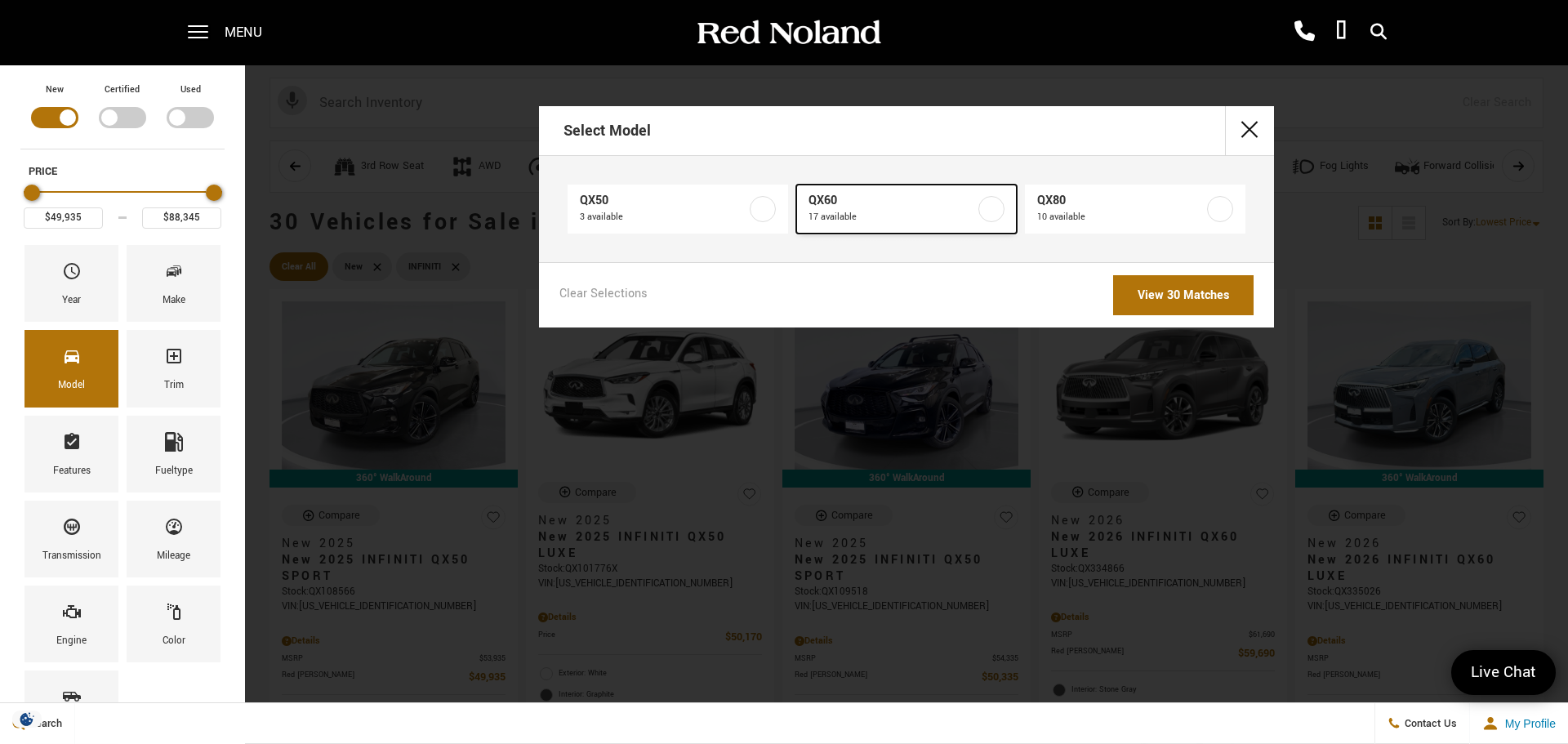
click at [985, 209] on label at bounding box center [991, 208] width 26 height 26
type input "$59,690"
type input "$68,630"
checkbox input "true"
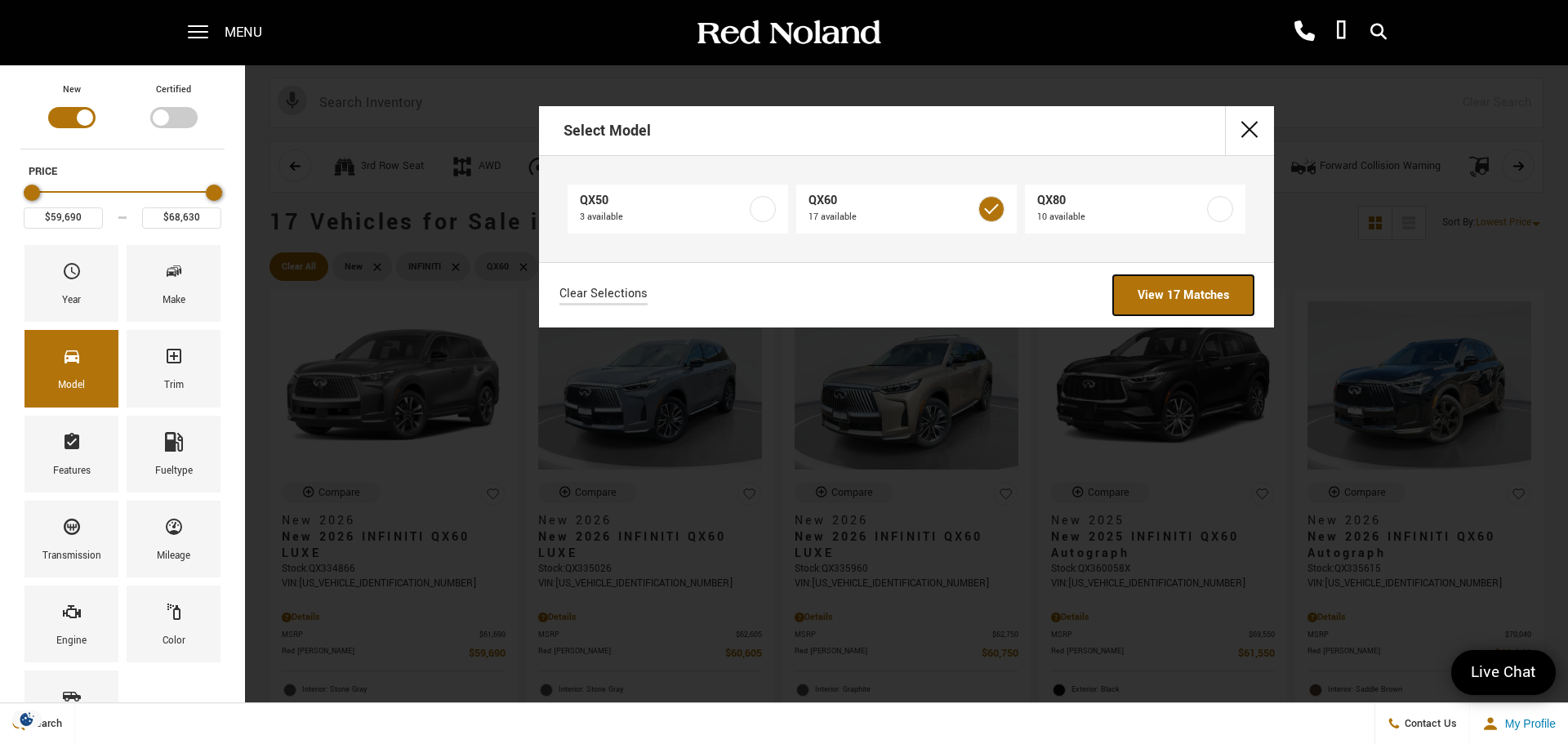
click at [1169, 288] on link "View 17 Matches" at bounding box center [1183, 296] width 140 height 40
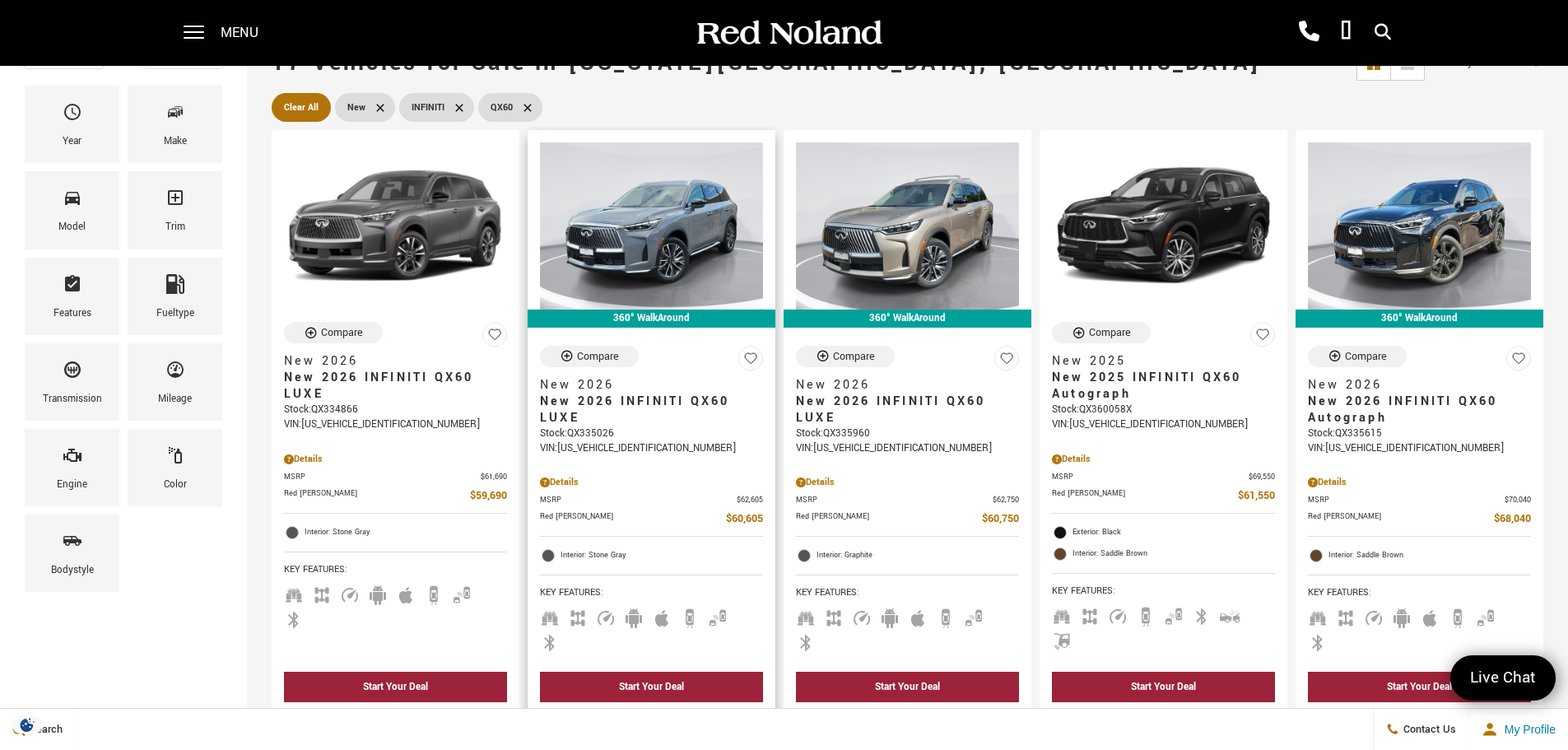
scroll to position [165, 0]
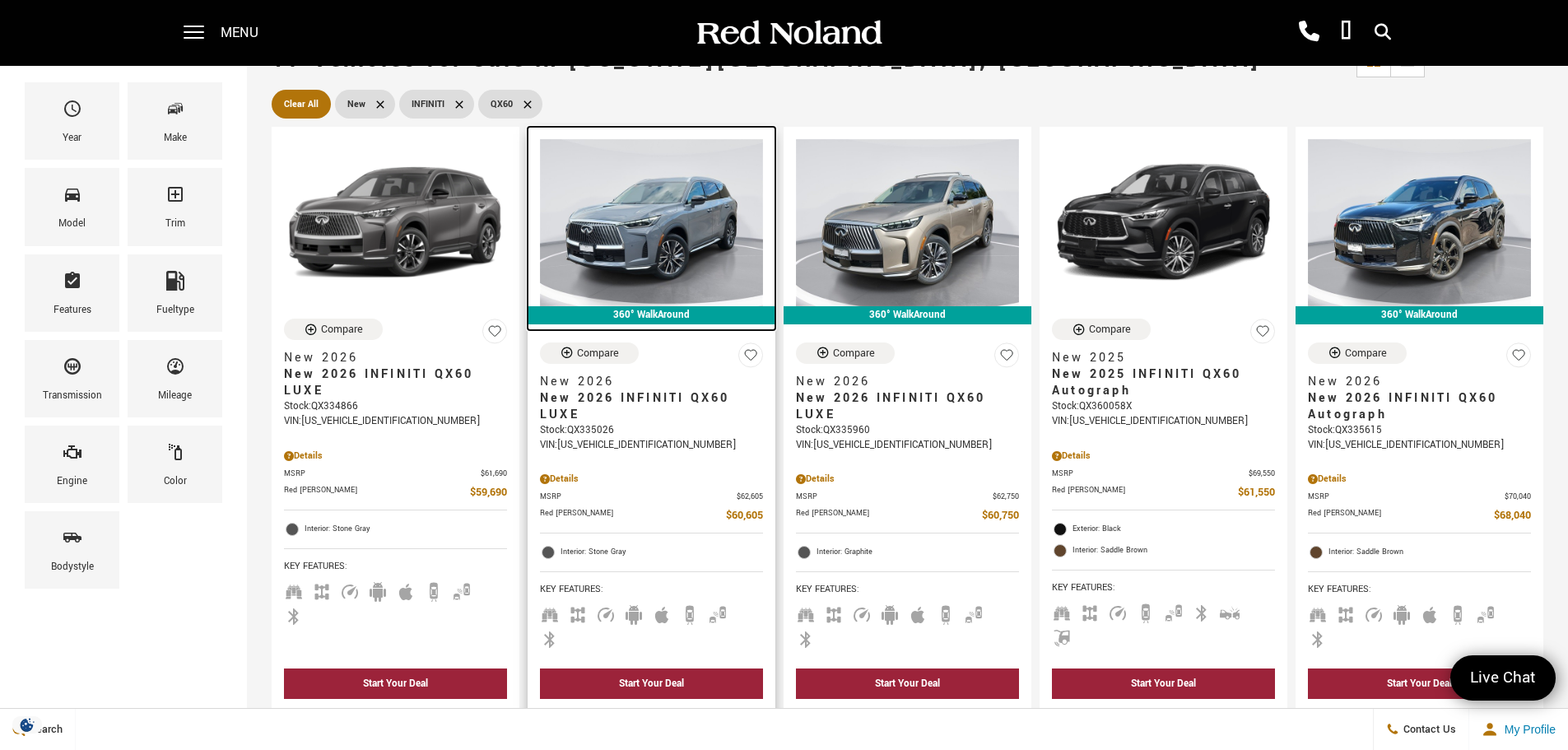
click at [720, 214] on img at bounding box center [651, 223] width 223 height 167
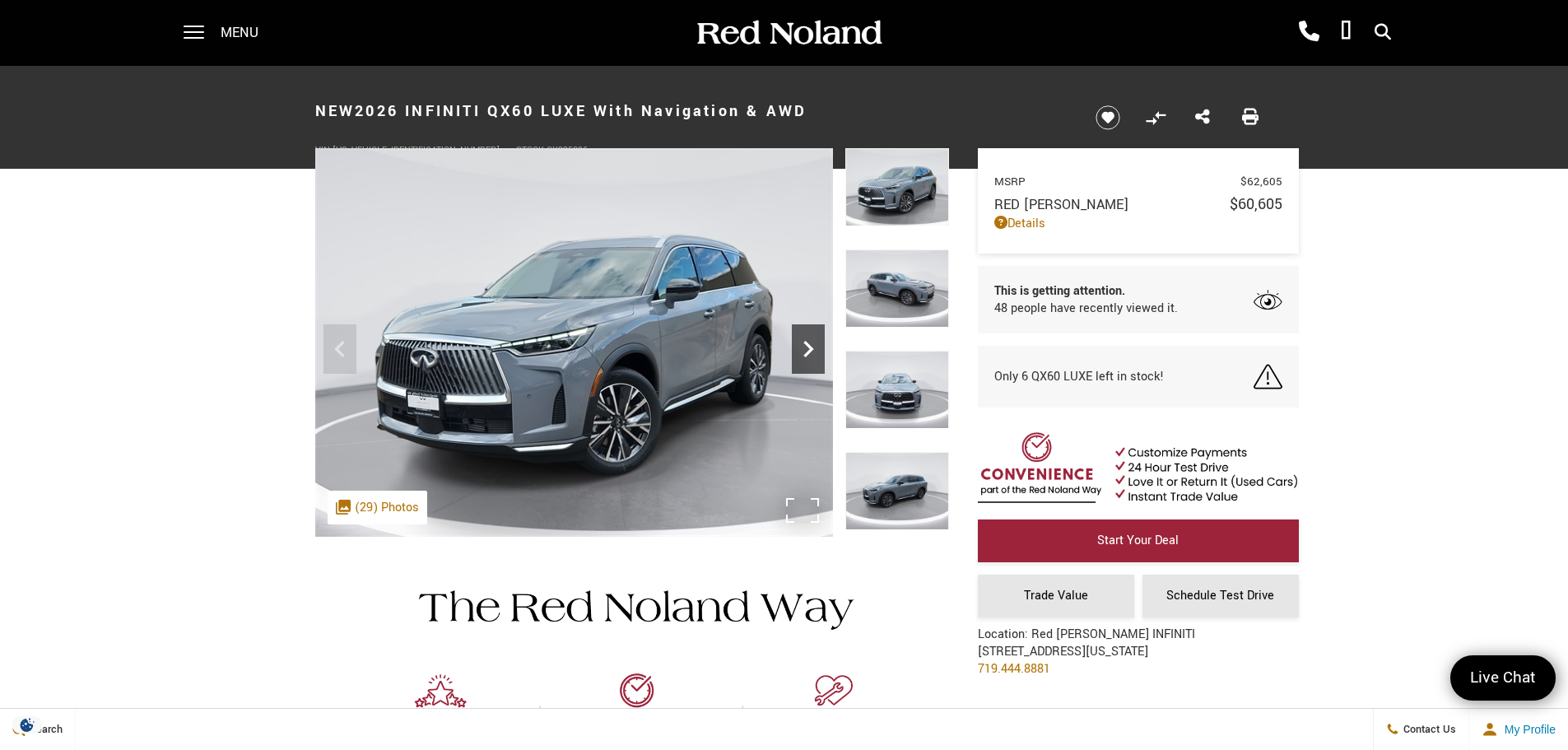
click at [820, 351] on icon "Next" at bounding box center [809, 349] width 33 height 33
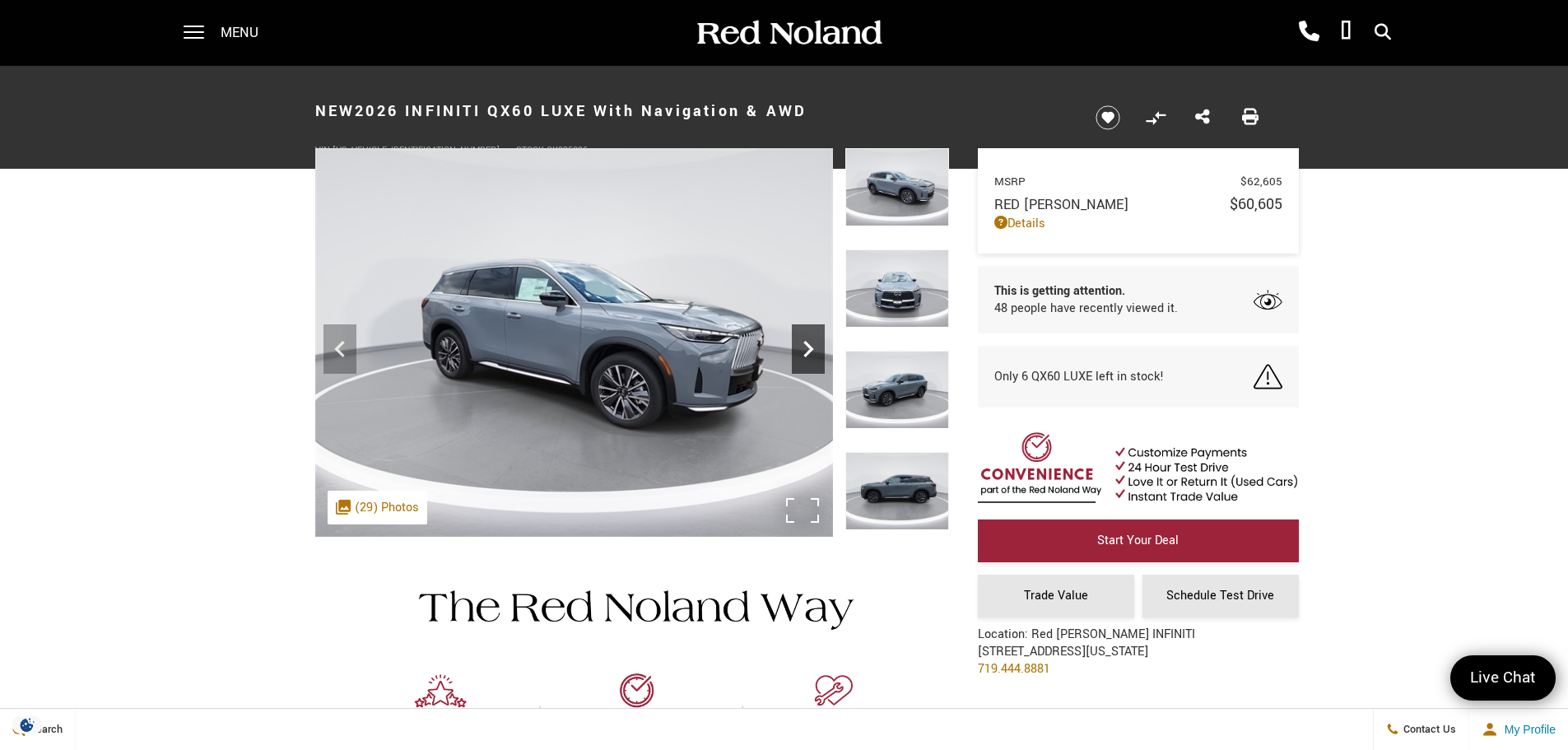
click at [820, 351] on icon "Next" at bounding box center [809, 349] width 33 height 33
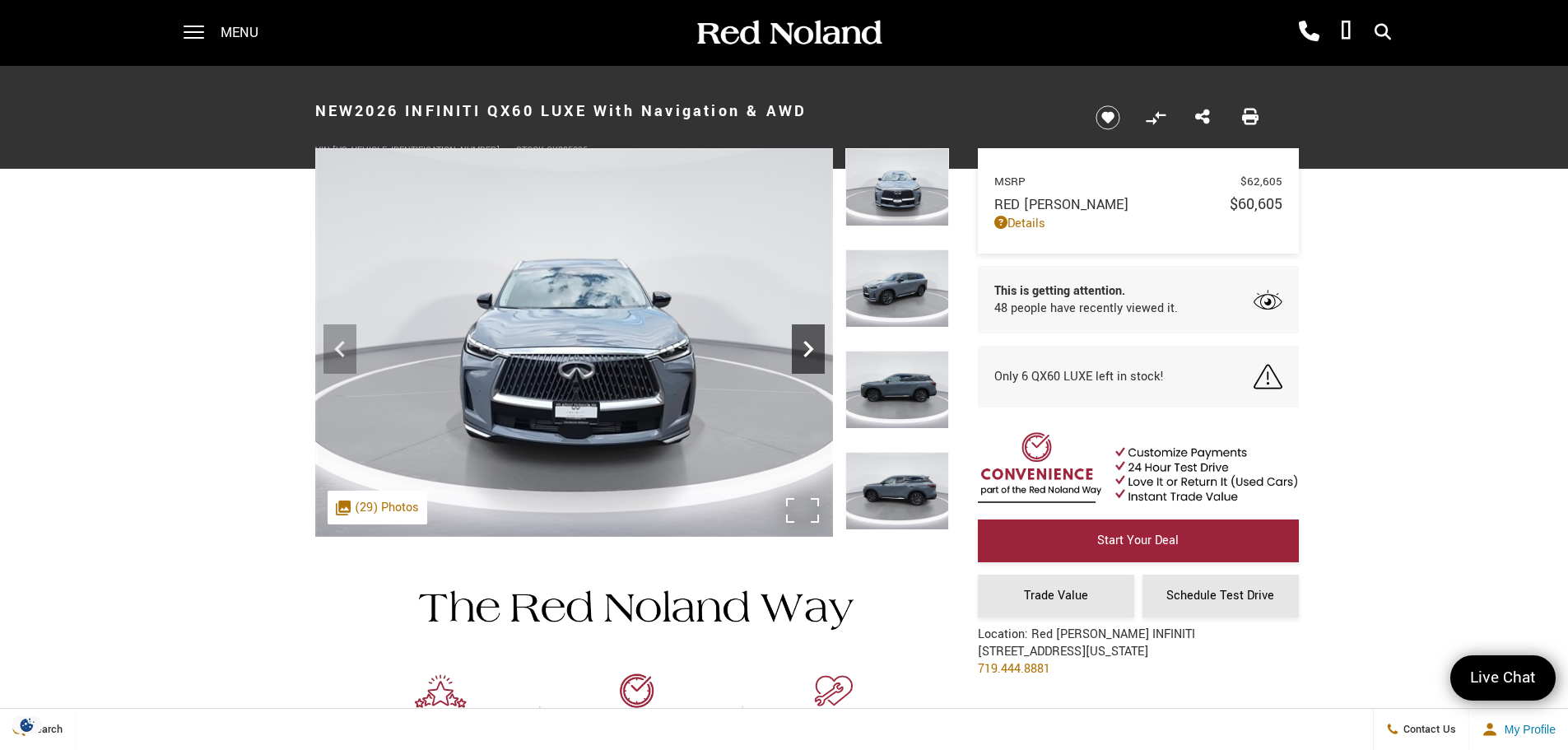
click at [820, 351] on icon "Next" at bounding box center [809, 349] width 33 height 33
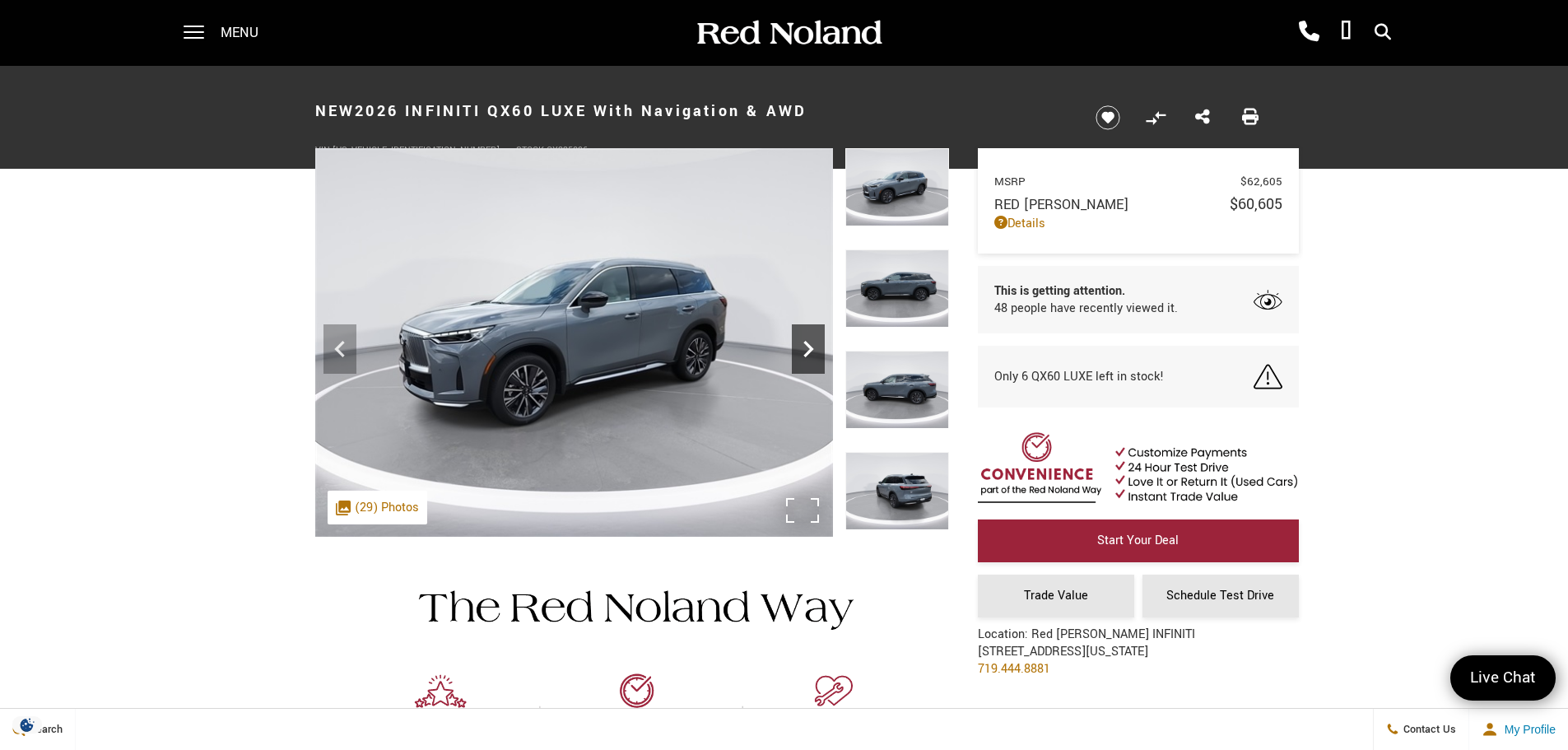
click at [820, 351] on icon "Next" at bounding box center [809, 349] width 33 height 33
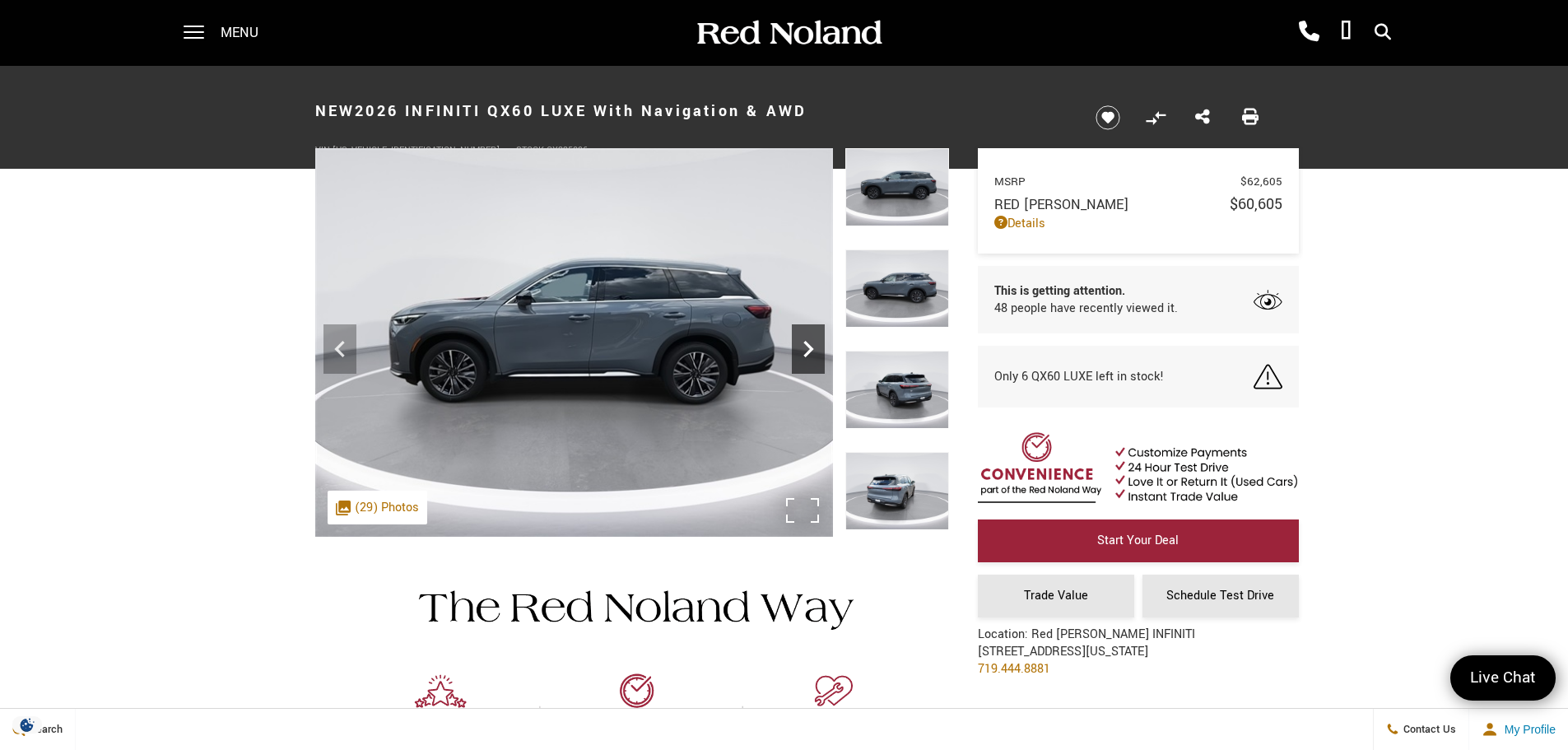
click at [820, 351] on icon "Next" at bounding box center [809, 349] width 33 height 33
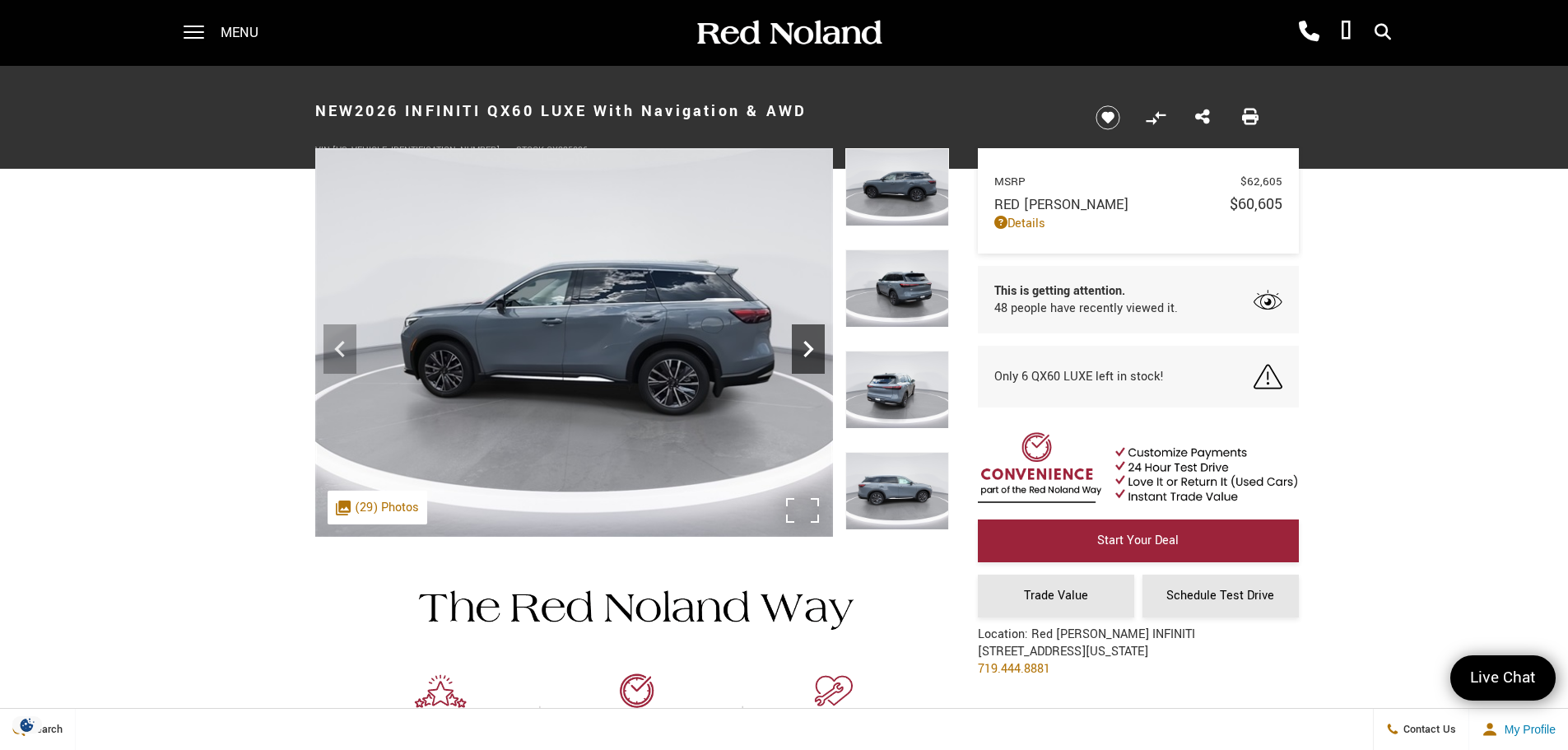
click at [820, 351] on icon "Next" at bounding box center [809, 349] width 33 height 33
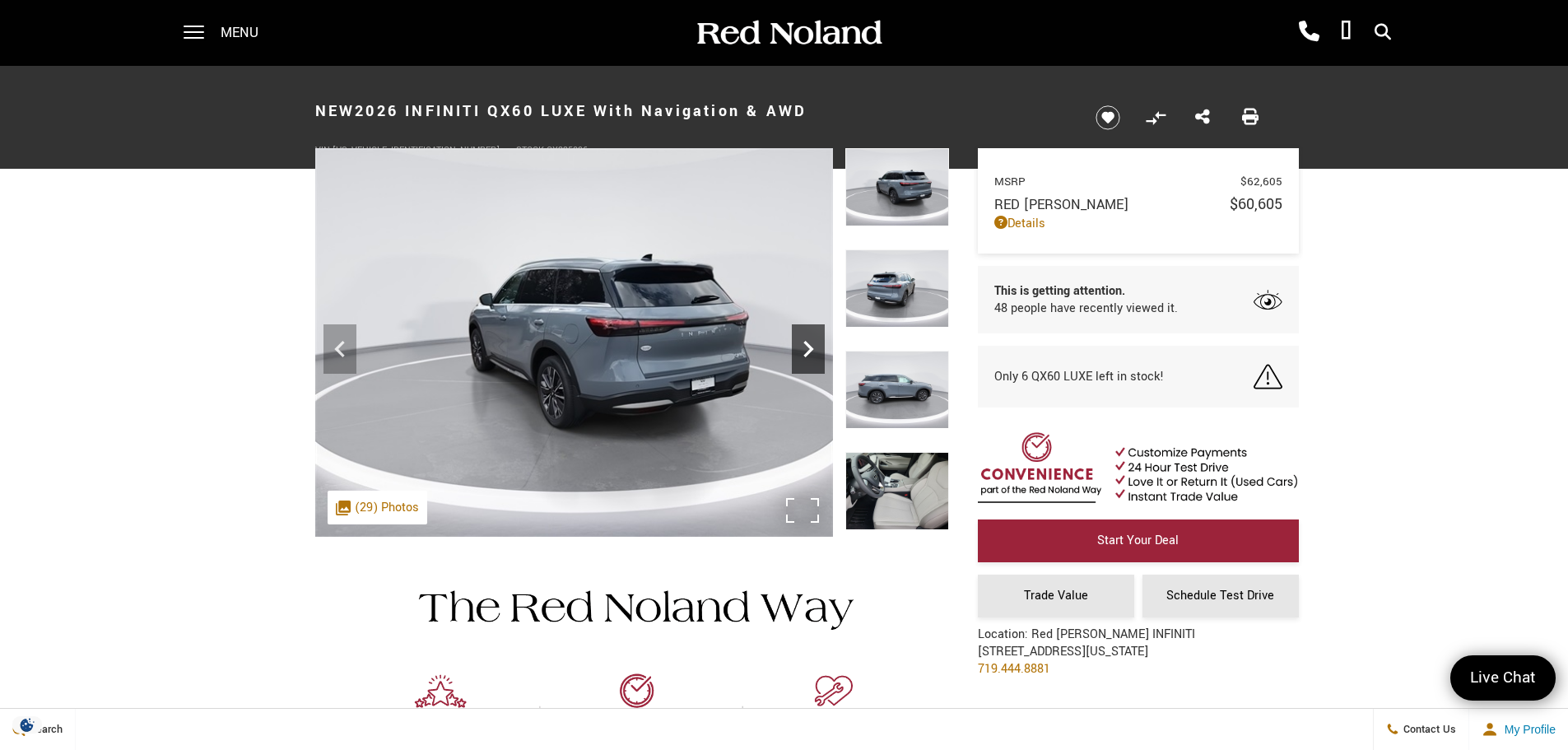
click at [820, 351] on icon "Next" at bounding box center [809, 349] width 33 height 33
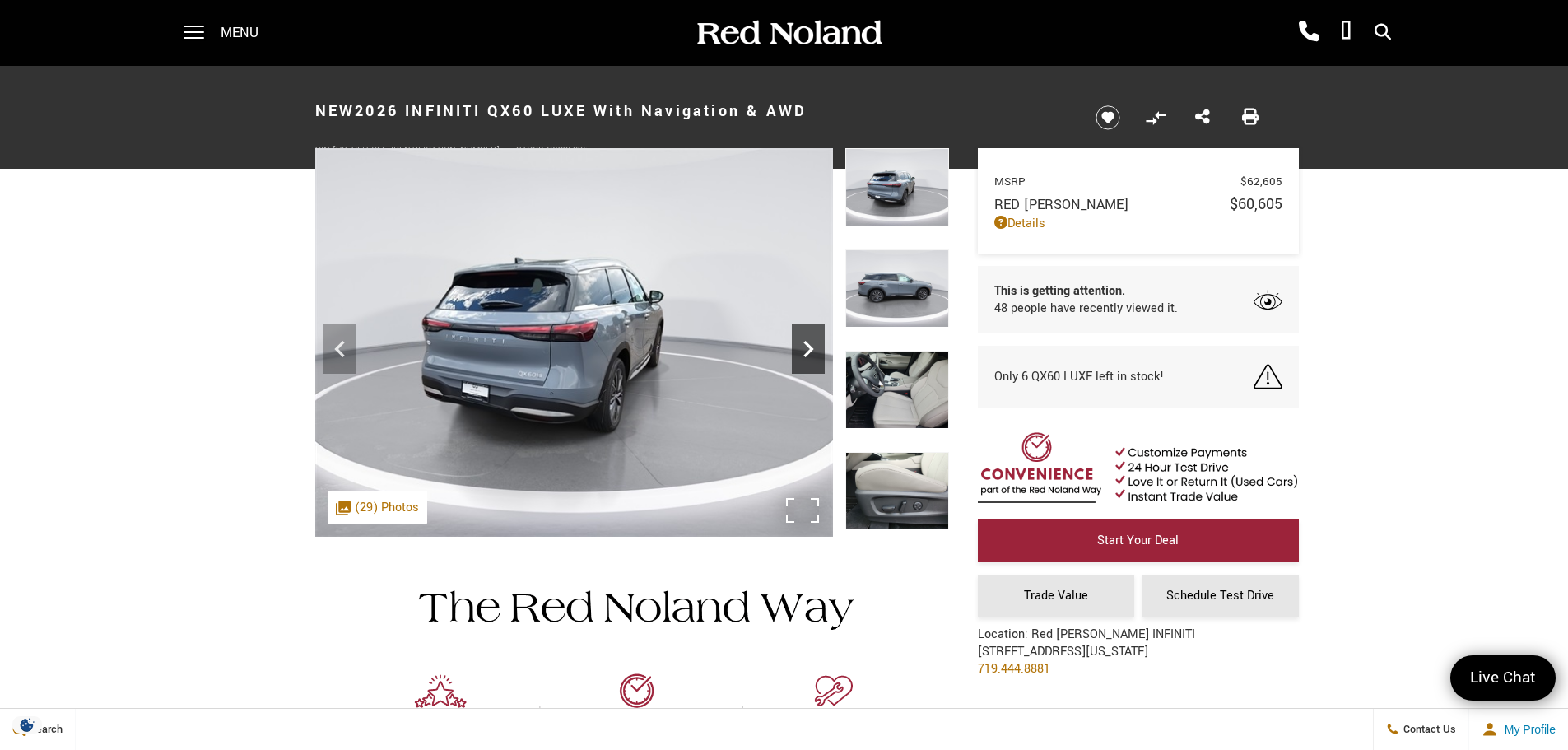
click at [820, 352] on icon "Next" at bounding box center [809, 349] width 33 height 33
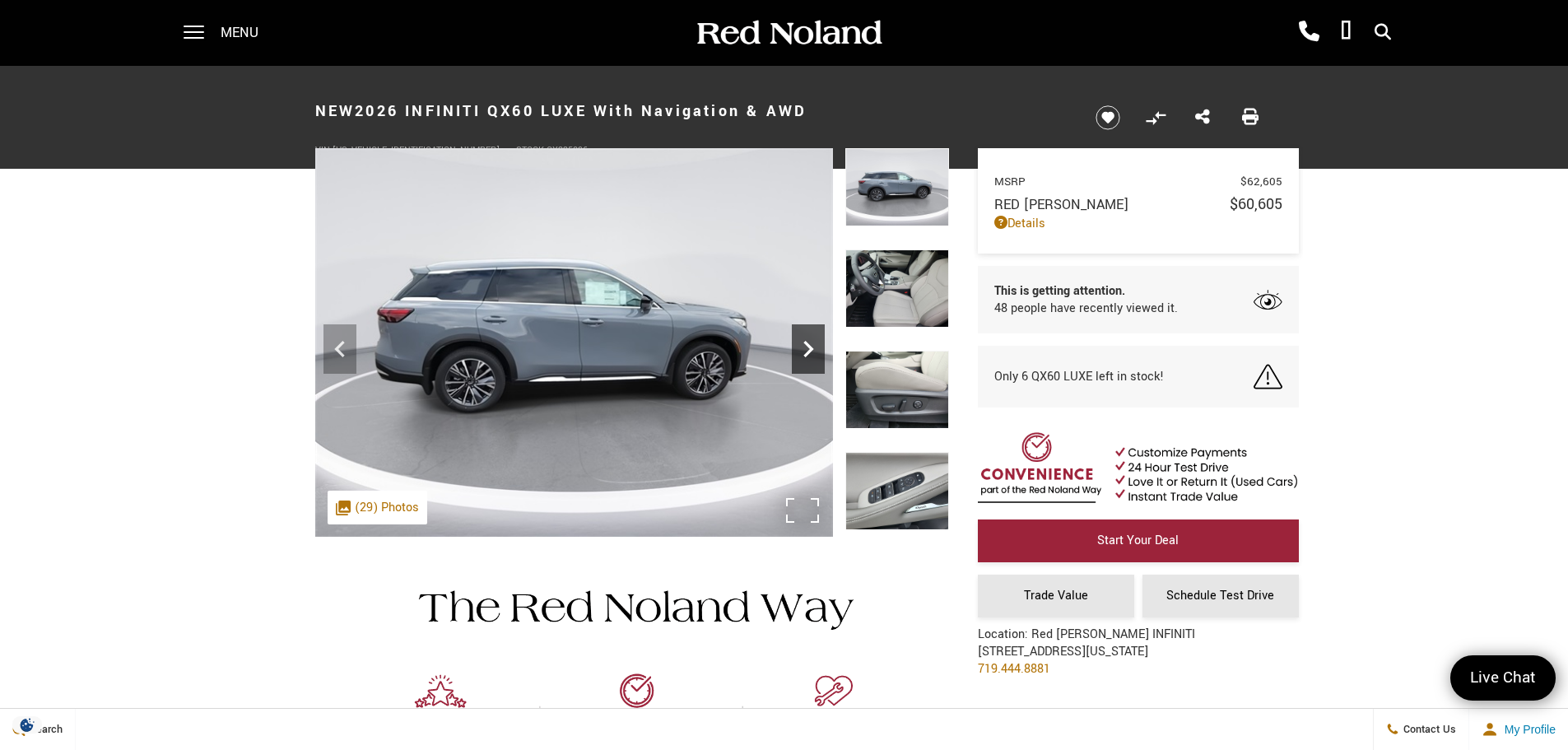
click at [820, 352] on icon "Next" at bounding box center [809, 349] width 33 height 33
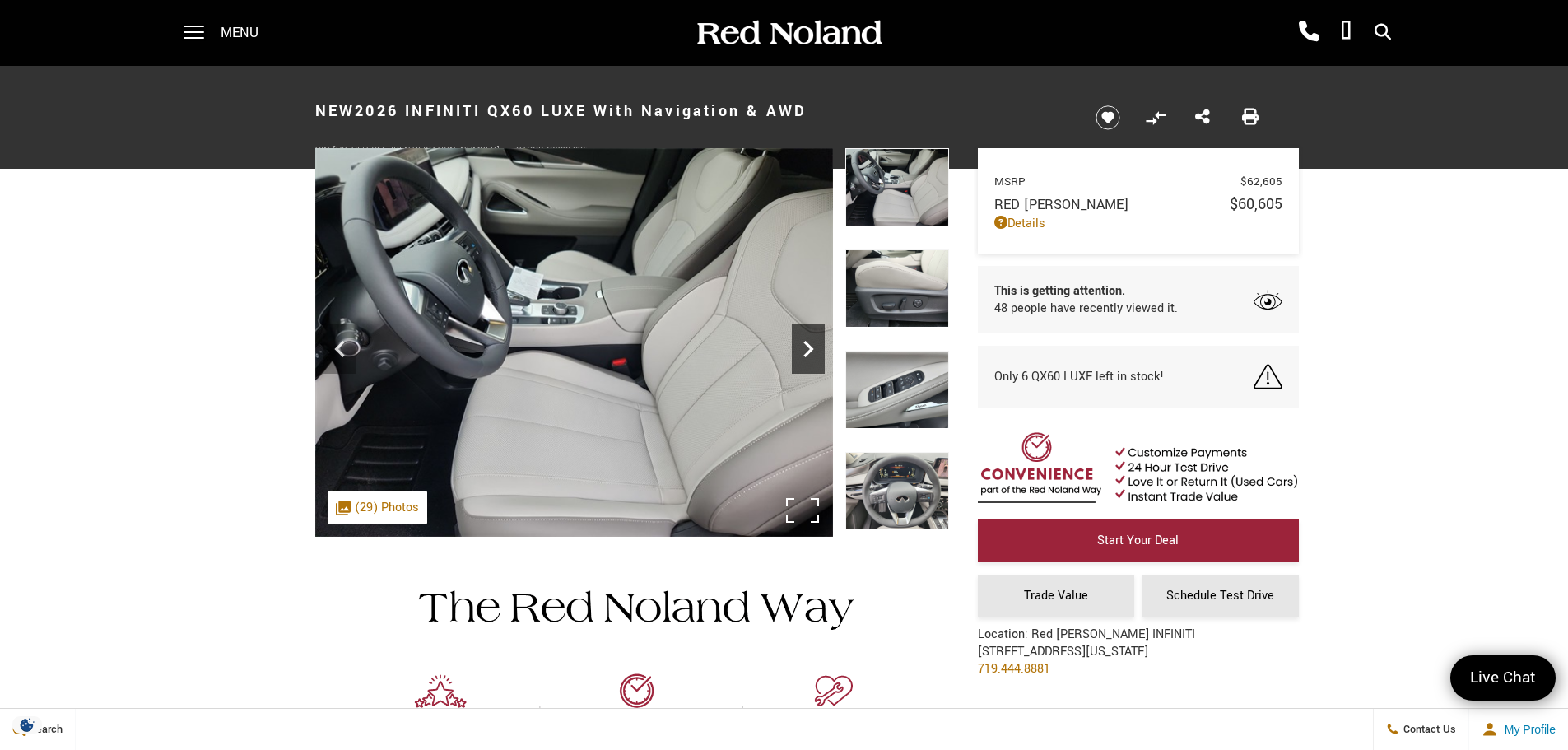
click at [820, 352] on icon "Next" at bounding box center [809, 349] width 33 height 33
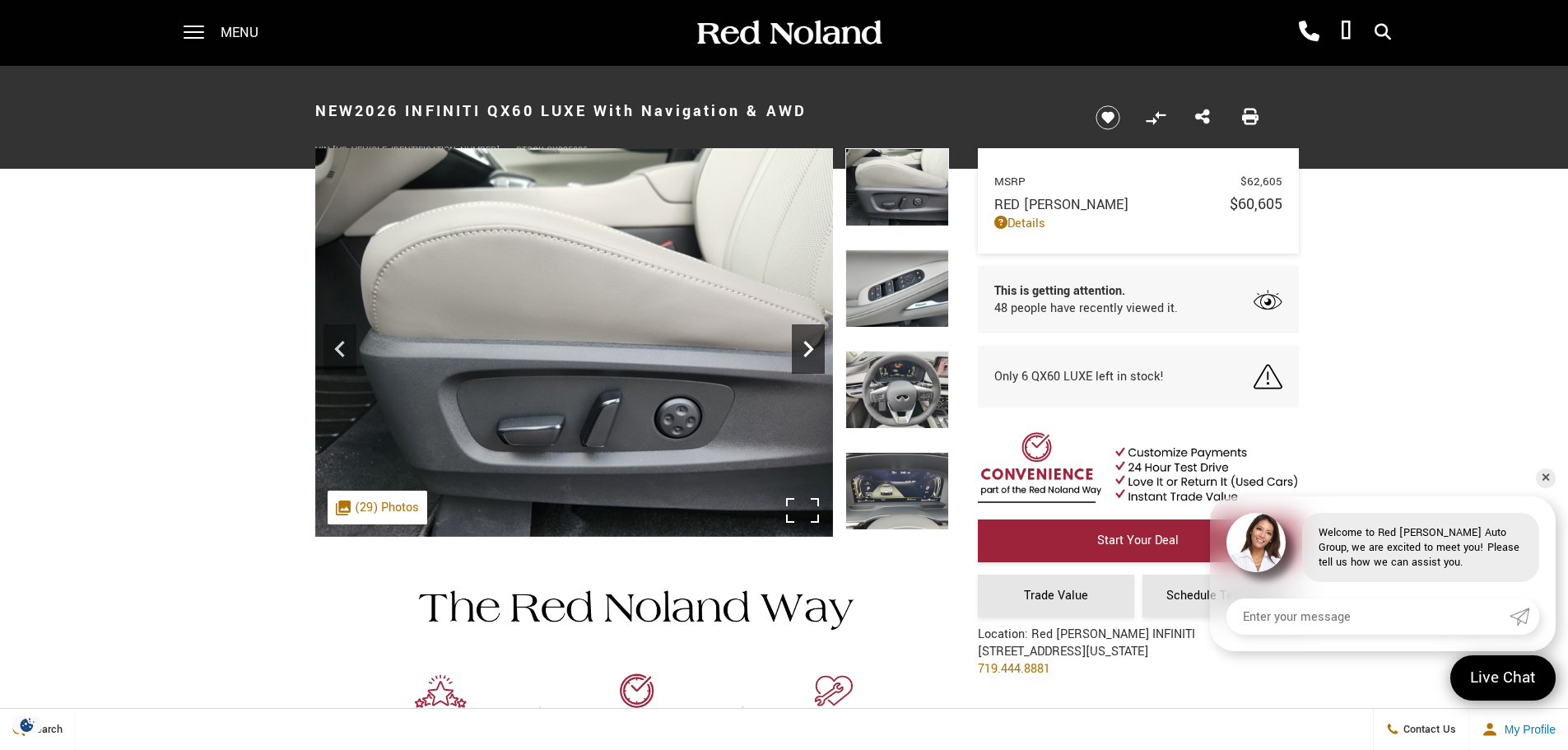
click at [820, 352] on icon "Next" at bounding box center [809, 349] width 33 height 33
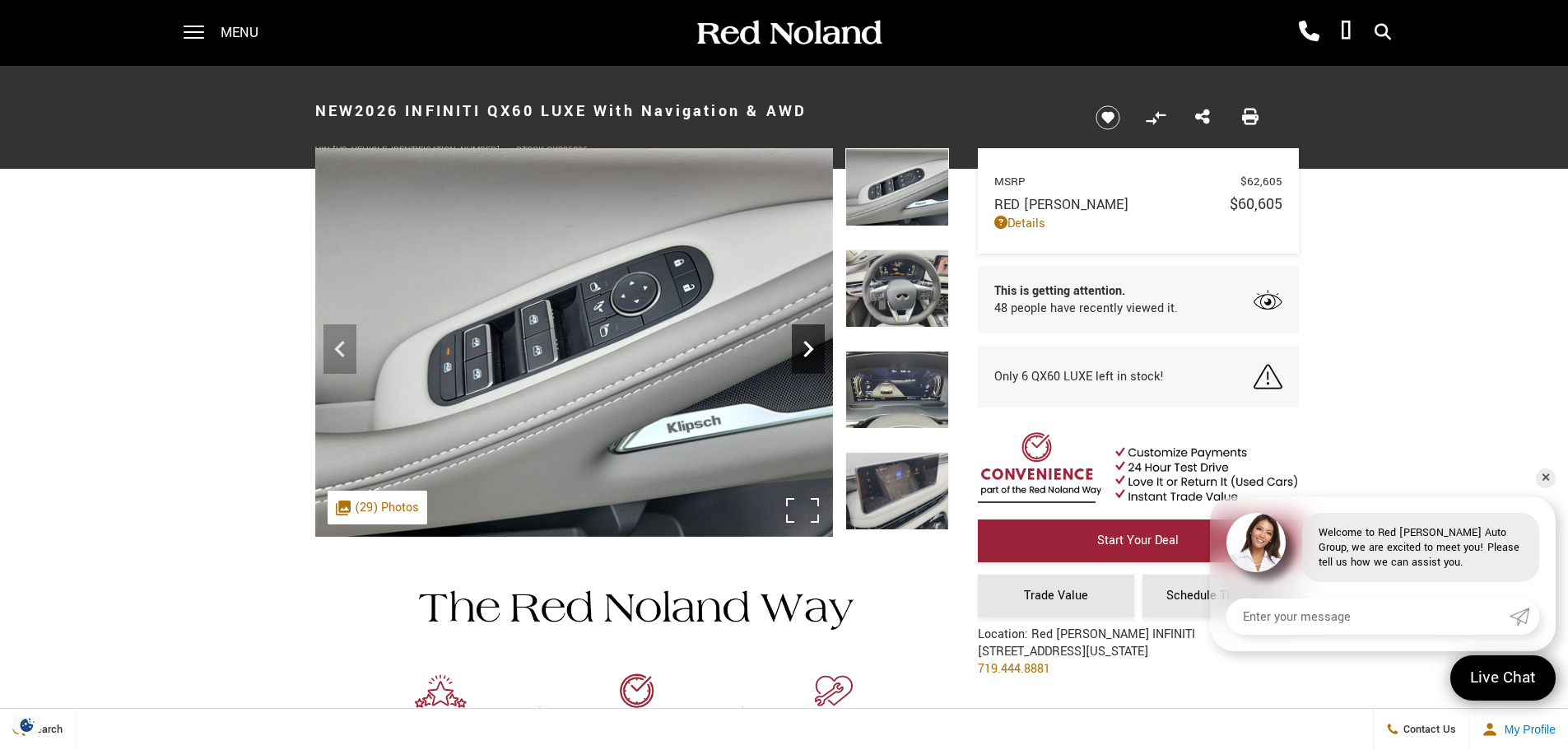
click at [820, 352] on icon "Next" at bounding box center [809, 349] width 33 height 33
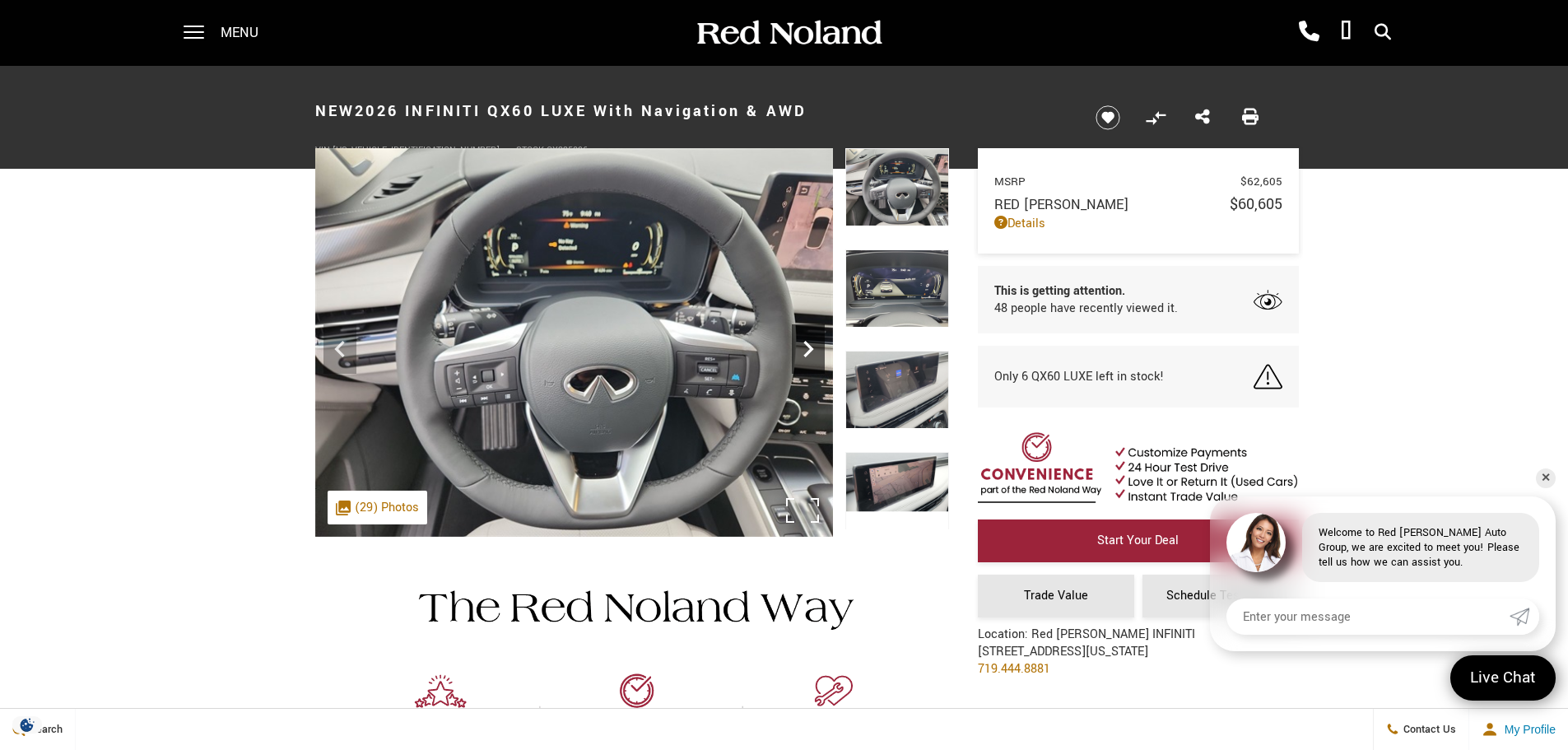
click at [820, 352] on icon "Next" at bounding box center [809, 349] width 33 height 33
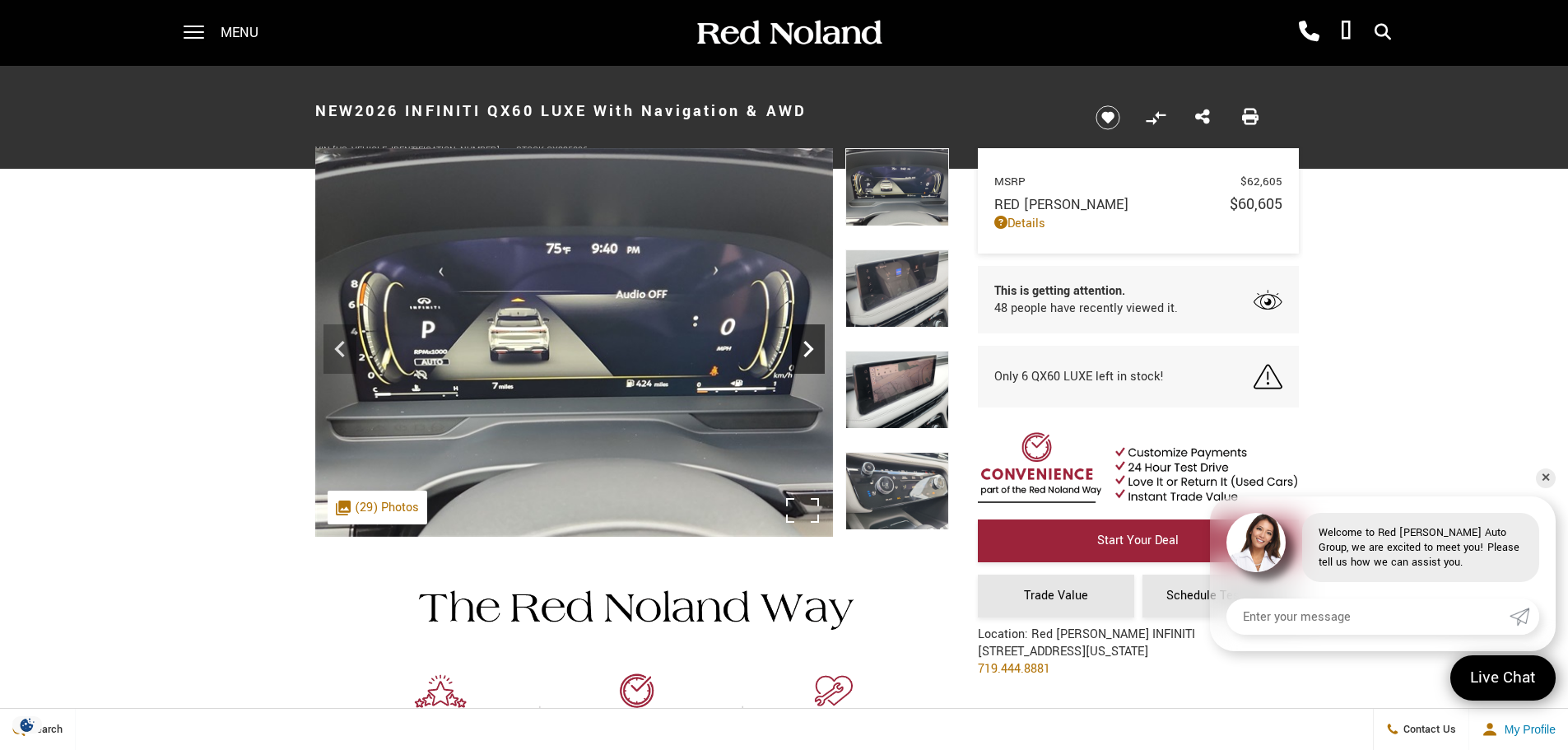
click at [820, 352] on icon "Next" at bounding box center [809, 349] width 33 height 33
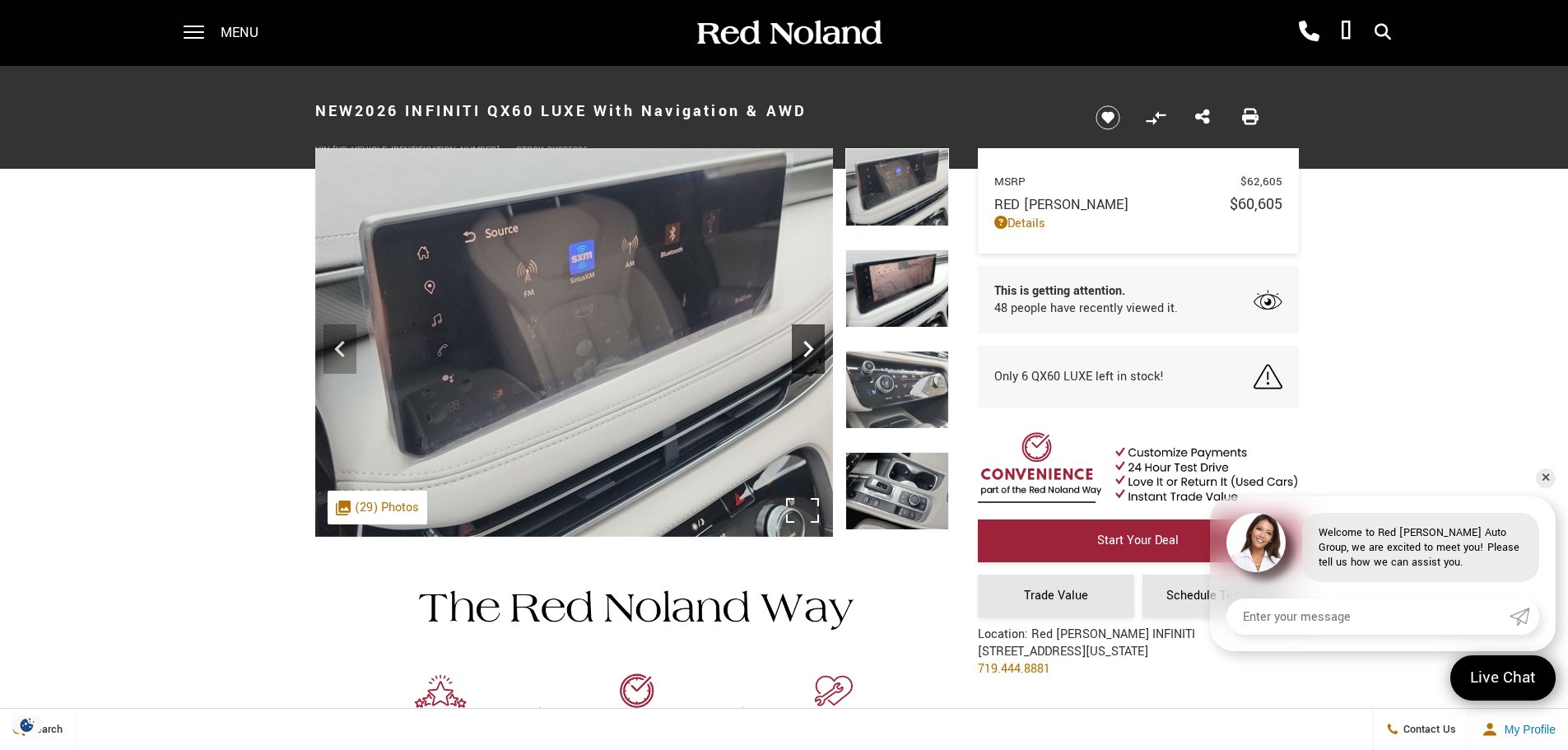
click at [820, 352] on icon "Next" at bounding box center [809, 349] width 33 height 33
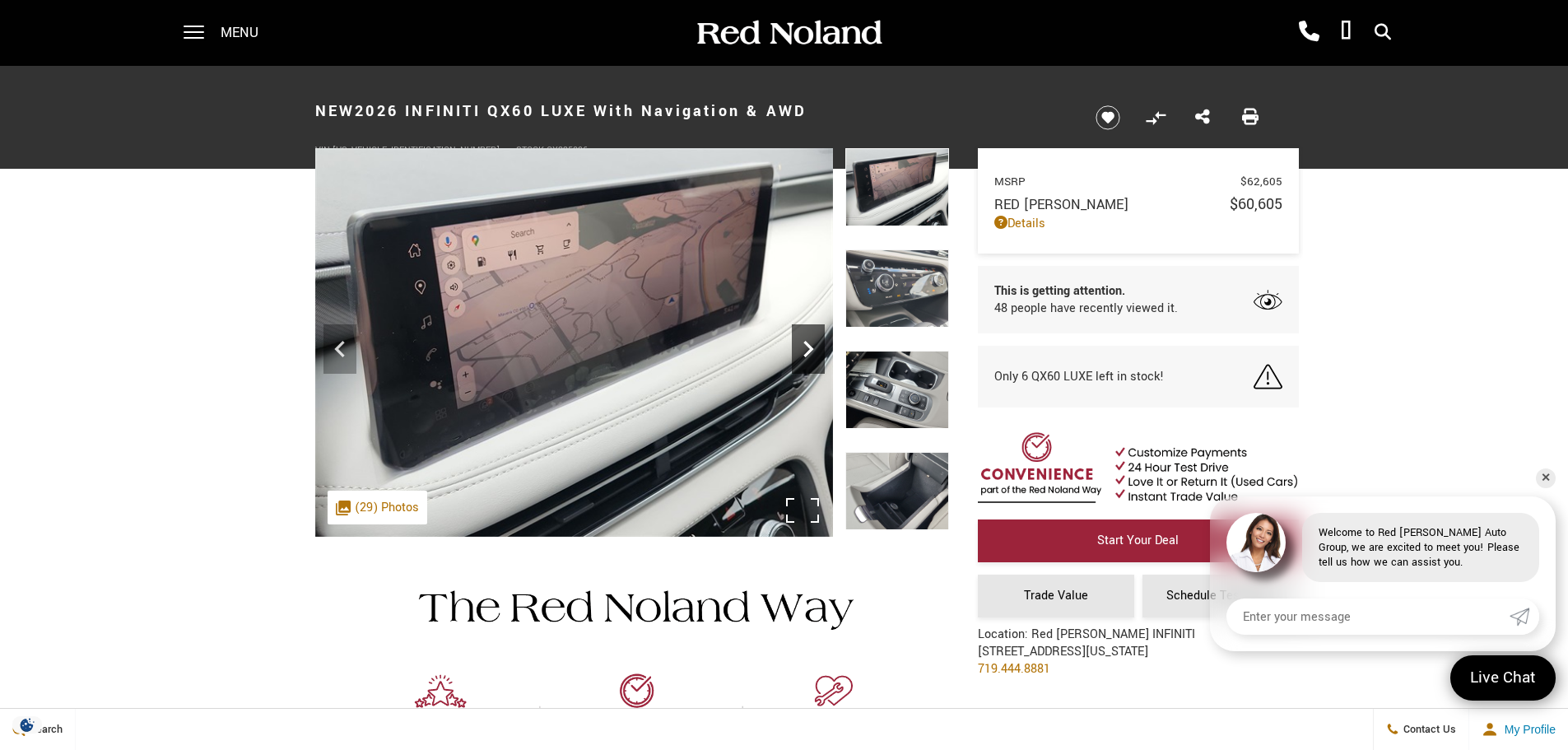
click at [820, 352] on icon "Next" at bounding box center [809, 349] width 33 height 33
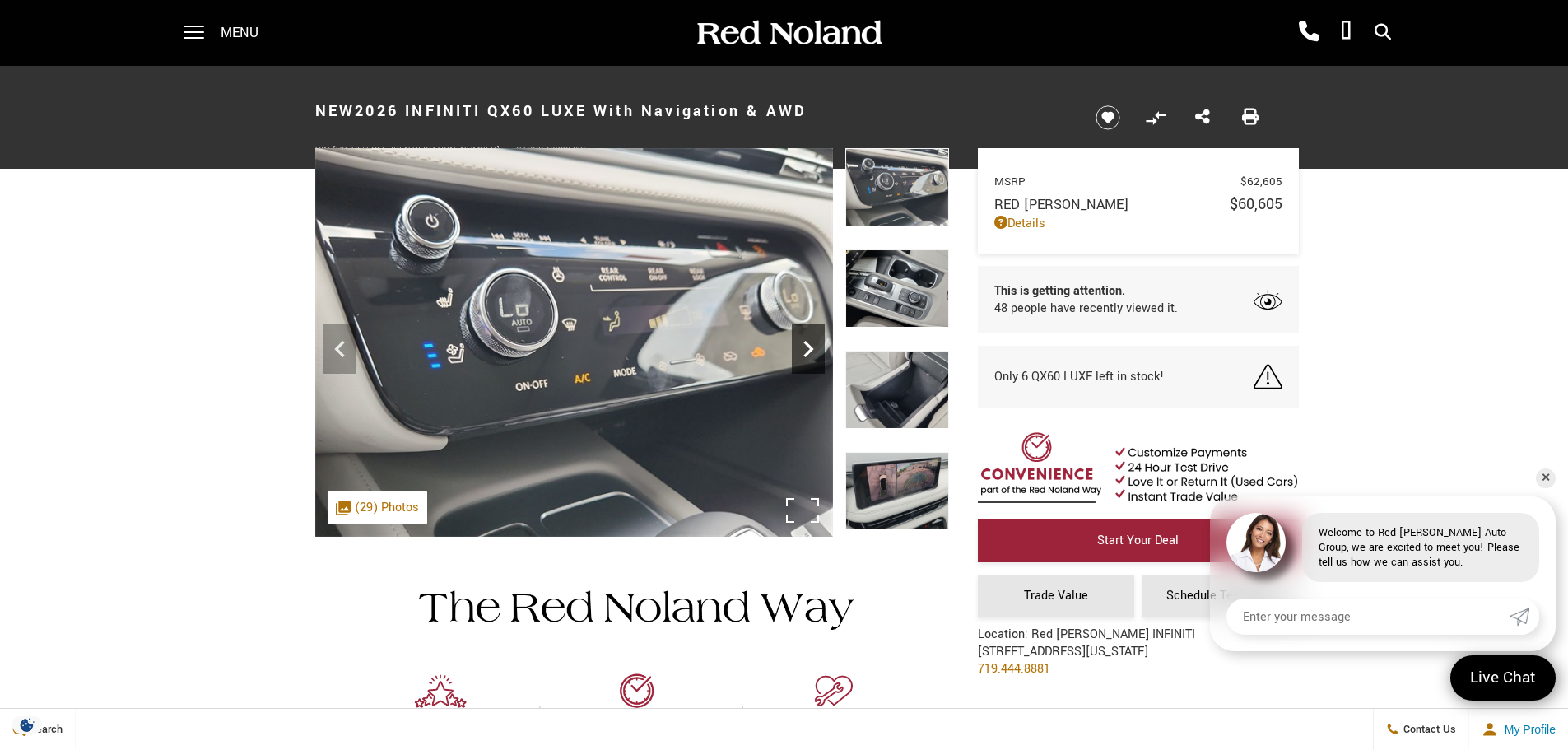
click at [820, 352] on icon "Next" at bounding box center [809, 349] width 33 height 33
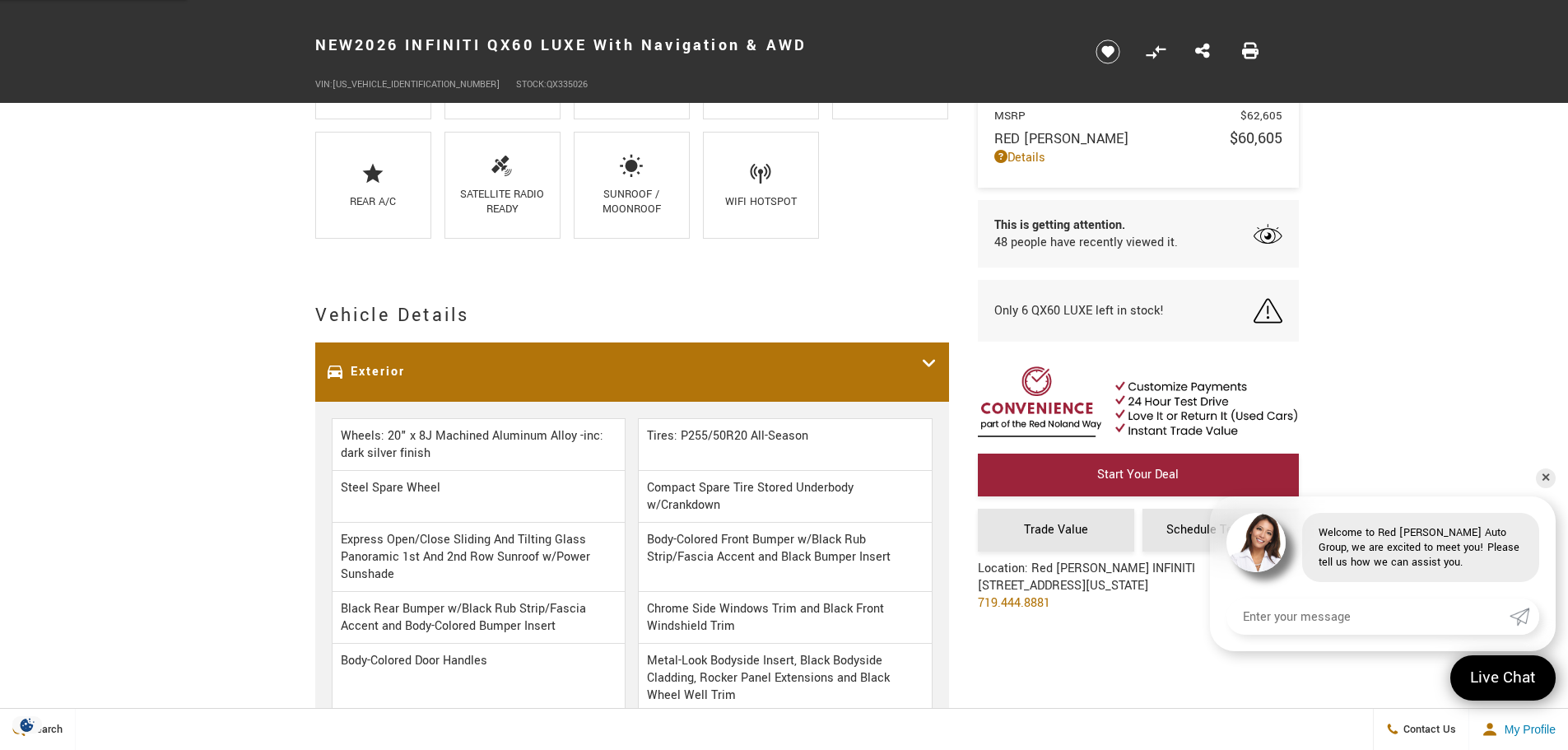
scroll to position [1647, 0]
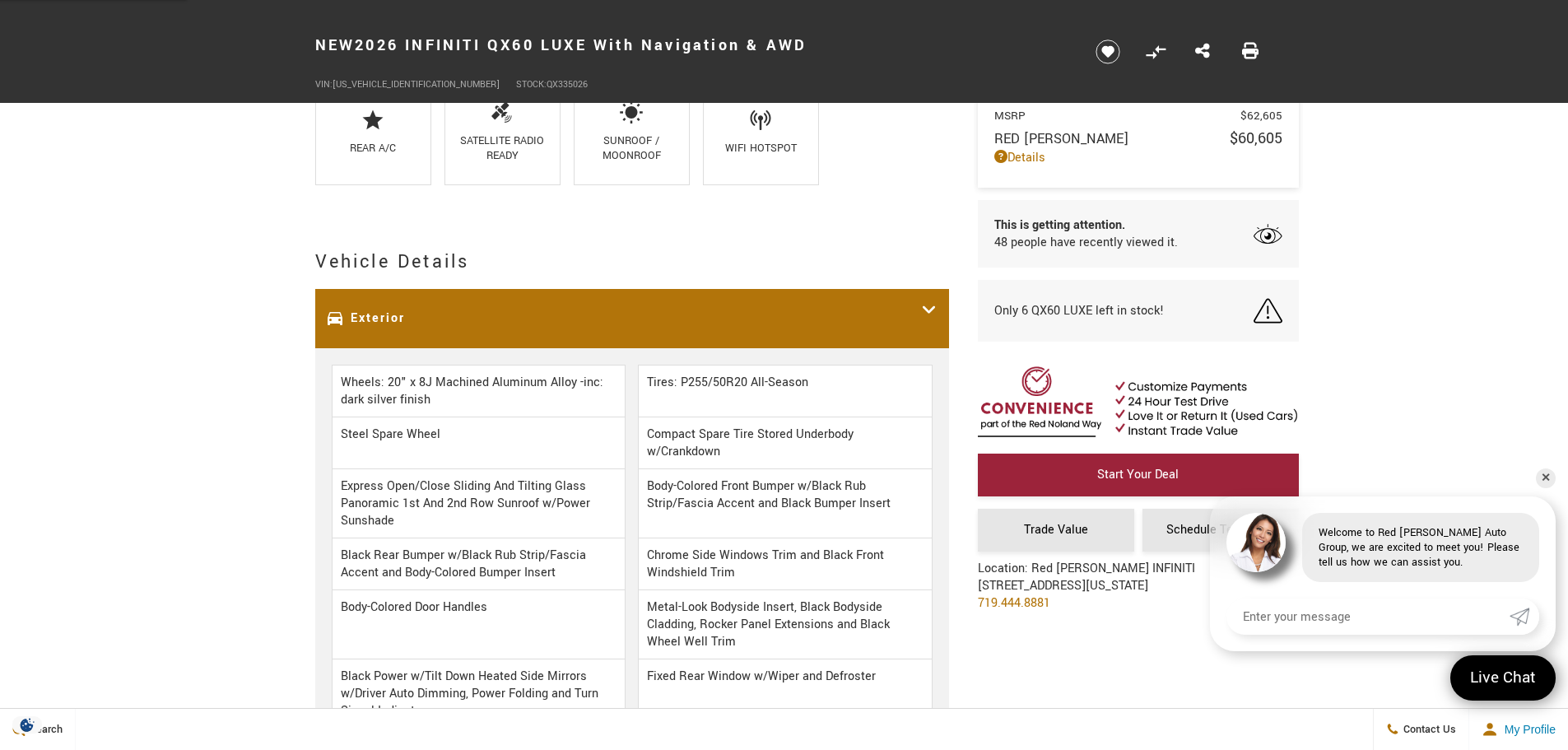
click at [928, 315] on icon at bounding box center [929, 319] width 15 height 35
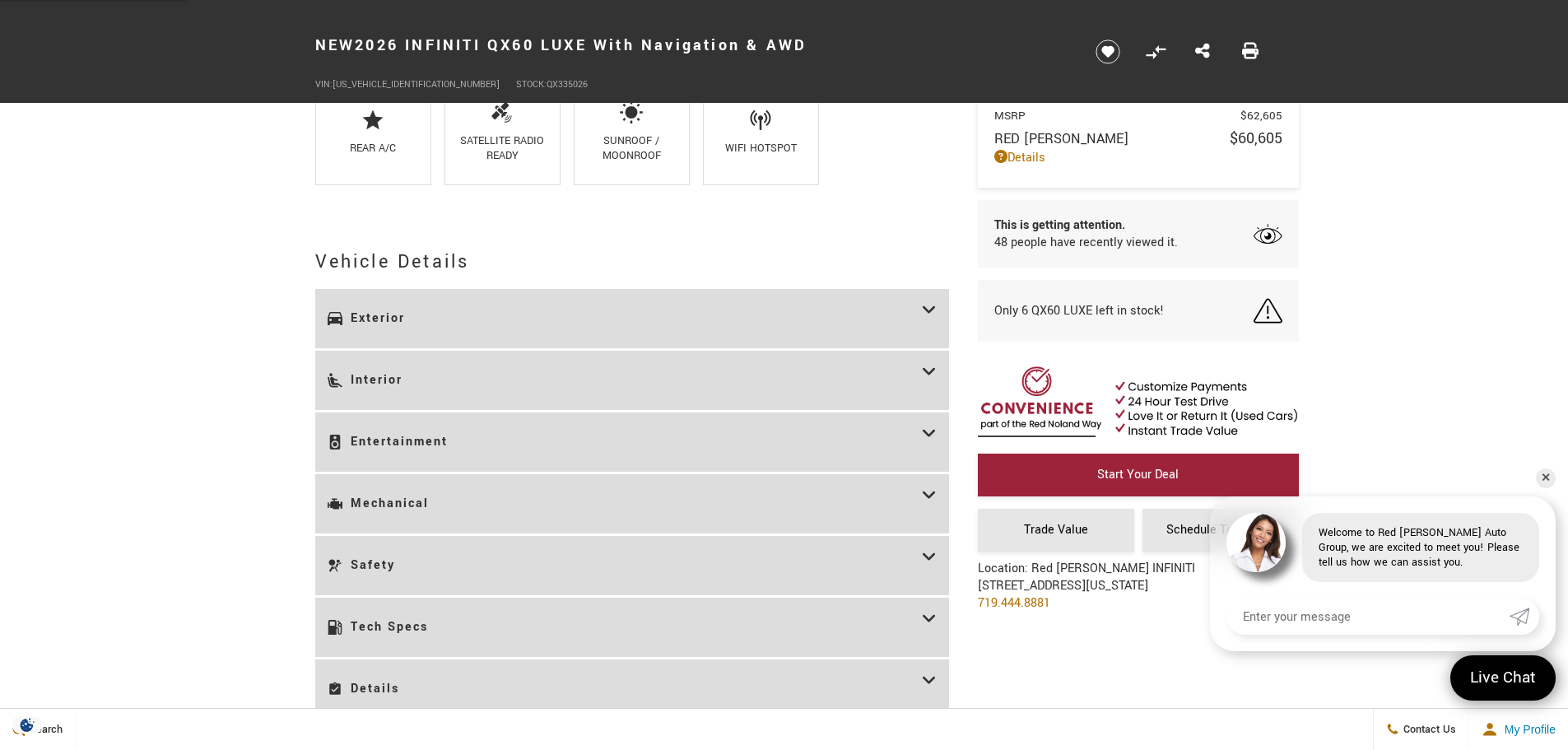
click at [931, 374] on icon at bounding box center [929, 380] width 15 height 35
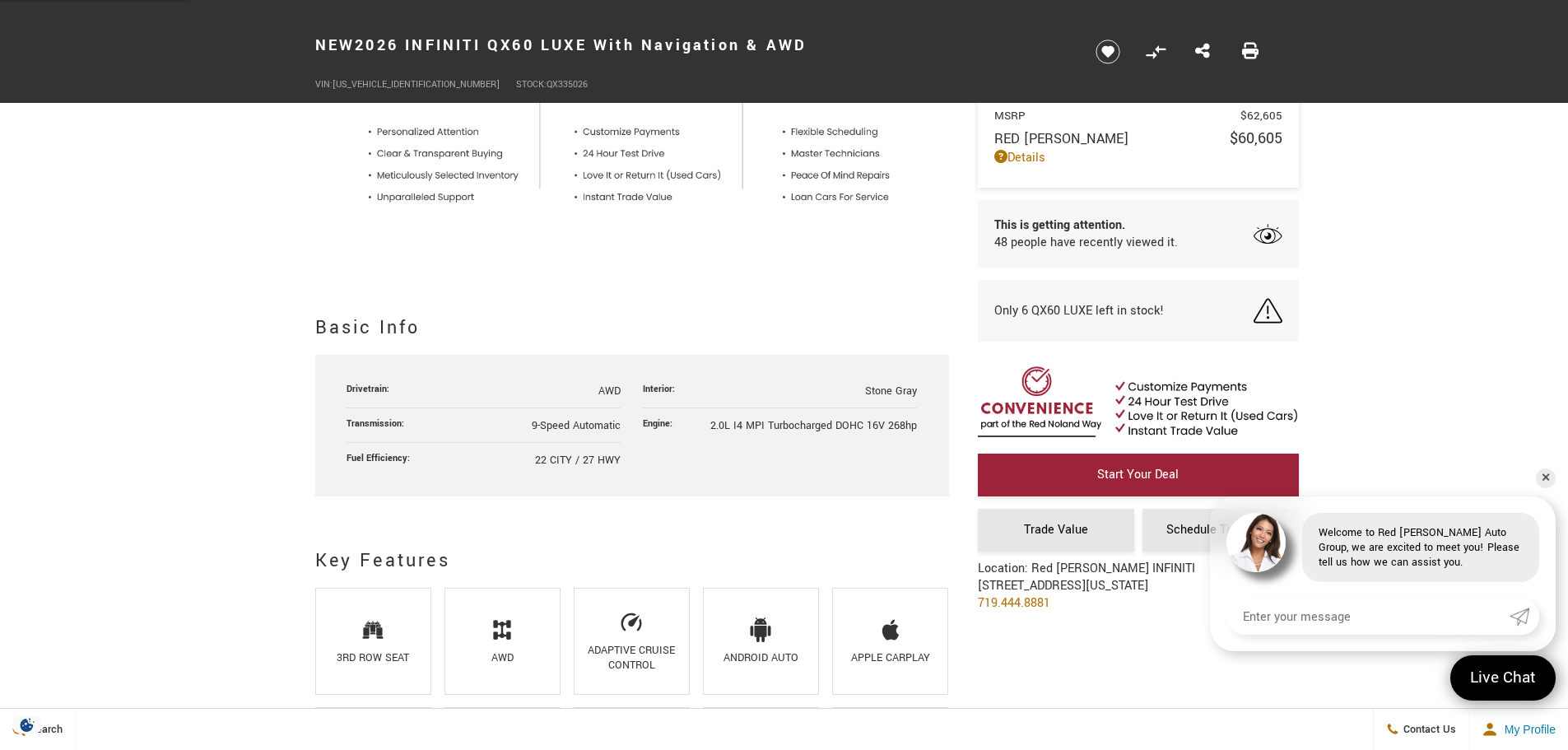
scroll to position [21, 0]
click at [1546, 479] on link "✕" at bounding box center [1546, 478] width 19 height 19
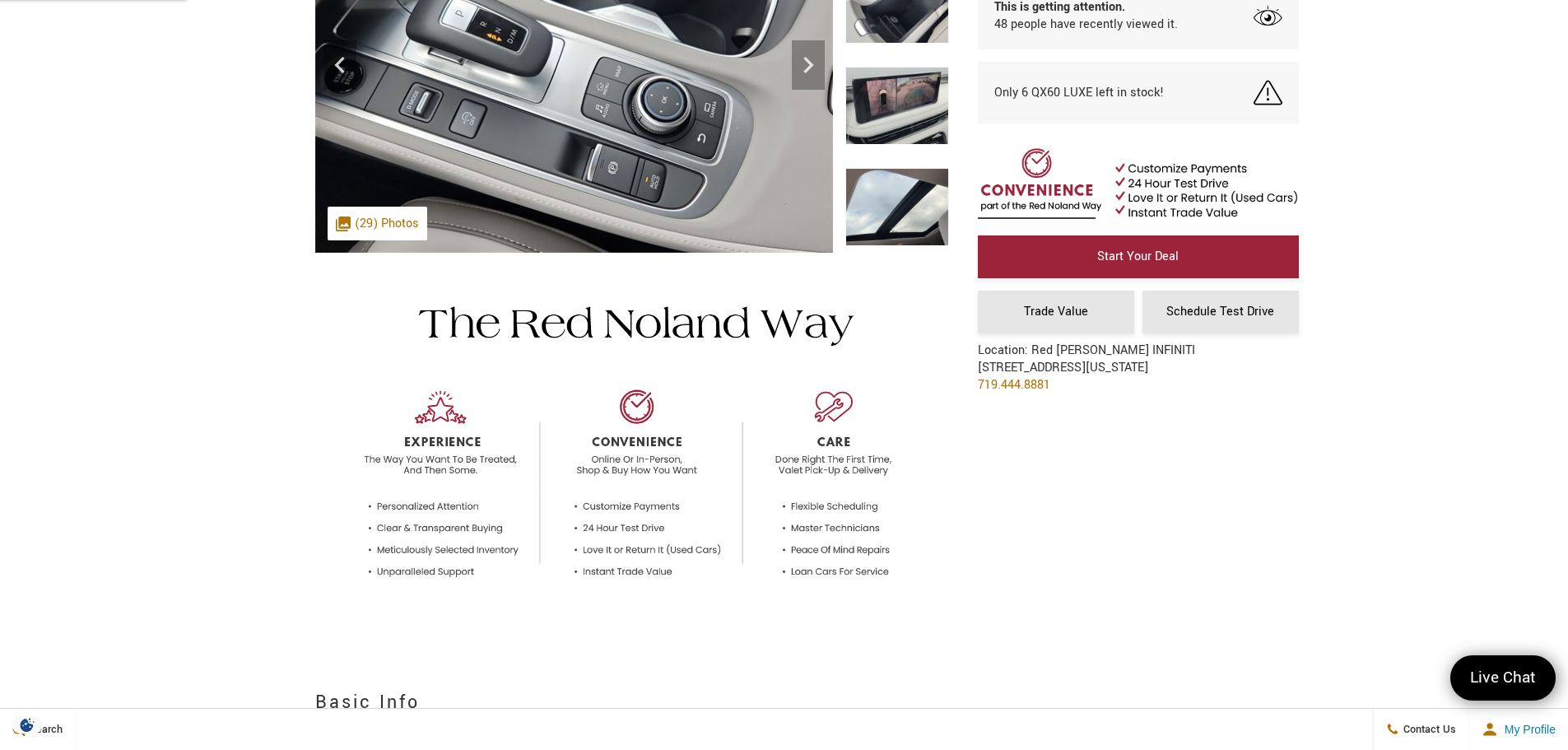
scroll to position [0, 0]
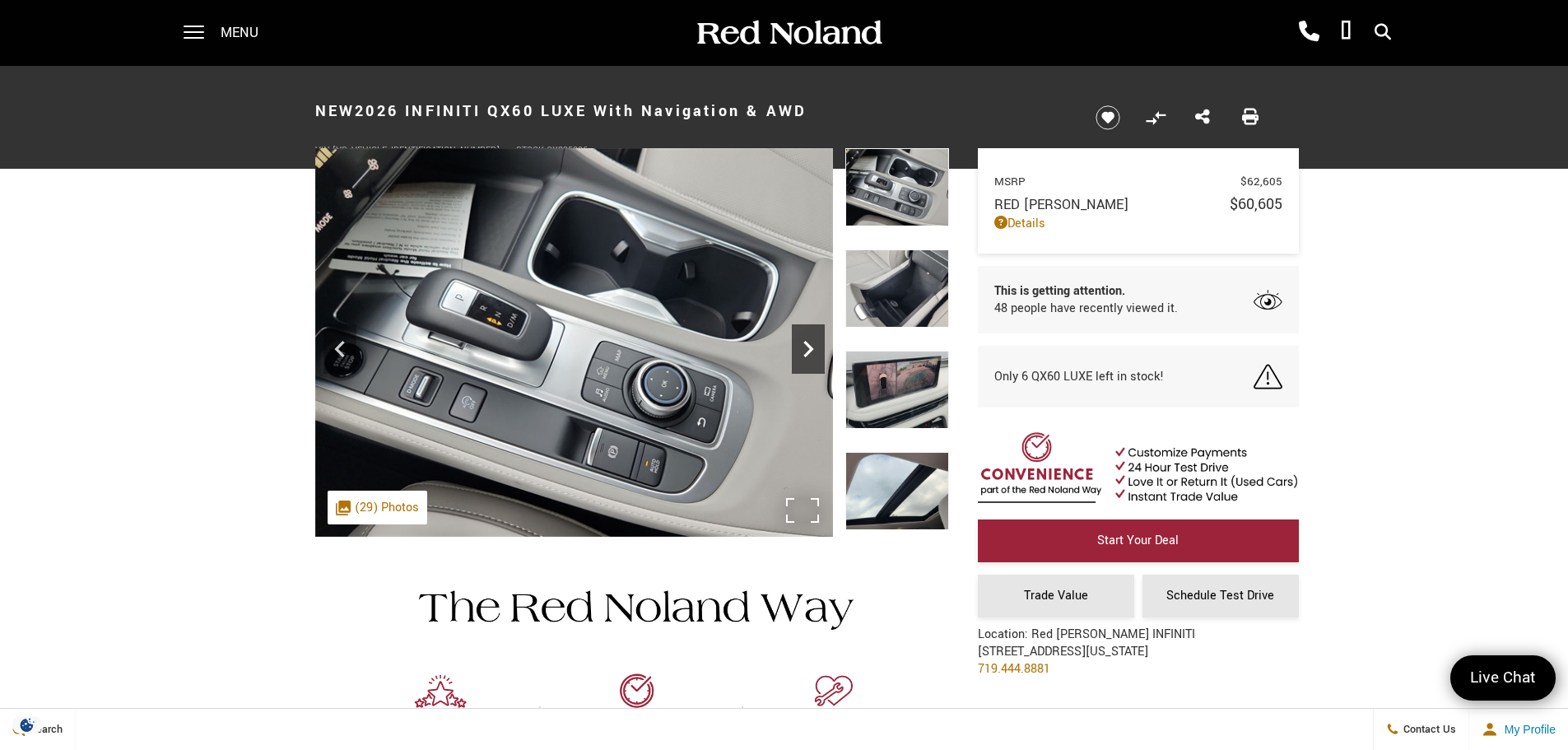
click at [813, 351] on icon "Next" at bounding box center [809, 349] width 33 height 33
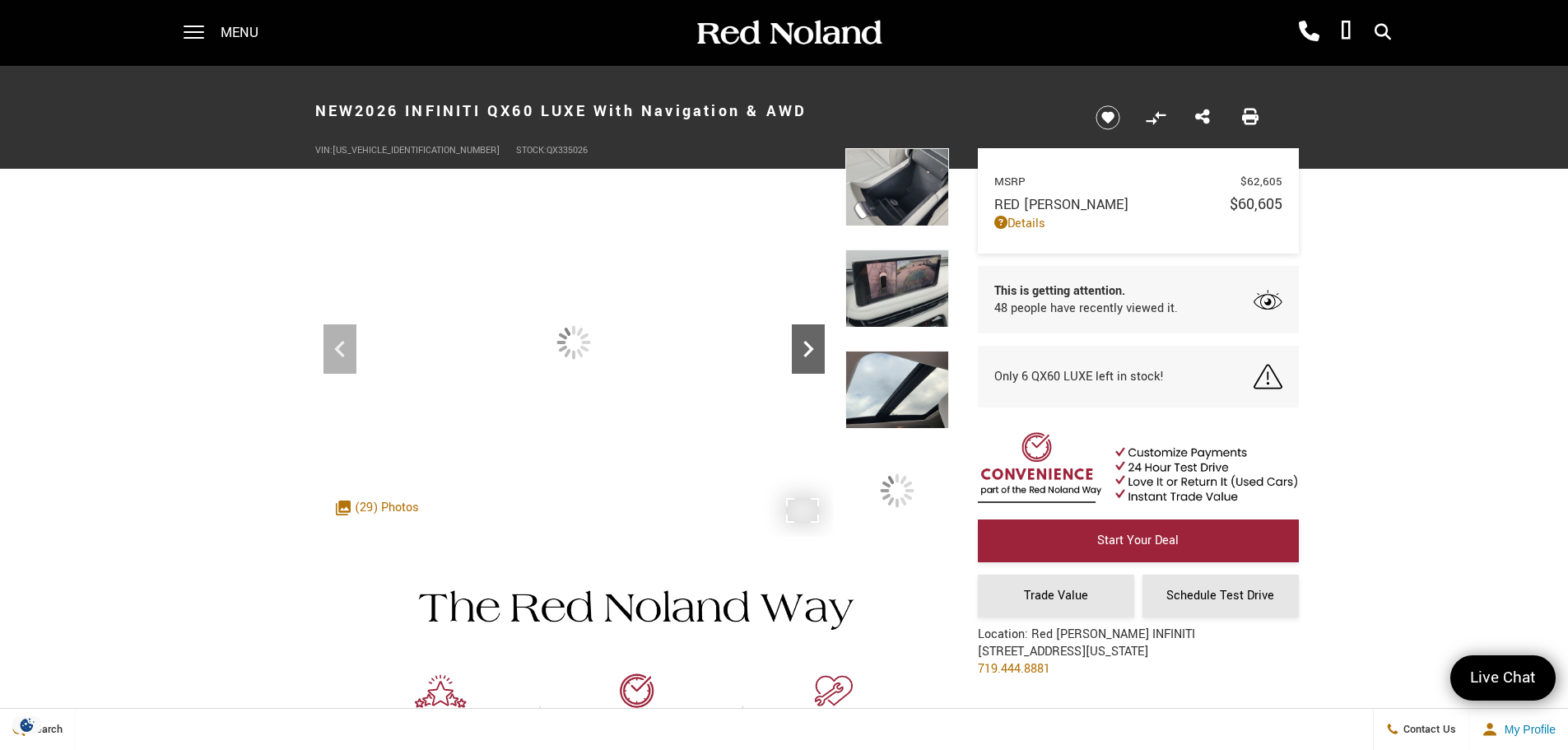
click at [813, 351] on icon "Next" at bounding box center [809, 349] width 33 height 33
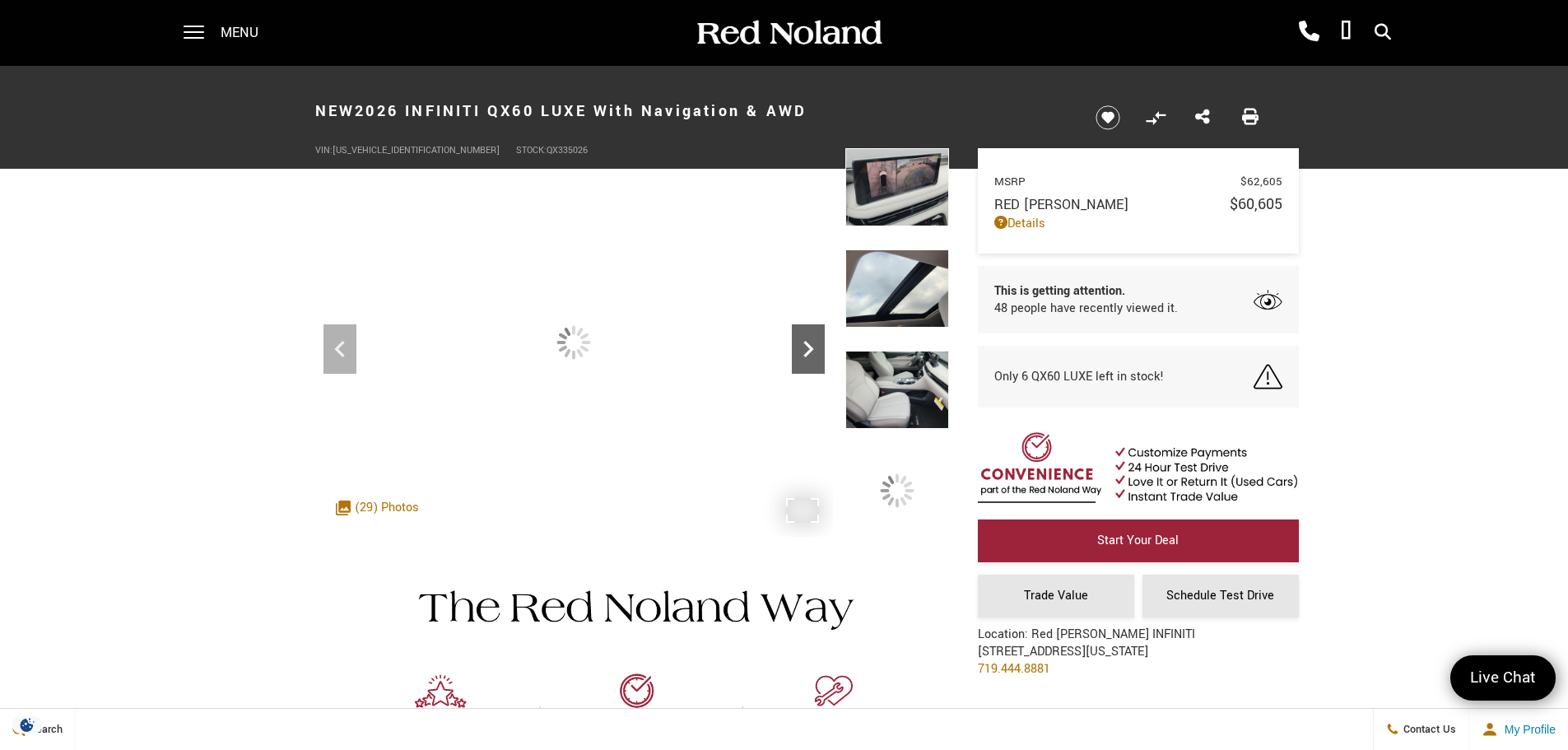
click at [813, 351] on icon "Next" at bounding box center [809, 349] width 33 height 33
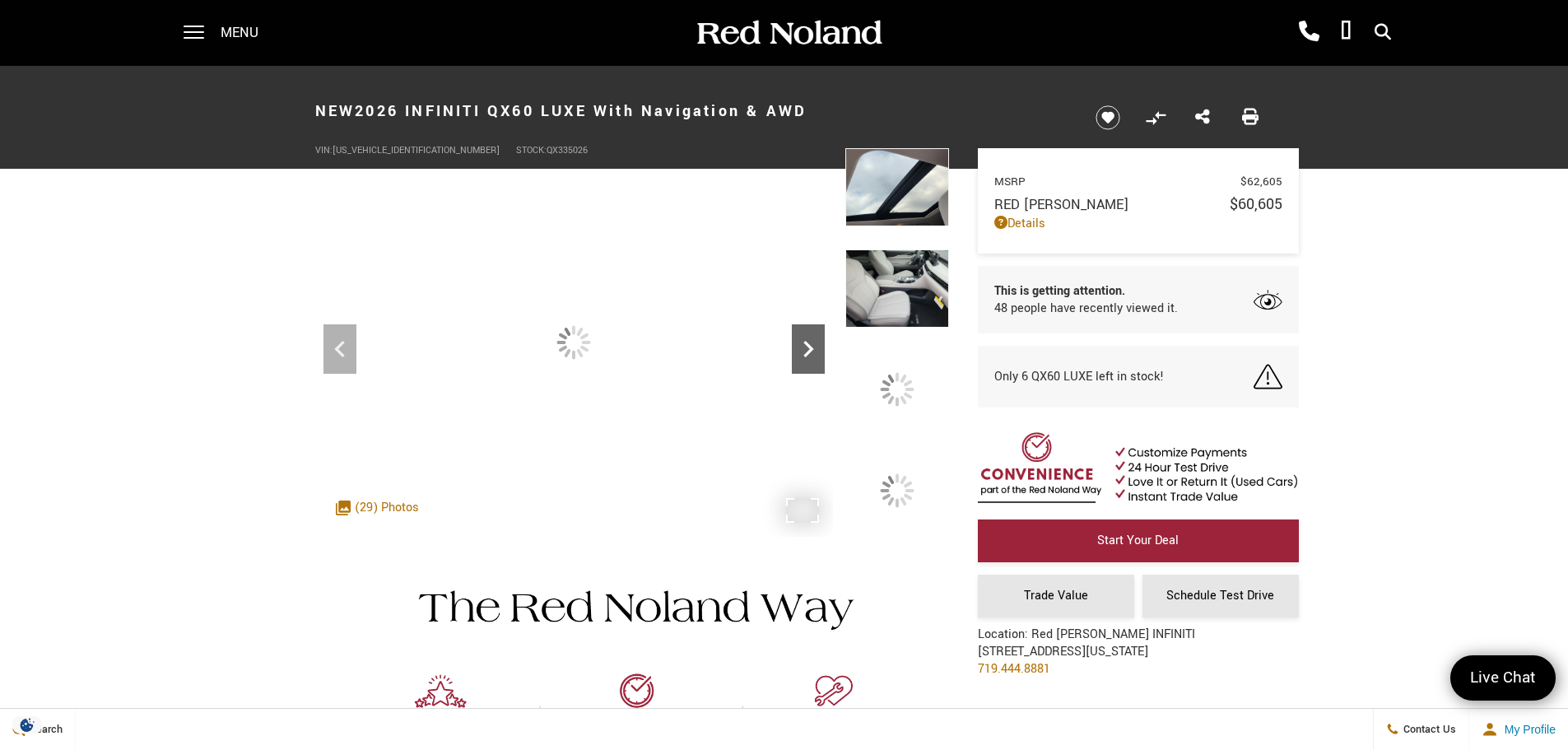
click at [813, 351] on icon "Next" at bounding box center [809, 349] width 33 height 33
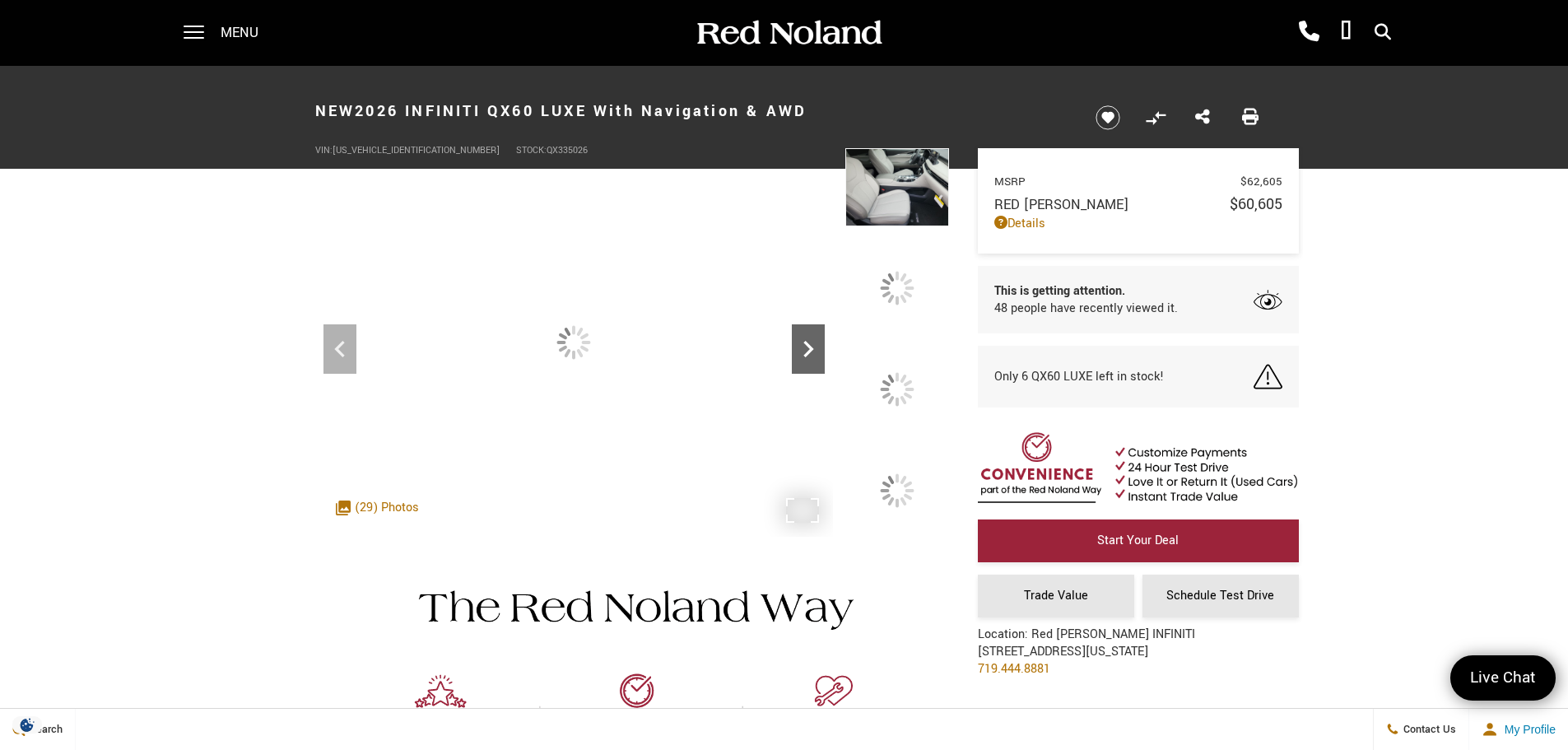
click at [813, 351] on icon "Next" at bounding box center [809, 349] width 33 height 33
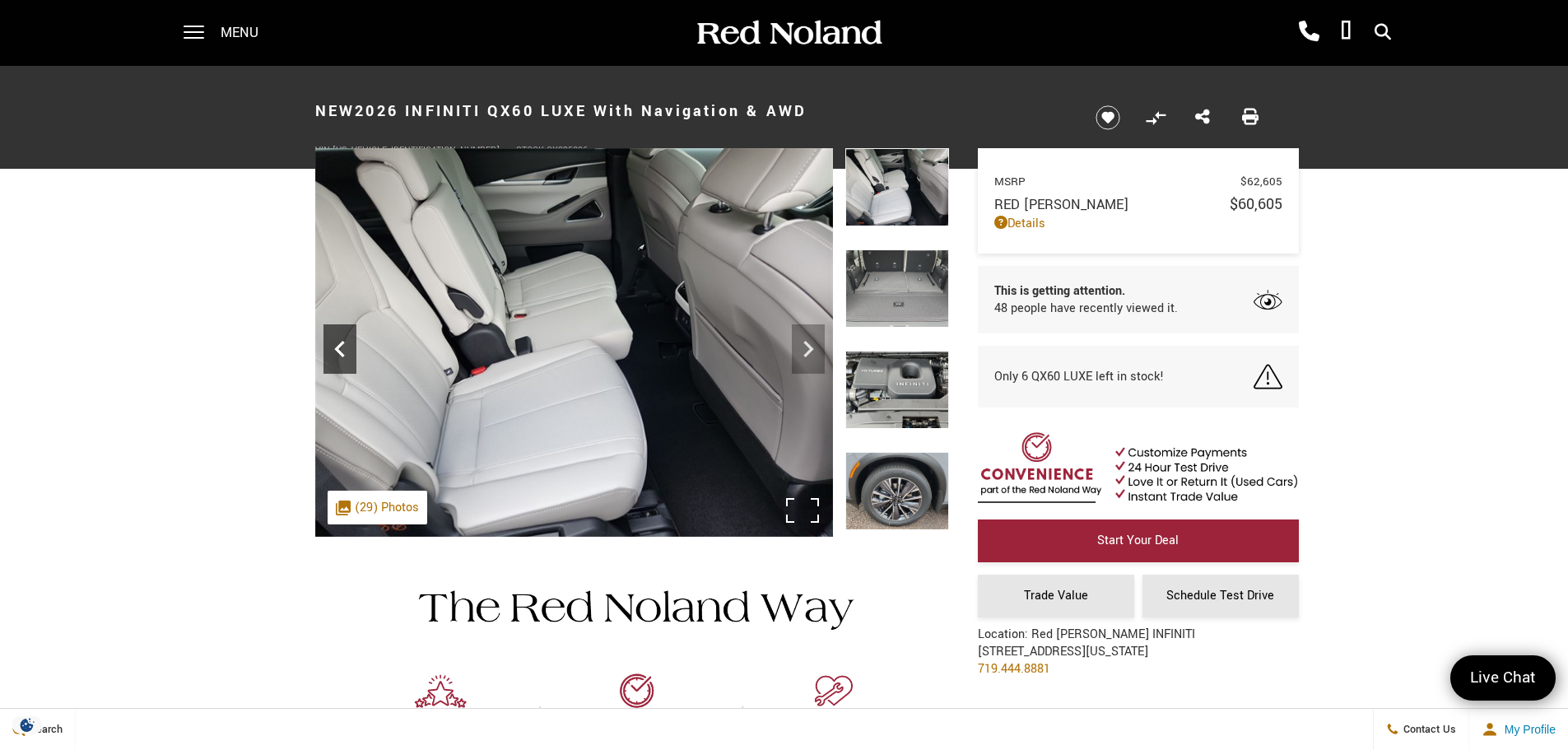
click at [346, 356] on icon "Previous" at bounding box center [340, 349] width 33 height 33
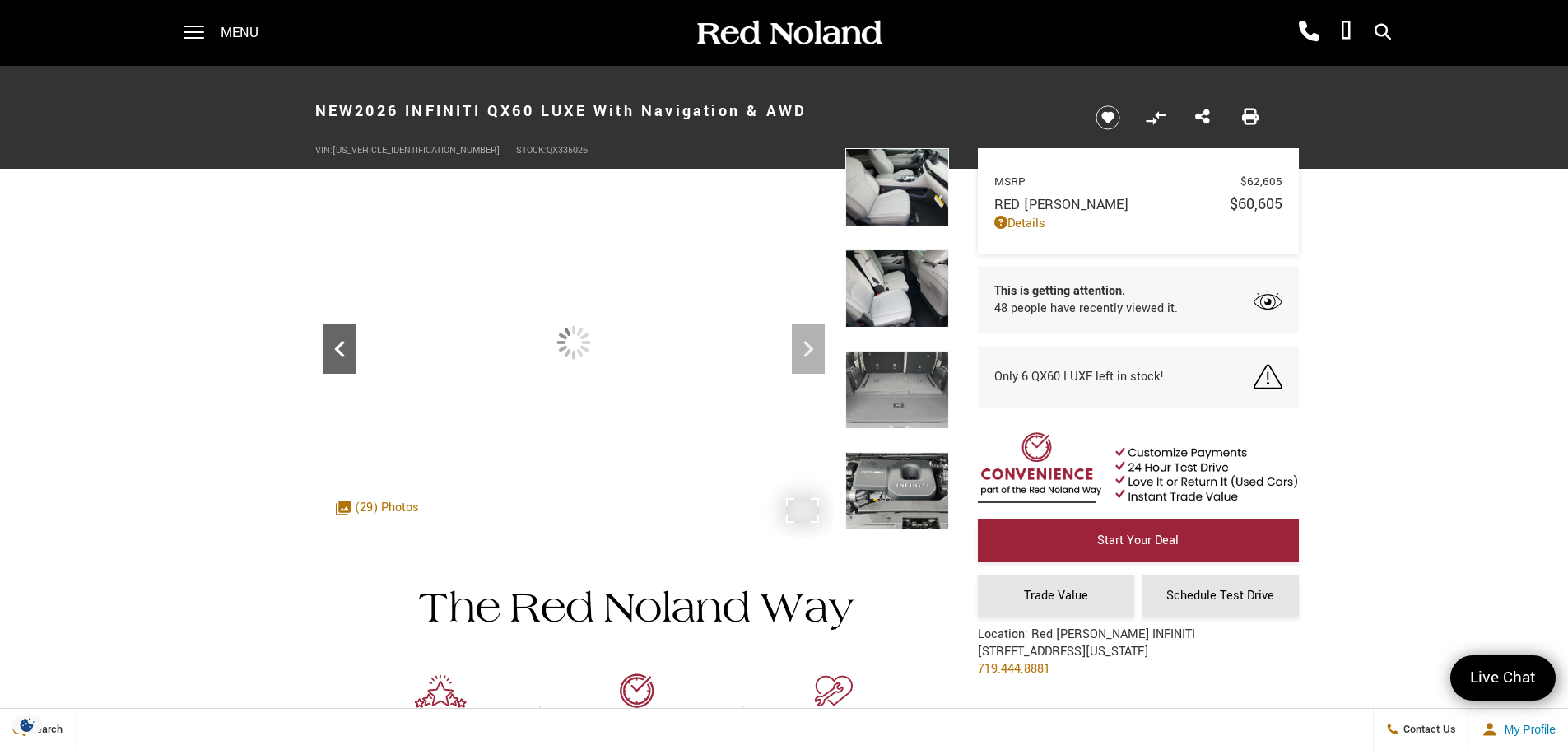
click at [346, 356] on icon "Previous" at bounding box center [340, 349] width 33 height 33
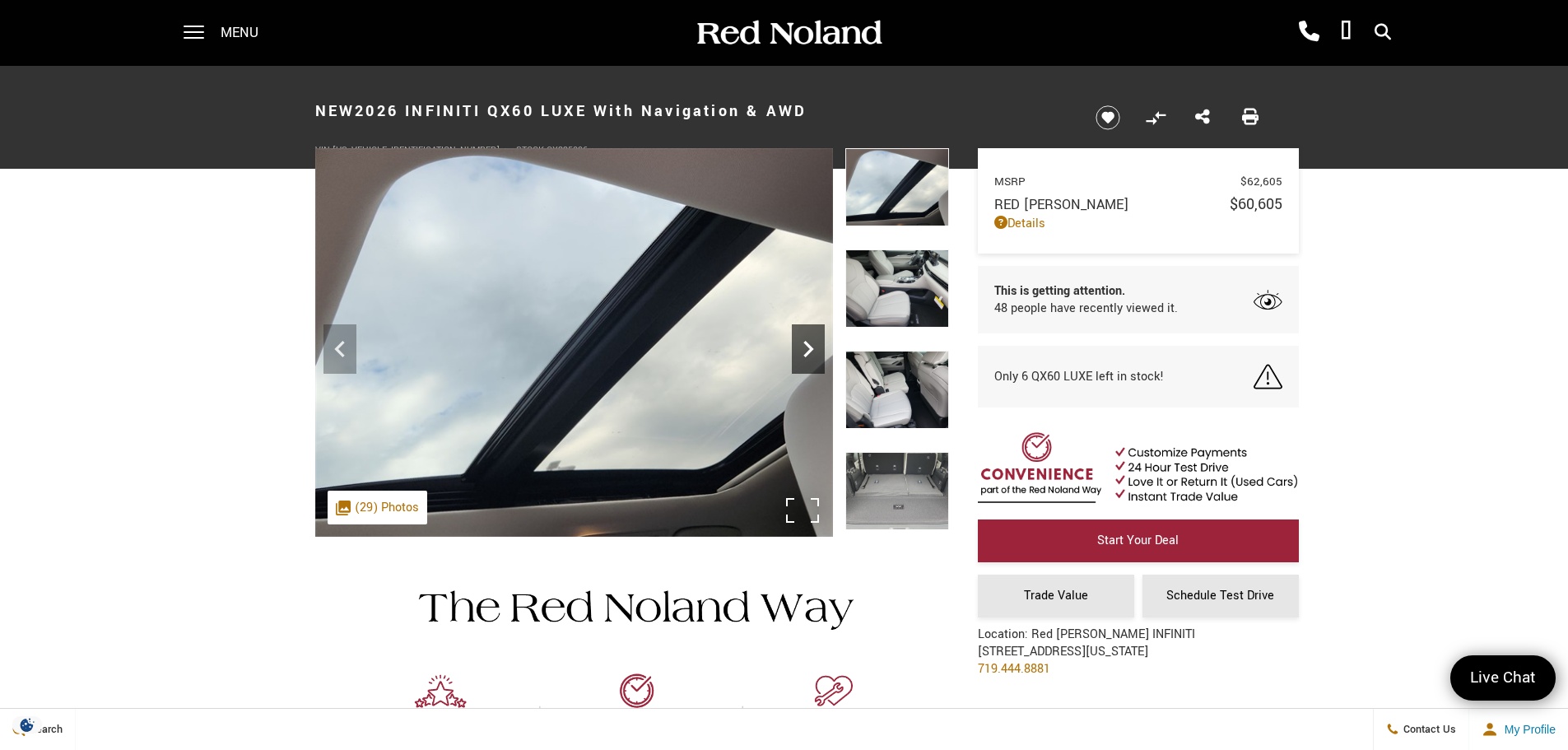
click at [814, 350] on icon "Next" at bounding box center [809, 349] width 33 height 33
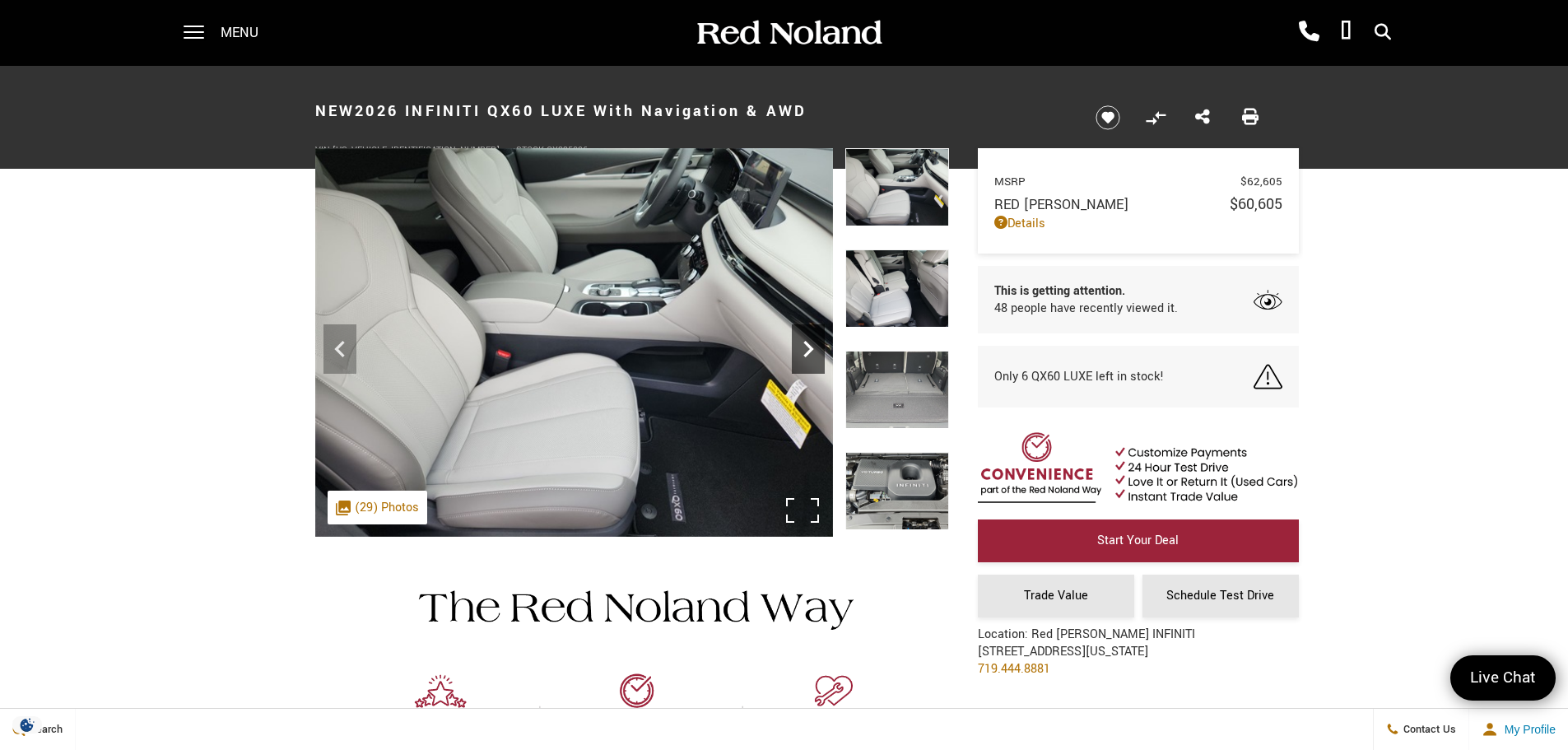
click at [803, 353] on icon "Next" at bounding box center [809, 349] width 33 height 33
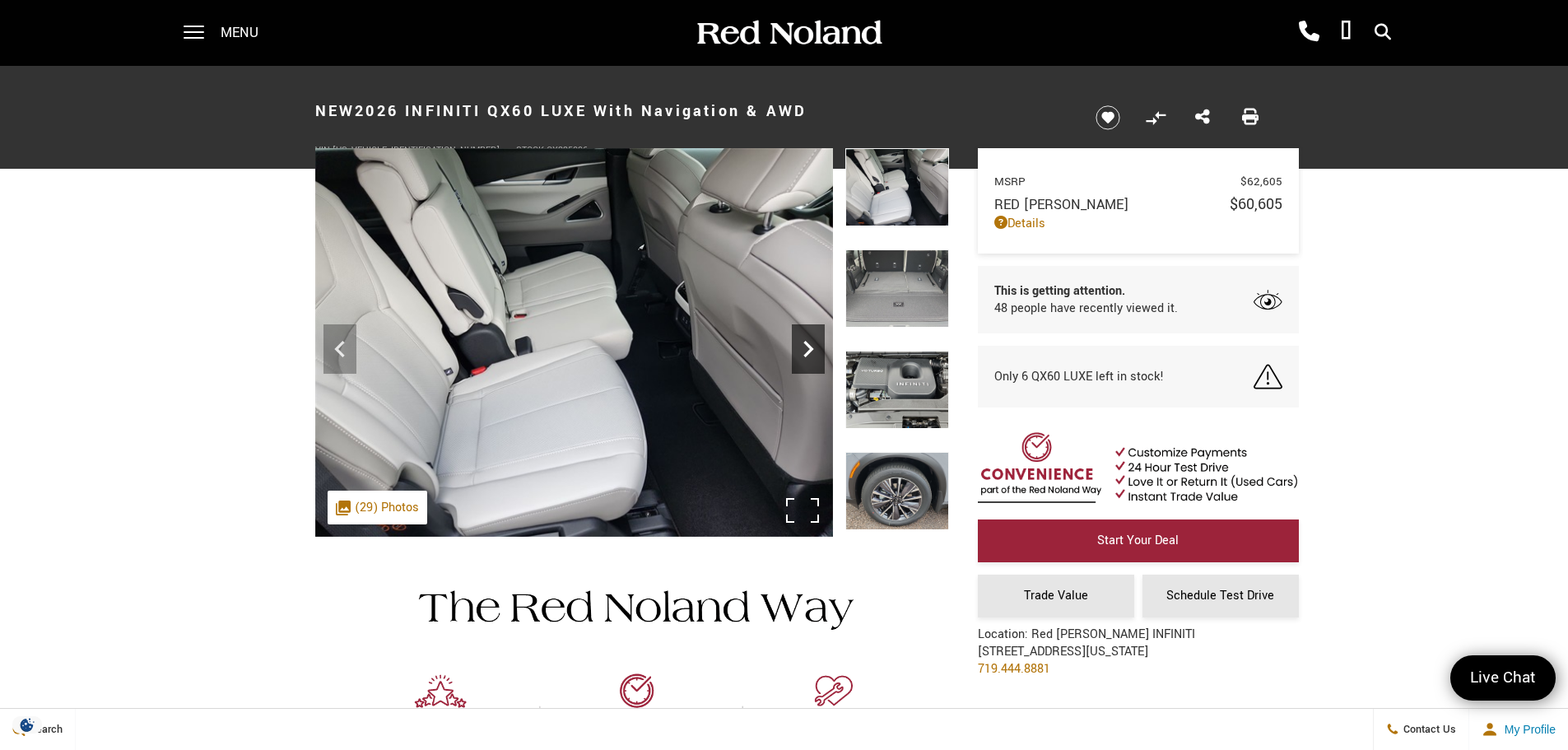
click at [803, 353] on icon "Next" at bounding box center [809, 349] width 33 height 33
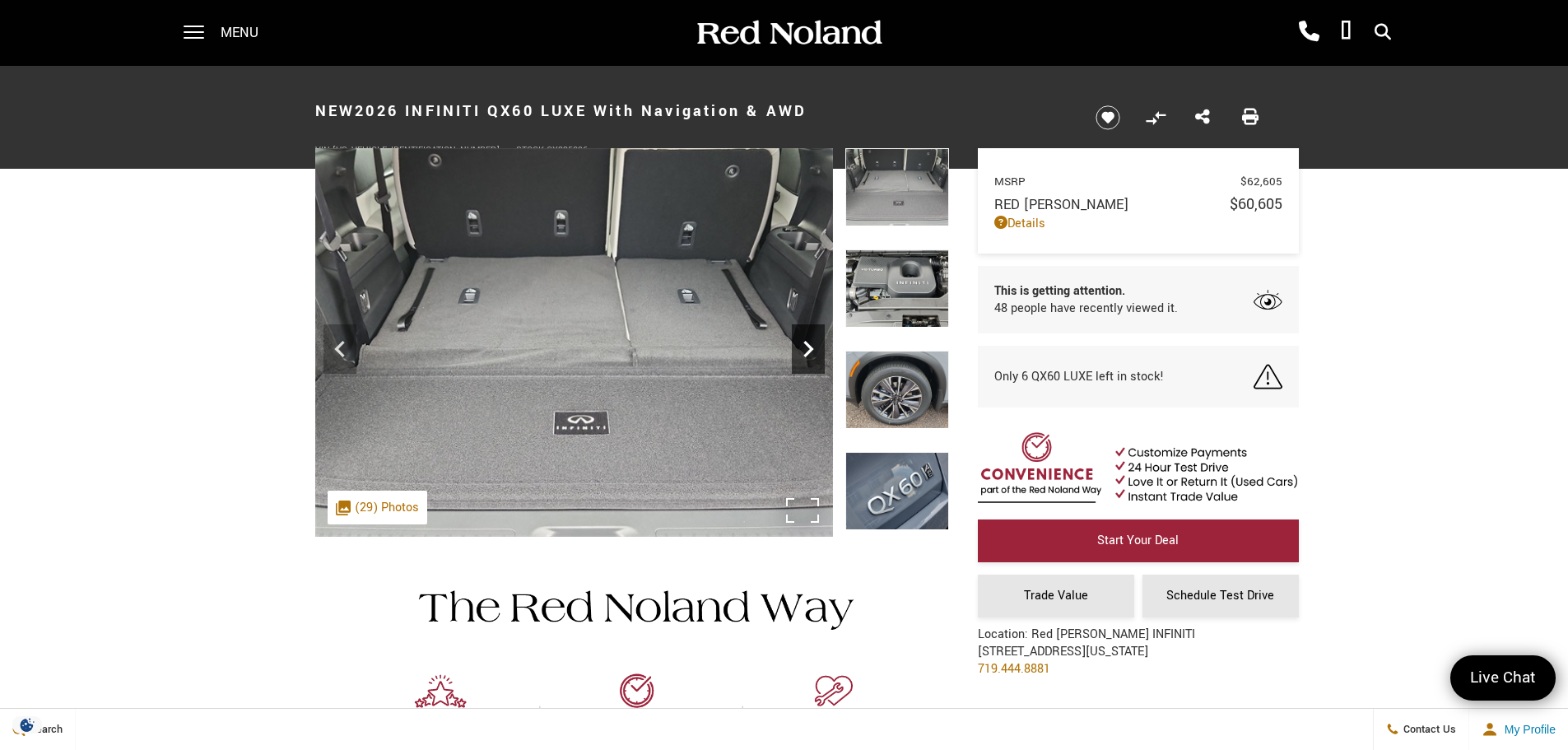
click at [803, 353] on icon "Next" at bounding box center [809, 349] width 33 height 33
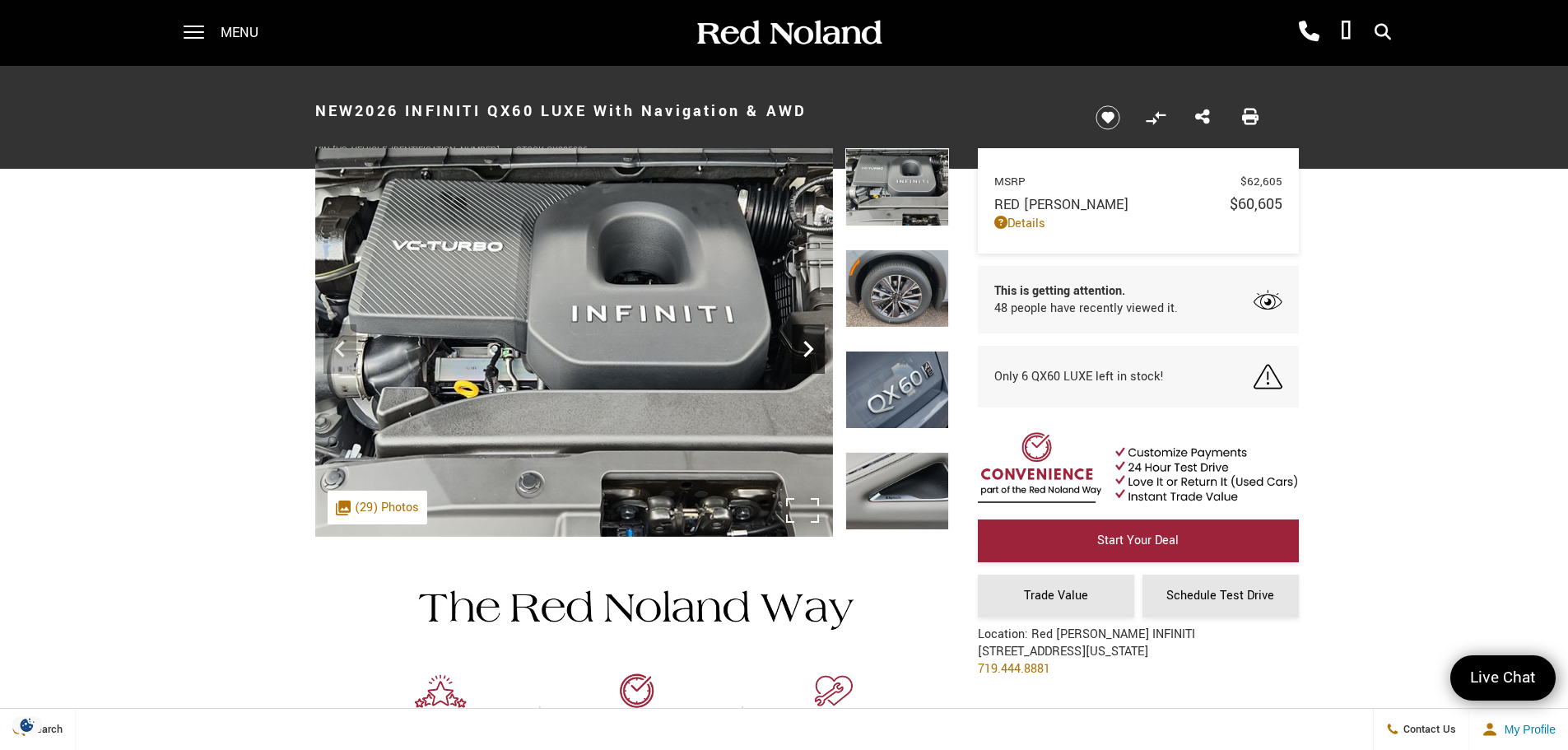
click at [803, 353] on icon "Next" at bounding box center [809, 349] width 33 height 33
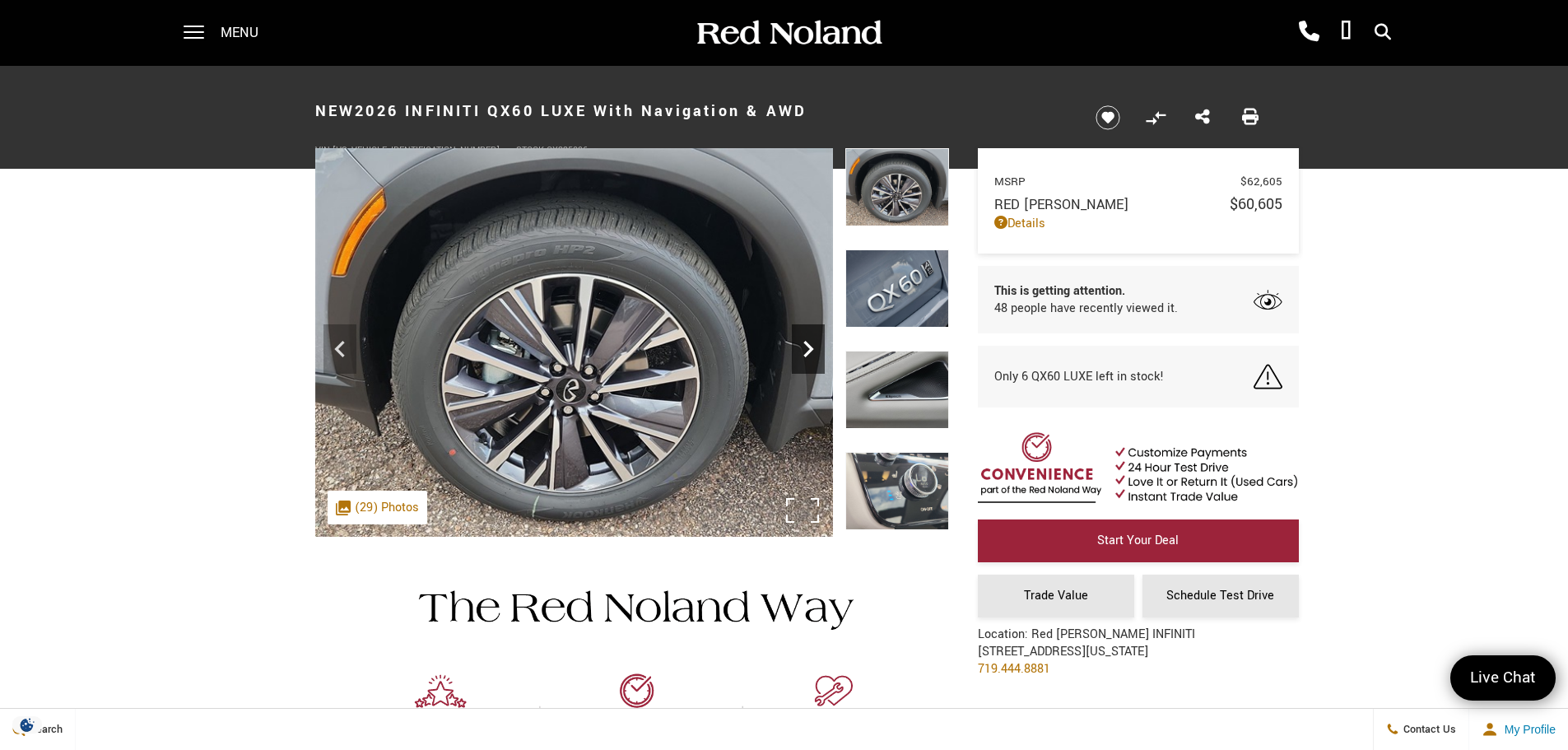
click at [803, 353] on icon "Next" at bounding box center [809, 349] width 33 height 33
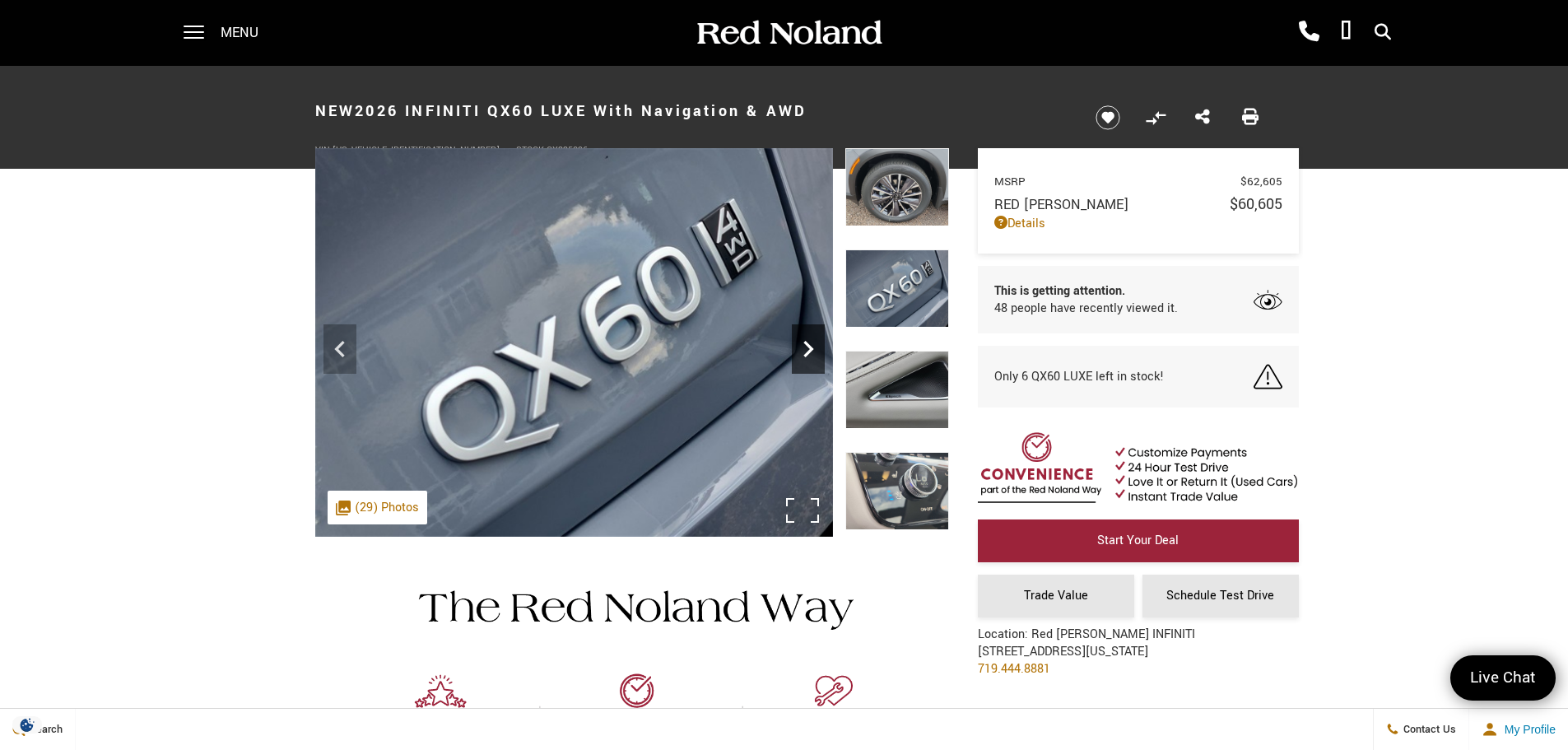
click at [803, 353] on icon "Next" at bounding box center [809, 349] width 33 height 33
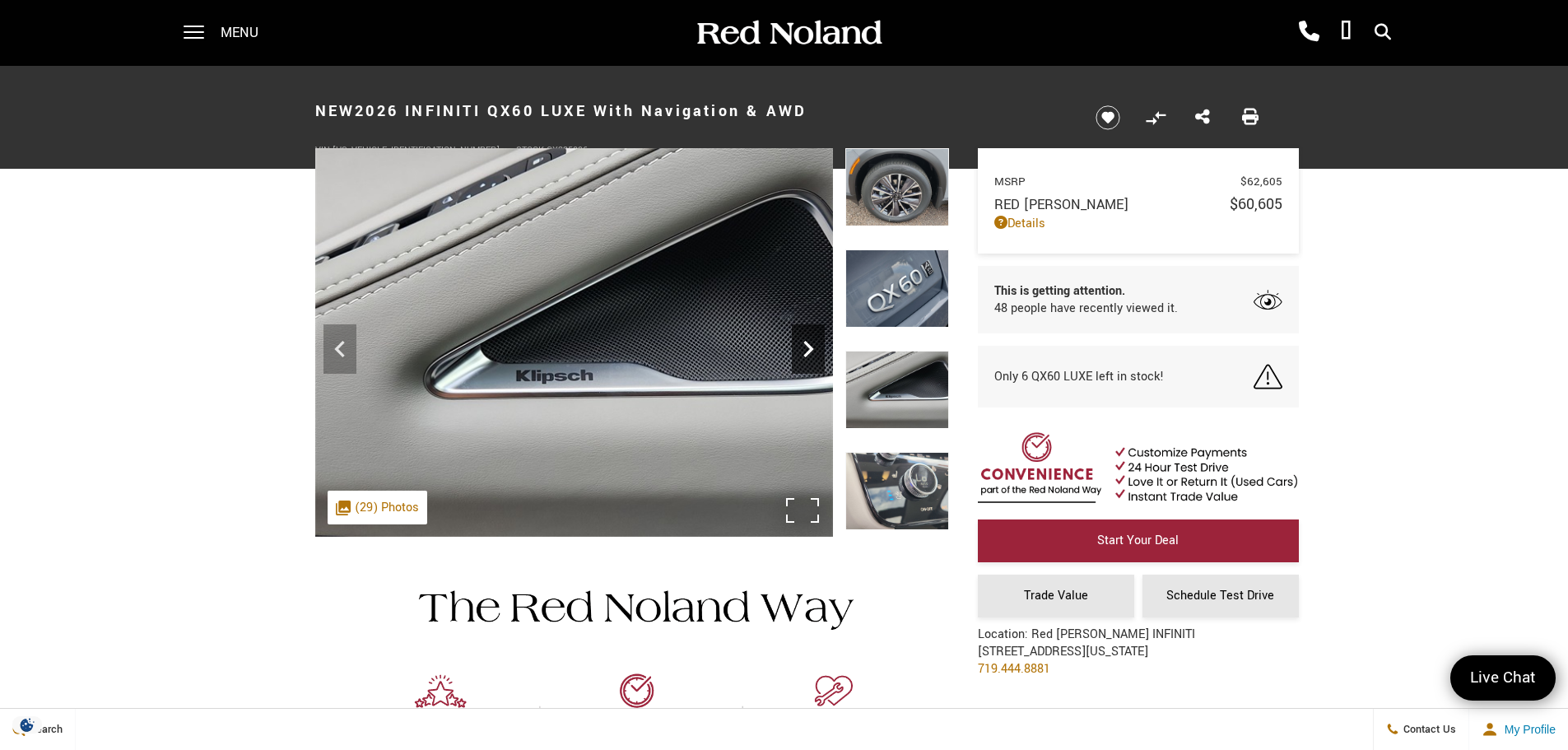
click at [803, 353] on icon "Next" at bounding box center [809, 349] width 33 height 33
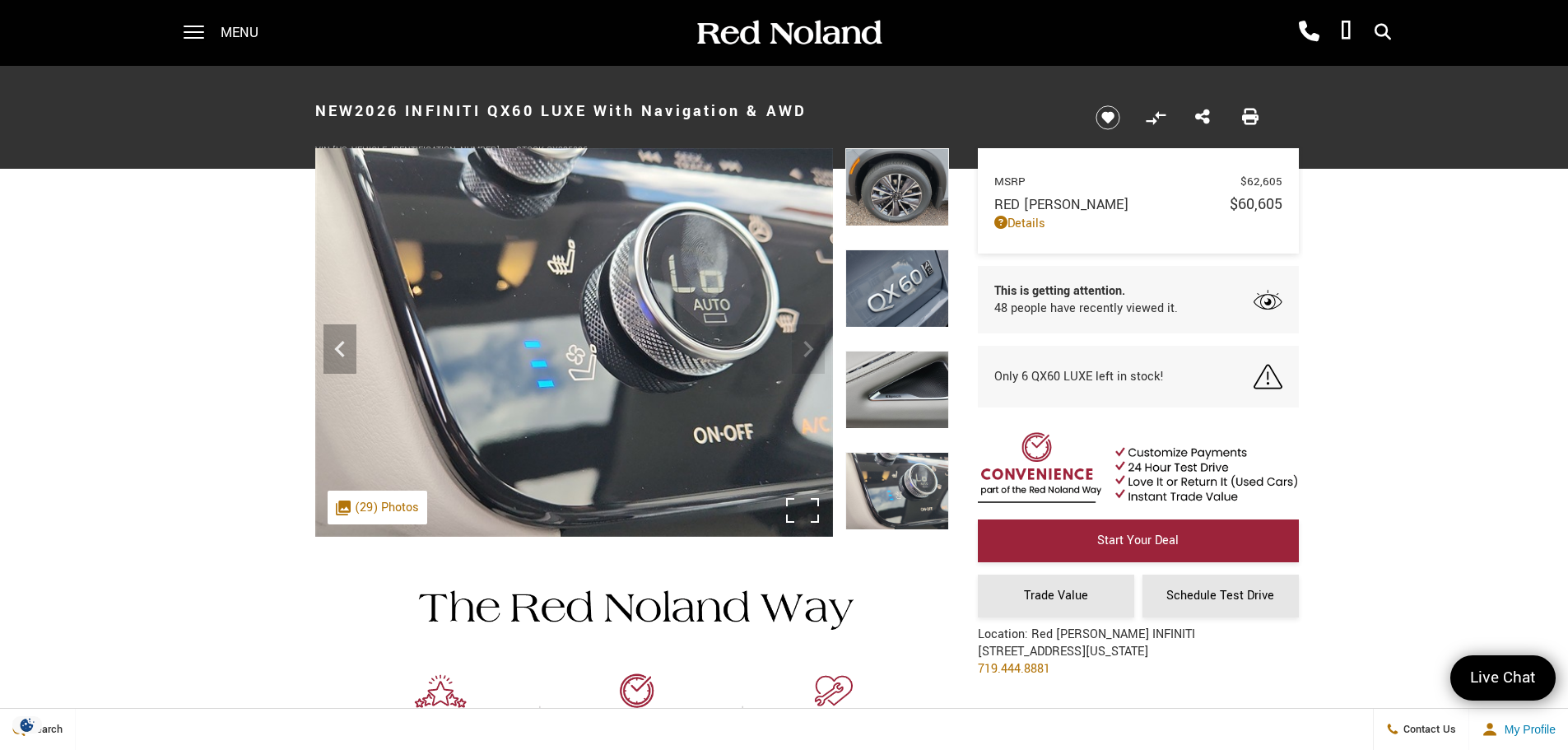
click at [811, 345] on img at bounding box center [574, 343] width 518 height 389
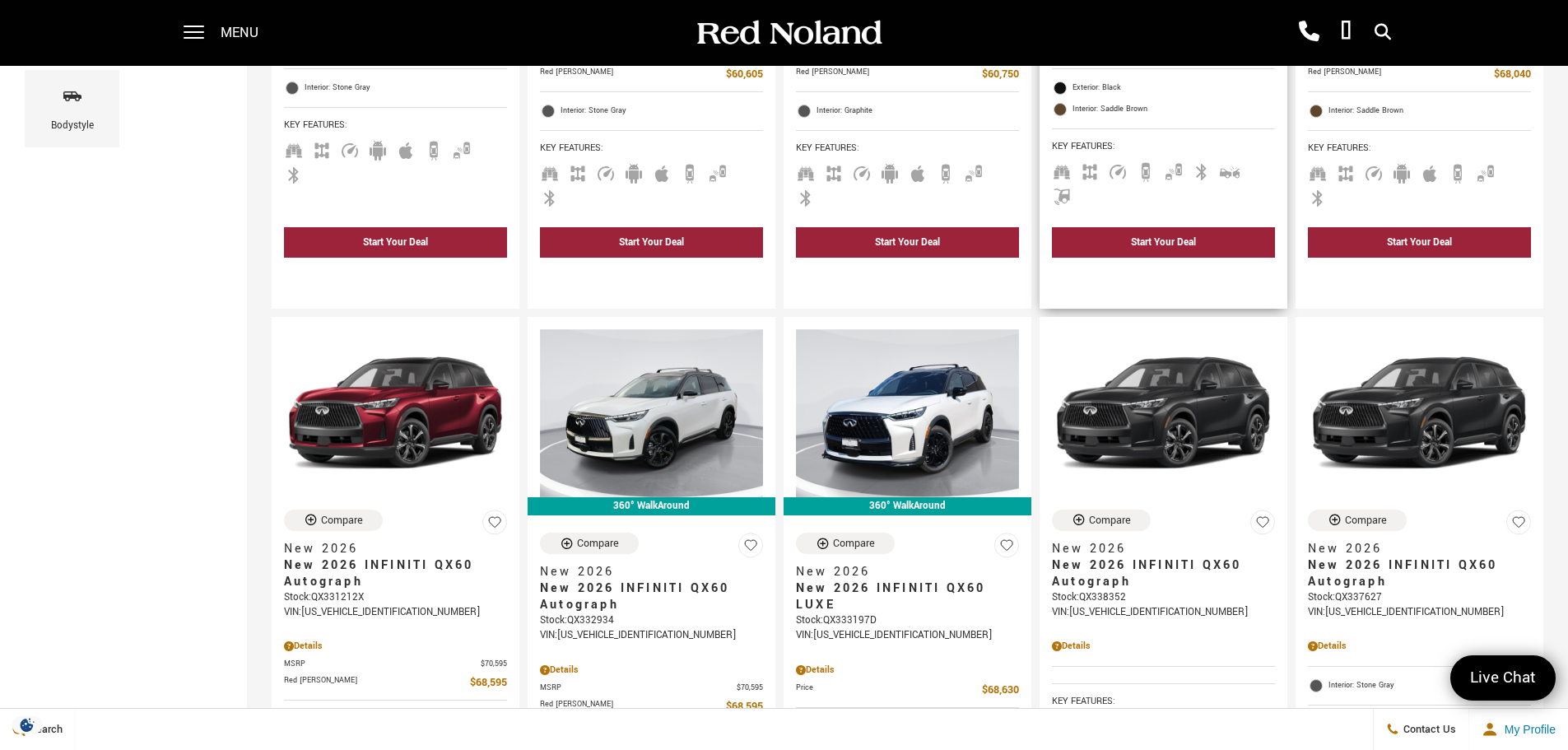
scroll to position [659, 0]
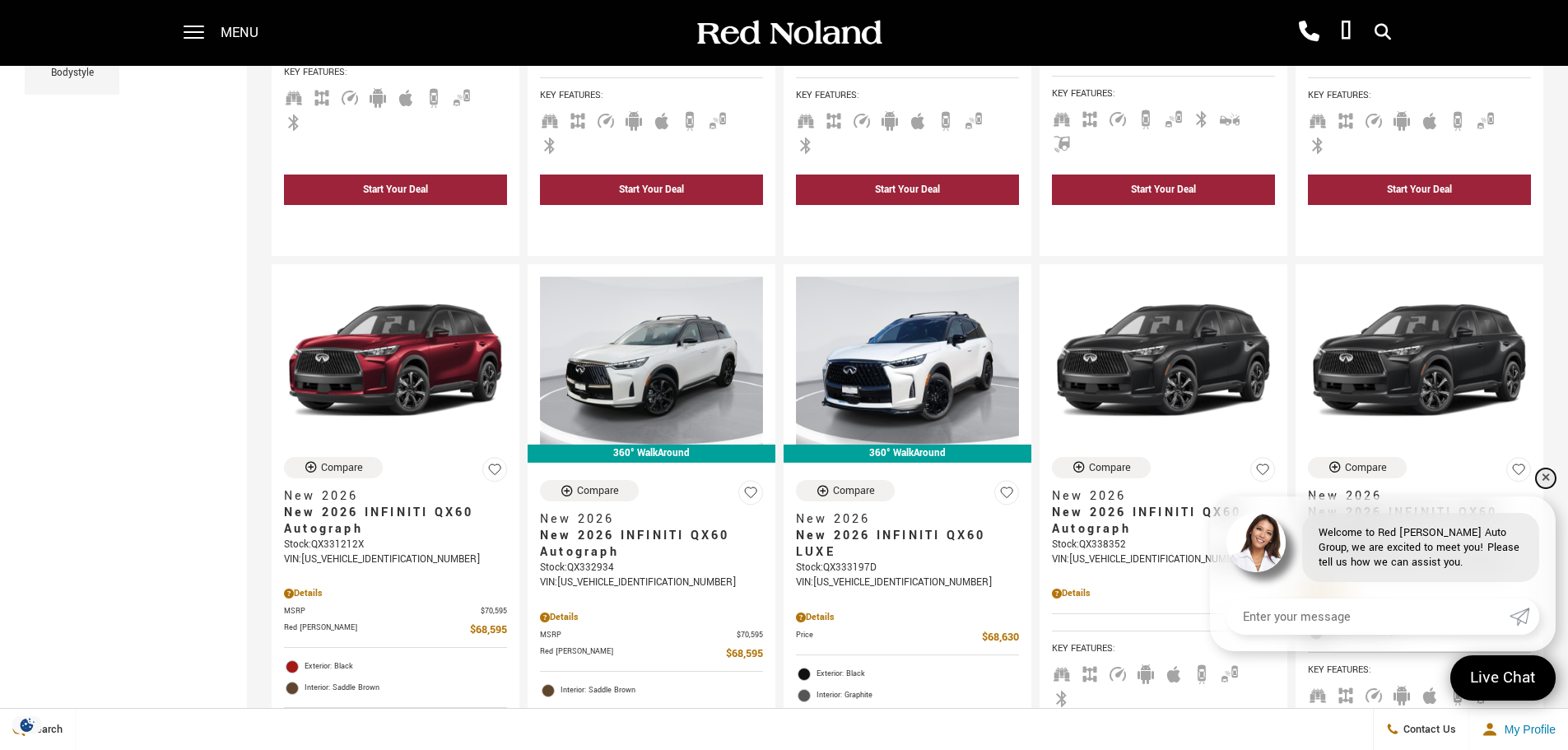
click at [1546, 477] on link "✕" at bounding box center [1546, 478] width 19 height 19
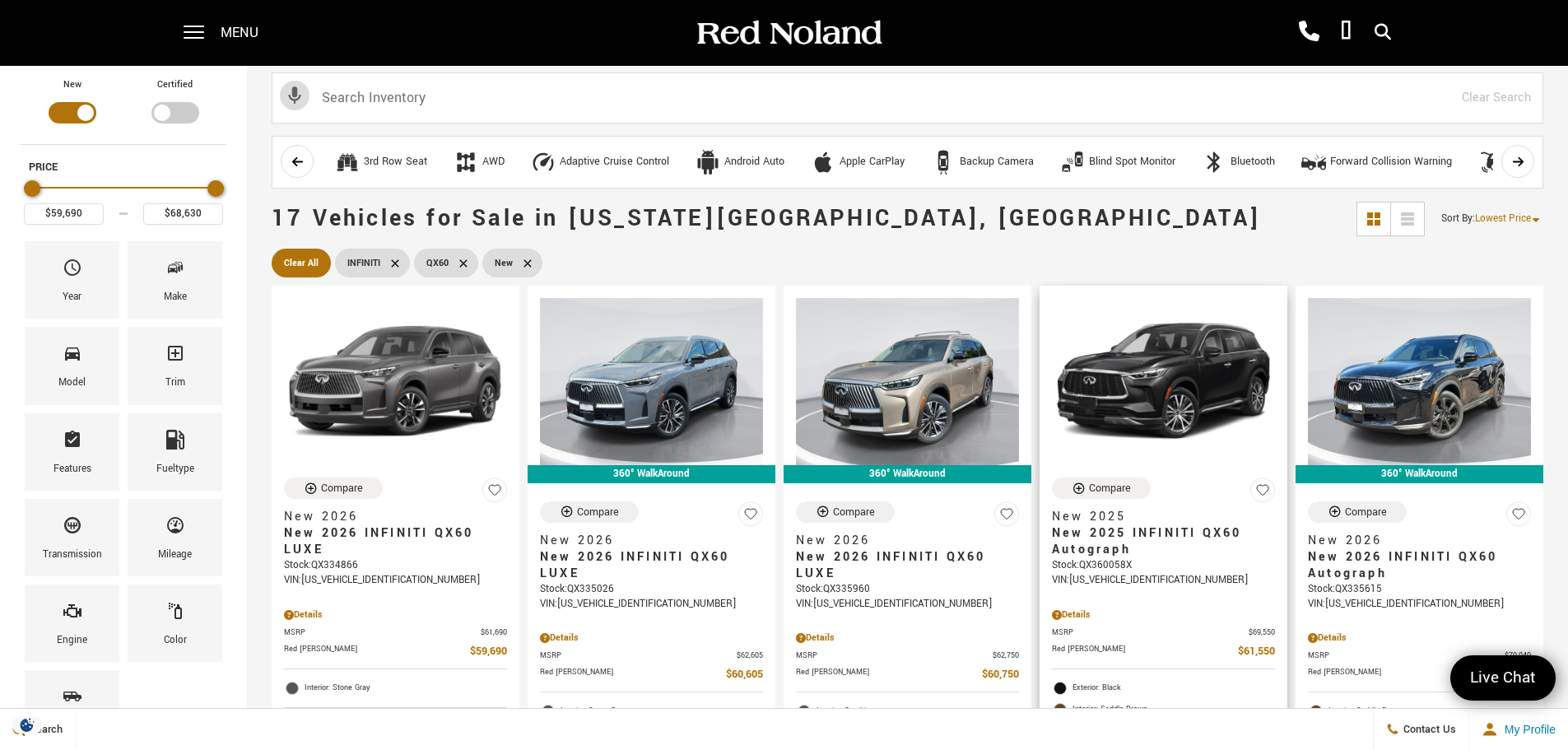
scroll to position [0, 0]
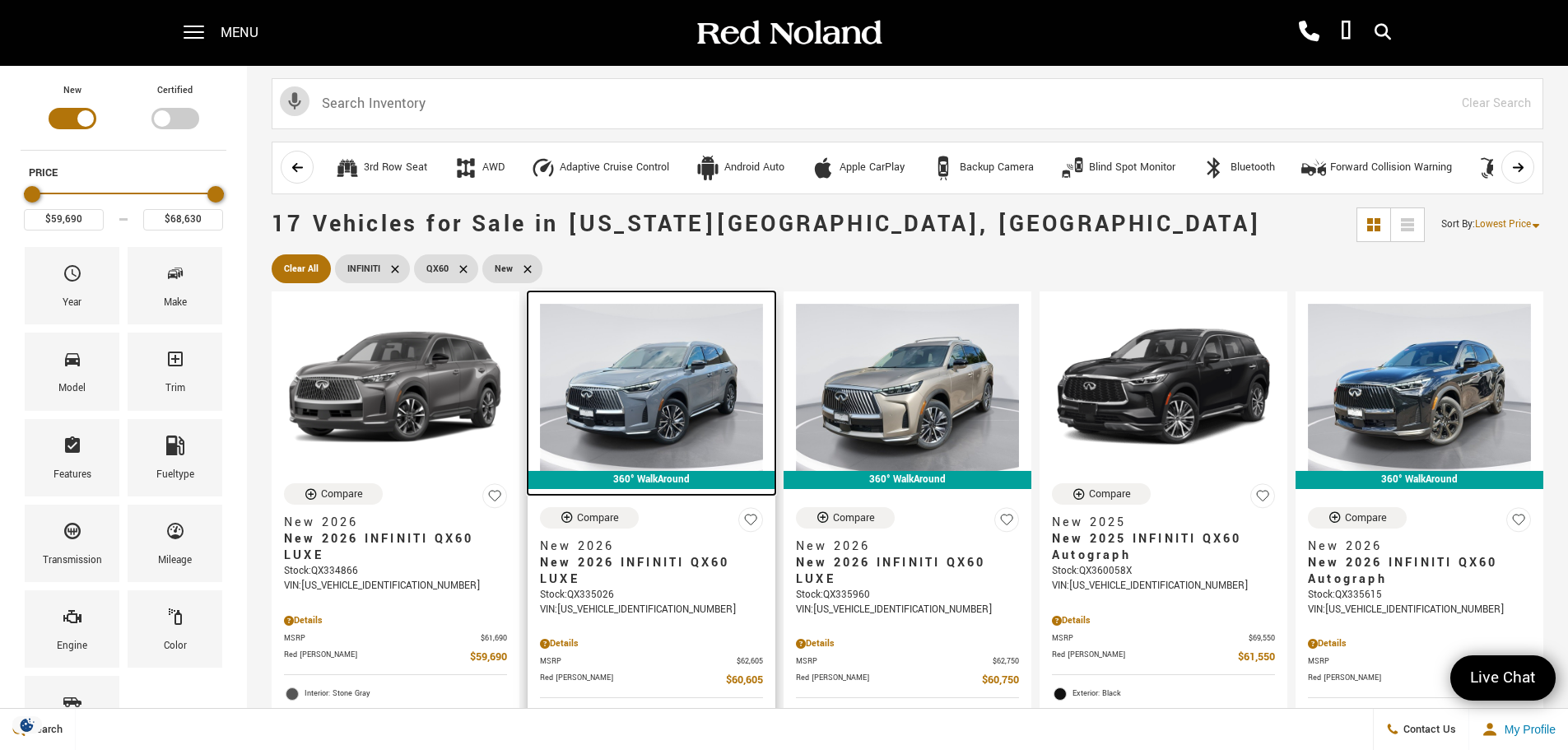
click at [673, 409] on img at bounding box center [651, 387] width 223 height 167
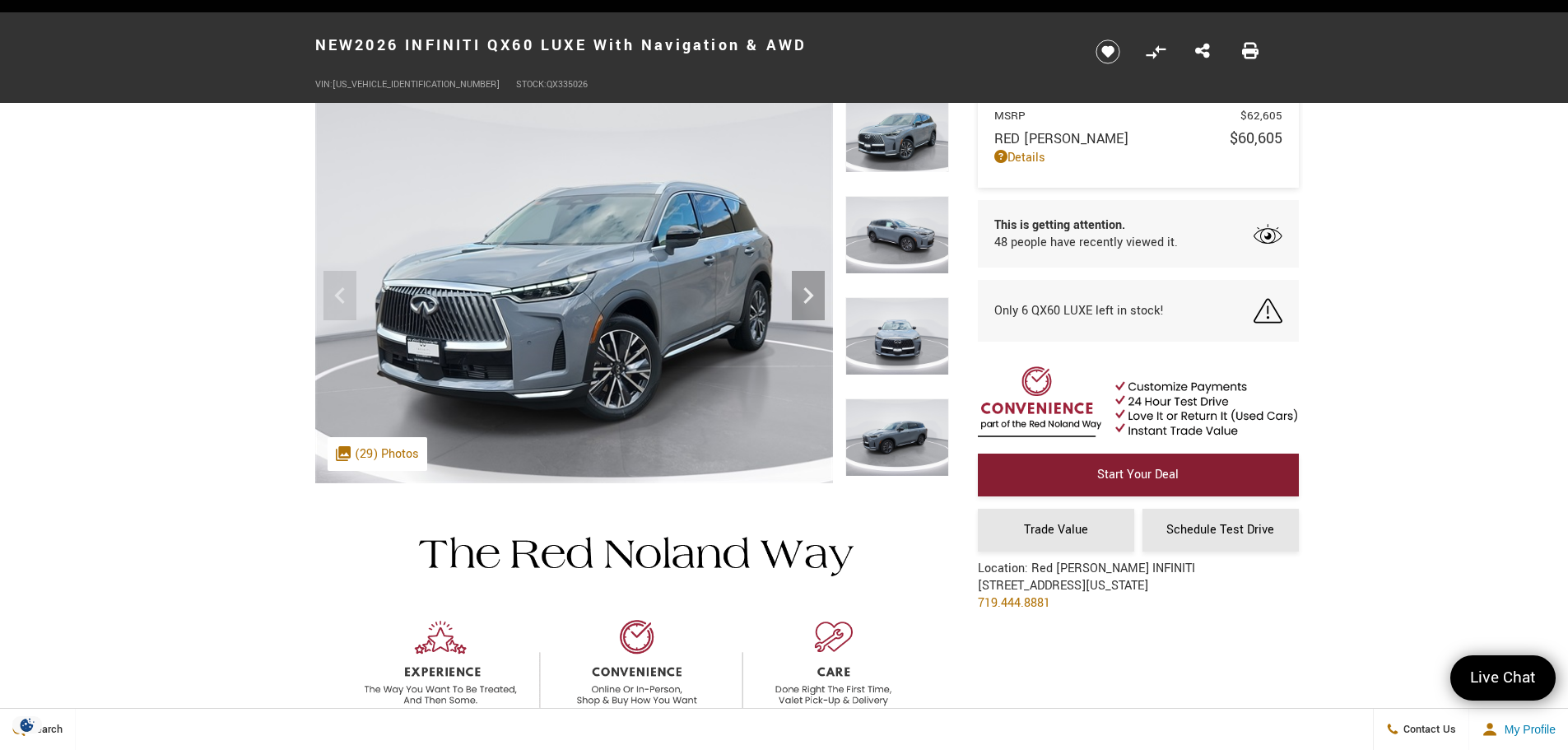
scroll to position [82, 0]
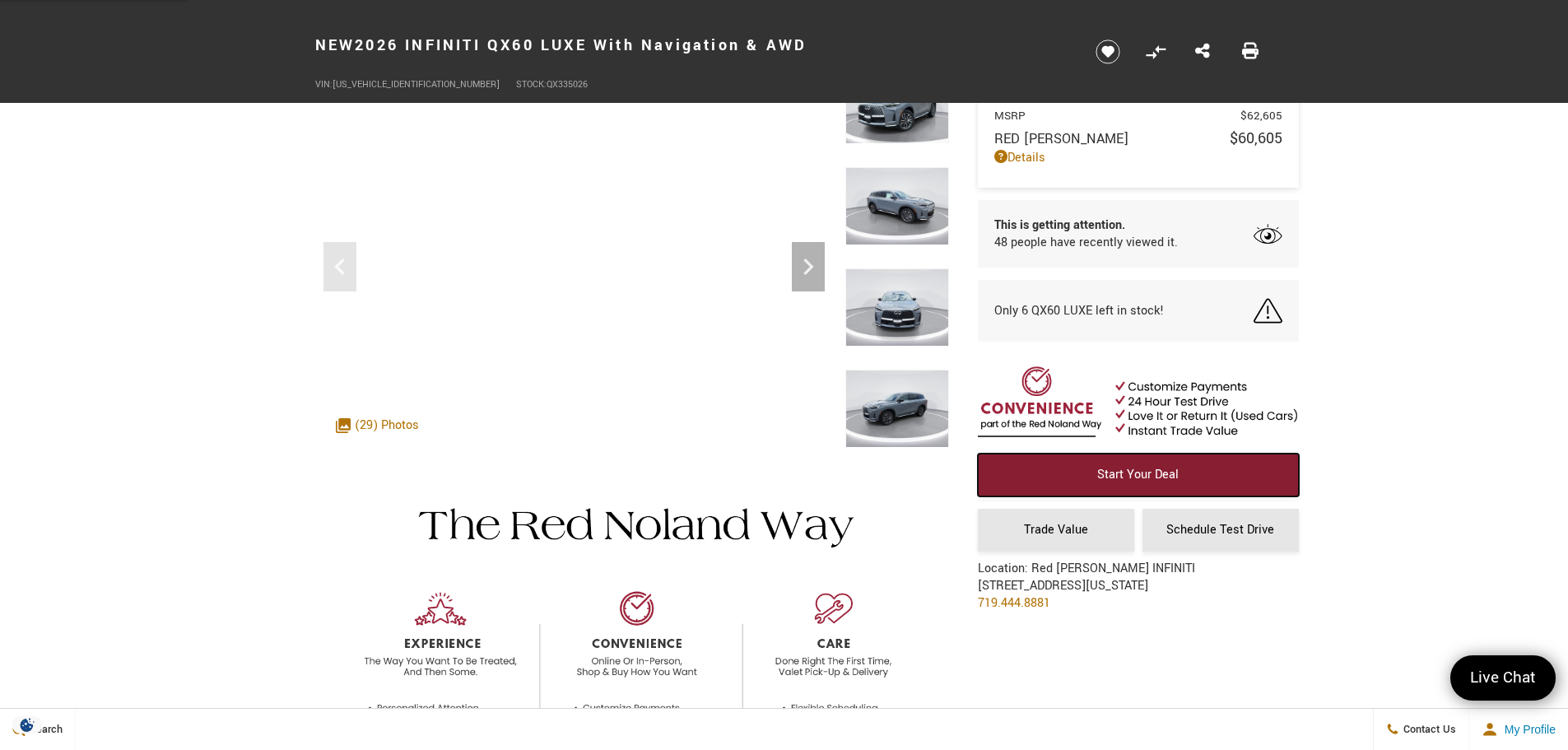
click at [1137, 469] on span "Start Your Deal" at bounding box center [1139, 475] width 81 height 17
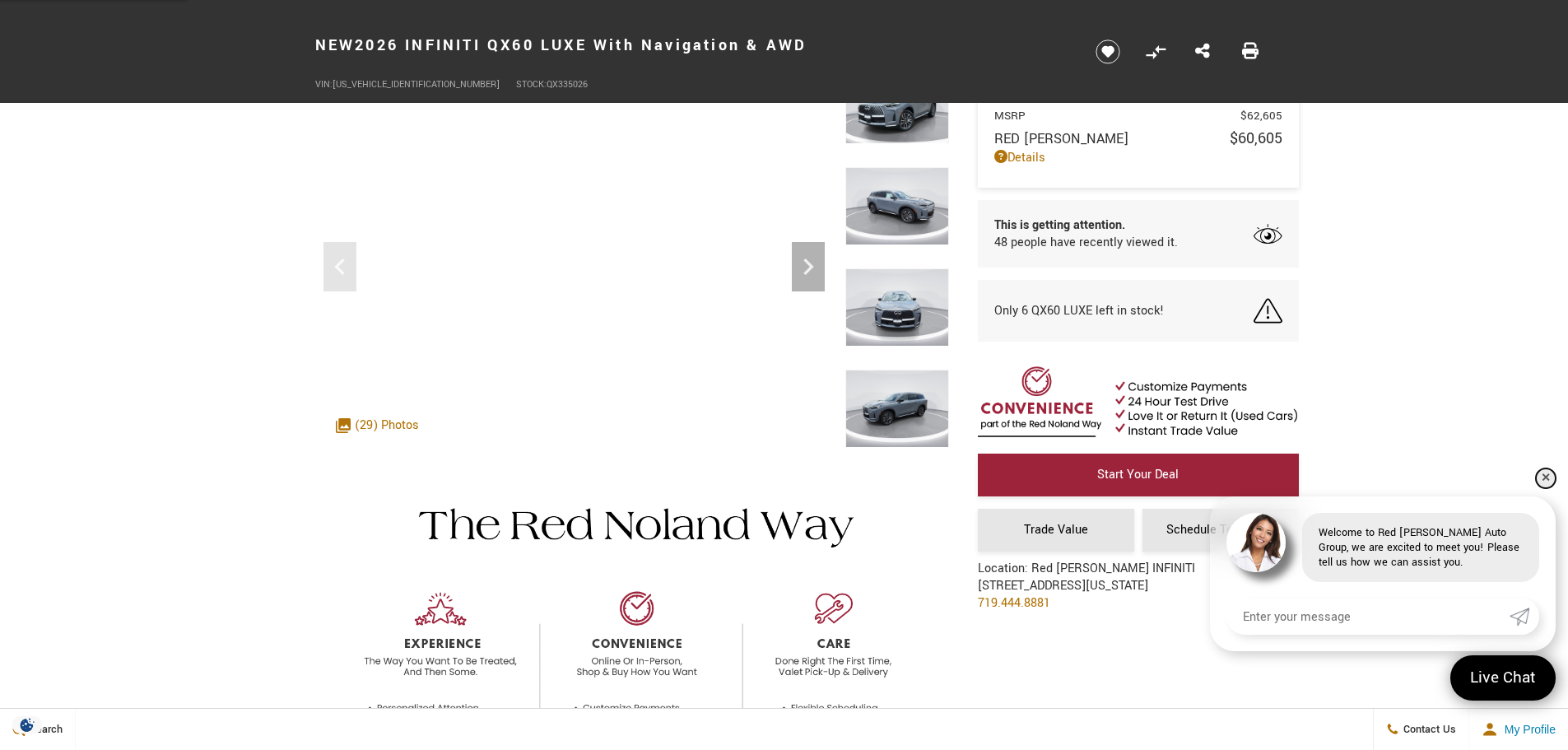
click at [1545, 474] on link "✕" at bounding box center [1546, 478] width 19 height 19
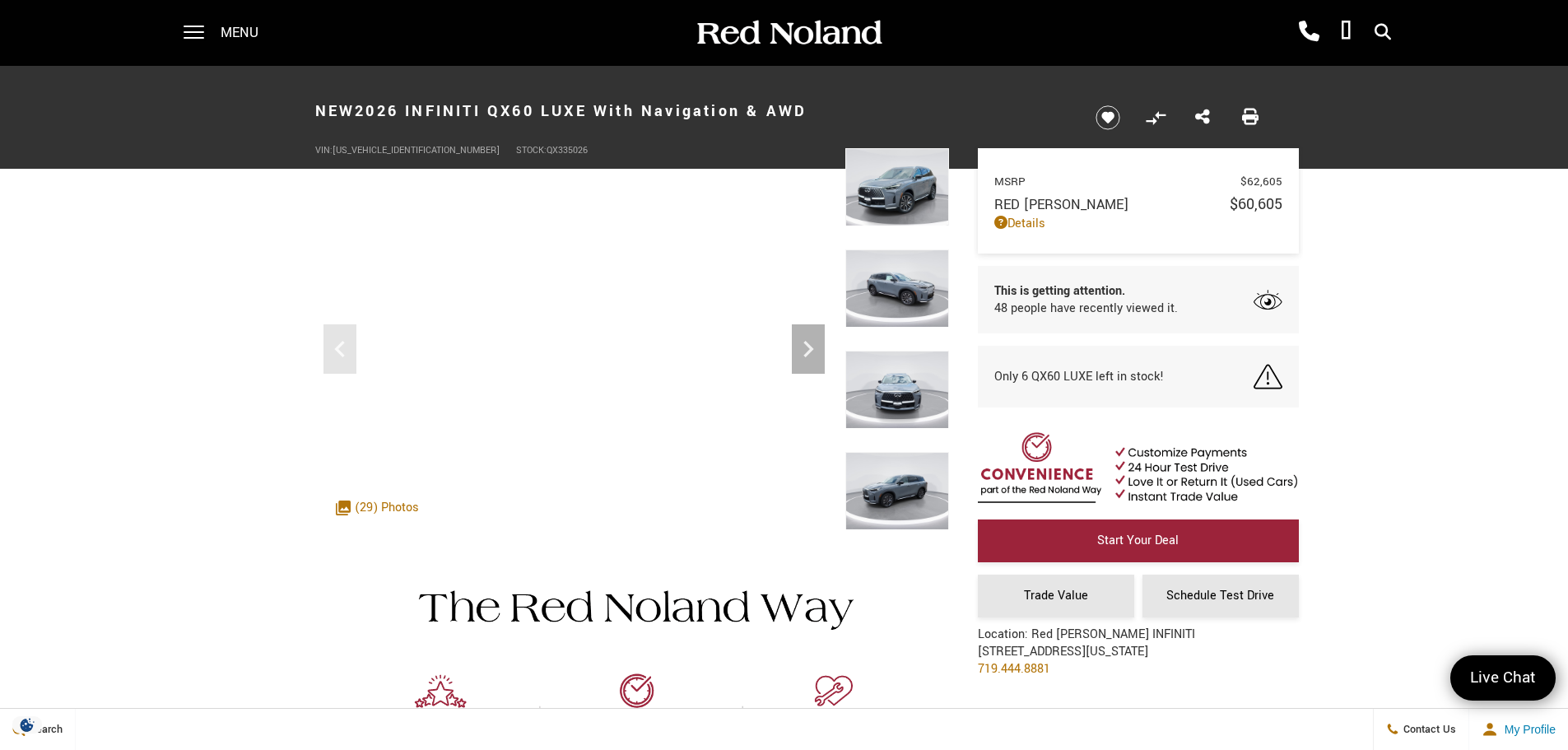
scroll to position [0, 0]
